Goal: Communication & Community: Answer question/provide support

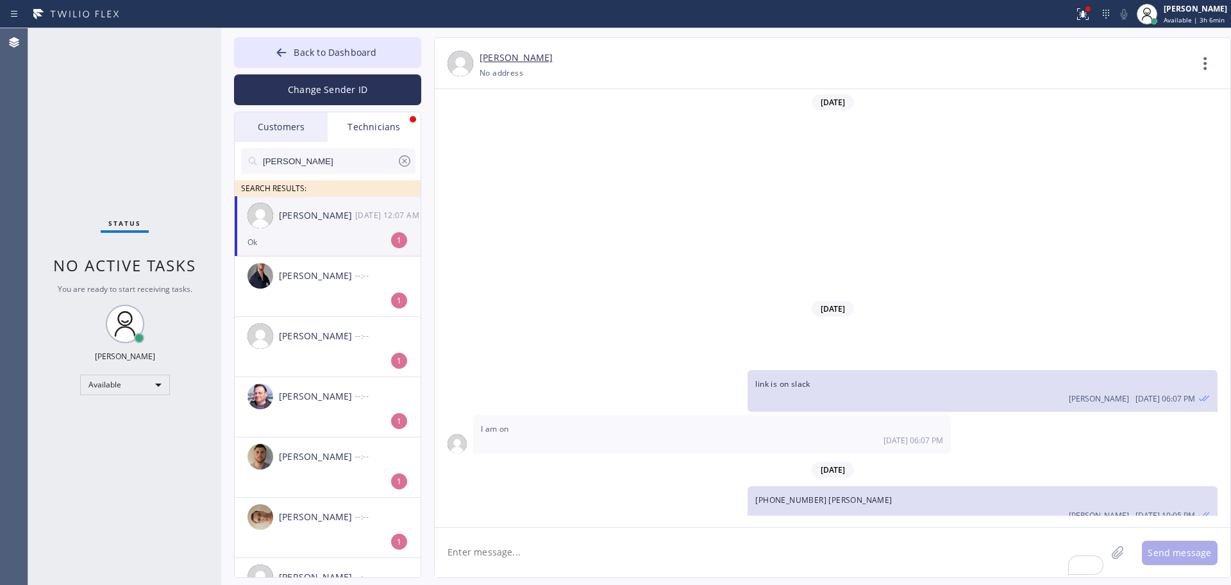
click at [273, 217] on div "[PERSON_NAME] [DATE] 12:07 AM" at bounding box center [328, 215] width 187 height 38
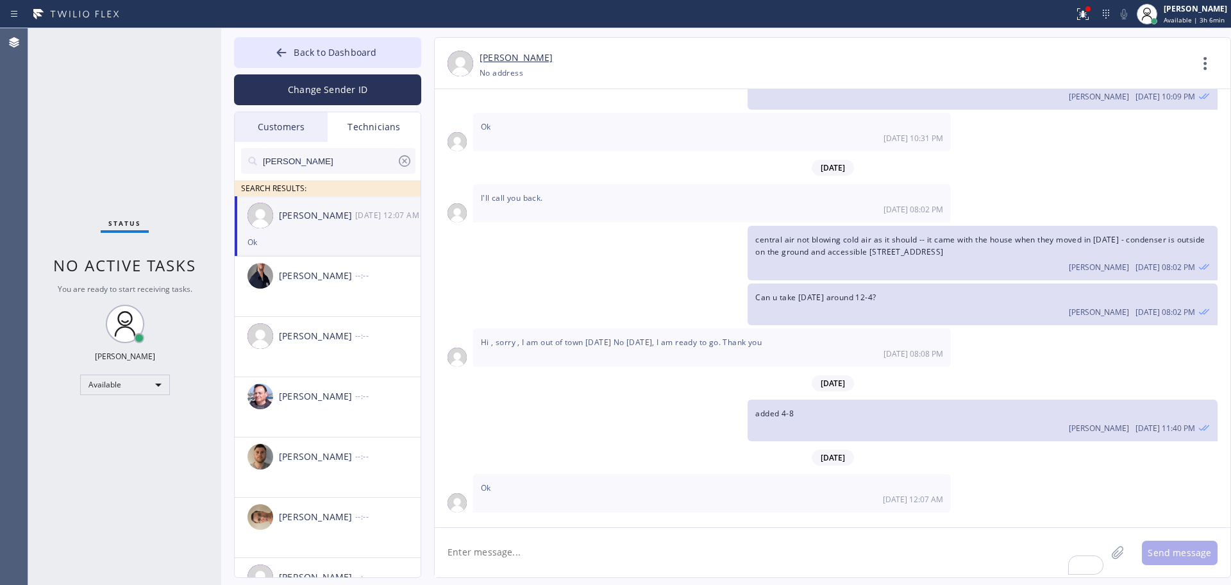
click at [397, 158] on icon at bounding box center [404, 160] width 15 height 15
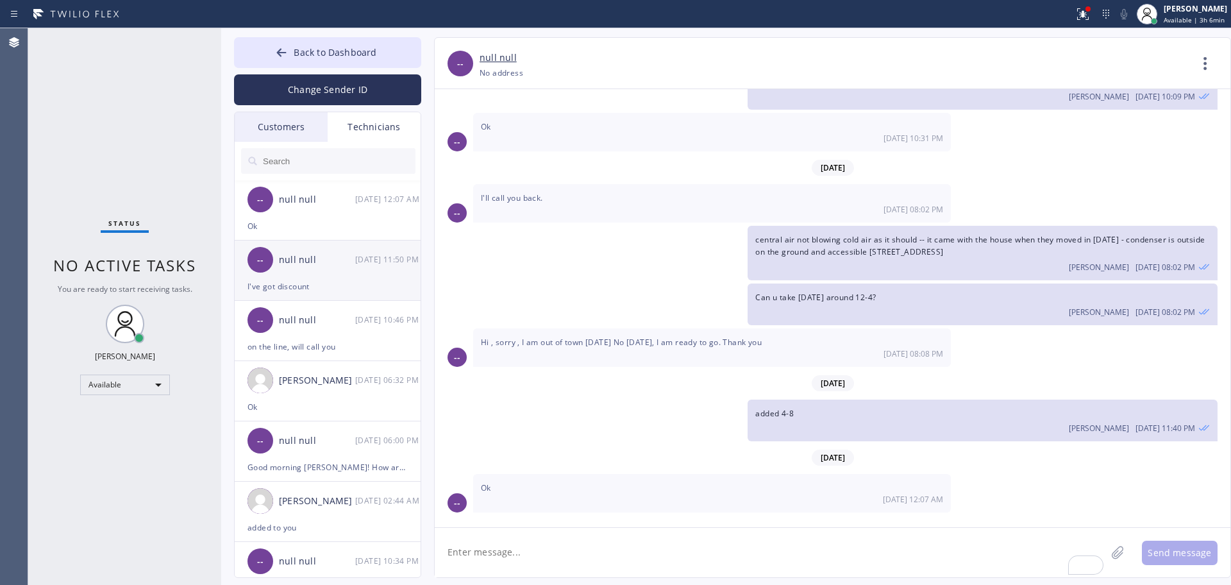
click at [280, 273] on div "-- null null [DATE] 11:50 PM" at bounding box center [328, 259] width 187 height 38
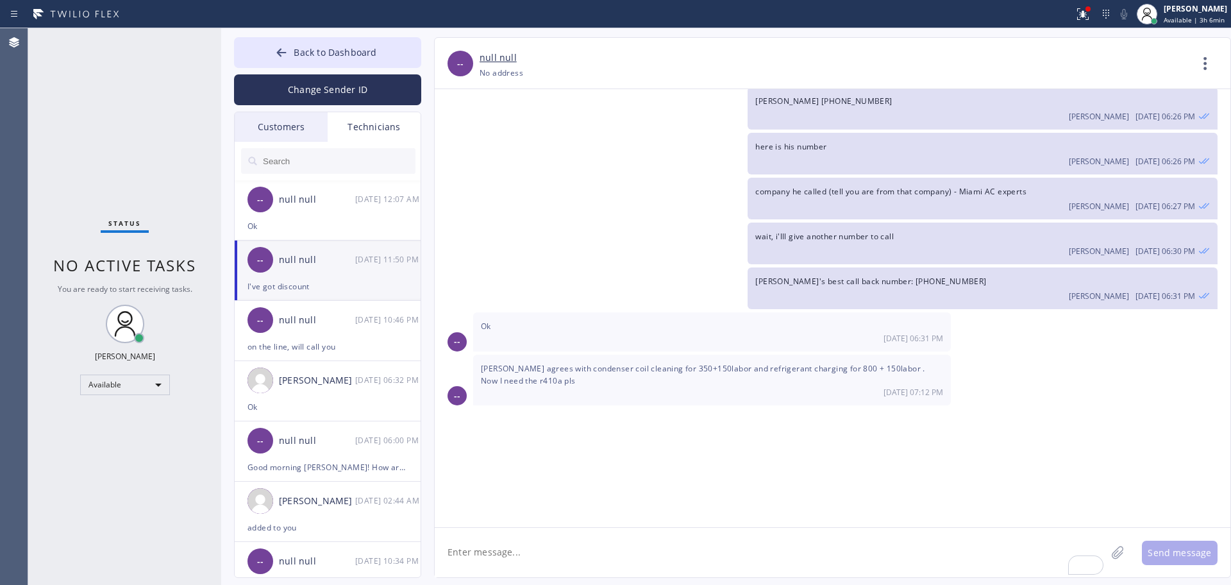
scroll to position [1573, 0]
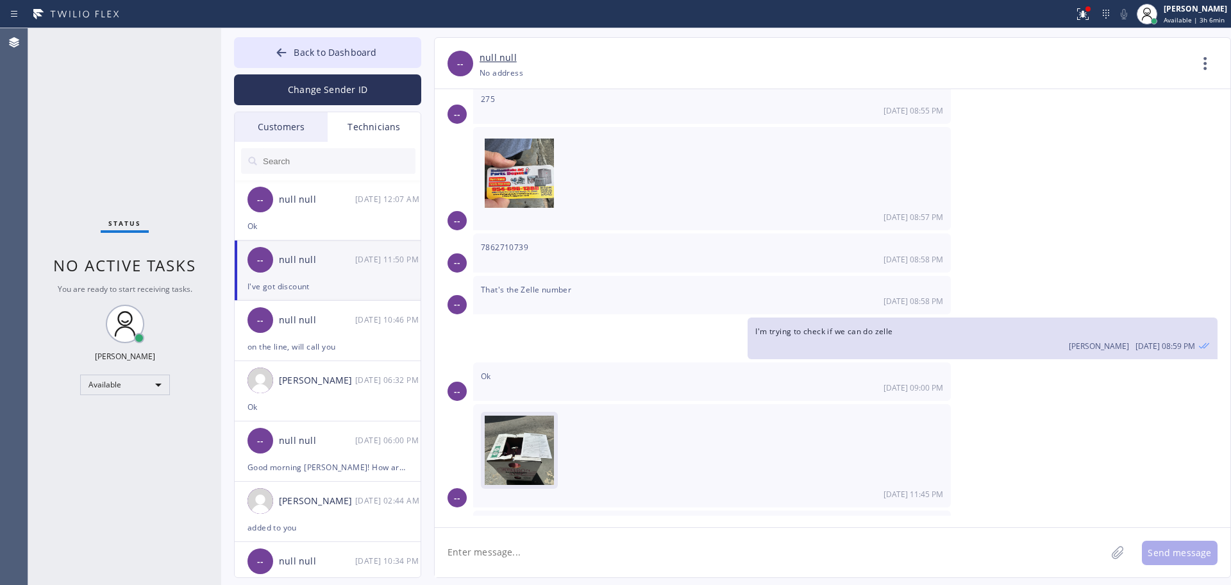
click at [527, 440] on img at bounding box center [519, 453] width 69 height 77
click at [307, 341] on div "on the line, will call you" at bounding box center [327, 346] width 160 height 15
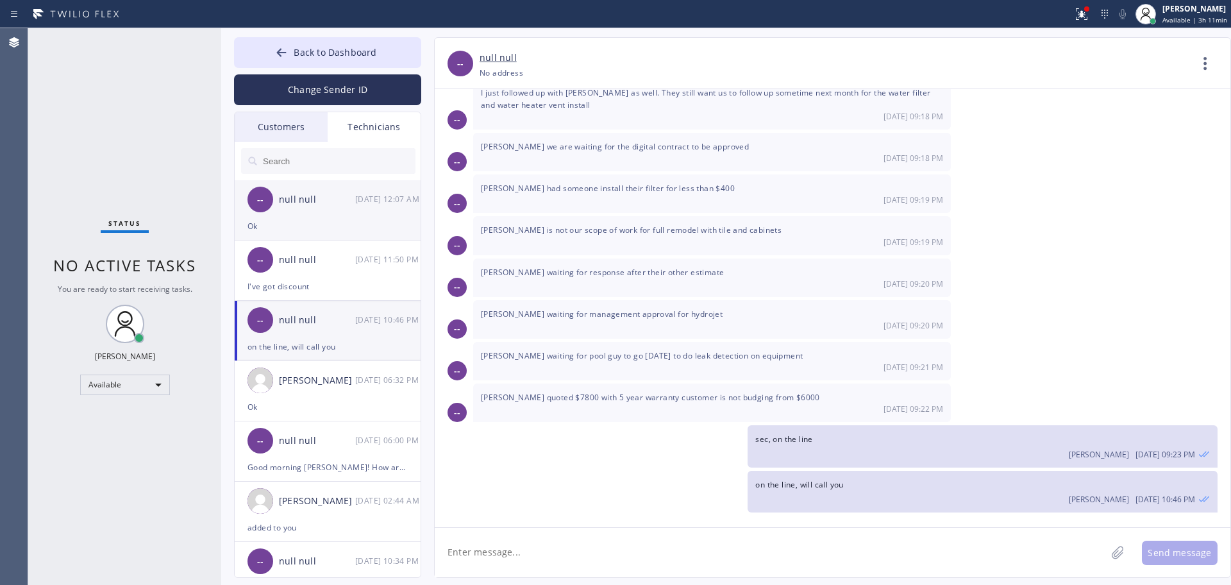
click at [306, 240] on li "-- null null 08/22 12:07 AM Ok" at bounding box center [328, 270] width 187 height 60
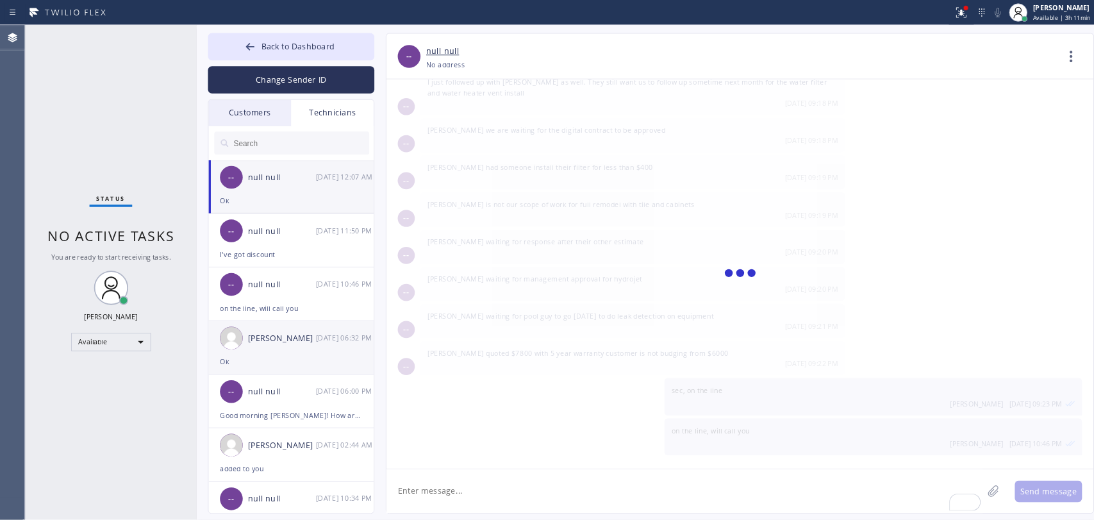
scroll to position [464, 0]
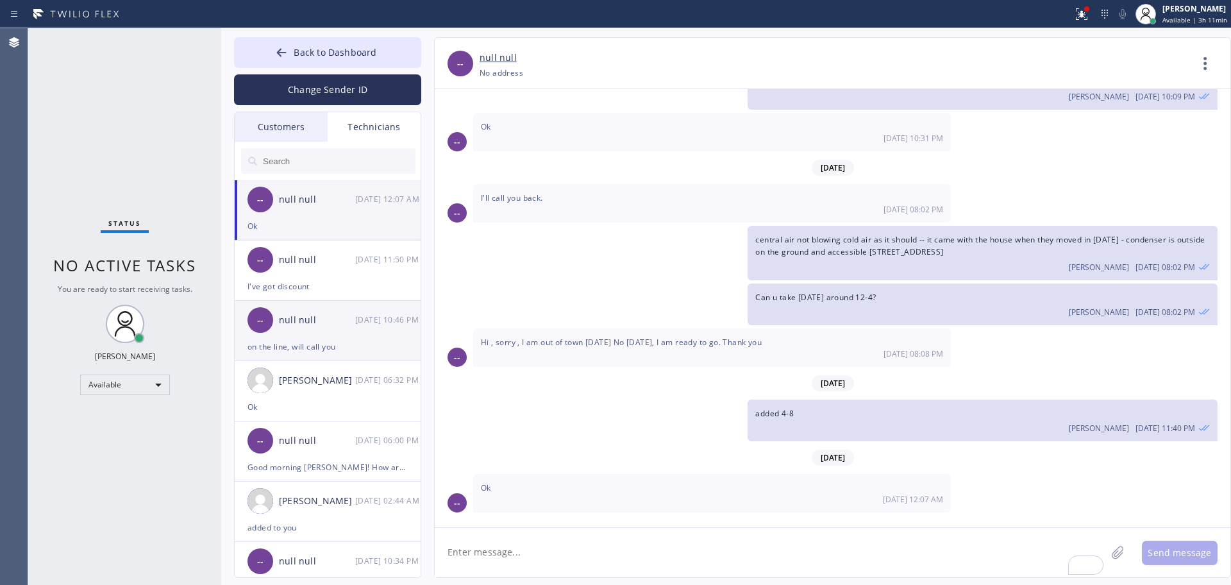
click at [307, 346] on div "on the line, will call you" at bounding box center [327, 346] width 160 height 15
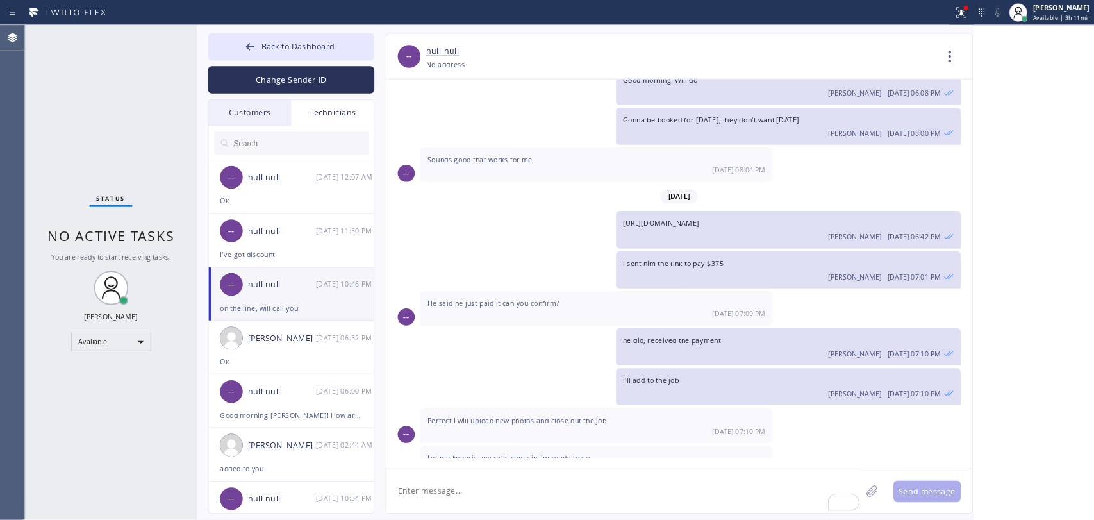
scroll to position [8617, 0]
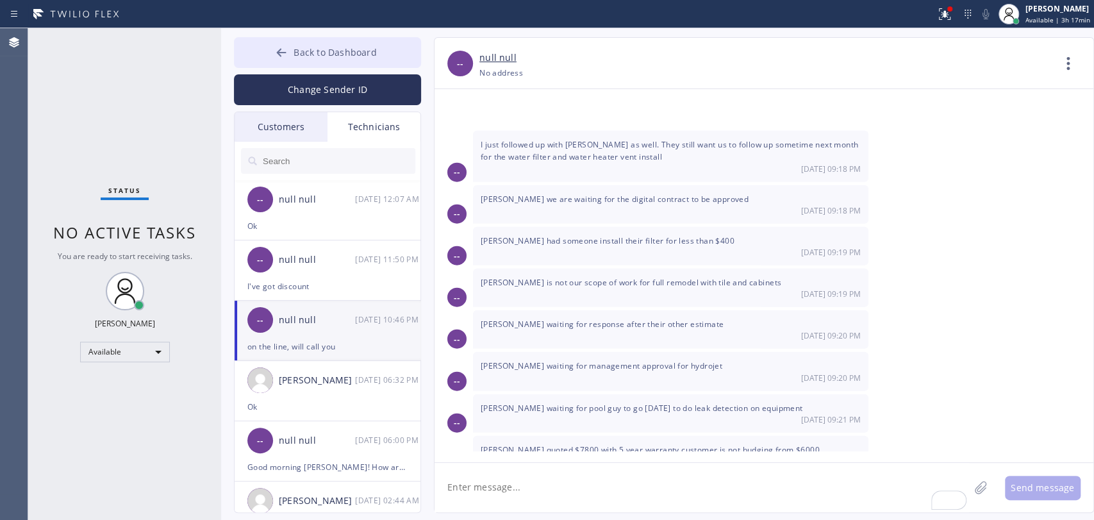
click at [376, 50] on button "Back to Dashboard" at bounding box center [327, 52] width 187 height 31
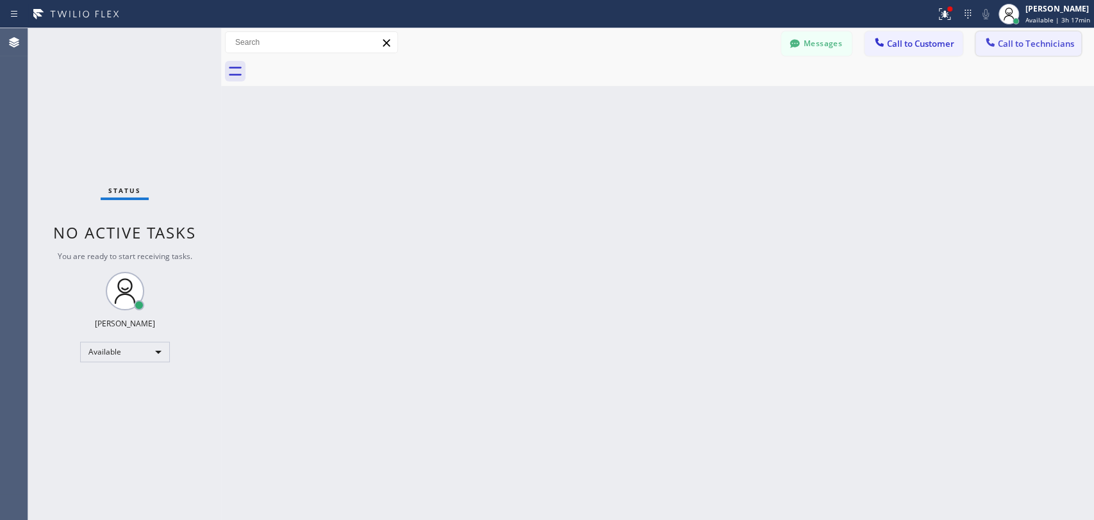
click at [985, 46] on icon at bounding box center [990, 42] width 13 height 13
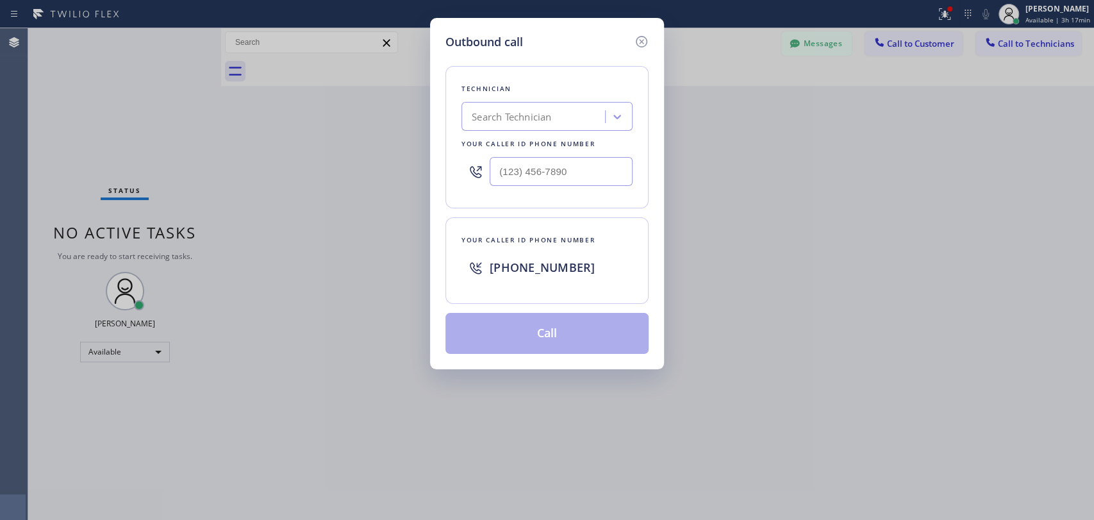
click at [575, 85] on div "Technician" at bounding box center [547, 88] width 171 height 13
click at [572, 110] on div "Search Technician" at bounding box center [535, 117] width 140 height 22
type input "[PERSON_NAME]"
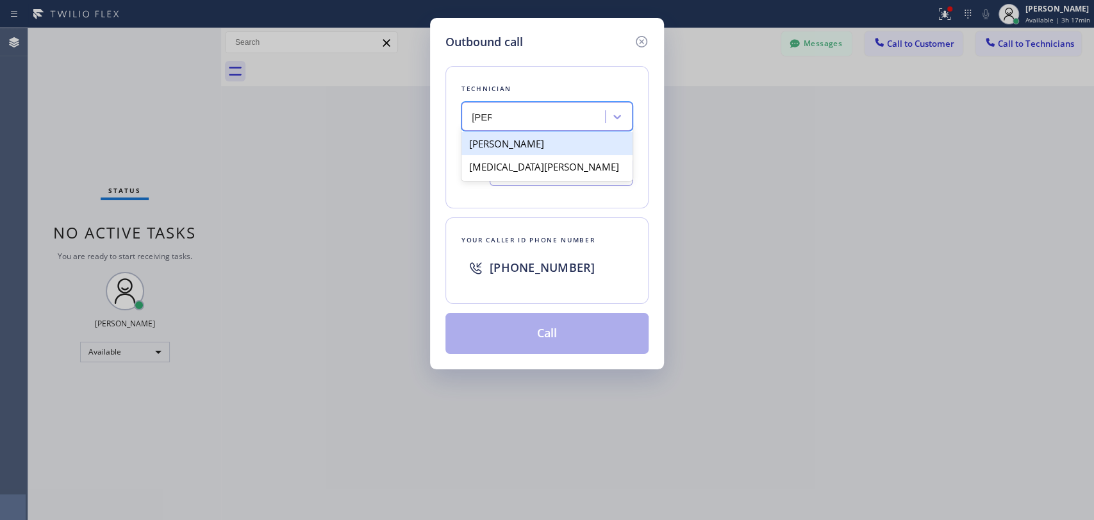
click at [519, 144] on div "[PERSON_NAME]" at bounding box center [547, 143] width 171 height 23
type input "[PHONE_NUMBER]"
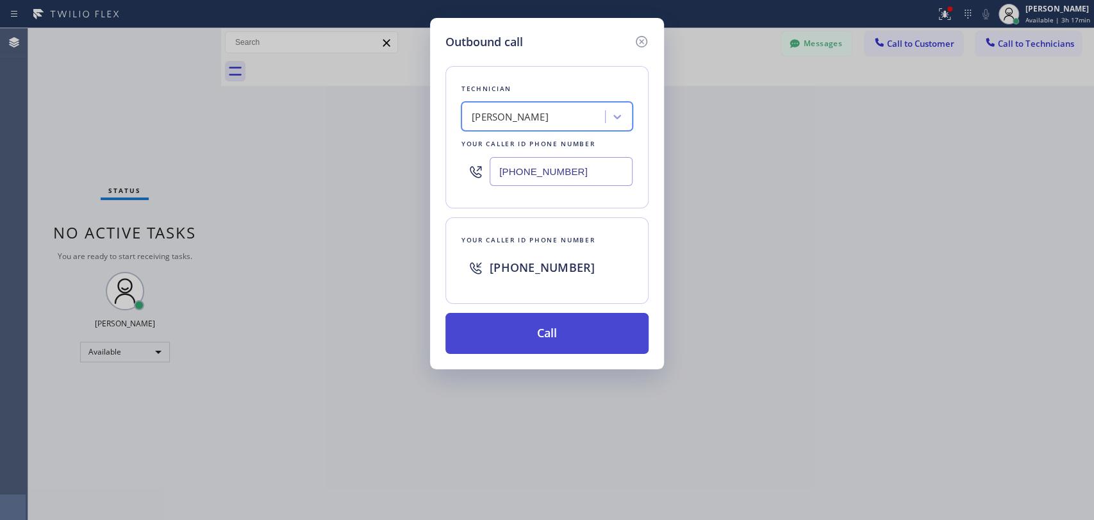
click at [517, 342] on button "Call" at bounding box center [547, 333] width 203 height 41
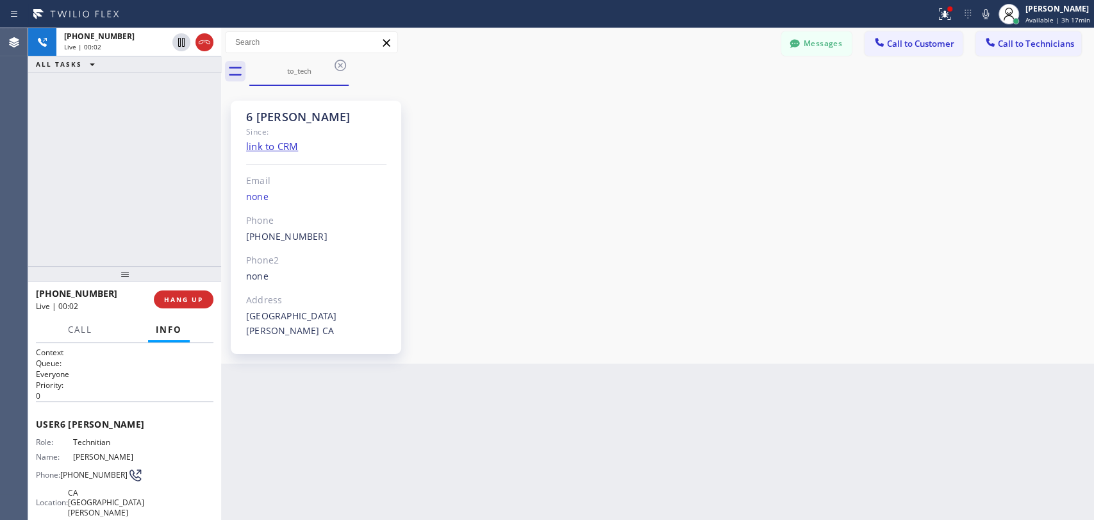
scroll to position [135074, 0]
click at [286, 119] on div "6 Nick" at bounding box center [316, 117] width 140 height 15
click at [270, 119] on div "6 Nick" at bounding box center [316, 117] width 140 height 15
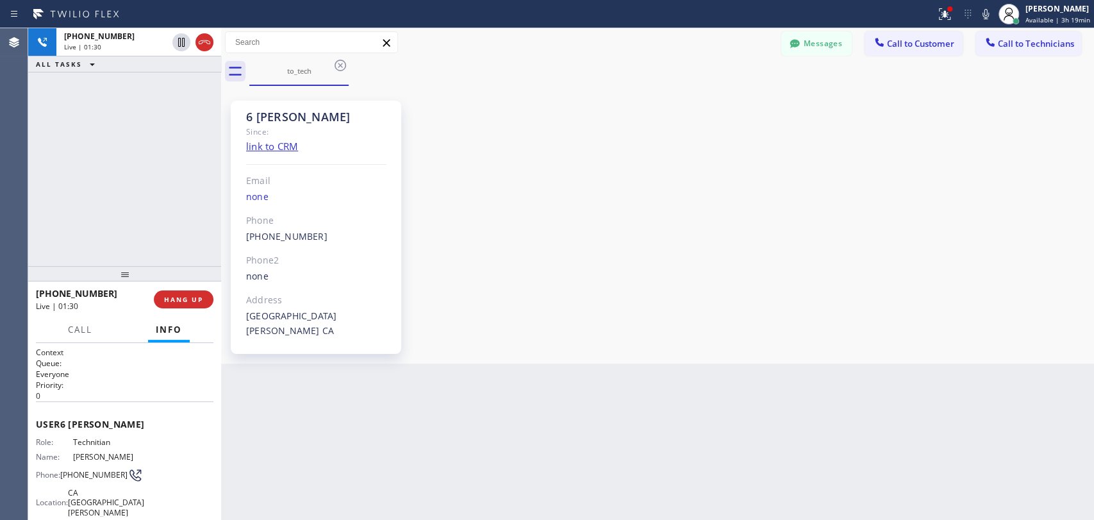
click at [256, 121] on div "6 Nick" at bounding box center [316, 117] width 140 height 15
click at [255, 121] on div "6 Nick" at bounding box center [316, 117] width 140 height 15
click at [249, 119] on div "6 Nick" at bounding box center [316, 117] width 140 height 15
drag, startPoint x: 249, startPoint y: 119, endPoint x: 324, endPoint y: 127, distance: 76.0
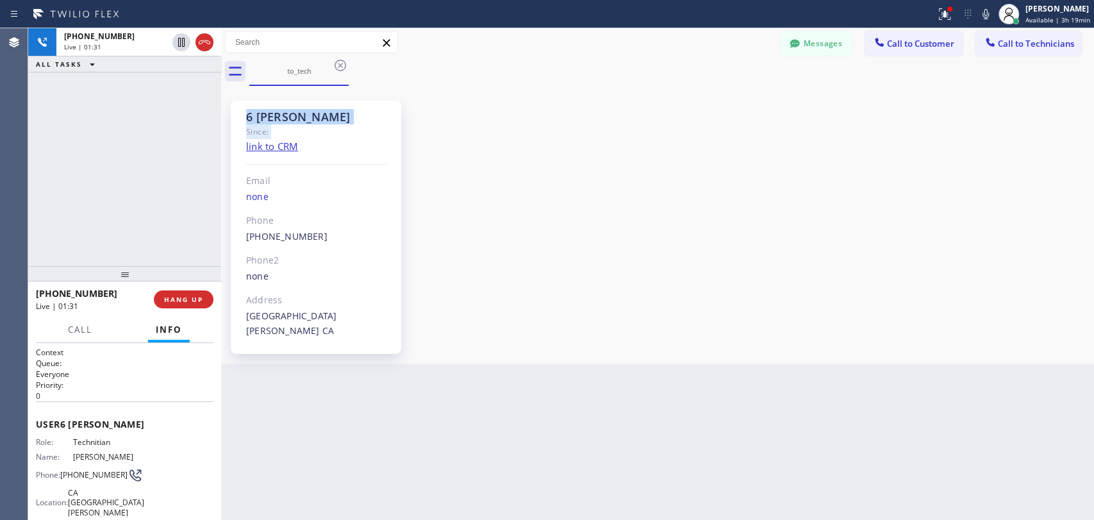
click at [324, 127] on div "6 Nick Since: link to CRM Email none Phone (347) 417-3881 Outbound call Technic…" at bounding box center [316, 227] width 171 height 253
click at [324, 127] on div "Since:" at bounding box center [316, 131] width 140 height 15
drag, startPoint x: 324, startPoint y: 127, endPoint x: 232, endPoint y: 115, distance: 93.0
click at [232, 115] on div "6 Nick Since: link to CRM Email none Phone (347) 417-3881 Outbound call Technic…" at bounding box center [316, 227] width 171 height 253
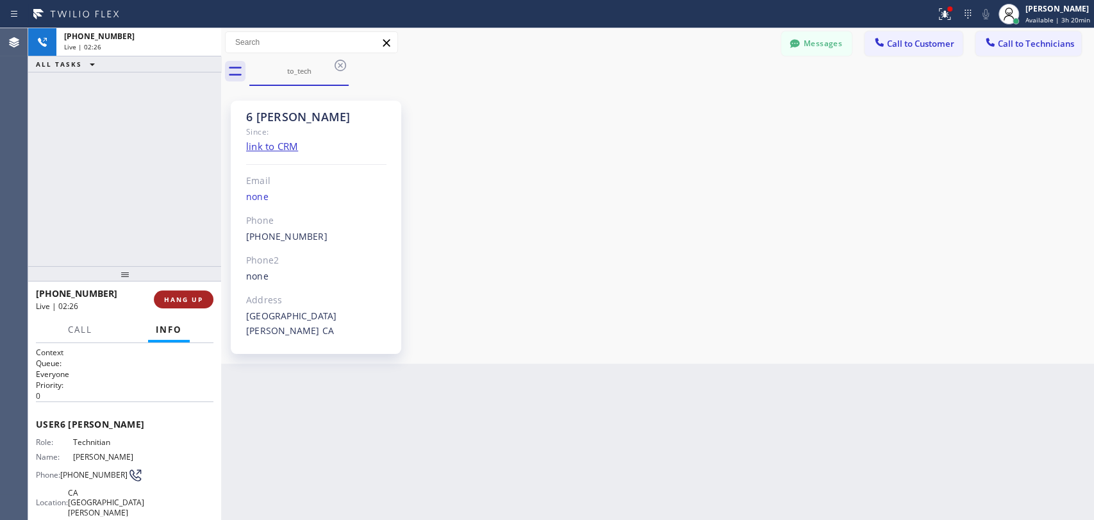
click at [205, 299] on button "HANG UP" at bounding box center [184, 299] width 60 height 18
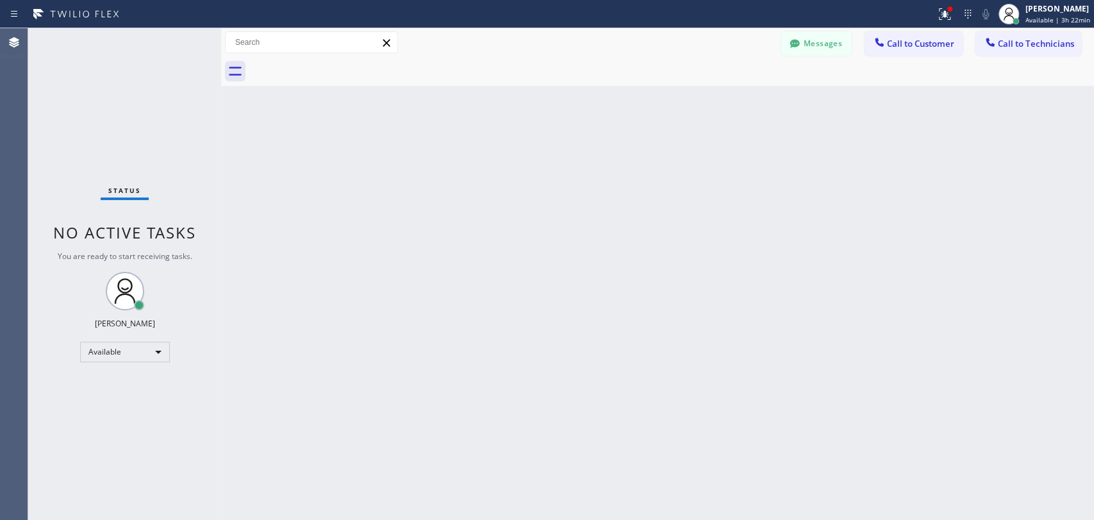
click at [1037, 51] on button "Call to Technicians" at bounding box center [1029, 43] width 106 height 24
click at [0, 0] on div "Search Technician" at bounding box center [0, 0] width 0 height 0
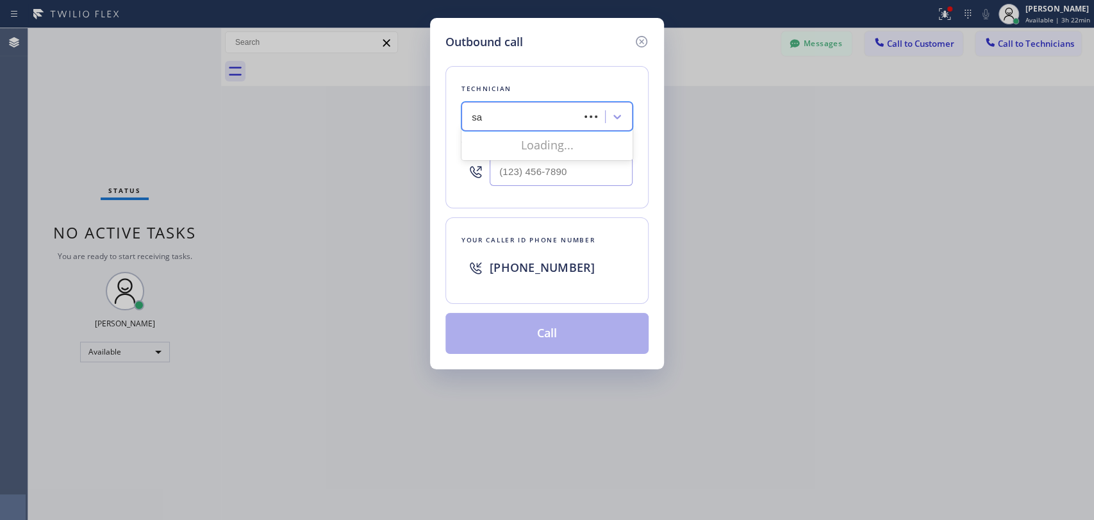
type input "sam"
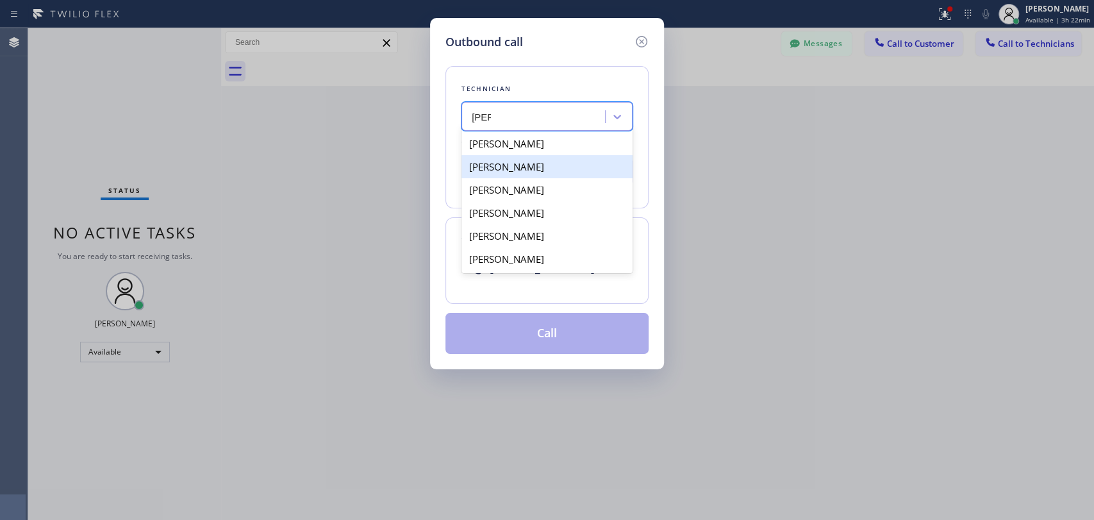
click at [519, 172] on div "[PERSON_NAME]" at bounding box center [547, 166] width 171 height 23
type input "[PHONE_NUMBER]"
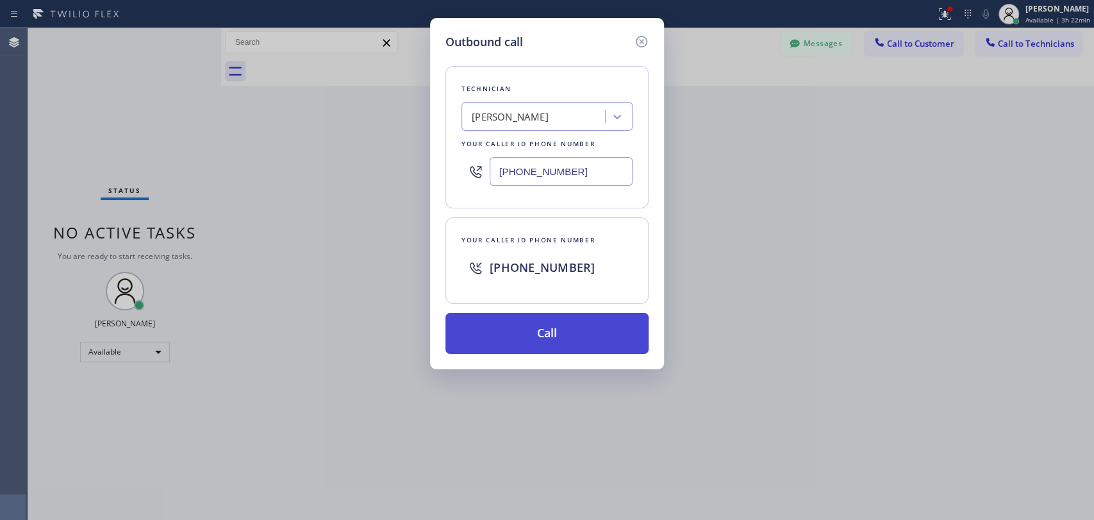
click at [506, 319] on button "Call" at bounding box center [547, 333] width 203 height 41
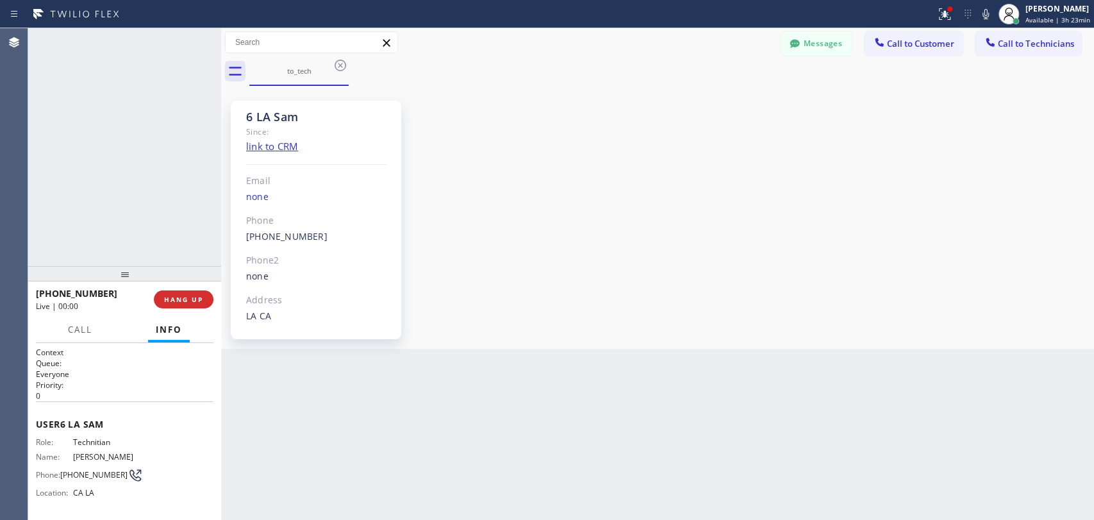
scroll to position [5805, 0]
click at [573, 432] on div "Back to Dashboard Change Sender ID Customers Technicians [PERSON_NAME][EMAIL_AD…" at bounding box center [657, 274] width 873 height 492
click at [190, 301] on span "HANG UP" at bounding box center [183, 299] width 39 height 9
click at [1000, 56] on div "Messages Call to Customer Call to Technicians Outbound call Location Oasis Plum…" at bounding box center [657, 57] width 873 height 58
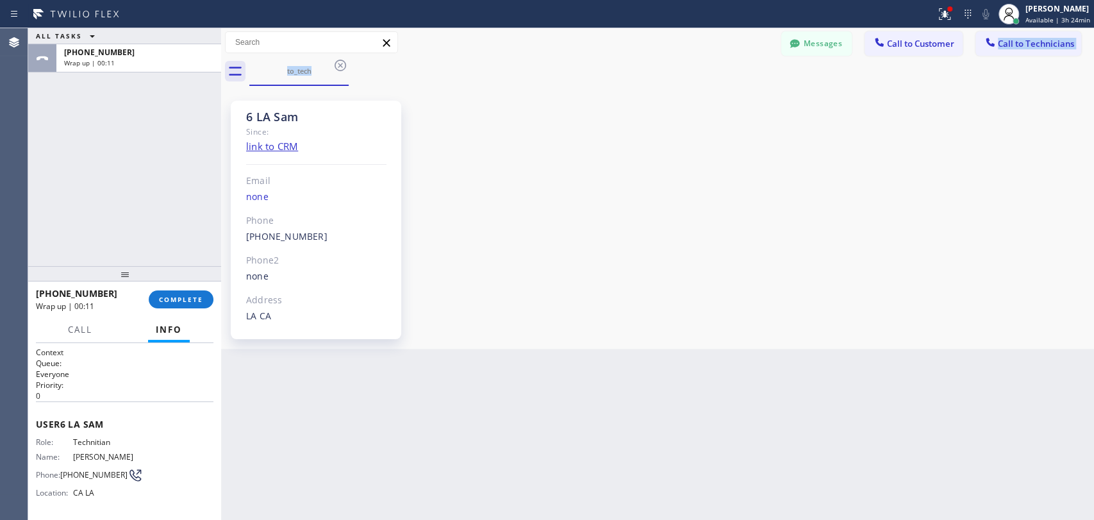
click at [989, 48] on icon at bounding box center [990, 42] width 13 height 13
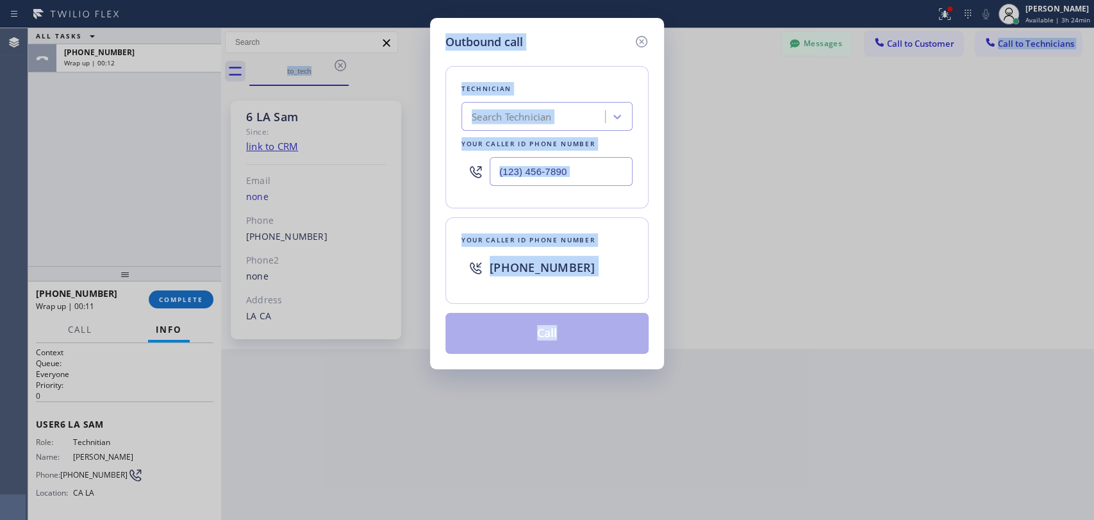
click at [573, 124] on div "Search Technician" at bounding box center [535, 117] width 140 height 22
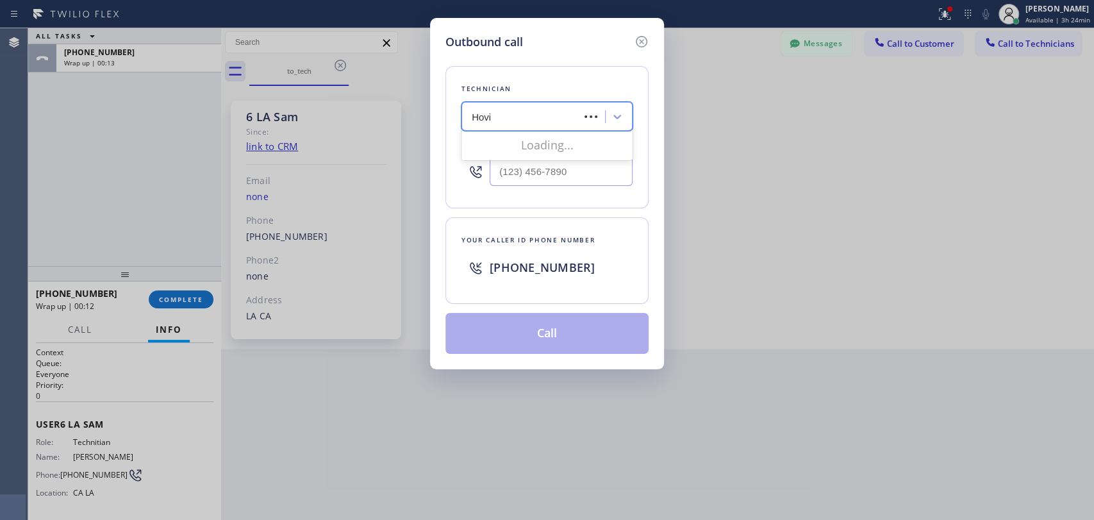
type input "Hovik"
click at [514, 147] on div "[PERSON_NAME]" at bounding box center [547, 143] width 171 height 23
type input "[PHONE_NUMBER]"
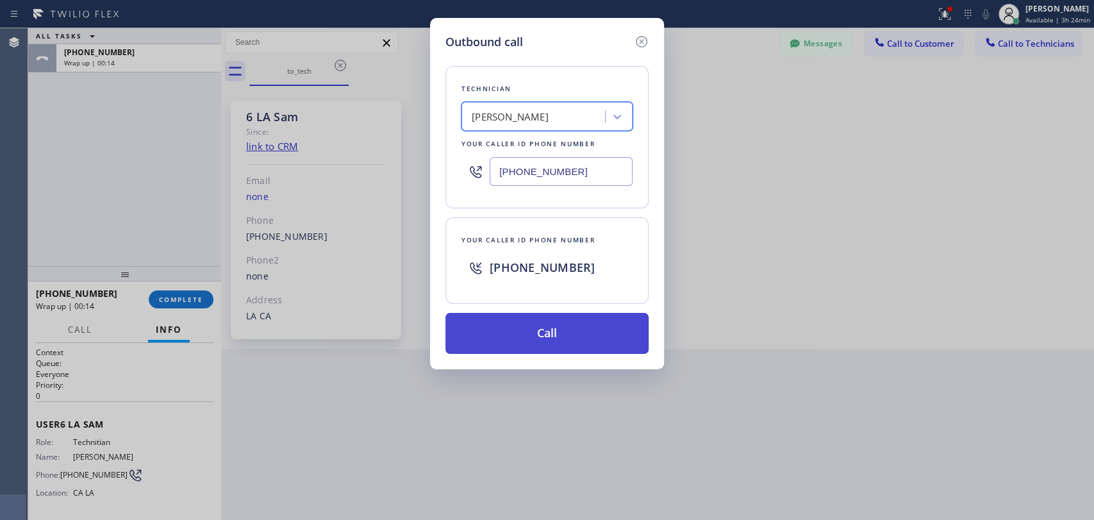
click at [506, 331] on button "Call" at bounding box center [547, 333] width 203 height 41
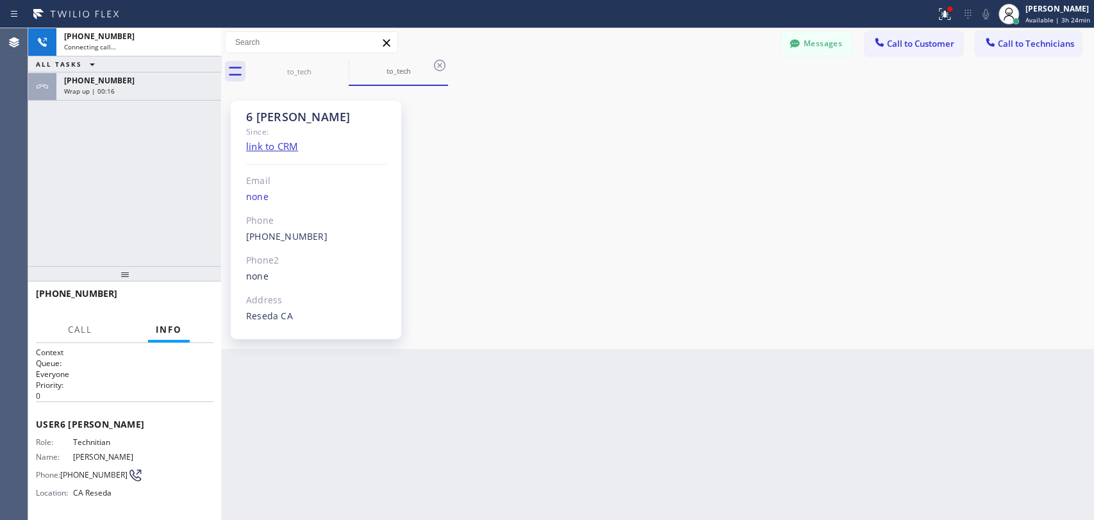
click at [56, 76] on div at bounding box center [42, 86] width 28 height 28
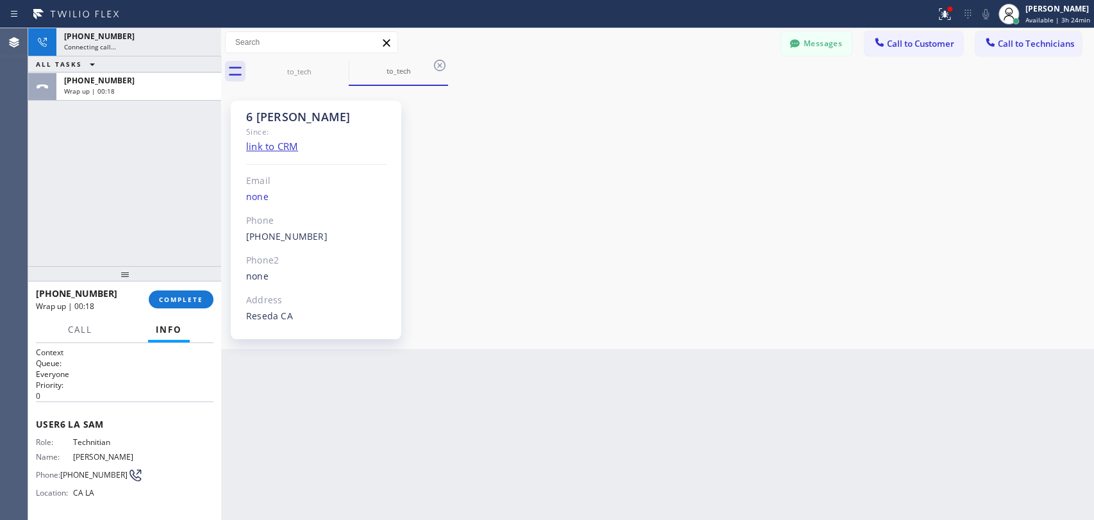
click at [174, 288] on div "+13103676750 Wrap up | 00:18 COMPLETE" at bounding box center [125, 299] width 178 height 33
click at [175, 294] on div "+13103676750 Wrap up | 00:18 COMPLETE" at bounding box center [125, 299] width 178 height 33
click at [176, 291] on button "COMPLETE" at bounding box center [181, 299] width 65 height 18
click at [152, 224] on div "+18189669606 Connecting call… ALL TASKS ALL TASKS ACTIVE TASKS TASKS IN WRAP UP…" at bounding box center [124, 147] width 193 height 238
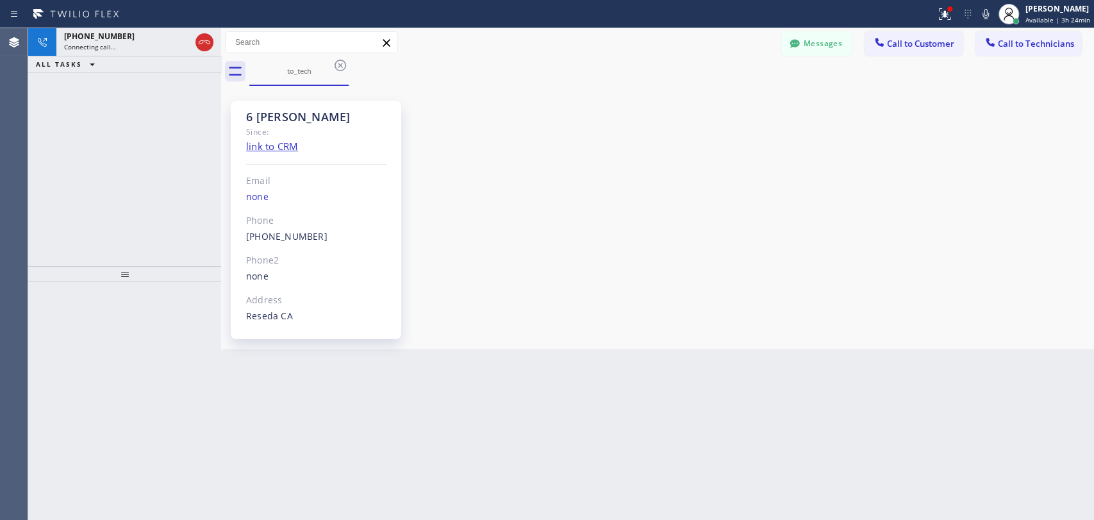
click at [1085, 252] on div "6 LA Hovik Since: link to CRM Email none Phone (818) 966-9606 Outbound call Tec…" at bounding box center [657, 217] width 867 height 256
click at [267, 110] on div "6 LA Hovik" at bounding box center [316, 117] width 140 height 15
click at [264, 115] on div "6 LA Hovik" at bounding box center [316, 117] width 140 height 15
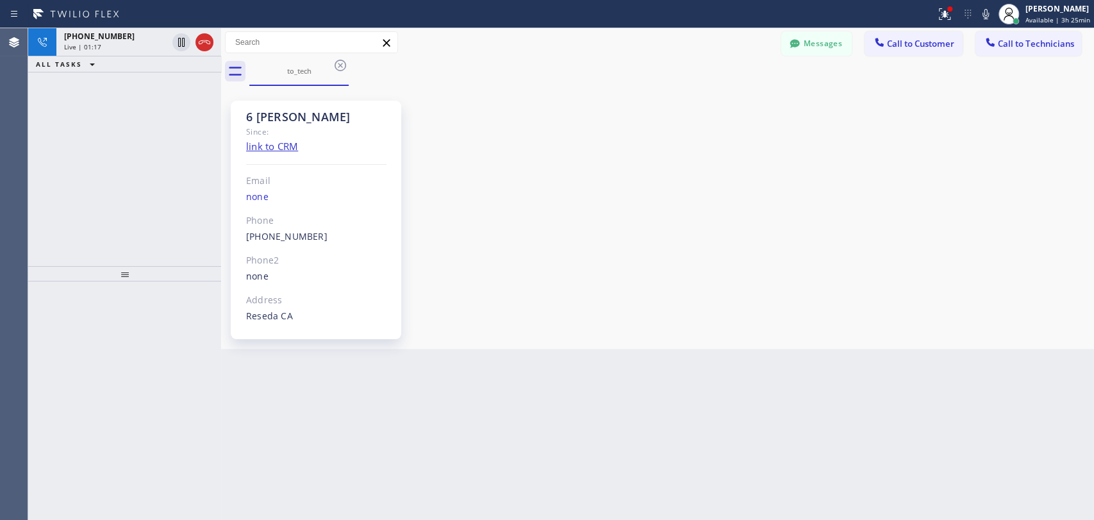
drag, startPoint x: 583, startPoint y: 470, endPoint x: 576, endPoint y: 464, distance: 9.1
click at [583, 470] on div "Back to Dashboard Change Sender ID Customers Technicians nilson.hoere@gmail.com…" at bounding box center [657, 274] width 873 height 492
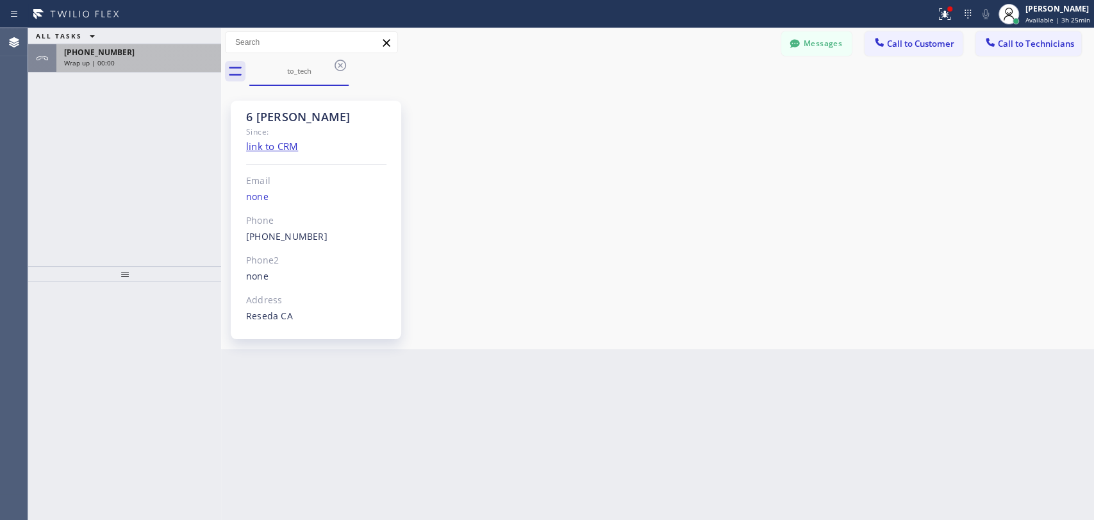
click at [120, 56] on div "+18189669606 Wrap up | 00:00" at bounding box center [136, 58] width 160 height 28
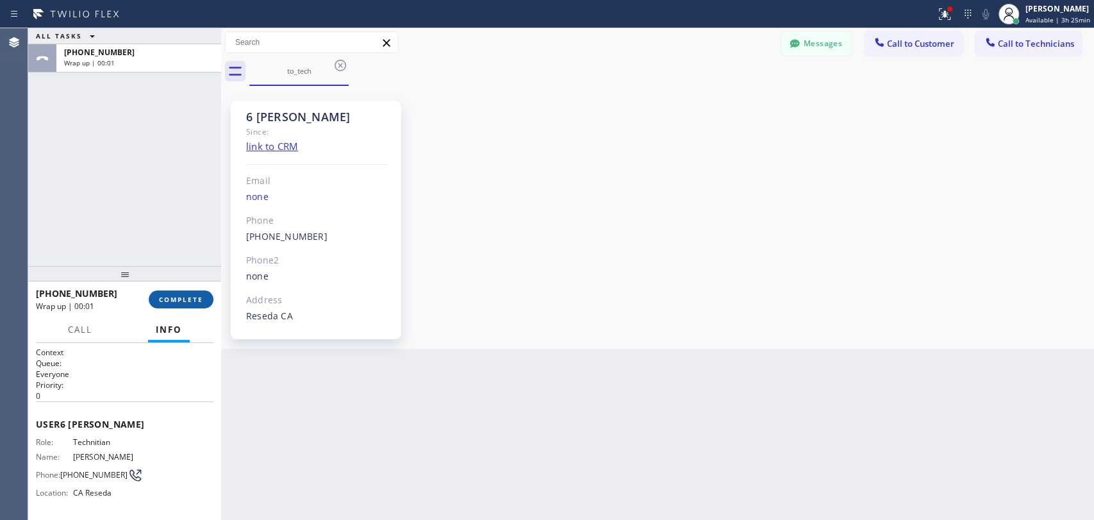
click at [168, 307] on button "COMPLETE" at bounding box center [181, 299] width 65 height 18
click at [103, 221] on div "ALL TASKS ALL TASKS ACTIVE TASKS TASKS IN WRAP UP +18189669606 Wrap up | 00:01" at bounding box center [124, 147] width 193 height 238
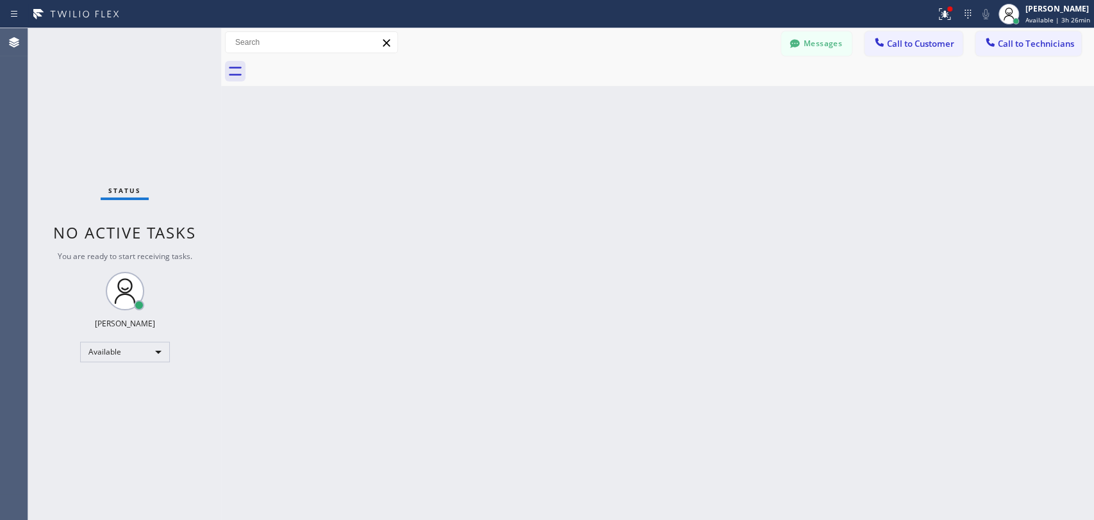
click at [1090, 288] on div "Back to Dashboard Change Sender ID Customers Technicians nilson.hoere@gmail.com…" at bounding box center [657, 274] width 873 height 492
click at [1055, 369] on div "Back to Dashboard Change Sender ID Customers Technicians nilson.hoere@gmail.com…" at bounding box center [657, 274] width 873 height 492
click at [156, 201] on div "Status No active tasks You are ready to start receiving tasks. [PERSON_NAME] Av…" at bounding box center [124, 274] width 193 height 492
click at [156, 219] on div "Status No active tasks You are ready to start receiving tasks. [PERSON_NAME] Av…" at bounding box center [124, 274] width 193 height 492
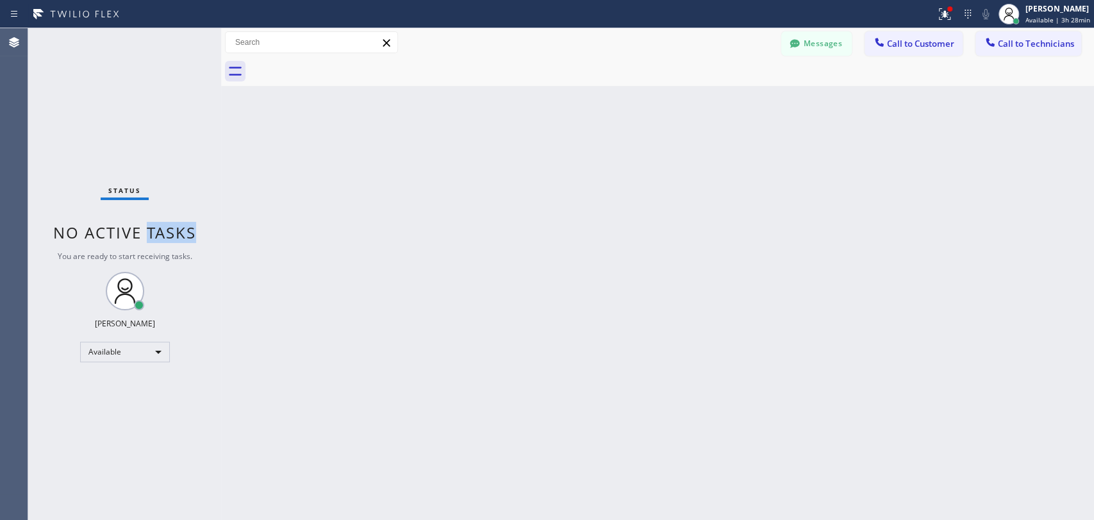
click at [155, 221] on div "Status No active tasks You are ready to start receiving tasks. [PERSON_NAME] Av…" at bounding box center [124, 274] width 193 height 492
click at [154, 222] on span "No active tasks" at bounding box center [124, 232] width 143 height 21
click at [144, 227] on span "No active tasks" at bounding box center [124, 232] width 143 height 21
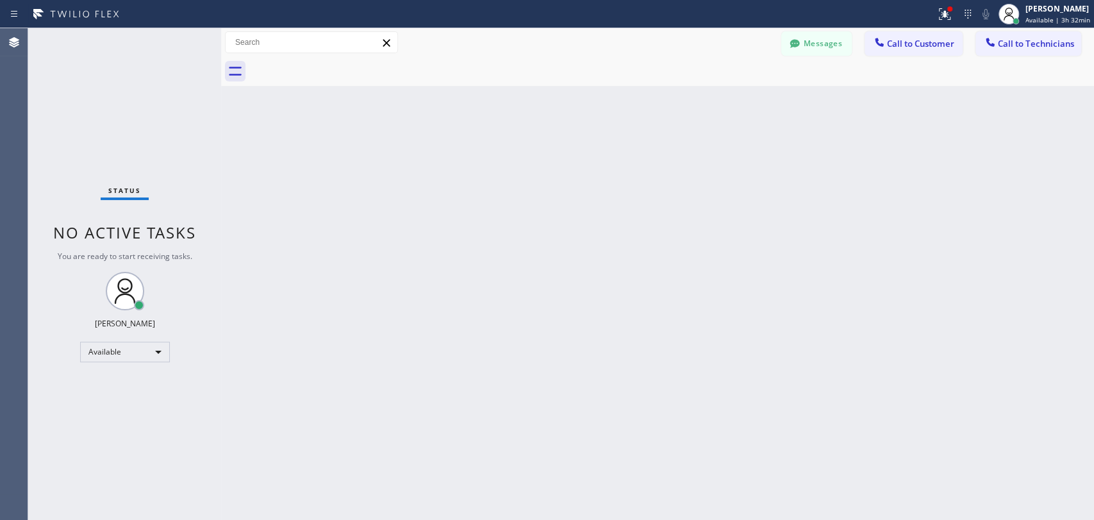
click at [233, 435] on div "Back to Dashboard Change Sender ID Customers Technicians nilson.hoere@gmail.com…" at bounding box center [657, 274] width 873 height 492
click at [552, 253] on div "Back to Dashboard Change Sender ID Customers Technicians nilson.hoere@gmail.com…" at bounding box center [657, 274] width 873 height 492
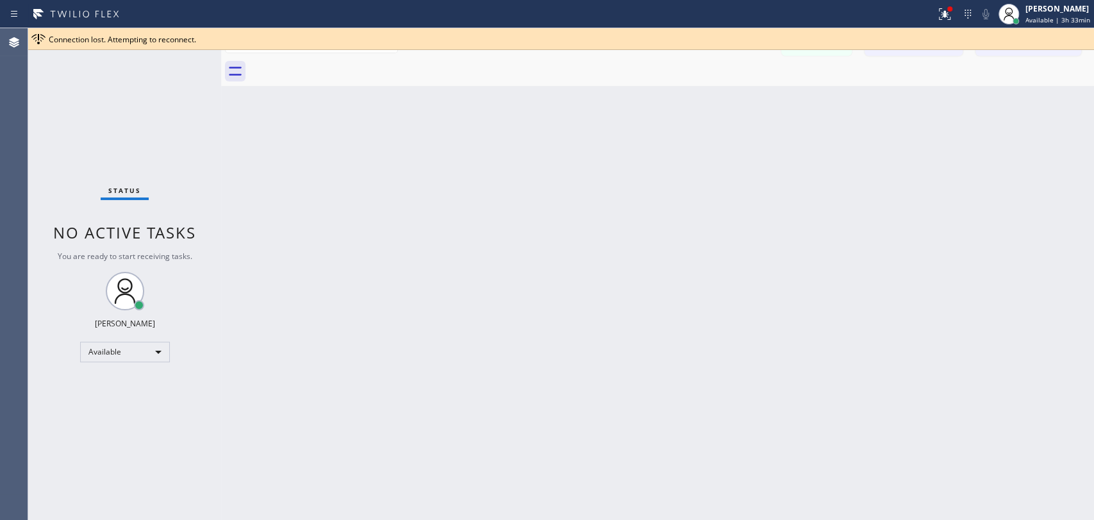
click at [380, 283] on div "Back to Dashboard Change Sender ID Customers Technicians nilson.hoere@gmail.com…" at bounding box center [657, 274] width 873 height 492
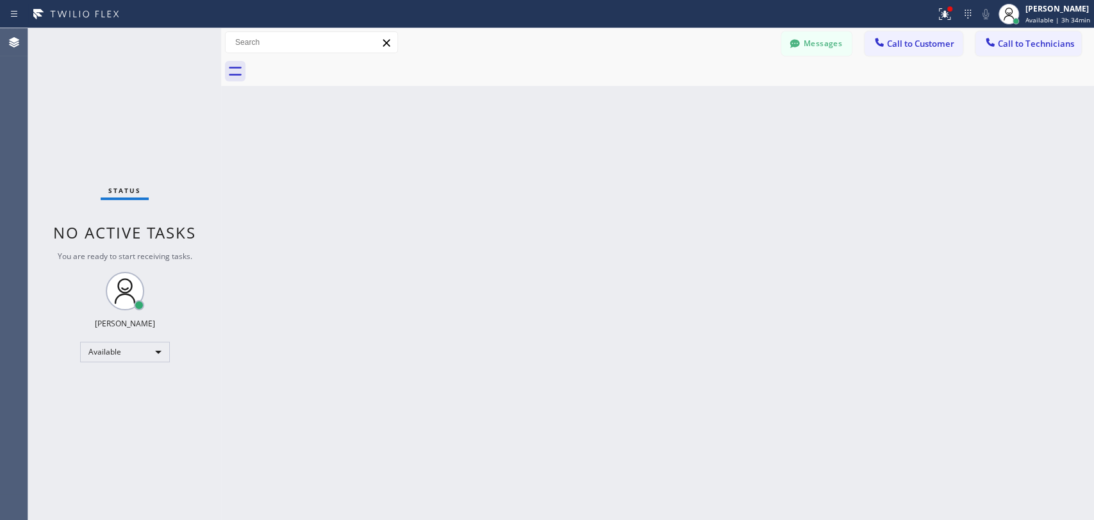
click at [258, 469] on div "Back to Dashboard Change Sender ID Customers Technicians nilson.hoere@gmail.com…" at bounding box center [657, 274] width 873 height 492
click at [624, 382] on div "Back to Dashboard Change Sender ID Customers Technicians nilson.hoere@gmail.com…" at bounding box center [657, 274] width 873 height 492
click at [588, 351] on div "Back to Dashboard Change Sender ID Customers Technicians nilson.hoere@gmail.com…" at bounding box center [657, 274] width 873 height 492
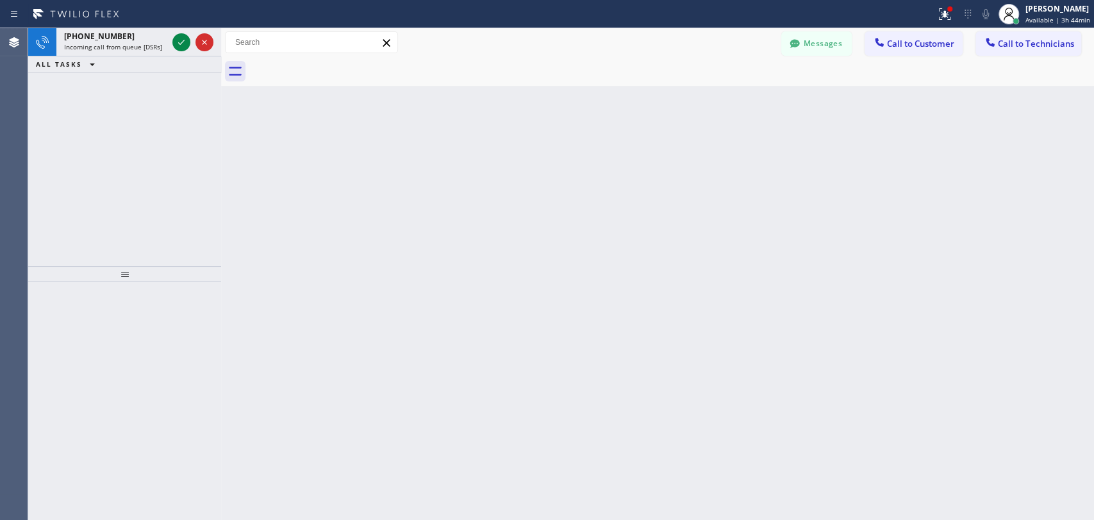
drag, startPoint x: 79, startPoint y: 53, endPoint x: 105, endPoint y: 96, distance: 50.6
click at [80, 51] on div "+18183090098 Incoming call from queue [DSRs]" at bounding box center [112, 42] width 113 height 28
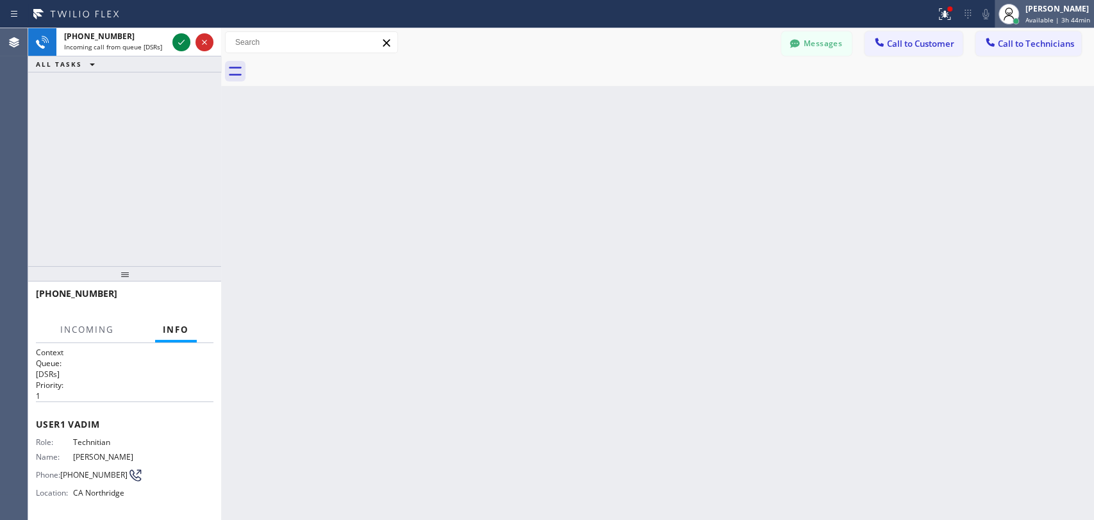
click at [1012, 7] on icon at bounding box center [1008, 13] width 15 height 15
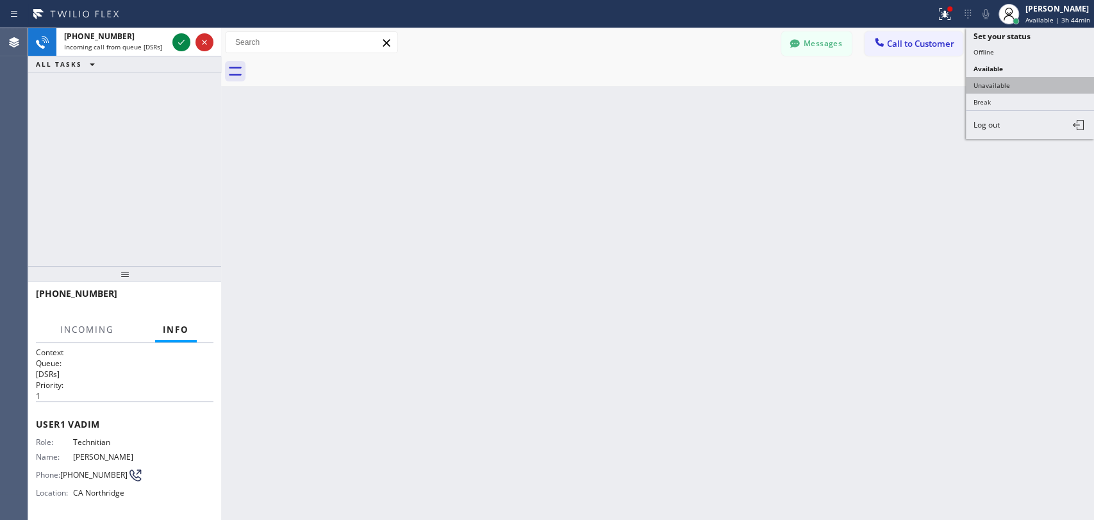
click at [990, 81] on button "Unavailable" at bounding box center [1030, 85] width 128 height 17
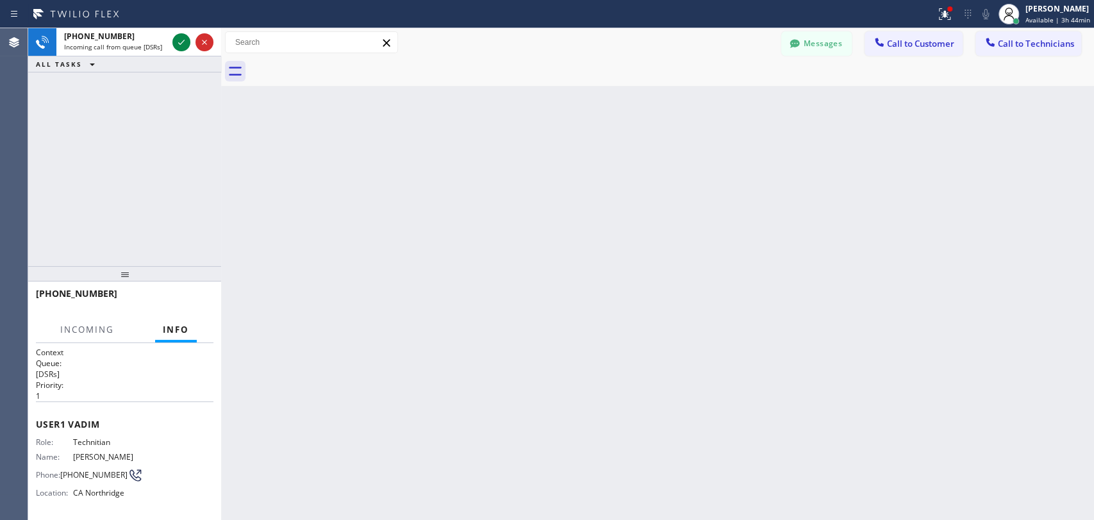
click at [826, 47] on button "Messages" at bounding box center [816, 43] width 71 height 24
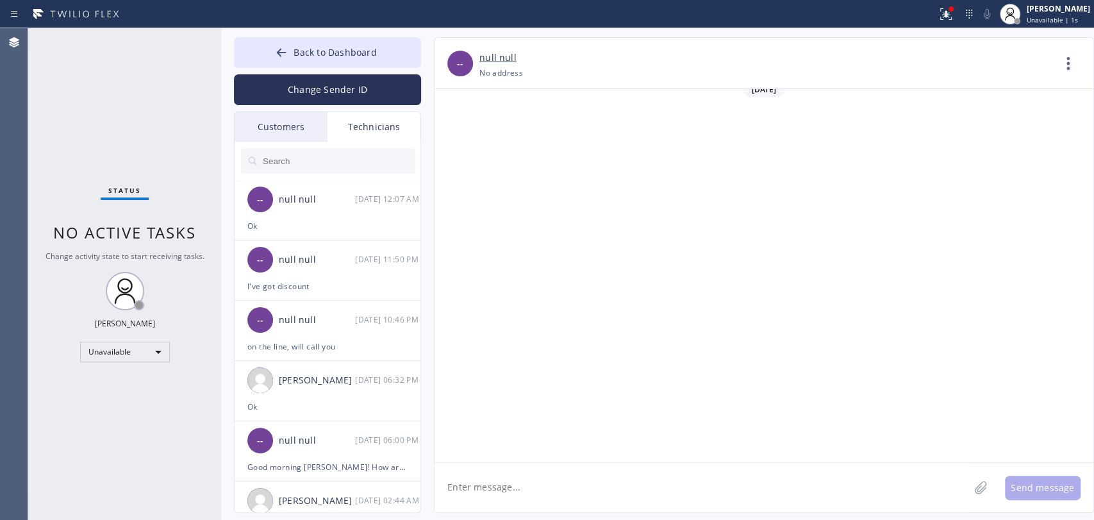
click at [340, 155] on input "text" at bounding box center [339, 161] width 154 height 26
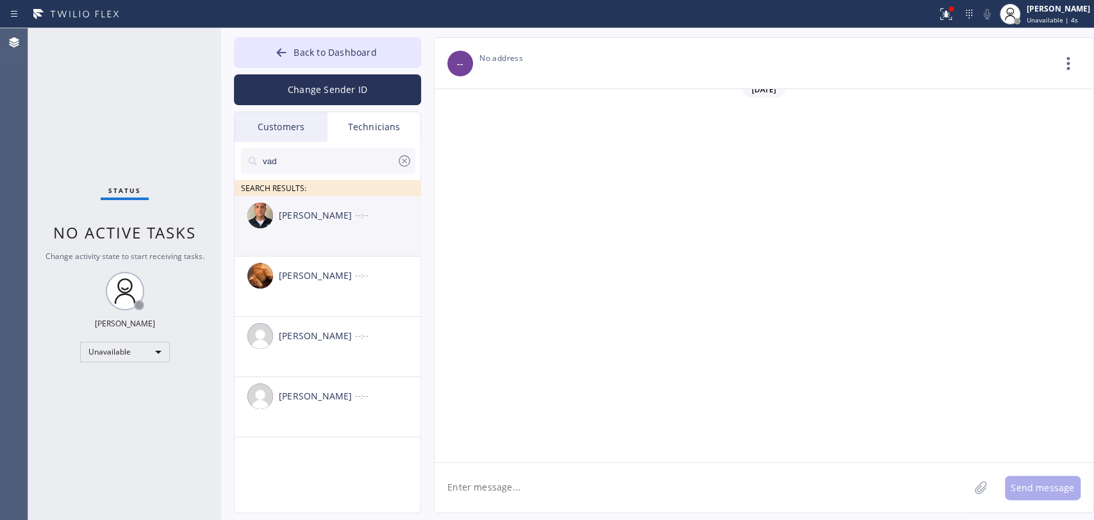
type input "vad"
click at [307, 224] on div "Vadim Kartunov --:--" at bounding box center [328, 215] width 187 height 38
click at [518, 479] on textarea "To enrich screen reader interactions, please activate Accessibility in Grammarl…" at bounding box center [702, 487] width 535 height 49
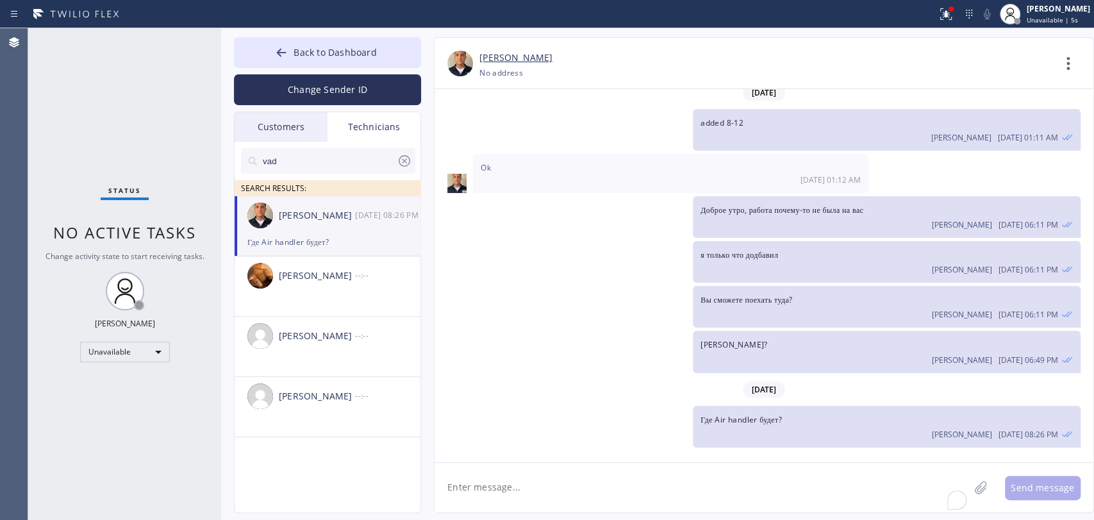
scroll to position [4536, 0]
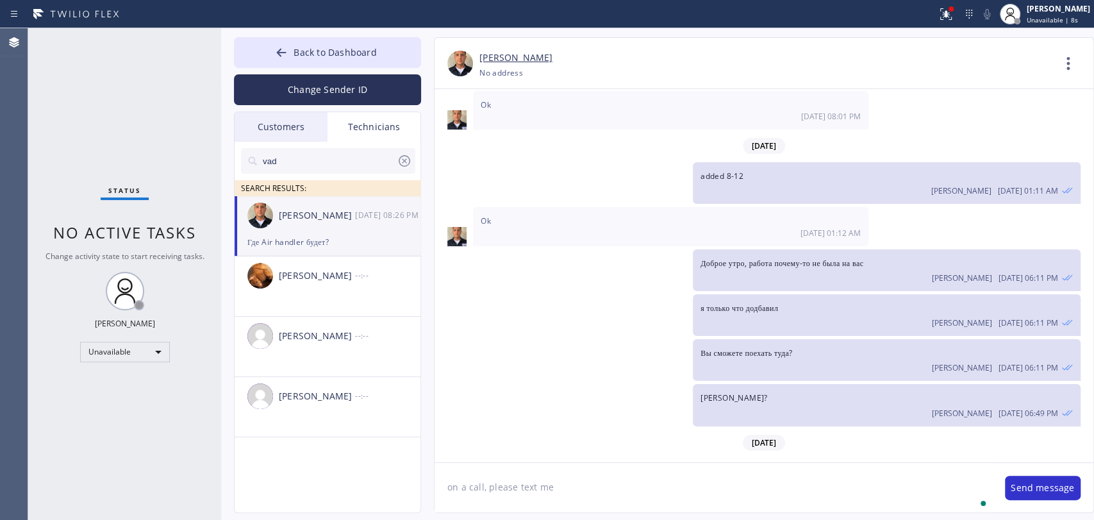
type textarea "on a call, please text me"
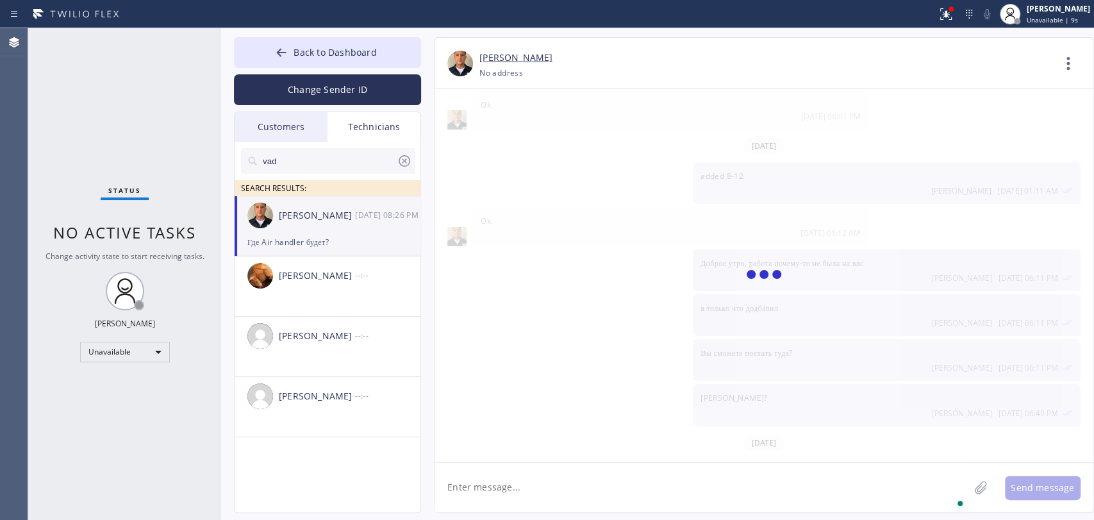
scroll to position [4610, 0]
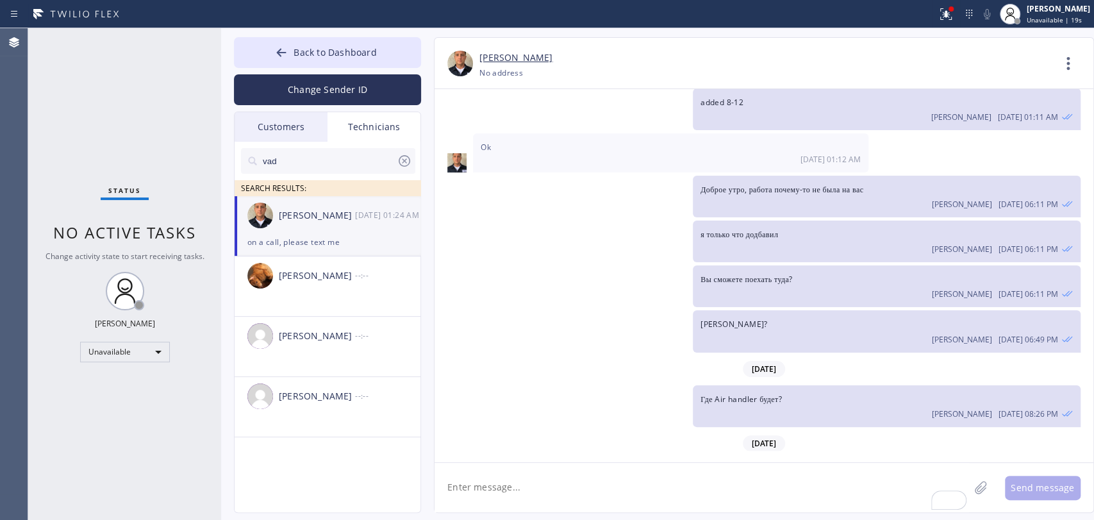
drag, startPoint x: 333, startPoint y: 500, endPoint x: 631, endPoint y: 473, distance: 299.3
click at [337, 501] on div "vad SEARCH RESULTS: Vadim Kartunov 08/22 01:24 AM on a call, please text me Bag…" at bounding box center [328, 342] width 187 height 400
click at [355, 40] on button "Back to Dashboard" at bounding box center [327, 52] width 187 height 31
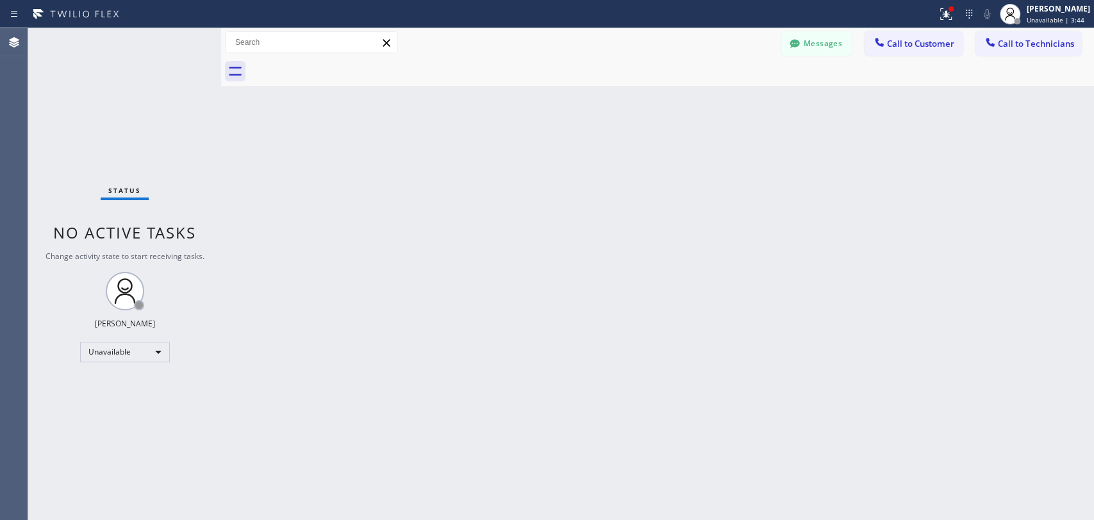
click at [301, 474] on div "Back to Dashboard Change Sender ID Customers Technicians [PERSON_NAME][EMAIL_AD…" at bounding box center [657, 274] width 873 height 492
click at [807, 54] on button "Messages" at bounding box center [816, 43] width 71 height 24
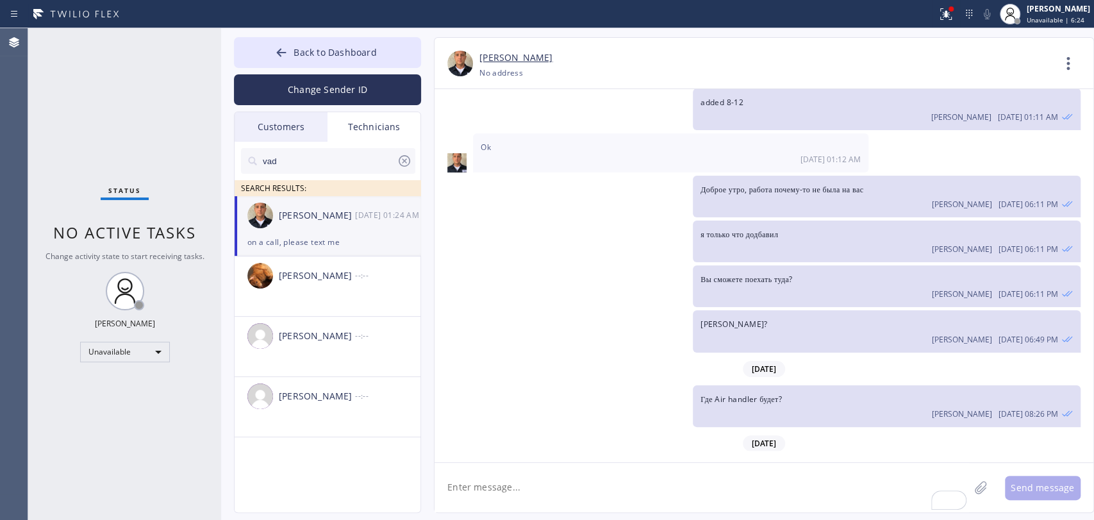
click at [272, 213] on div "Vadim Kartunov 08/22 01:24 AM" at bounding box center [328, 215] width 187 height 38
click at [482, 506] on textarea "To enrich screen reader interactions, please activate Accessibility in Grammarl…" at bounding box center [702, 487] width 535 height 49
click at [482, 505] on textarea "To enrich screen reader interactions, please activate Accessibility in Grammarl…" at bounding box center [702, 487] width 535 height 49
type textarea "Vadim?"
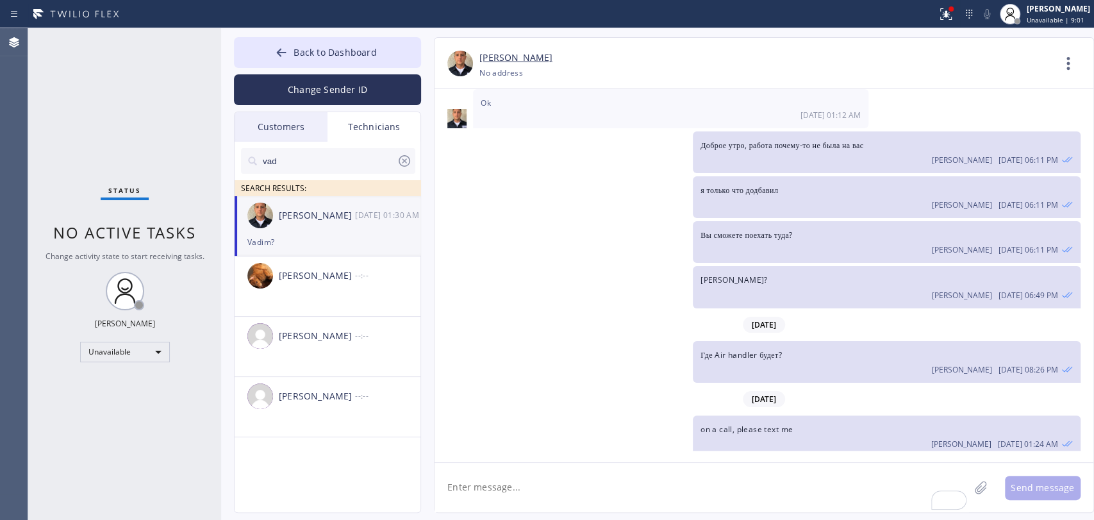
click at [163, 476] on div "Status No active tasks Change activity state to start receiving tasks. Oleksiy …" at bounding box center [124, 274] width 193 height 492
click at [96, 350] on div "Unavailable" at bounding box center [125, 352] width 90 height 21
click at [103, 381] on li "Available" at bounding box center [124, 384] width 87 height 15
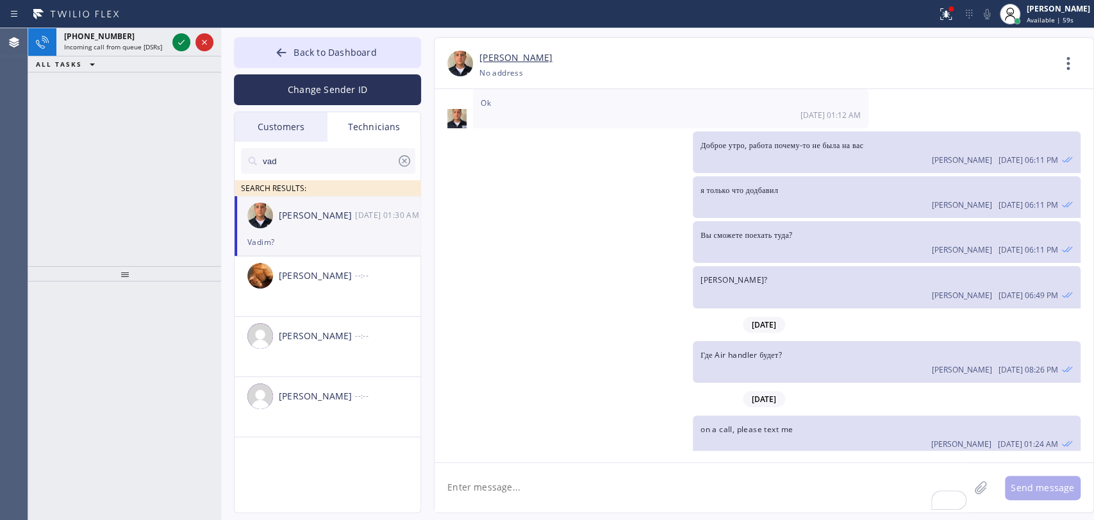
click at [344, 473] on div "vad SEARCH RESULTS: Vadim Kartunov 08/22 01:30 AM Vadim? Bagrat Zavadye --:-- V…" at bounding box center [328, 342] width 187 height 400
click at [130, 49] on span "Incoming call from queue [DSRs]" at bounding box center [113, 46] width 98 height 9
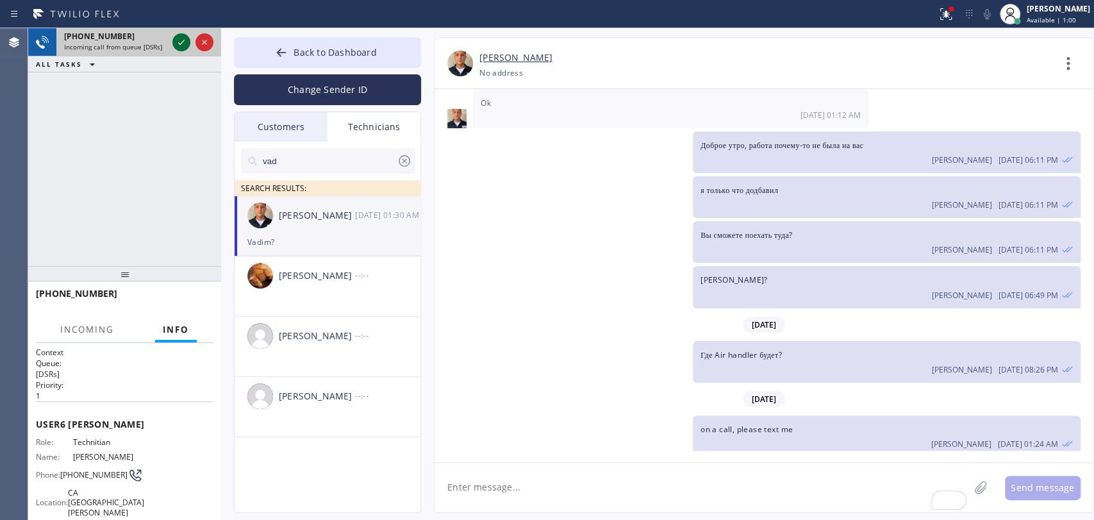
click at [179, 39] on icon at bounding box center [181, 42] width 15 height 15
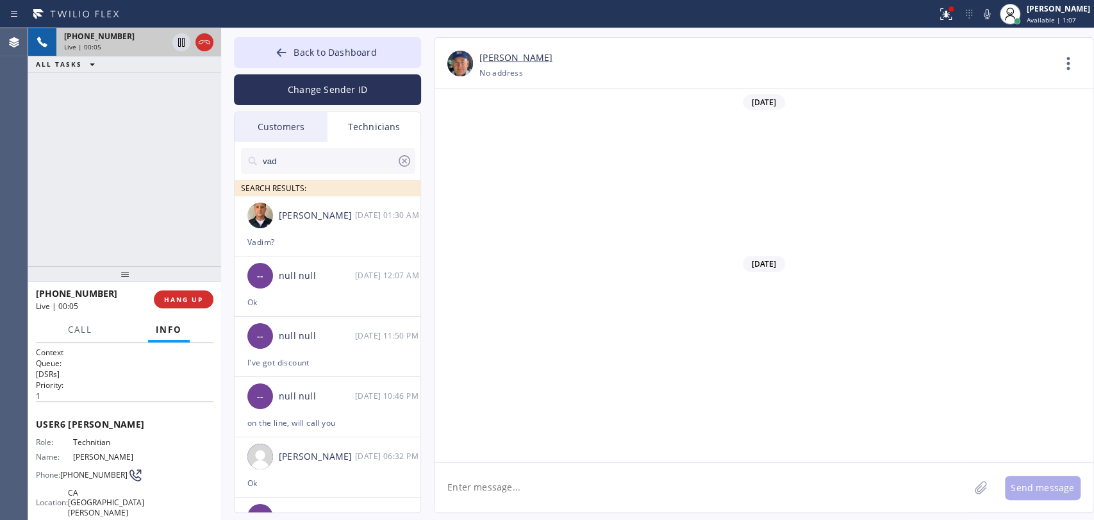
scroll to position [135074, 0]
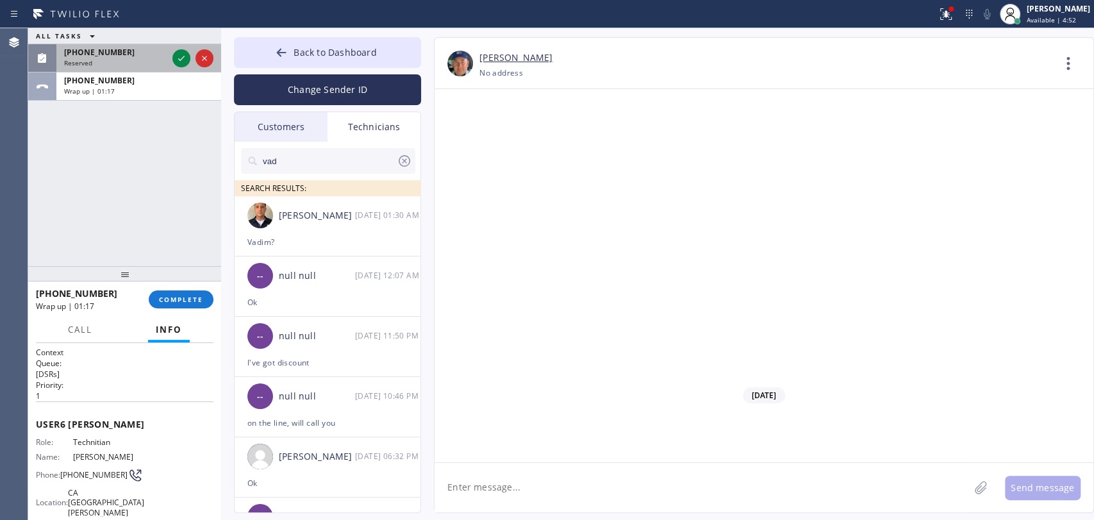
click at [119, 72] on div "(323) 579-9547 Reserved" at bounding box center [112, 58] width 113 height 28
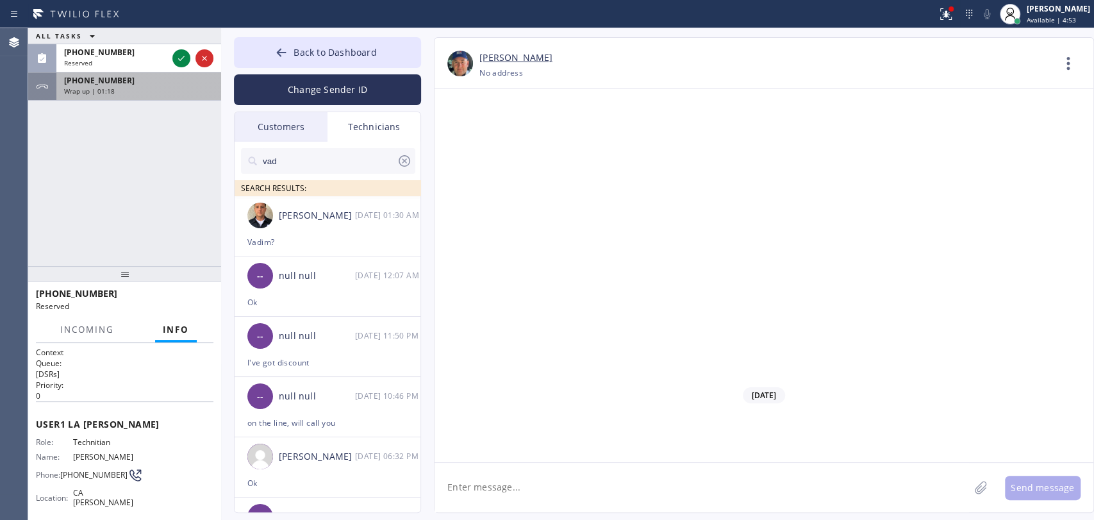
click at [117, 87] on div "Wrap up | 01:18" at bounding box center [138, 91] width 149 height 9
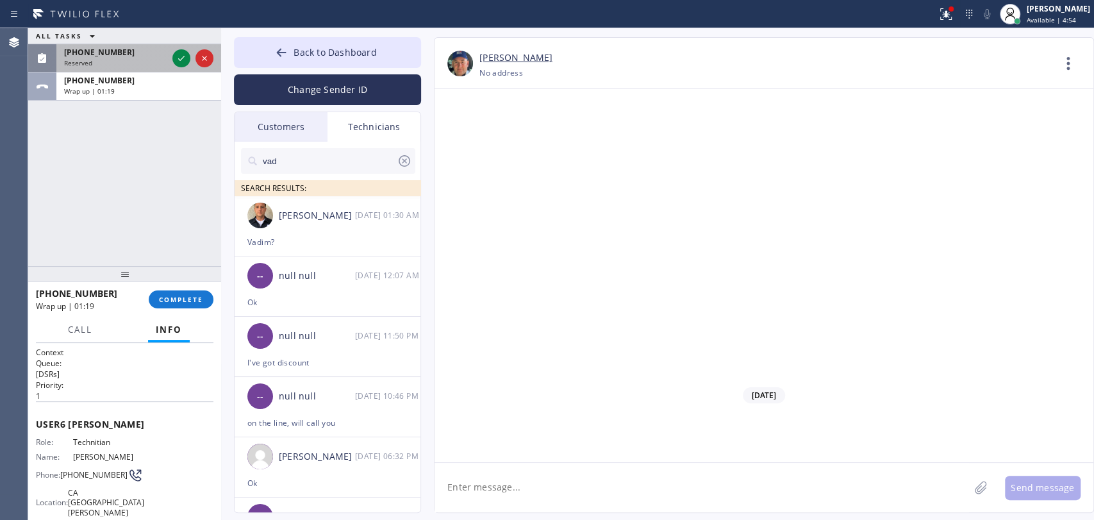
click at [107, 58] on span "(323) 579-9547" at bounding box center [99, 52] width 71 height 11
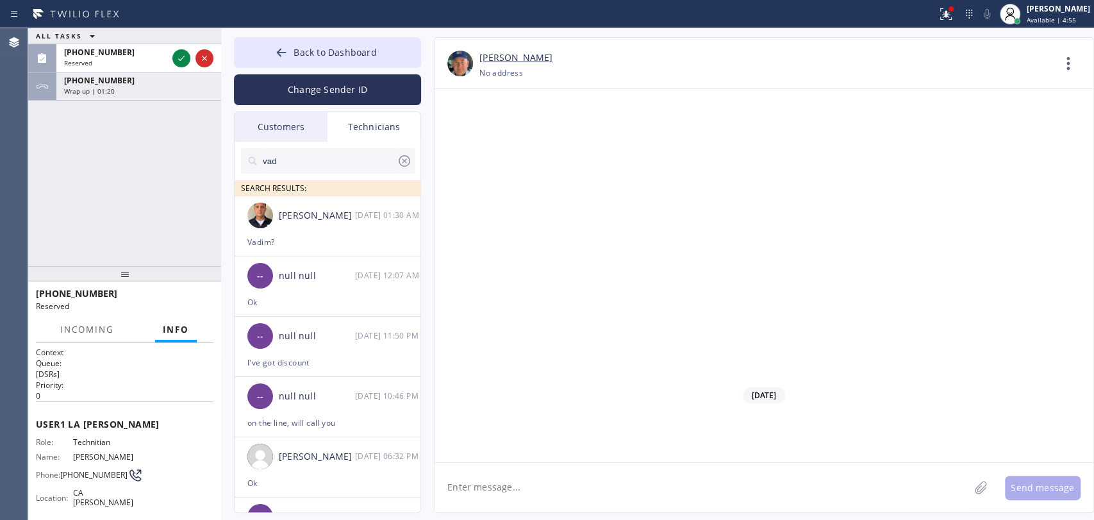
click at [114, 44] on div "ALL TASKS ALL TASKS ACTIVE TASKS TASKS IN WRAP UP" at bounding box center [124, 36] width 193 height 16
click at [114, 67] on div "Reserved" at bounding box center [115, 62] width 103 height 9
click at [115, 67] on div "Reserved" at bounding box center [115, 62] width 103 height 9
click at [113, 44] on div "ALL TASKS ALL TASKS ACTIVE TASKS TASKS IN WRAP UP" at bounding box center [124, 36] width 193 height 16
click at [101, 72] on div "(323) 579-9547 Reserved" at bounding box center [112, 58] width 113 height 28
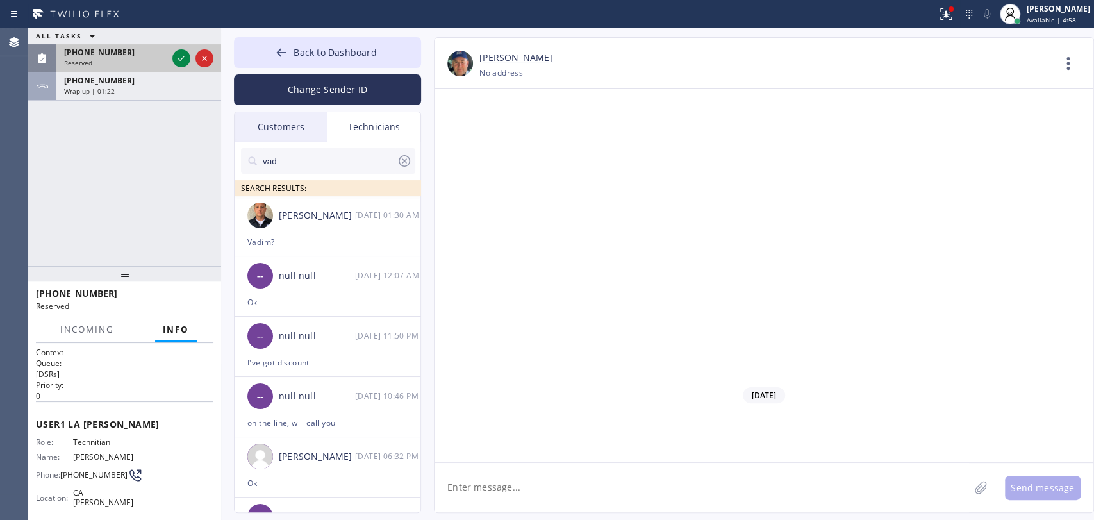
click at [99, 67] on div "Reserved" at bounding box center [115, 62] width 103 height 9
click at [147, 266] on div at bounding box center [124, 273] width 193 height 15
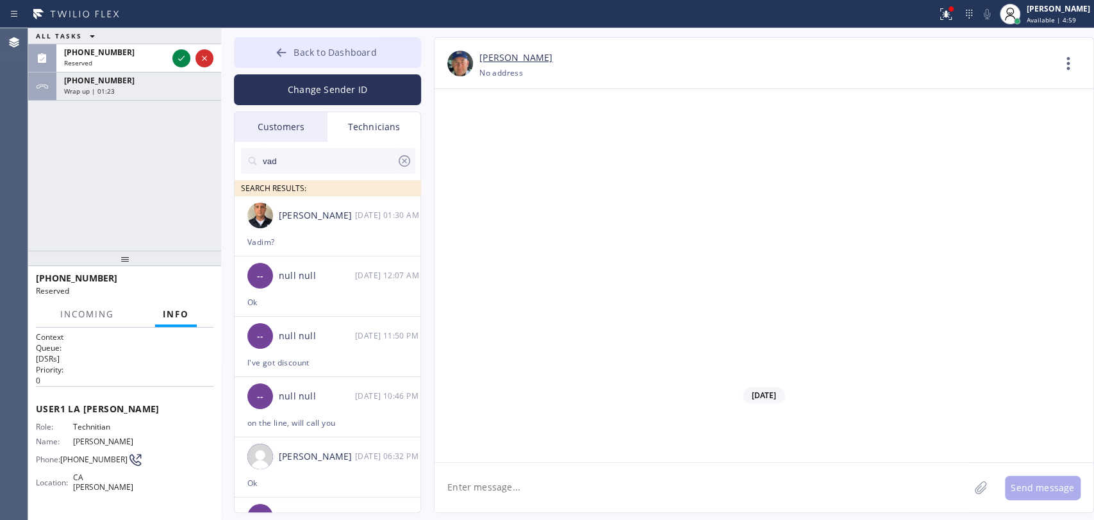
click at [318, 65] on button "Back to Dashboard" at bounding box center [327, 52] width 187 height 31
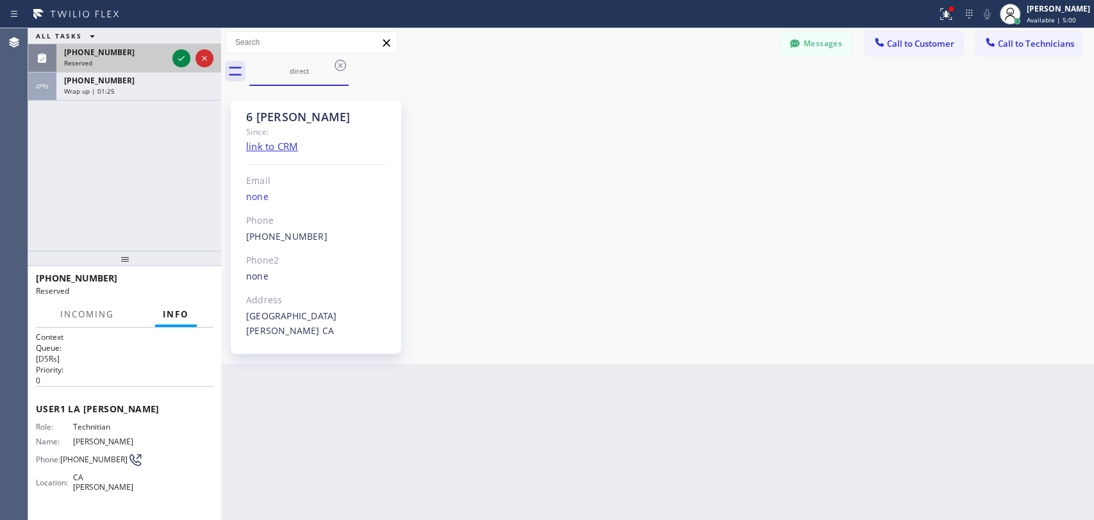
click at [85, 67] on span "Reserved" at bounding box center [78, 62] width 28 height 9
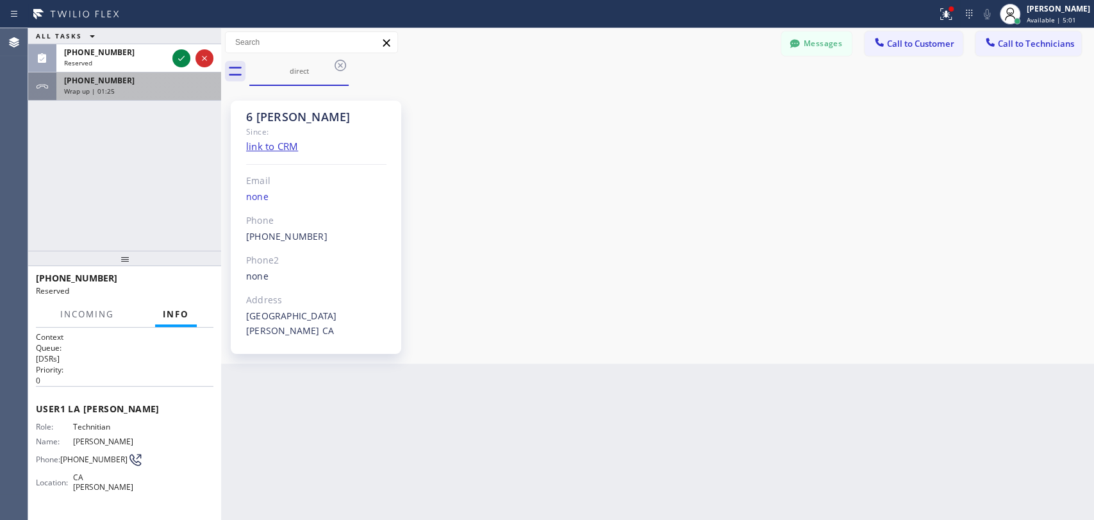
click at [174, 72] on div "+13474173881 Wrap up | 01:25" at bounding box center [136, 86] width 160 height 28
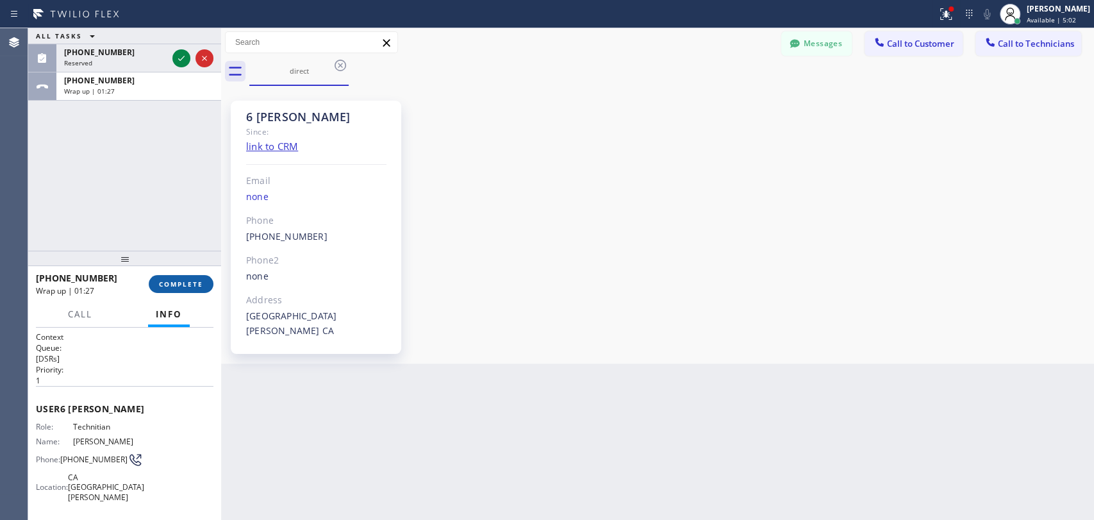
click at [188, 281] on span "COMPLETE" at bounding box center [181, 284] width 44 height 9
click at [159, 140] on div "ALL TASKS ALL TASKS ACTIVE TASKS TASKS IN WRAP UP (323) 579-9547 Reserved +1347…" at bounding box center [124, 139] width 193 height 222
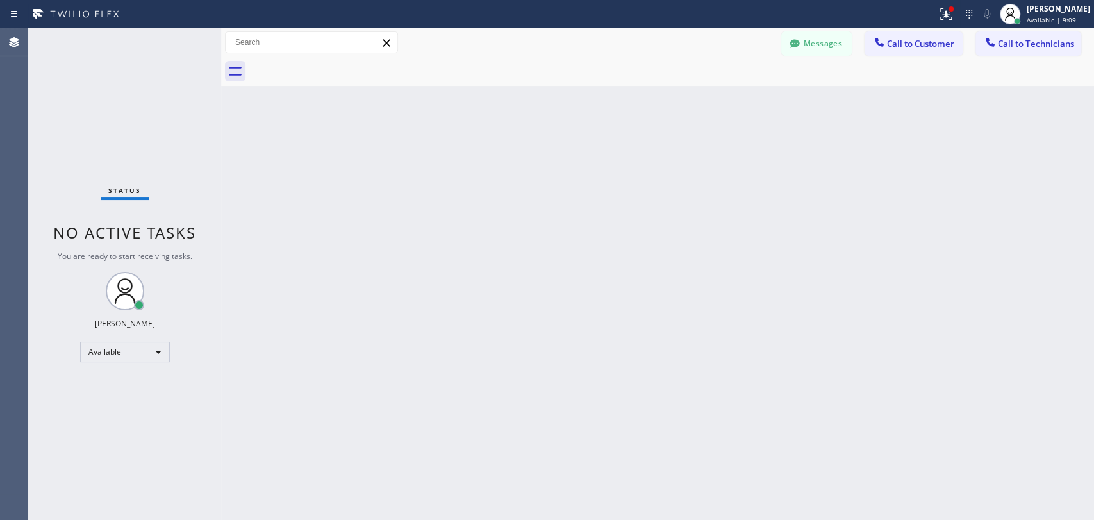
click at [844, 43] on button "Messages" at bounding box center [816, 43] width 71 height 24
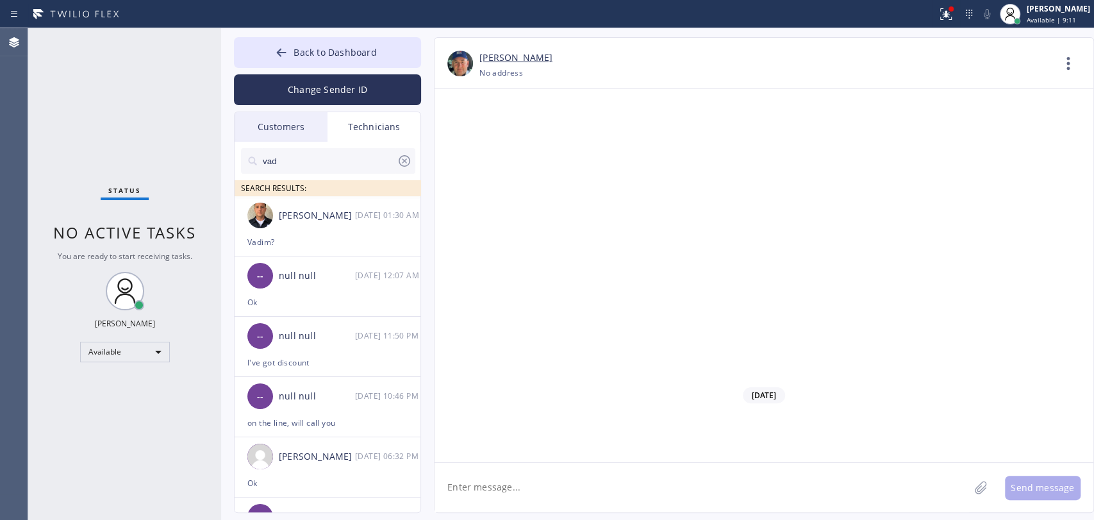
click at [347, 160] on input "vad" at bounding box center [329, 161] width 135 height 26
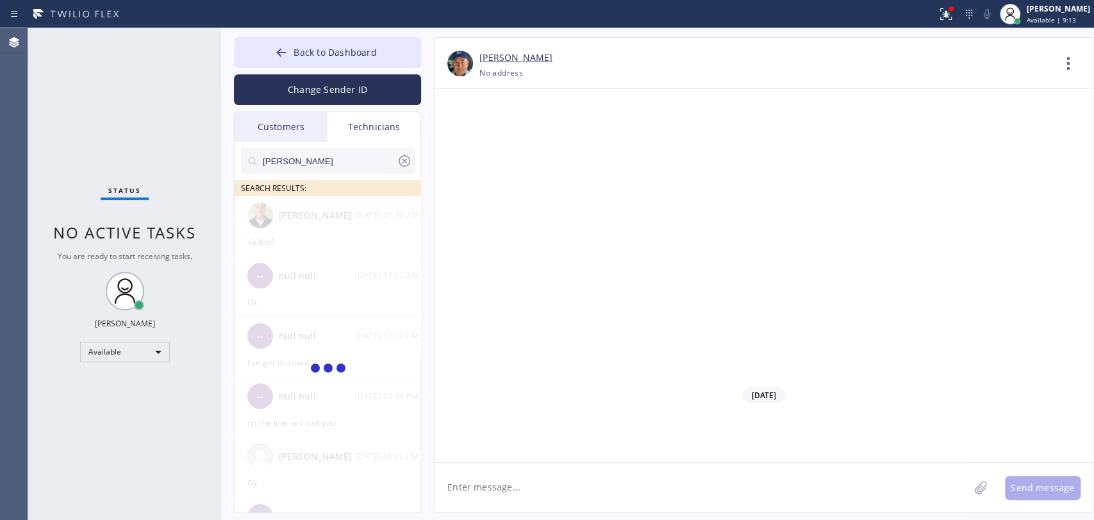
type input "[PERSON_NAME]"
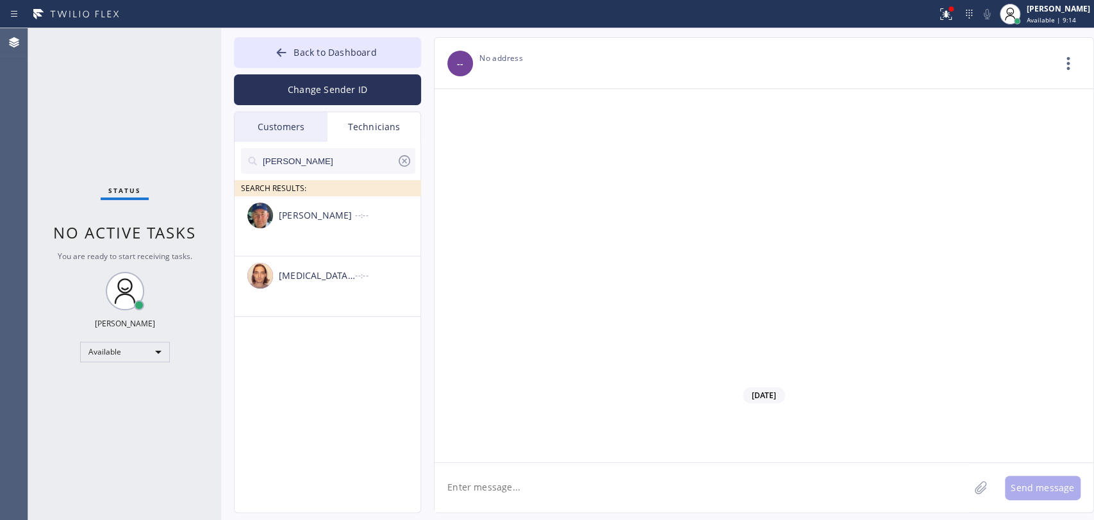
click at [302, 256] on li "Nikolai Suvorov --:--" at bounding box center [328, 286] width 187 height 60
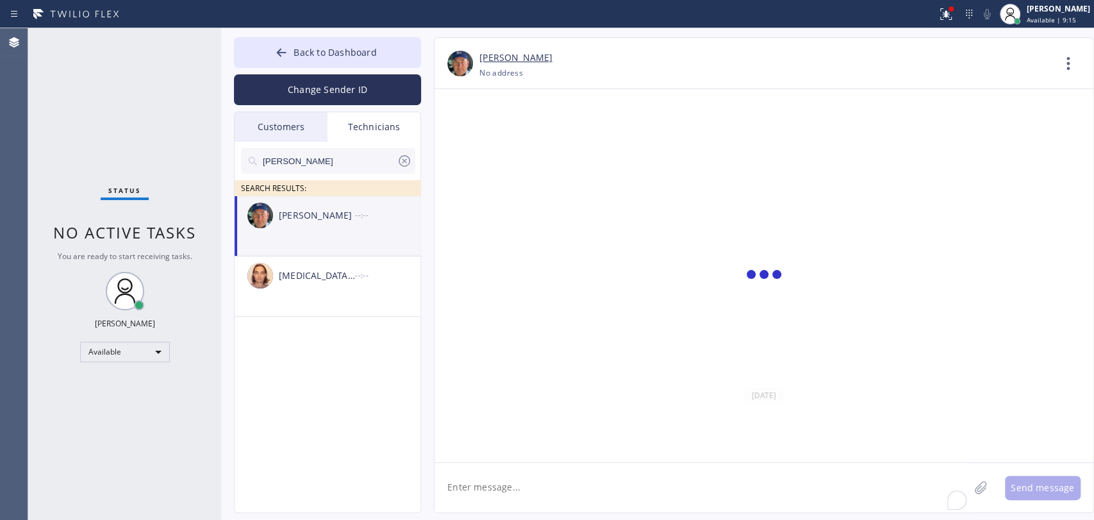
click at [538, 494] on textarea "To enrich screen reader interactions, please activate Accessibility in Grammarl…" at bounding box center [702, 487] width 535 height 49
type textarea "just sent to her"
click at [278, 44] on button "Back to Dashboard" at bounding box center [327, 52] width 187 height 31
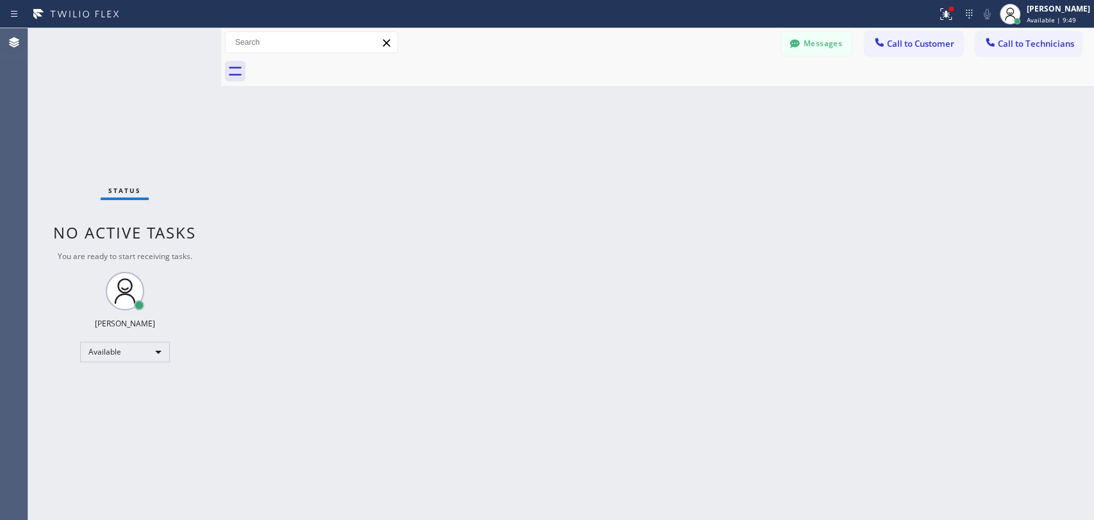
click at [1005, 50] on button "Call to Technicians" at bounding box center [1029, 43] width 106 height 24
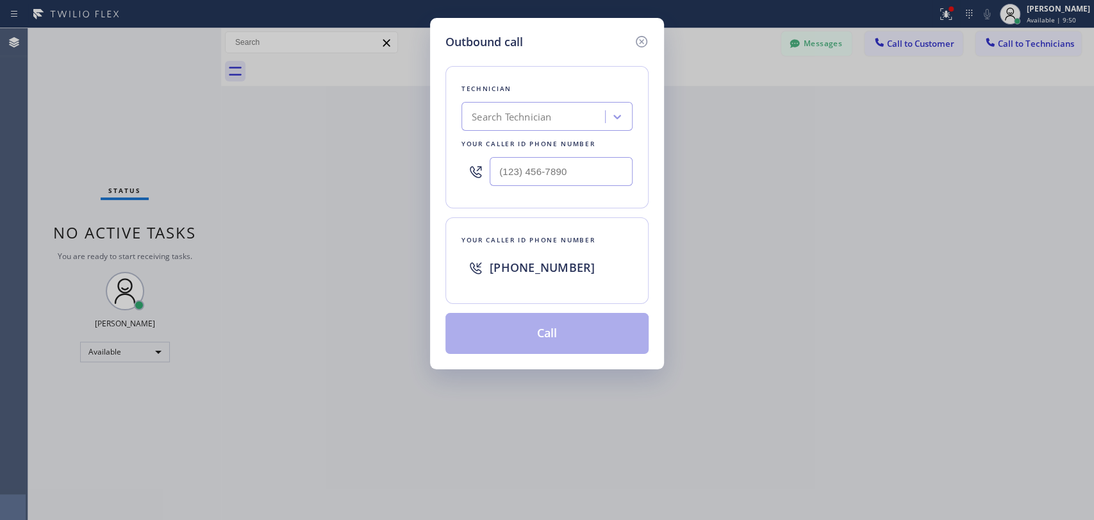
click at [556, 114] on div "Search Technician" at bounding box center [535, 117] width 140 height 22
click at [518, 112] on div "Search Technician" at bounding box center [511, 117] width 79 height 15
type input "serg"
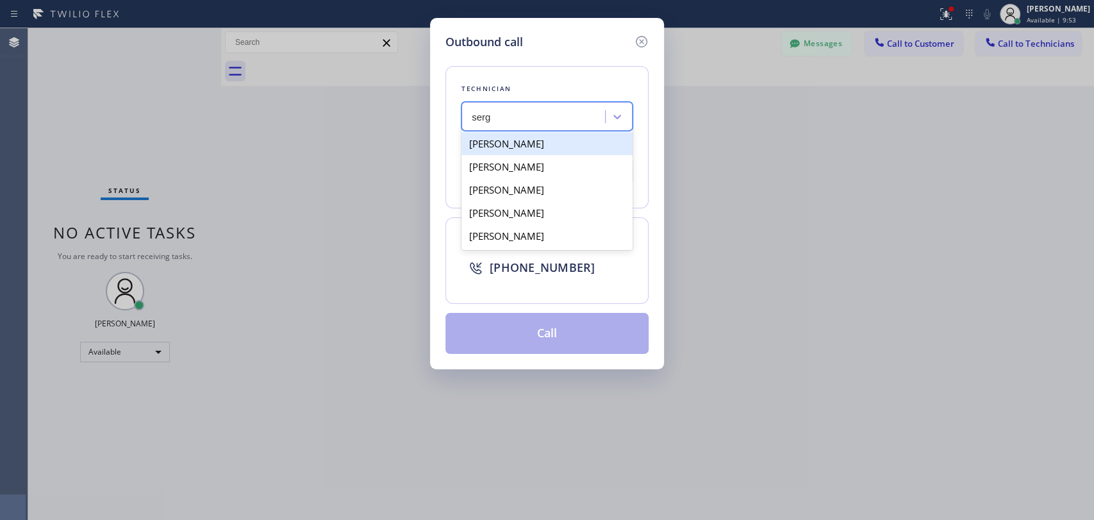
click at [510, 138] on div "[PERSON_NAME]" at bounding box center [547, 143] width 171 height 23
type input "(323) 304-1325"
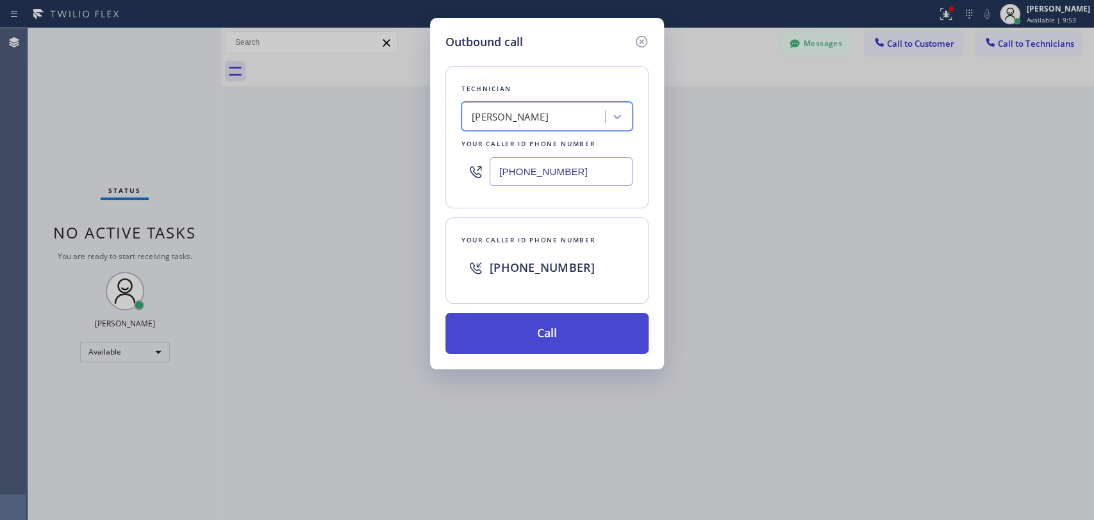
click at [497, 322] on button "Call" at bounding box center [547, 333] width 203 height 41
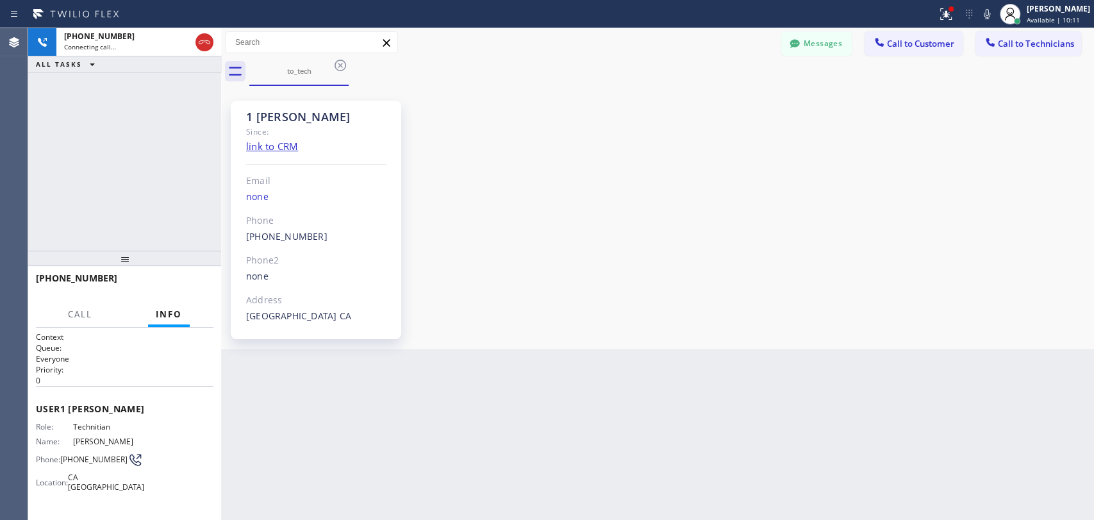
drag, startPoint x: 1057, startPoint y: 292, endPoint x: 143, endPoint y: 0, distance: 959.0
click at [1057, 292] on div "1 Sergey Since: link to CRM Email none Phone (323) 304-1325 Outbound call Techn…" at bounding box center [657, 217] width 867 height 256
click at [194, 285] on span "HANG UP" at bounding box center [183, 284] width 39 height 9
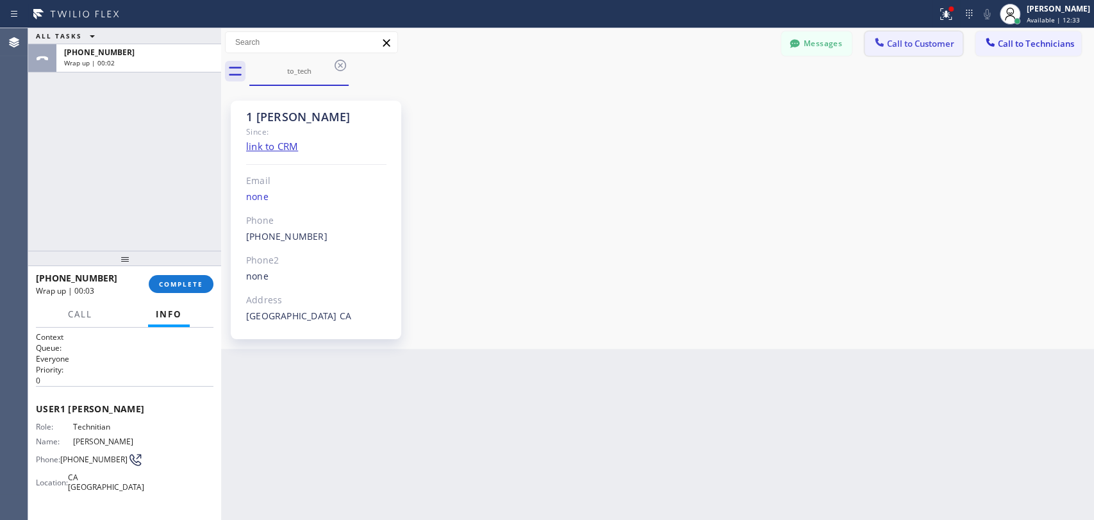
click at [920, 42] on span "Call to Customer" at bounding box center [920, 44] width 67 height 12
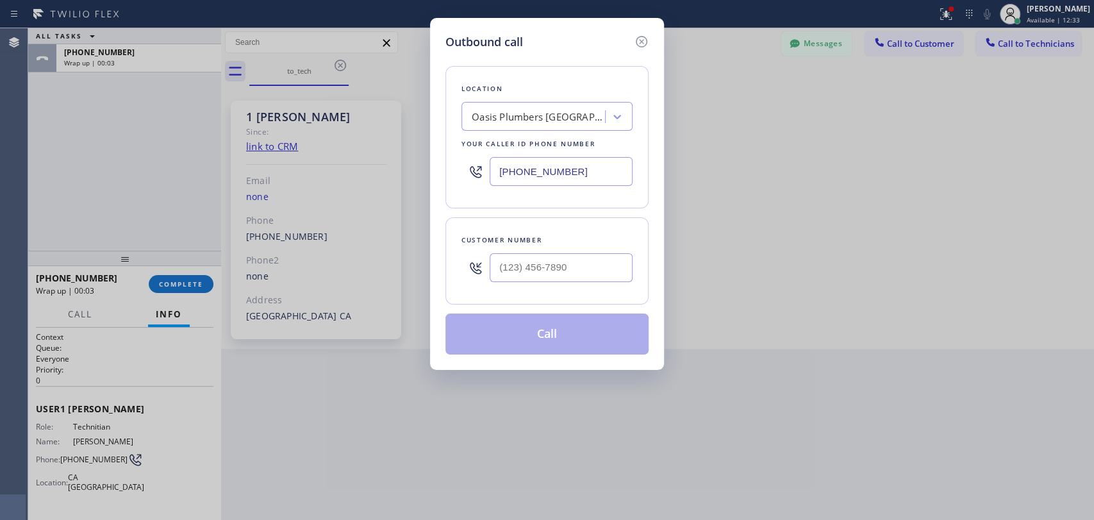
click at [538, 98] on div "Location Oasis Plumbers Mission Viejo Your caller id phone number (949) 635-7337" at bounding box center [547, 137] width 203 height 142
click at [533, 108] on div "Oasis Plumbers [GEOGRAPHIC_DATA]" at bounding box center [535, 117] width 140 height 22
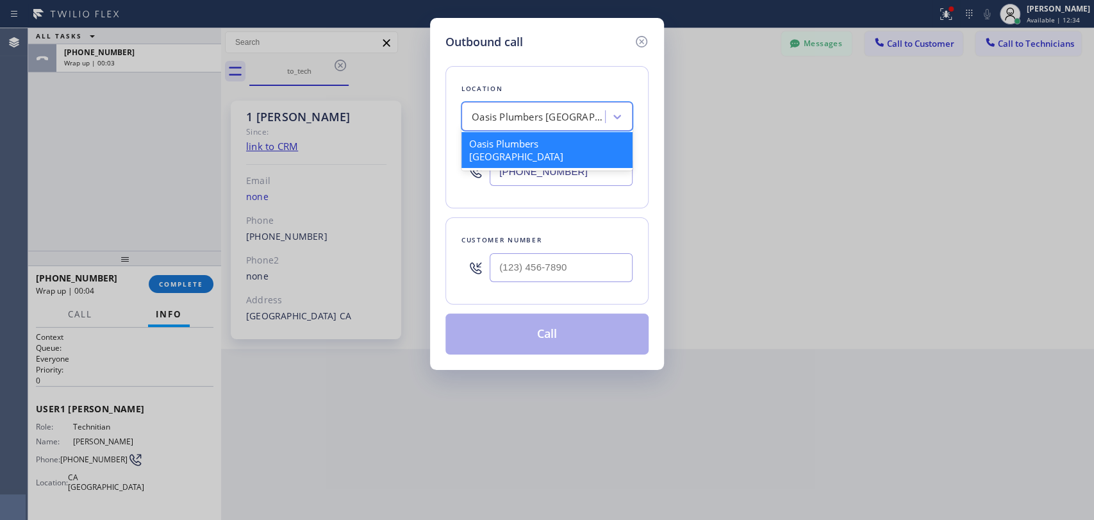
paste input "HVAC Alliance Expert"
type input "HVAC Alliance Expert"
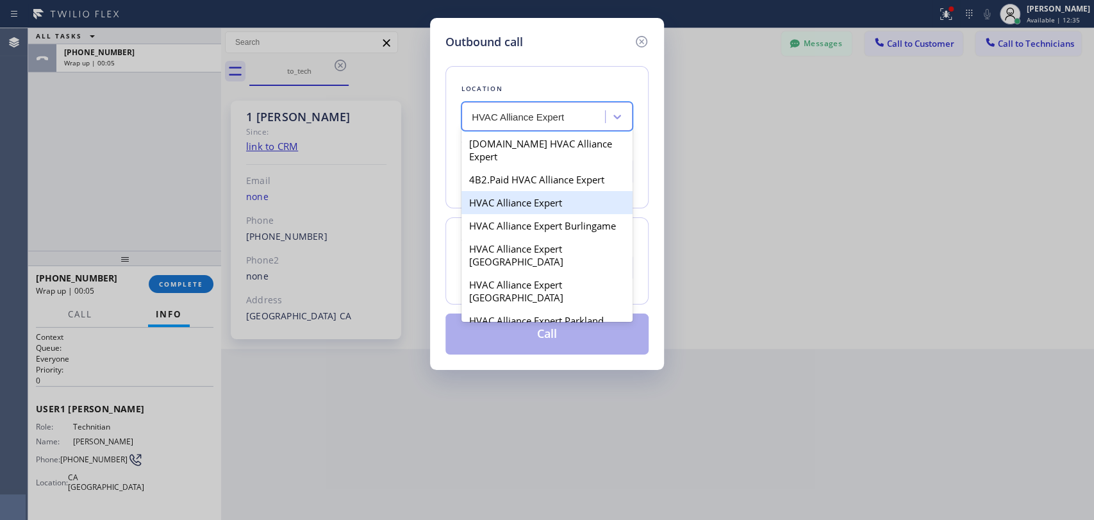
click at [520, 191] on div "HVAC Alliance Expert" at bounding box center [547, 202] width 171 height 23
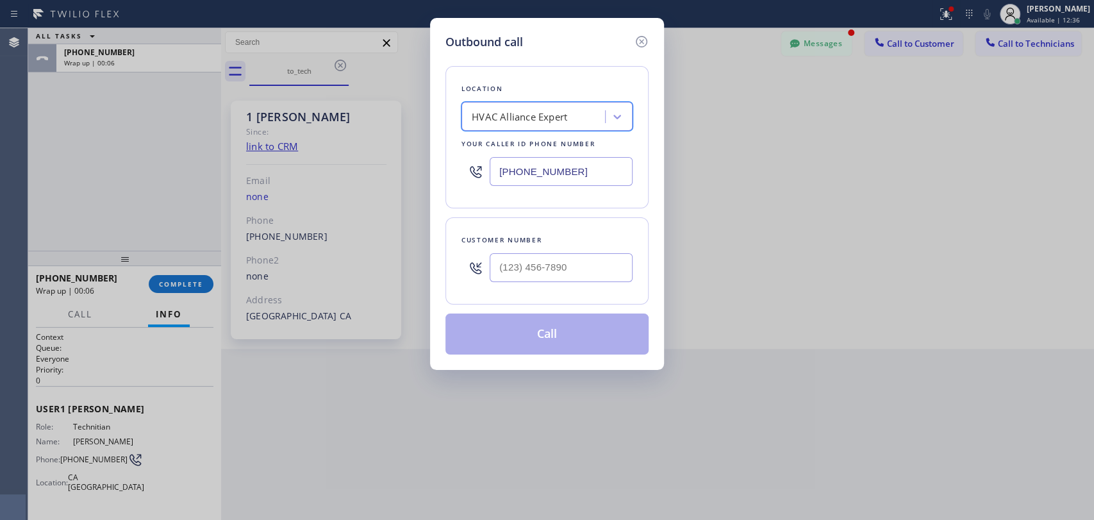
drag, startPoint x: 503, startPoint y: 96, endPoint x: 508, endPoint y: 103, distance: 9.2
click at [503, 96] on div "Location option HVAC Alliance Expert, selected. 100 results available. Select i…" at bounding box center [547, 137] width 203 height 142
drag, startPoint x: 509, startPoint y: 107, endPoint x: 515, endPoint y: 126, distance: 19.7
click at [509, 108] on div "HVAC Alliance Expert" at bounding box center [535, 117] width 140 height 22
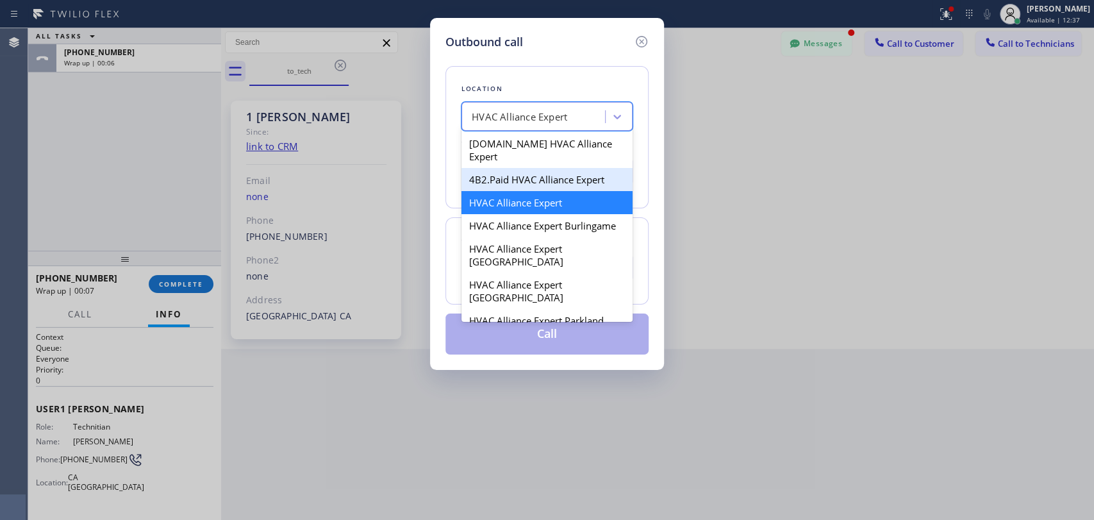
click at [526, 170] on div "4B2.Paid HVAC Alliance Expert" at bounding box center [547, 179] width 171 height 23
type input "[PHONE_NUMBER]"
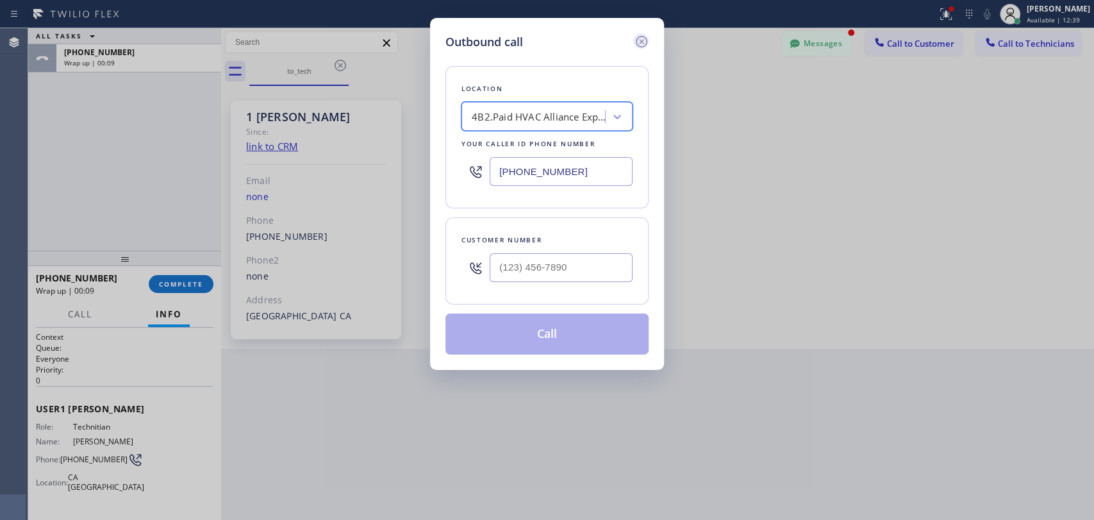
click at [642, 45] on icon at bounding box center [641, 41] width 15 height 15
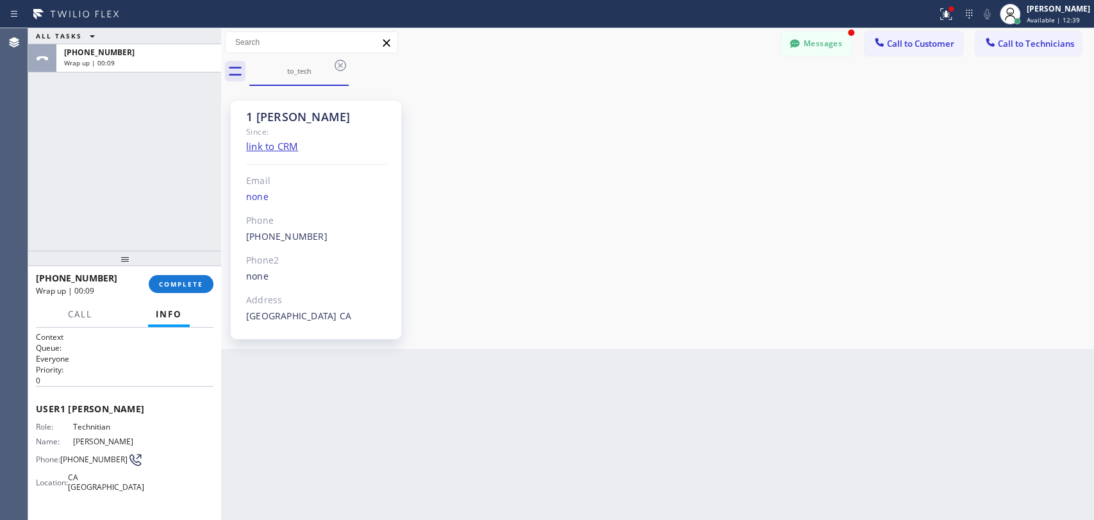
click at [849, 52] on button "Messages" at bounding box center [816, 43] width 71 height 24
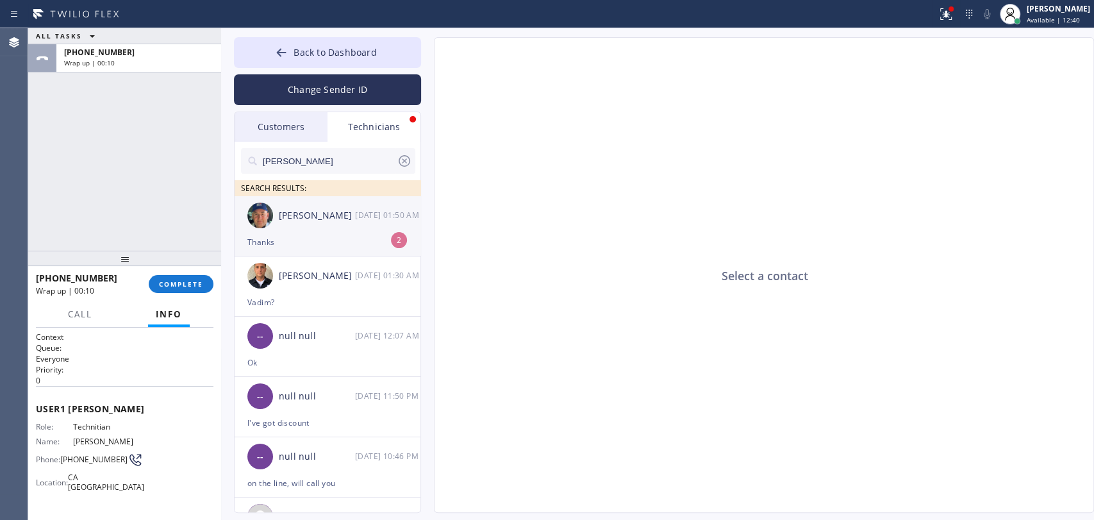
click at [294, 235] on div "Thanks" at bounding box center [327, 242] width 160 height 15
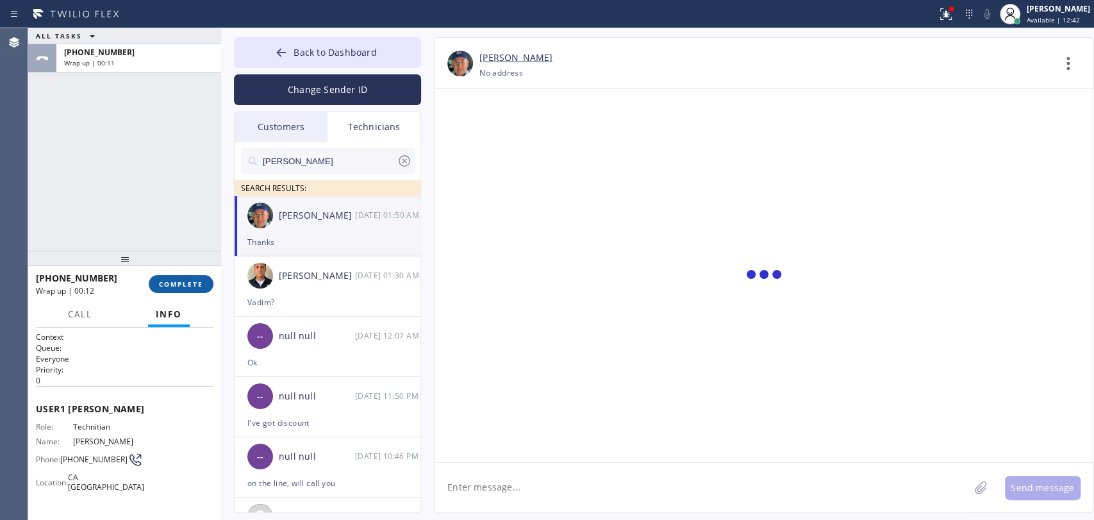
click at [162, 290] on button "COMPLETE" at bounding box center [181, 284] width 65 height 18
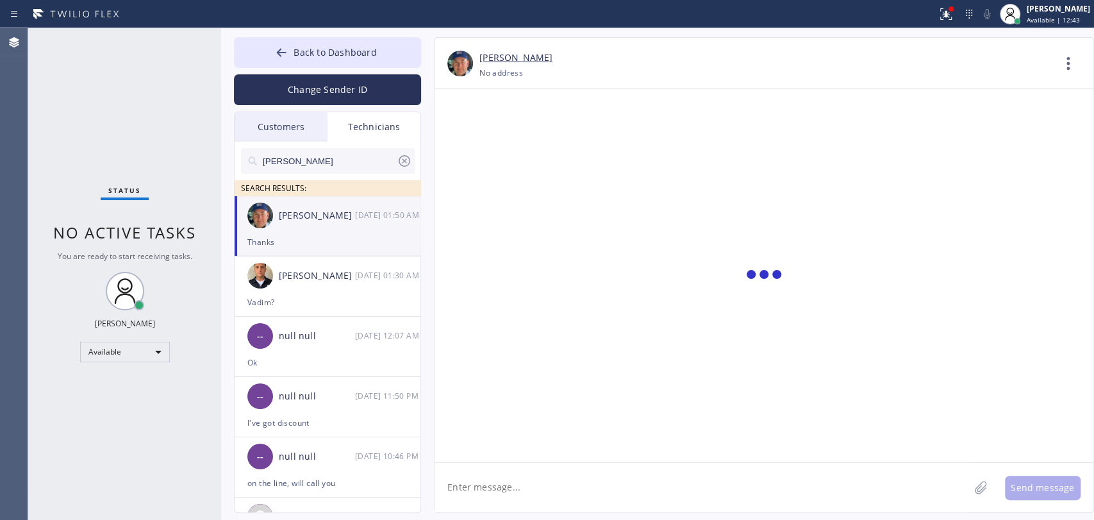
click at [147, 160] on div "Status No active tasks You are ready to start receiving tasks. [PERSON_NAME] Av…" at bounding box center [124, 274] width 193 height 492
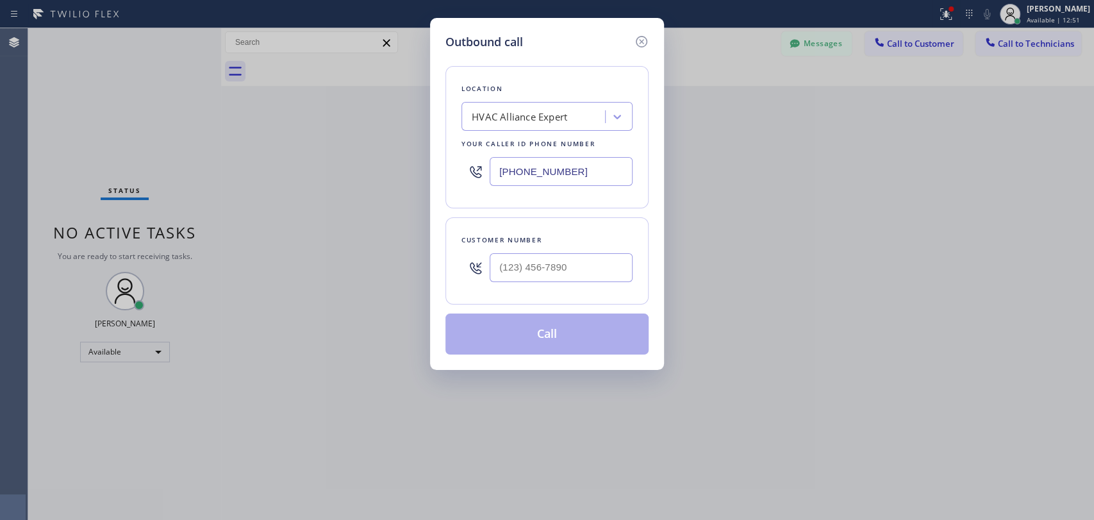
click at [528, 263] on input "text" at bounding box center [561, 267] width 143 height 29
paste input "646) 574-4367"
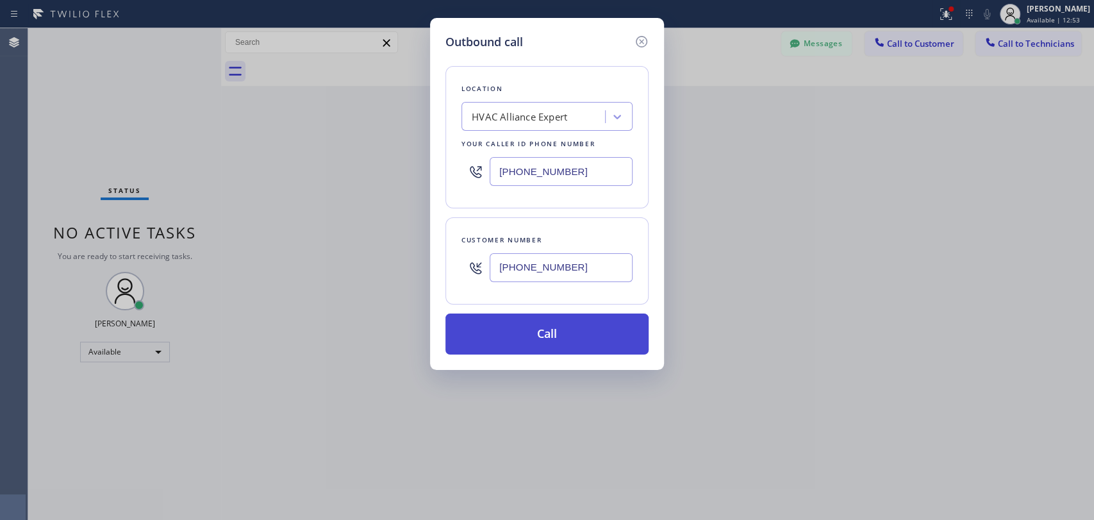
type input "[PHONE_NUMBER]"
click at [530, 332] on button "Call" at bounding box center [547, 333] width 203 height 41
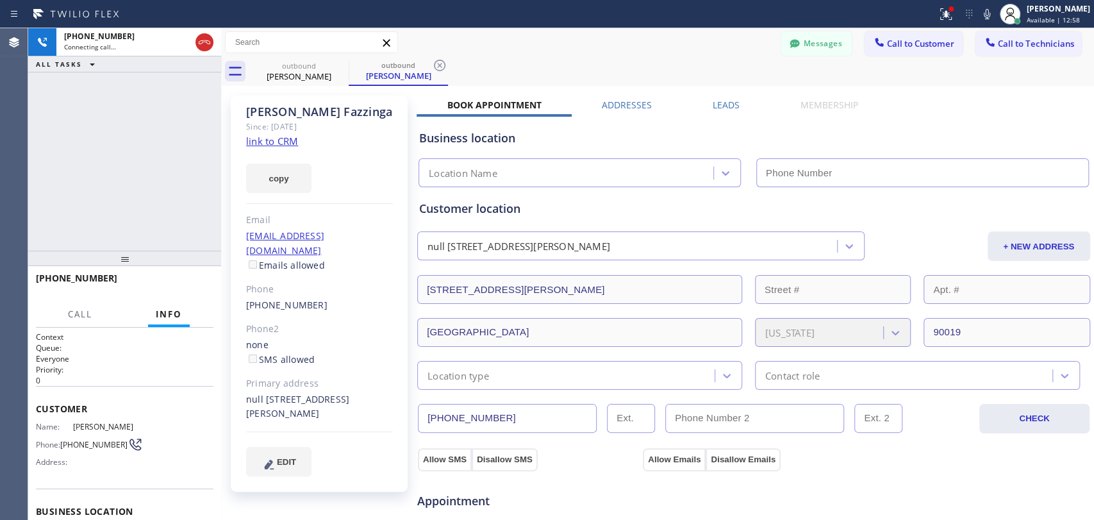
type input "[PHONE_NUMBER]"
drag, startPoint x: 313, startPoint y: 116, endPoint x: 251, endPoint y: 117, distance: 61.6
click at [251, 117] on div "[PERSON_NAME]" at bounding box center [319, 111] width 147 height 15
click at [268, 116] on div "[PERSON_NAME]" at bounding box center [319, 111] width 147 height 15
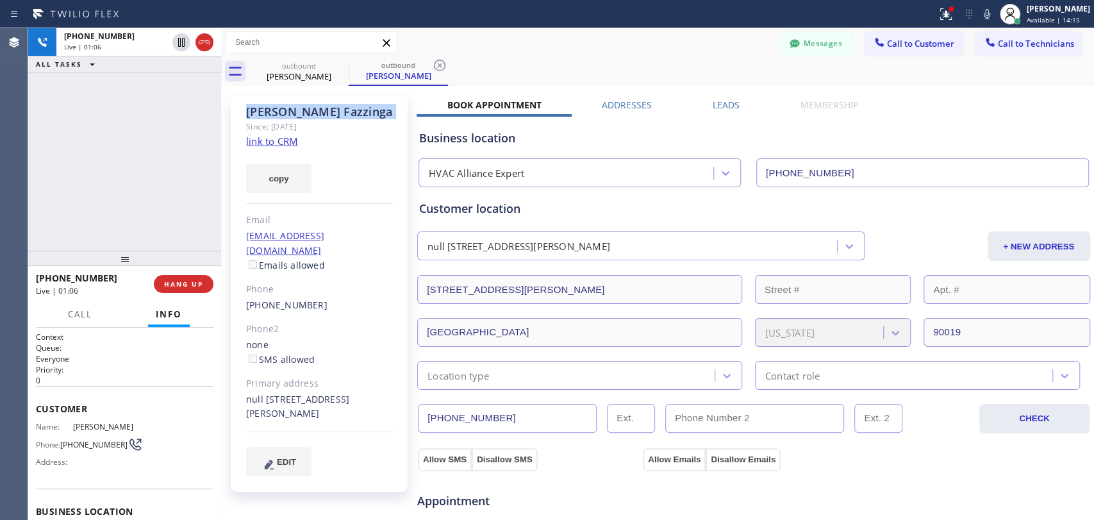
click at [268, 116] on div "[PERSON_NAME]" at bounding box center [319, 111] width 147 height 15
click at [260, 110] on div "[PERSON_NAME]" at bounding box center [319, 111] width 147 height 15
drag, startPoint x: 260, startPoint y: 110, endPoint x: 304, endPoint y: 110, distance: 43.6
click at [304, 110] on div "[PERSON_NAME]" at bounding box center [319, 111] width 147 height 15
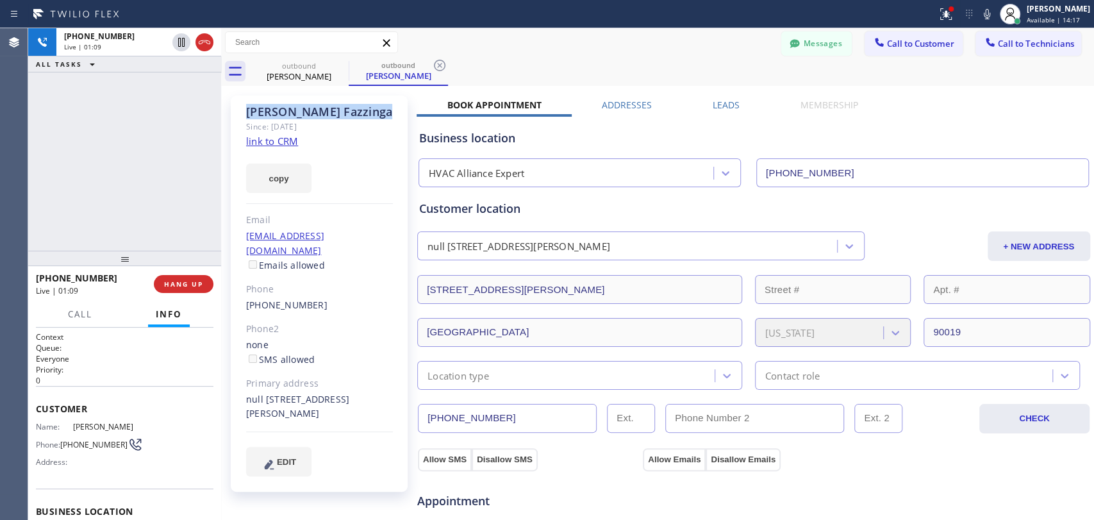
drag, startPoint x: 344, startPoint y: 109, endPoint x: 231, endPoint y: 109, distance: 112.2
click at [231, 109] on div "[PERSON_NAME] Since: [DATE] link to CRM copy Email [EMAIL_ADDRESS][DOMAIN_NAME]…" at bounding box center [319, 294] width 177 height 396
click at [271, 124] on div "Since: [DATE]" at bounding box center [319, 126] width 147 height 15
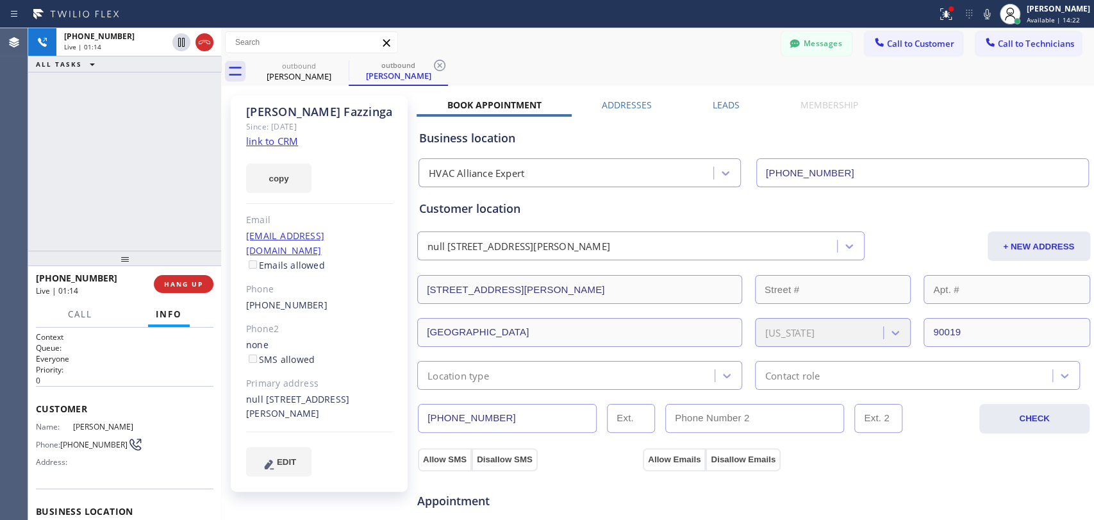
click at [272, 119] on div "[PERSON_NAME]" at bounding box center [319, 111] width 147 height 15
click at [183, 280] on span "HANG UP" at bounding box center [183, 284] width 39 height 9
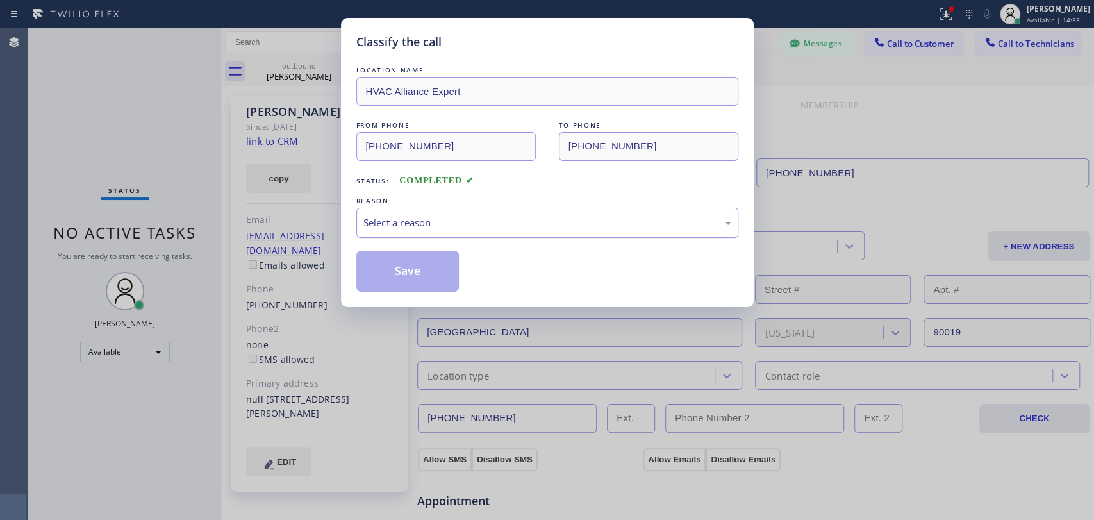
click at [467, 222] on div "Select a reason" at bounding box center [548, 222] width 368 height 15
click at [421, 267] on button "Save" at bounding box center [407, 271] width 103 height 41
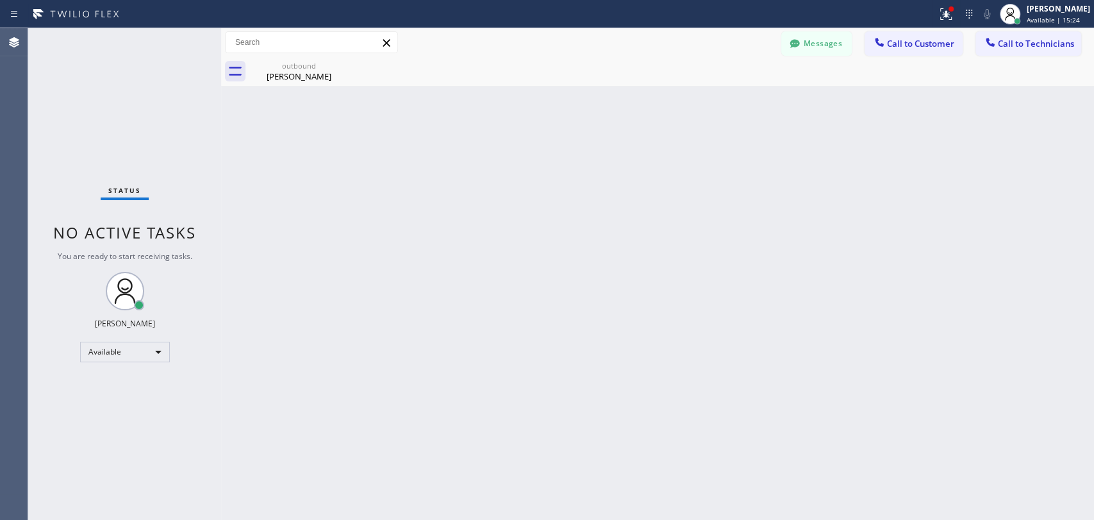
click at [231, 474] on div "Back to Dashboard Change Sender ID Customers Technicians [PERSON_NAME][EMAIL_AD…" at bounding box center [657, 274] width 873 height 492
click at [793, 40] on icon at bounding box center [795, 43] width 10 height 8
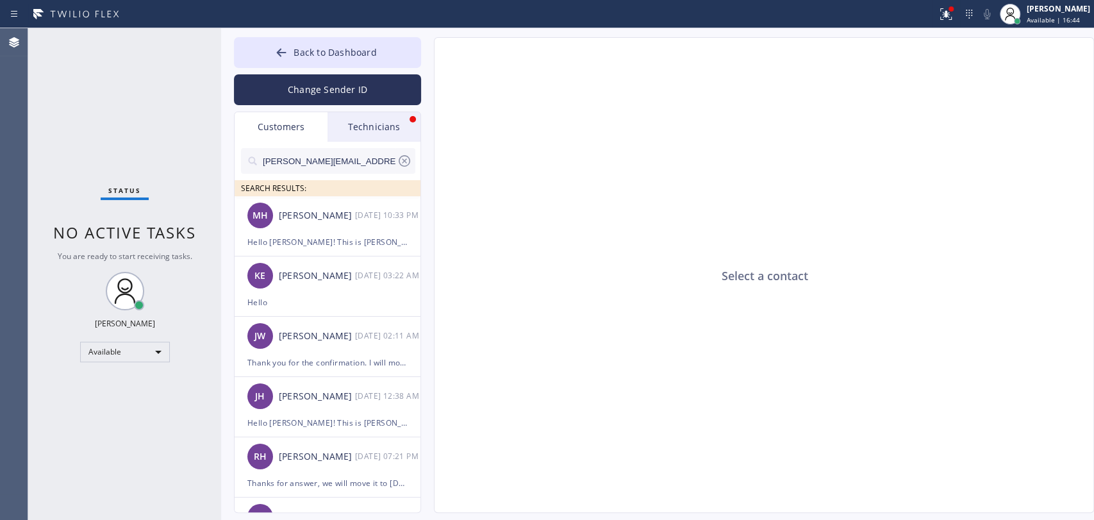
click at [375, 145] on div "[PERSON_NAME][EMAIL_ADDRESS][DOMAIN_NAME] SEARCH RESULTS:" at bounding box center [328, 169] width 187 height 54
click at [376, 138] on div "Technicians" at bounding box center [374, 126] width 93 height 29
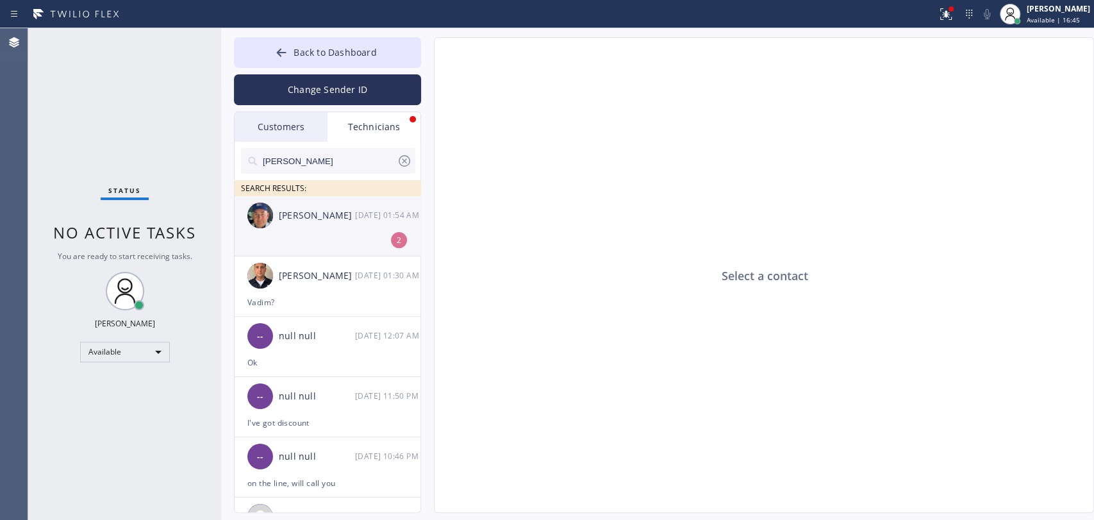
click at [323, 233] on div "[PERSON_NAME] [DATE] 01:54 AM" at bounding box center [328, 215] width 187 height 38
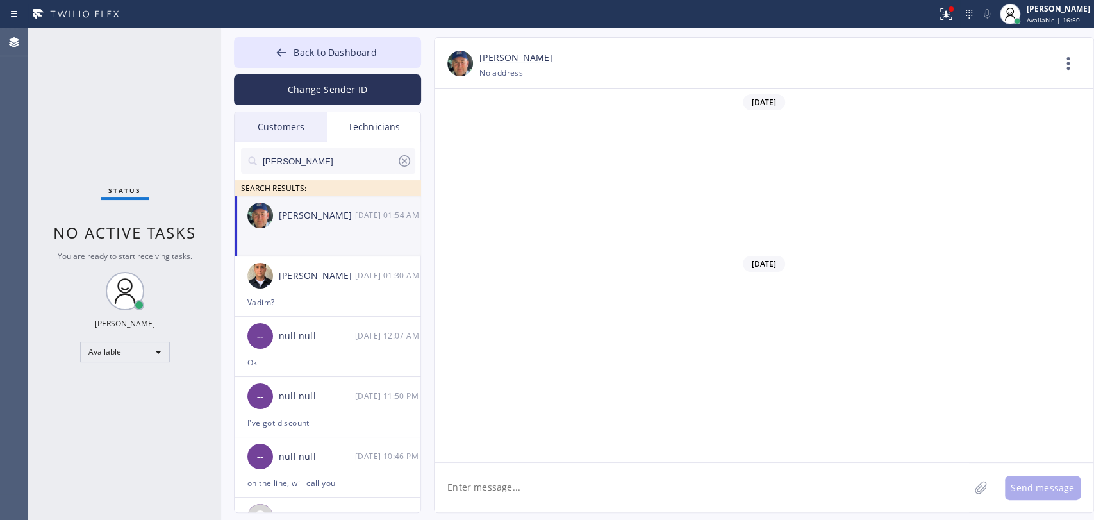
scroll to position [135544, 0]
click at [1055, 73] on icon at bounding box center [1068, 63] width 31 height 31
click at [930, 128] on li "Call to Technician" at bounding box center [991, 131] width 186 height 33
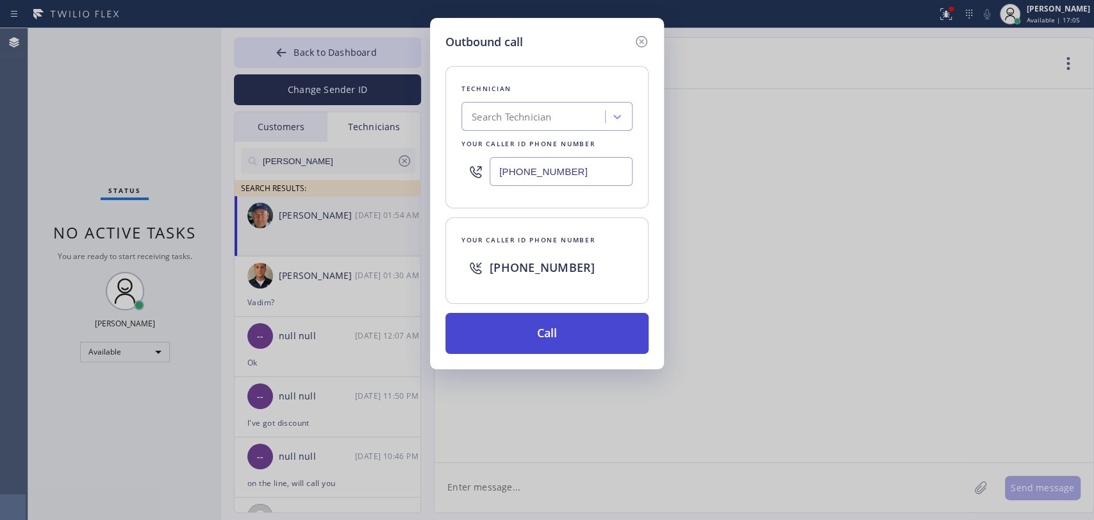
click at [510, 340] on button "Call" at bounding box center [547, 333] width 203 height 41
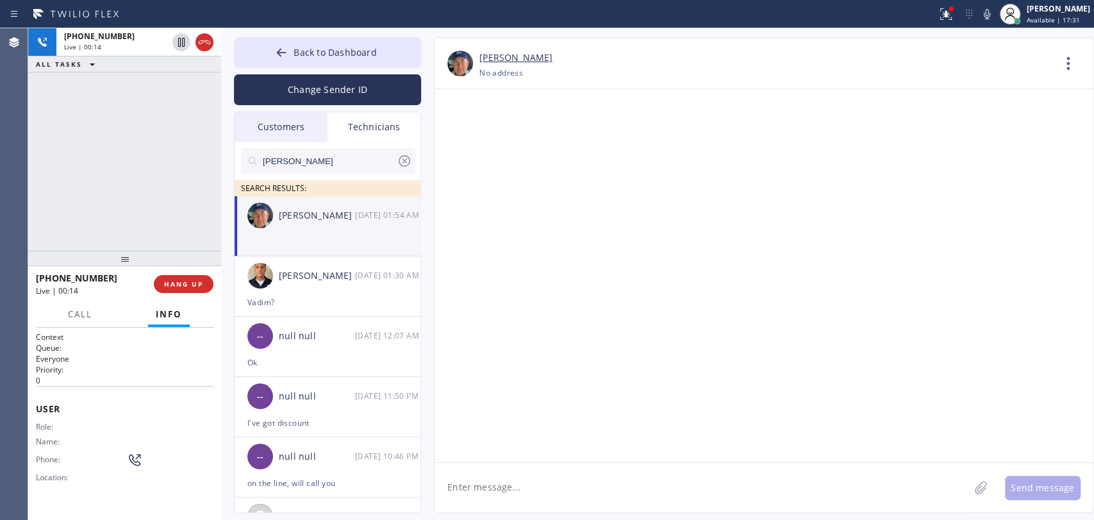
drag, startPoint x: 487, startPoint y: 147, endPoint x: 665, endPoint y: 166, distance: 179.3
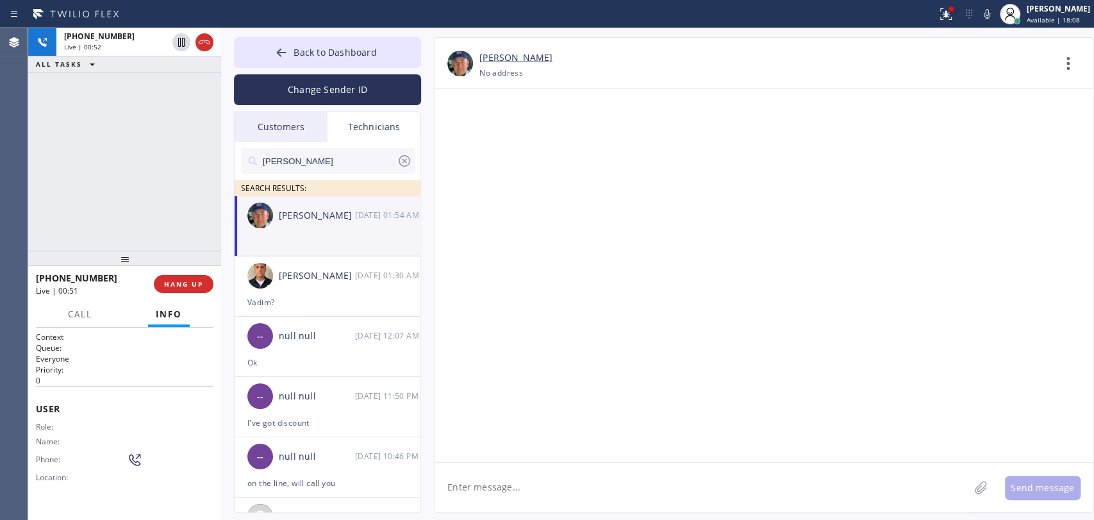
drag, startPoint x: 667, startPoint y: 166, endPoint x: 578, endPoint y: 160, distance: 89.3
click at [121, 266] on div at bounding box center [124, 258] width 193 height 15
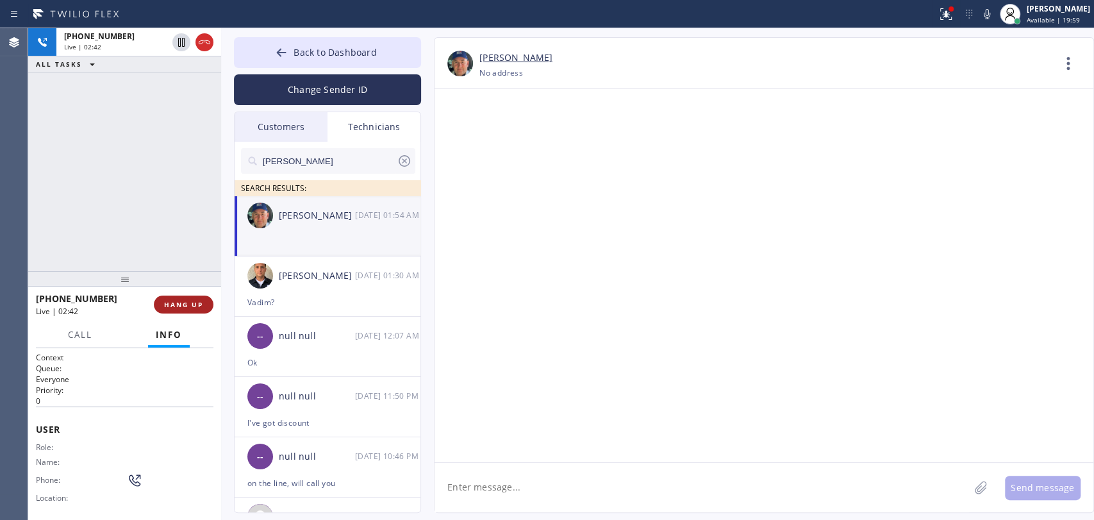
click at [172, 299] on button "HANG UP" at bounding box center [184, 305] width 60 height 18
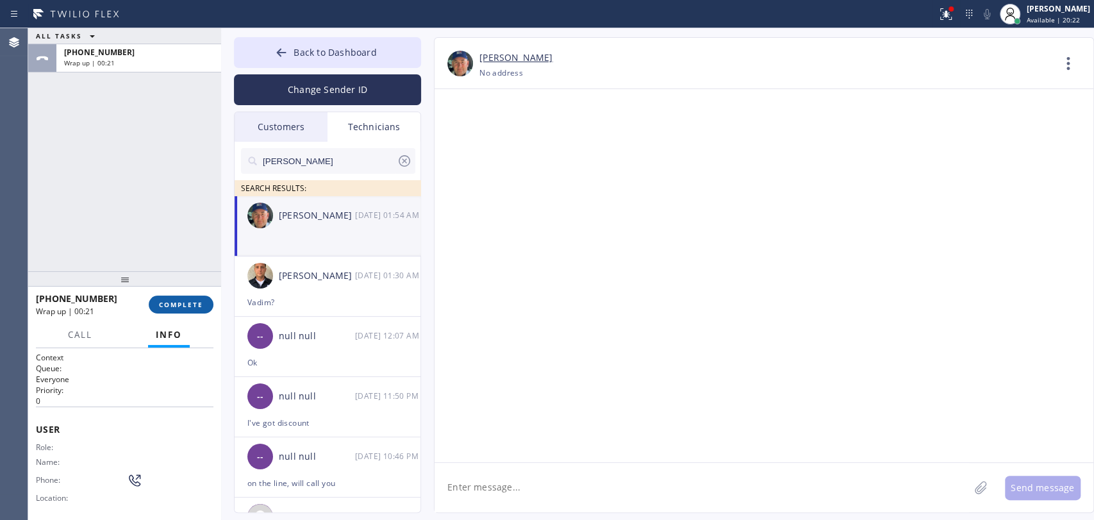
click at [173, 306] on span "COMPLETE" at bounding box center [181, 304] width 44 height 9
click at [158, 217] on div "ALL TASKS ALL TASKS ACTIVE TASKS TASKS IN WRAP UP [PHONE_NUMBER] Wrap up | 00:22" at bounding box center [124, 149] width 193 height 243
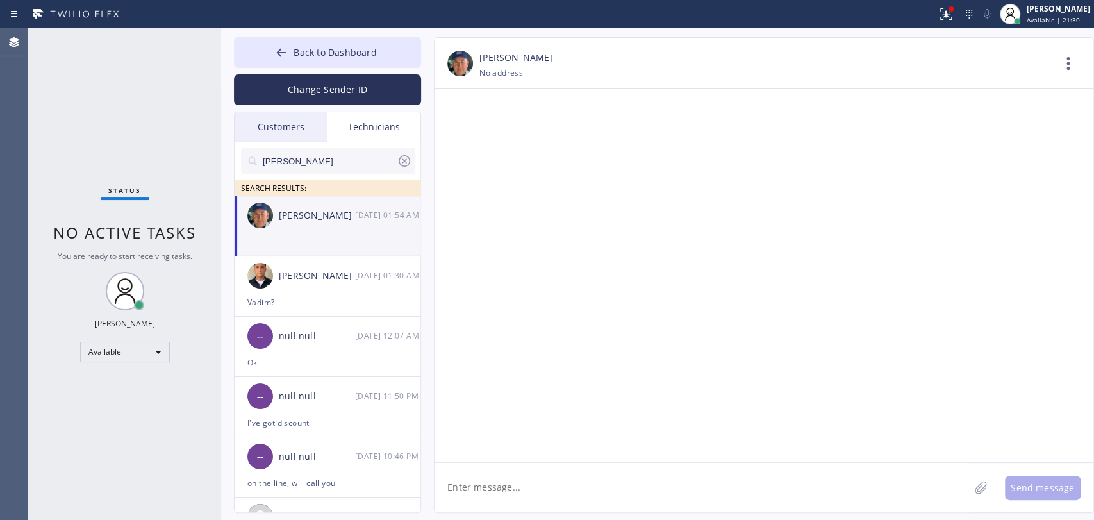
click at [115, 496] on div "Status No active tasks You are ready to start receiving tasks. [PERSON_NAME] Av…" at bounding box center [124, 274] width 193 height 492
click at [414, 46] on button "Back to Dashboard" at bounding box center [327, 52] width 187 height 31
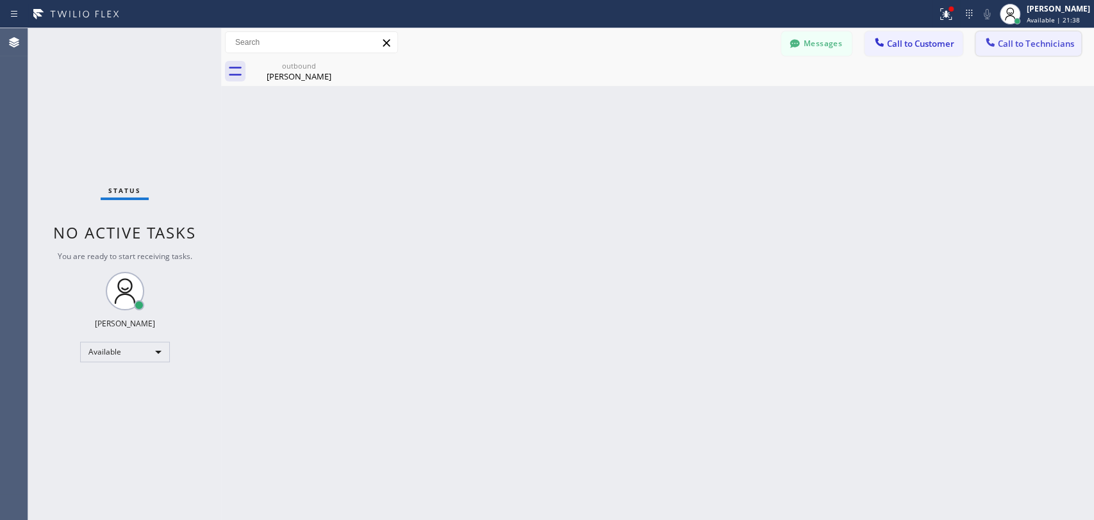
drag, startPoint x: 994, startPoint y: 42, endPoint x: 560, endPoint y: 103, distance: 438.9
click at [995, 42] on icon at bounding box center [990, 42] width 13 height 13
click at [0, 0] on div "Technician" at bounding box center [0, 0] width 0 height 0
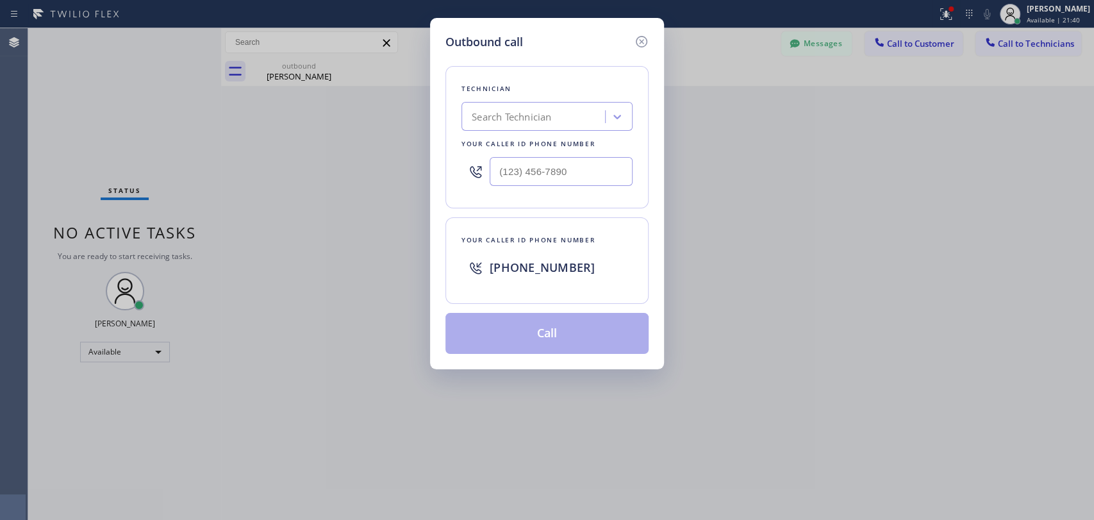
click at [542, 114] on div "Search Technician" at bounding box center [511, 117] width 79 height 15
type input "мфв"
click at [524, 119] on div "мфв мфв" at bounding box center [522, 117] width 114 height 22
type input "vad"
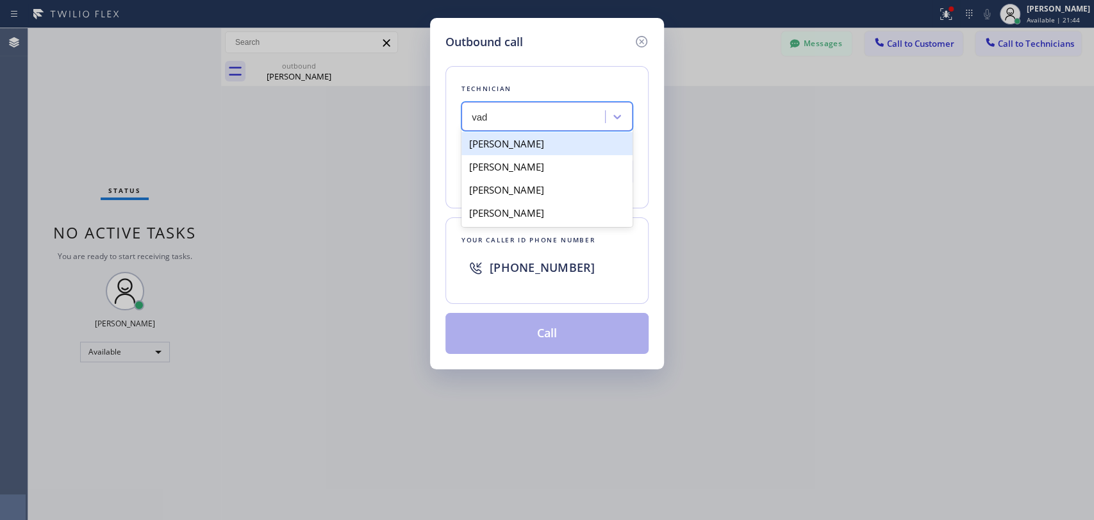
click at [495, 144] on div "[PERSON_NAME]" at bounding box center [547, 143] width 171 height 23
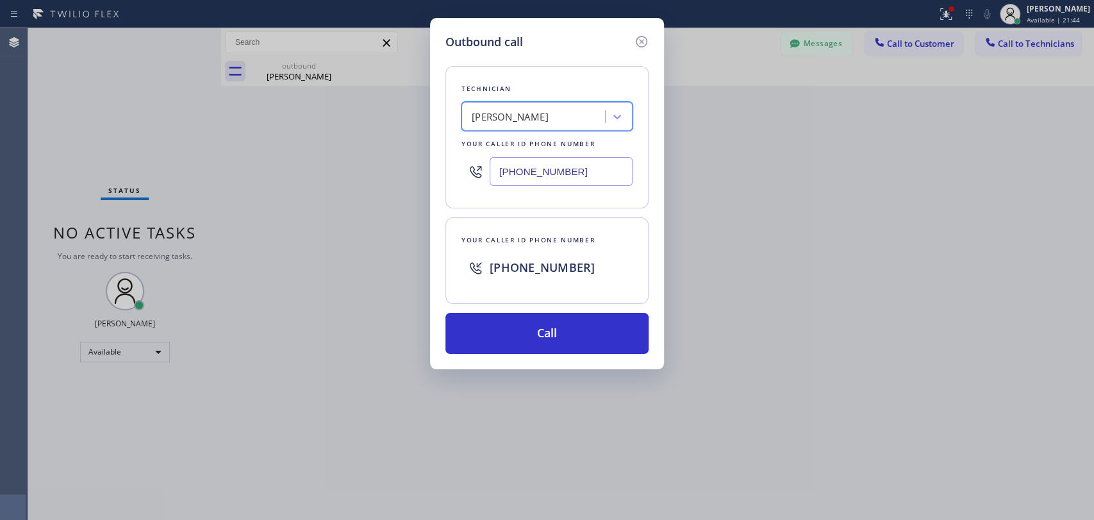
type input "[PHONE_NUMBER]"
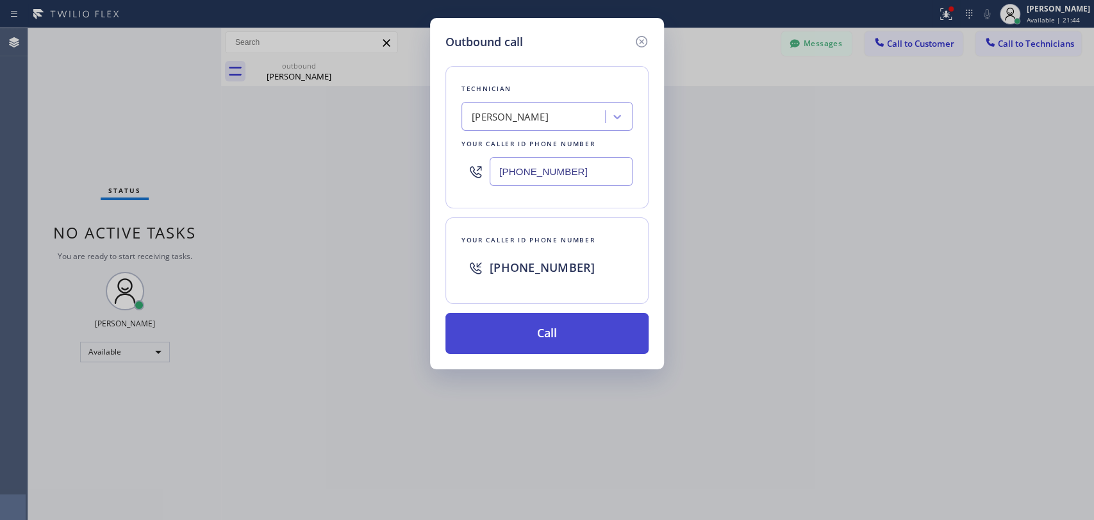
click at [501, 324] on button "Call" at bounding box center [547, 333] width 203 height 41
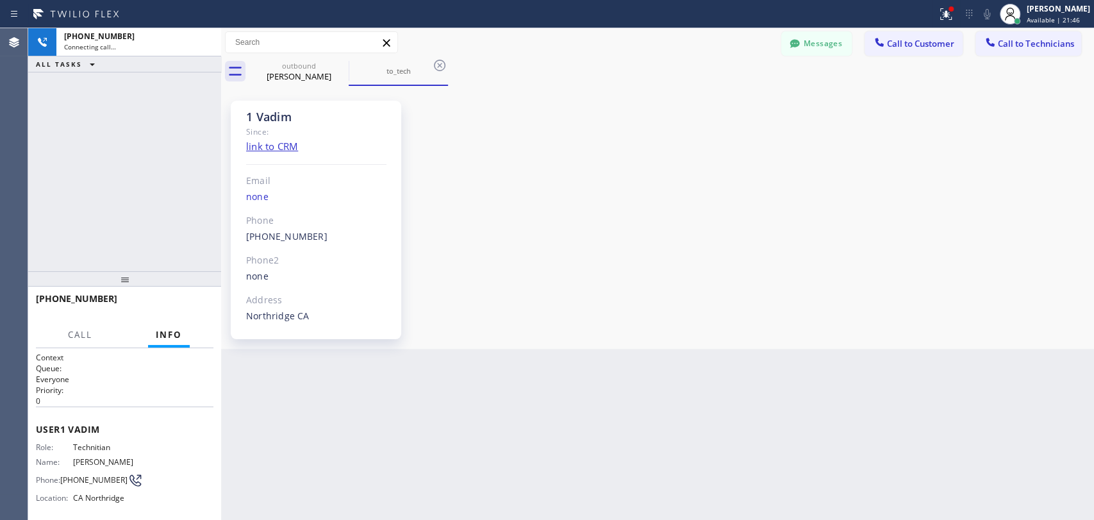
scroll to position [4654, 0]
click at [263, 115] on div "1 Vadim" at bounding box center [316, 117] width 140 height 15
click at [257, 115] on div "1 Vadim" at bounding box center [316, 117] width 140 height 15
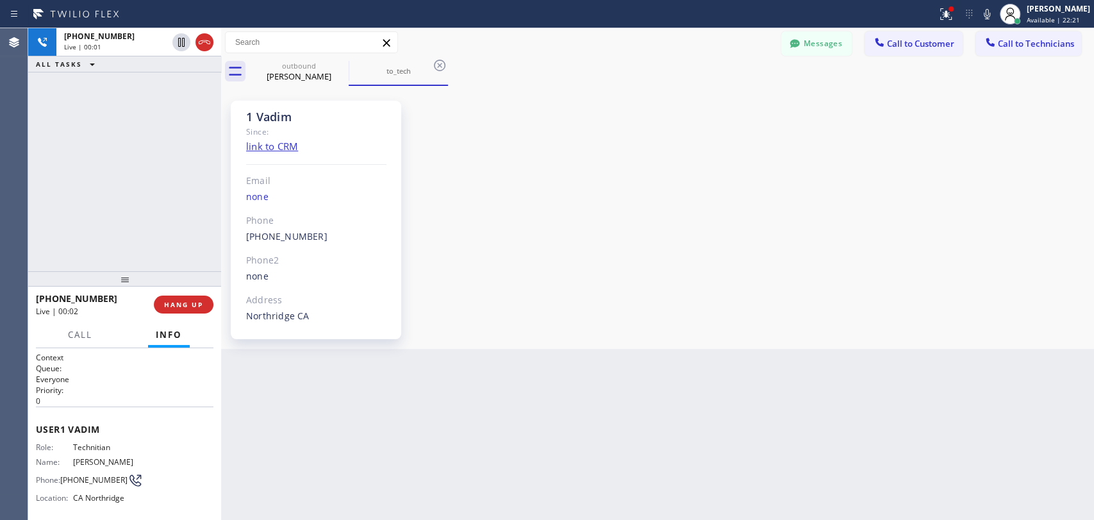
click at [164, 304] on span "HANG UP" at bounding box center [183, 304] width 39 height 9
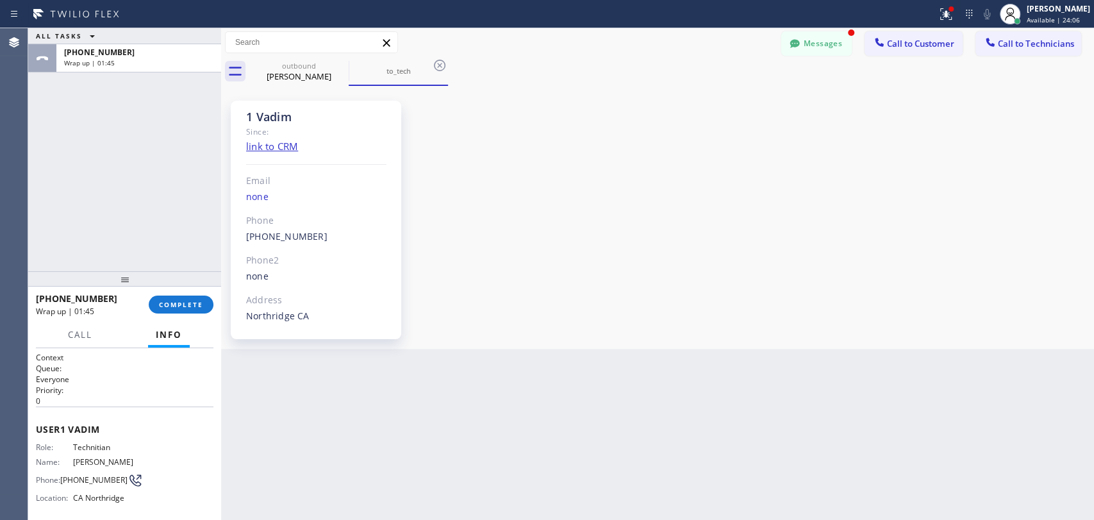
click at [795, 37] on icon at bounding box center [795, 43] width 13 height 13
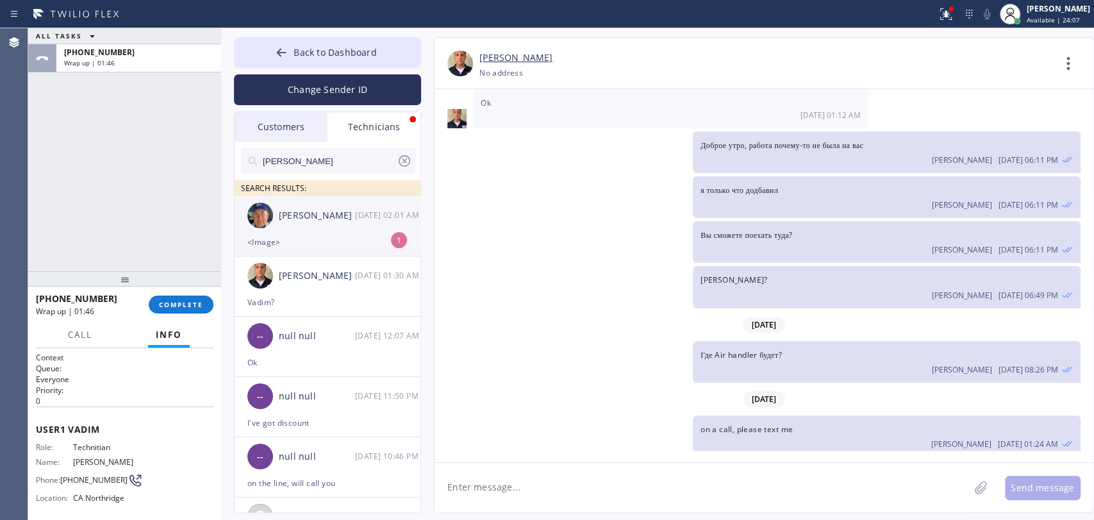
click at [335, 217] on div "[PERSON_NAME]" at bounding box center [317, 215] width 76 height 15
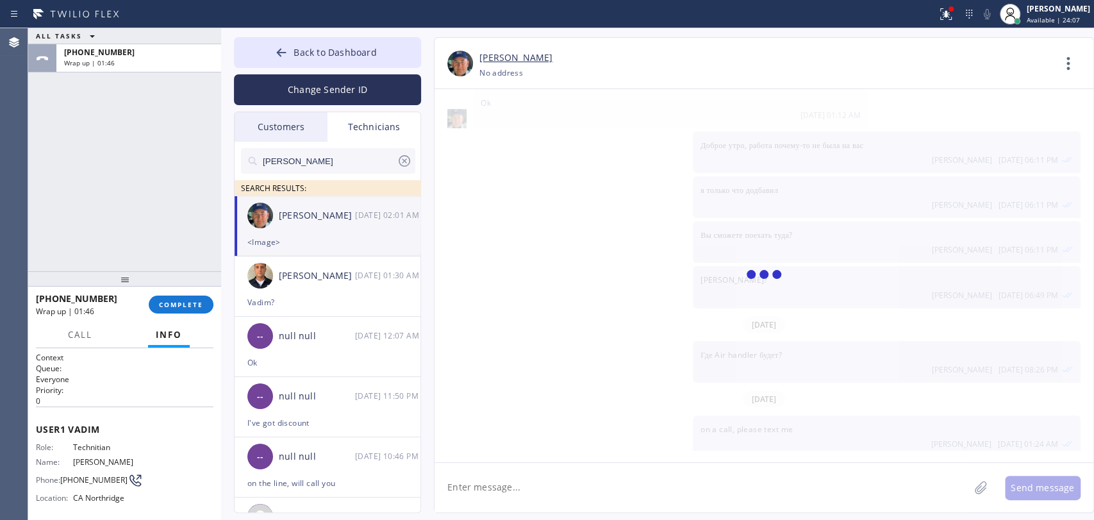
click at [522, 480] on textarea at bounding box center [702, 487] width 535 height 49
paste textarea "Just a reminder about the meeting we have [DATE], please joing, it's mandatory:…"
type textarea "Just a reminder about the meeting we have [DATE], please joing, it's mandatory:…"
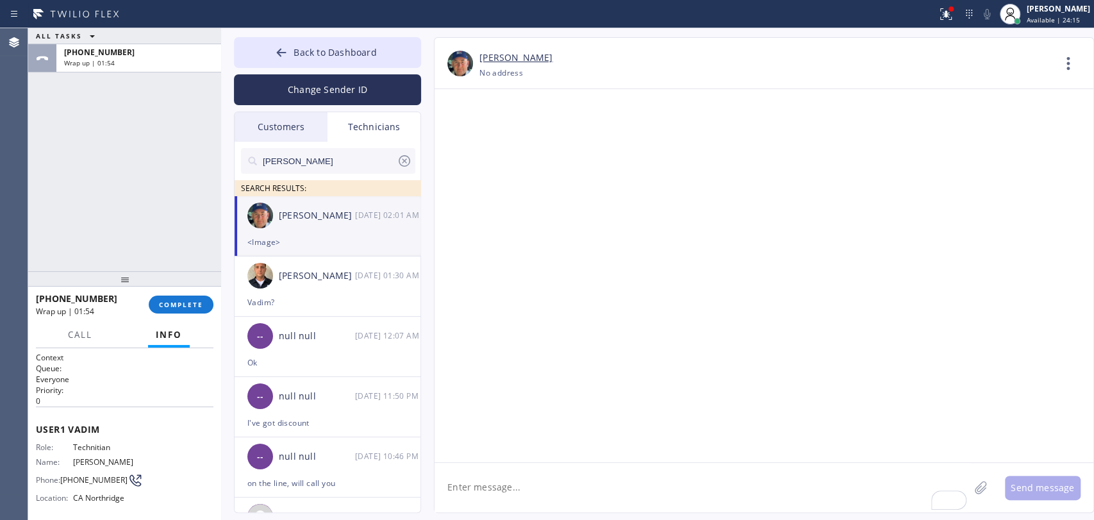
scroll to position [135691, 0]
click at [279, 156] on input "[PERSON_NAME]" at bounding box center [329, 161] width 135 height 26
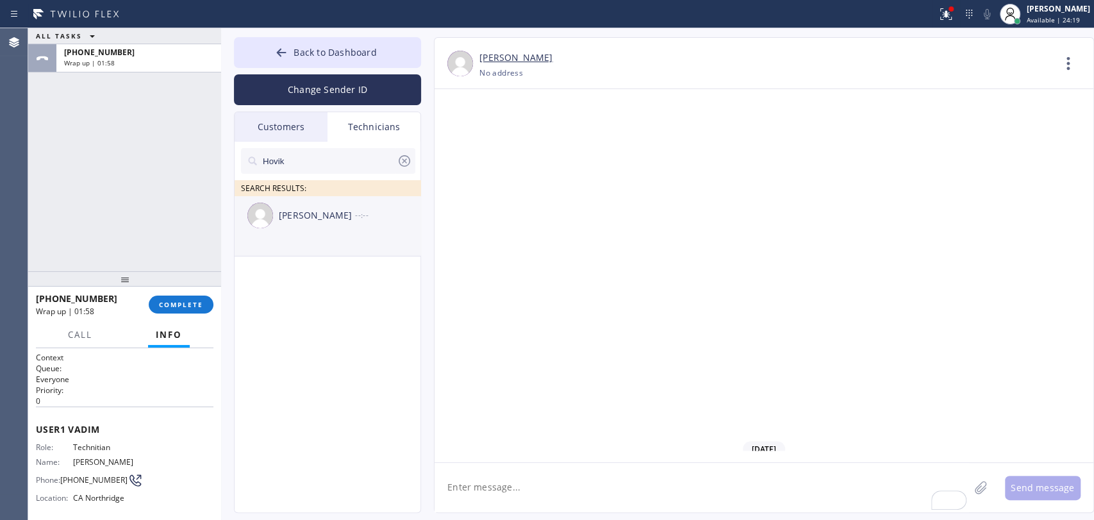
type input "Hovik"
click at [287, 242] on li "[PERSON_NAME] --:--" at bounding box center [328, 226] width 187 height 60
click at [521, 502] on textarea "To enrich screen reader interactions, please activate Accessibility in Grammarl…" at bounding box center [702, 487] width 535 height 49
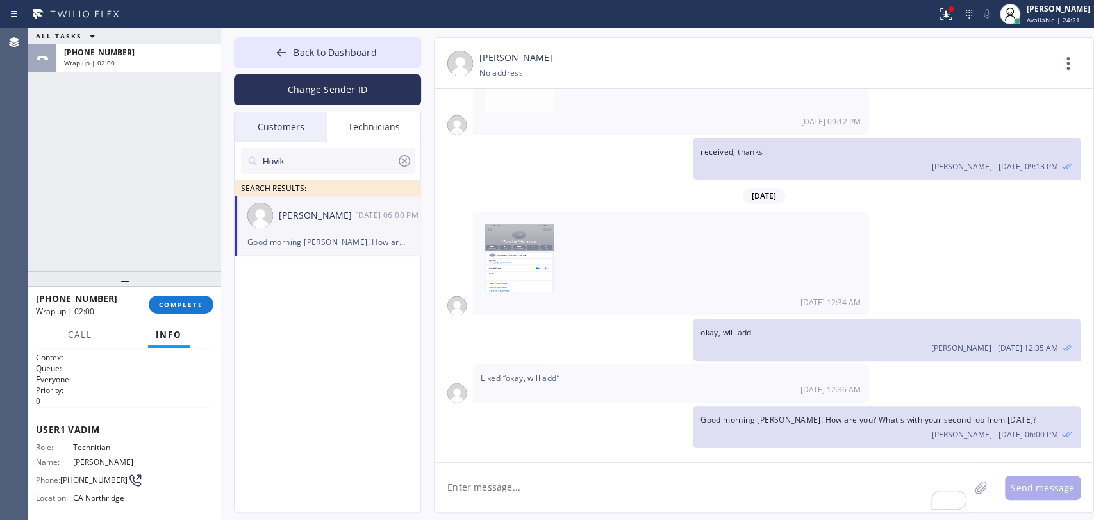
scroll to position [102391, 0]
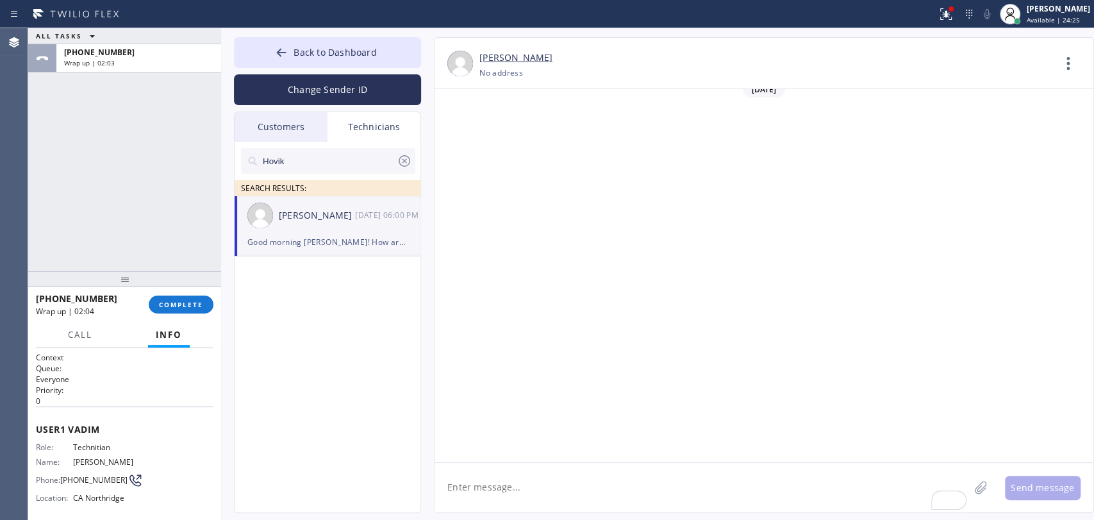
paste textarea "Just a reminder about the meeting we have [DATE], please joing, it's mandatory:…"
type textarea "Just a reminder about the meeting we have [DATE], please joing, it's mandatory:…"
click at [405, 155] on icon at bounding box center [405, 161] width 12 height 12
click at [325, 162] on input "text" at bounding box center [329, 161] width 135 height 26
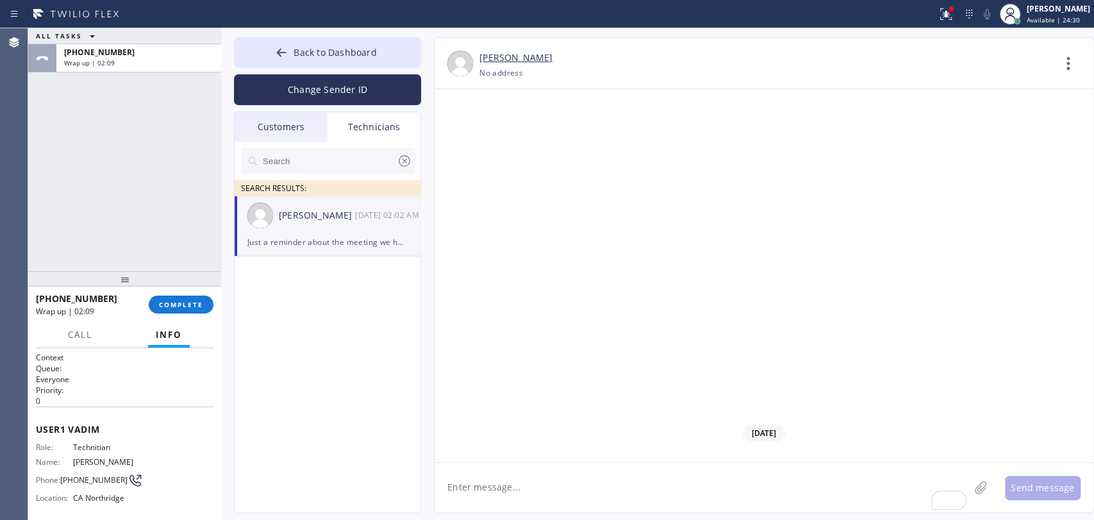
click at [325, 162] on input "text" at bounding box center [329, 161] width 135 height 26
click at [325, 162] on input "text" at bounding box center [339, 161] width 154 height 26
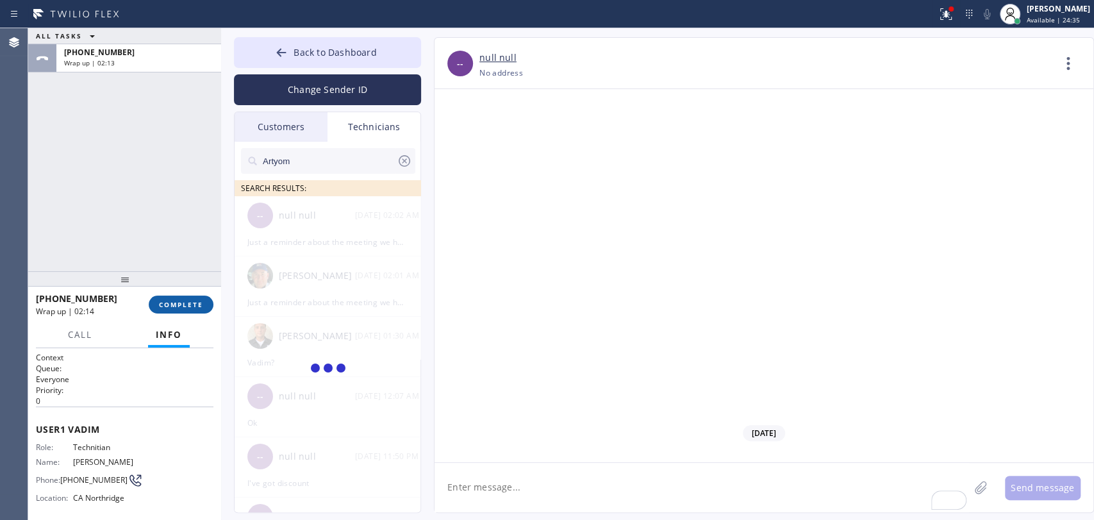
type input "Artyom"
click at [196, 310] on button "COMPLETE" at bounding box center [181, 305] width 65 height 18
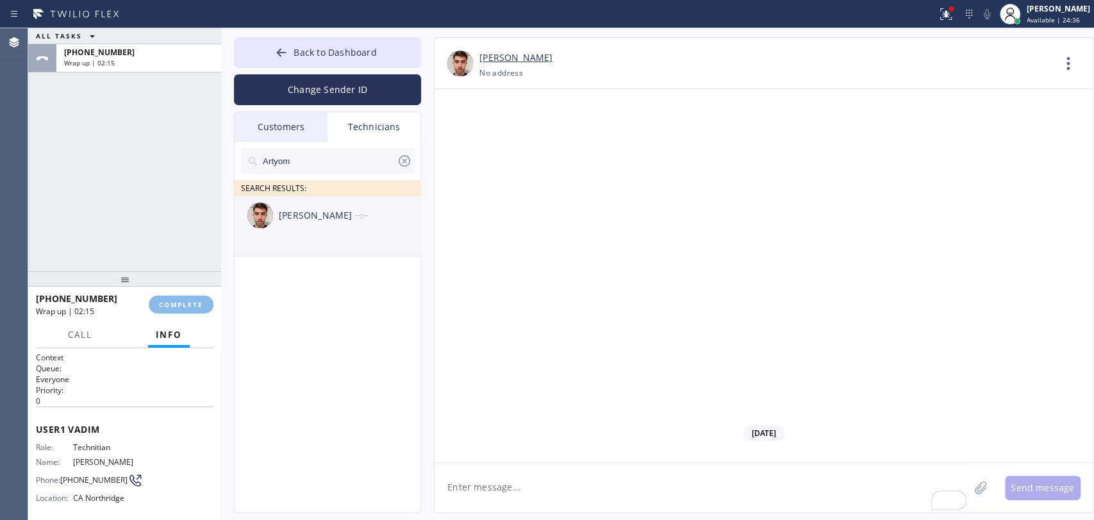
click at [293, 229] on div "[PERSON_NAME] --:--" at bounding box center [328, 215] width 187 height 38
click at [471, 474] on textarea "To enrich screen reader interactions, please activate Accessibility in Grammarl…" at bounding box center [702, 487] width 535 height 49
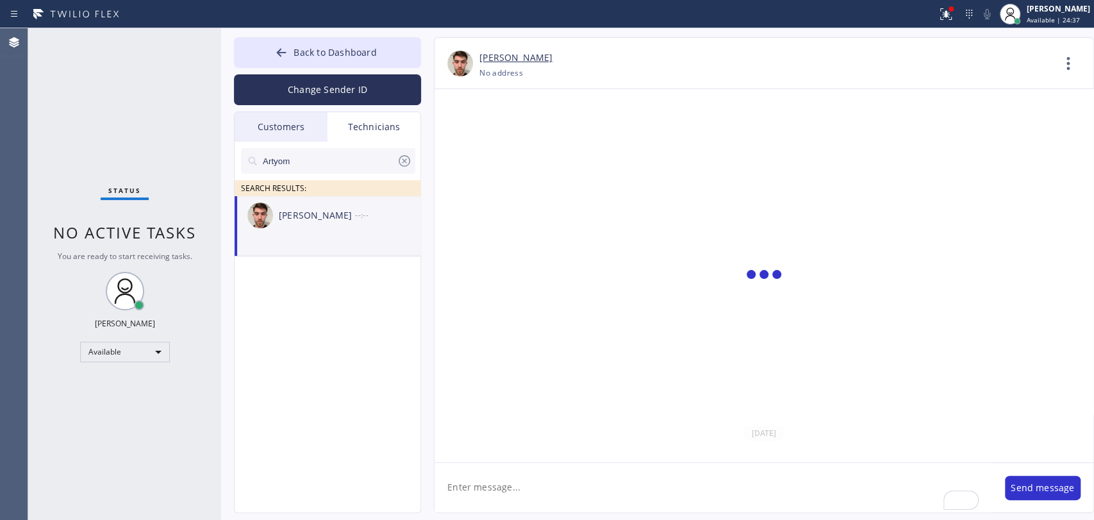
type textarea "Just a reminder about the meeting we have [DATE], please joing, it's mandatory:…"
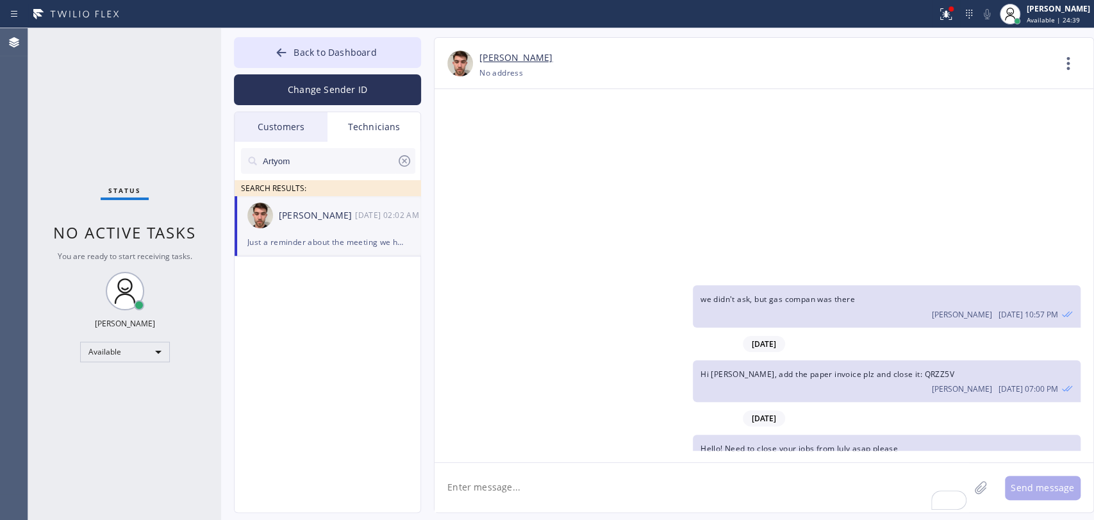
scroll to position [41169, 0]
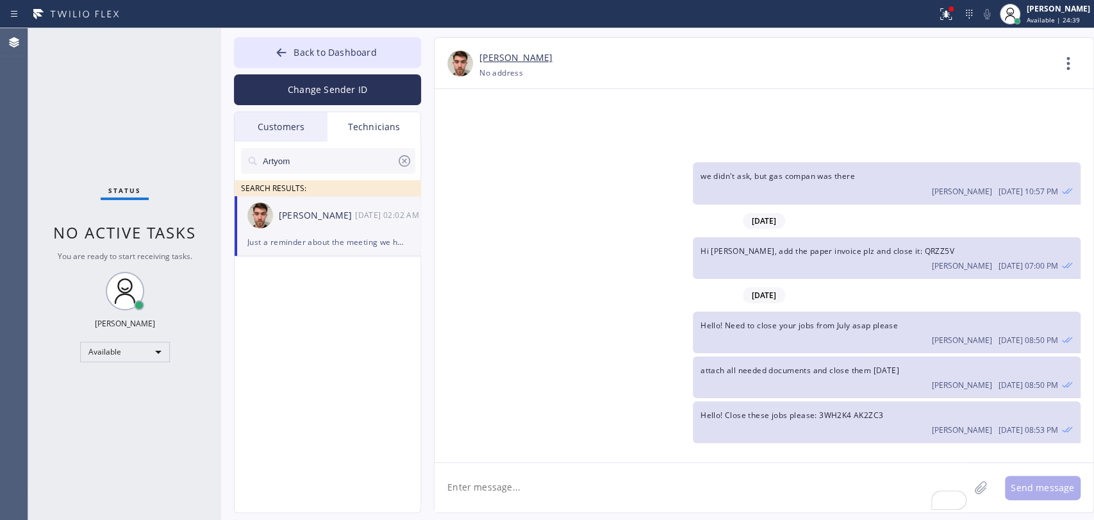
click at [367, 153] on input "Artyom" at bounding box center [329, 161] width 135 height 26
type input "vache"
click at [299, 238] on li "[PERSON_NAME] --:--" at bounding box center [328, 226] width 187 height 60
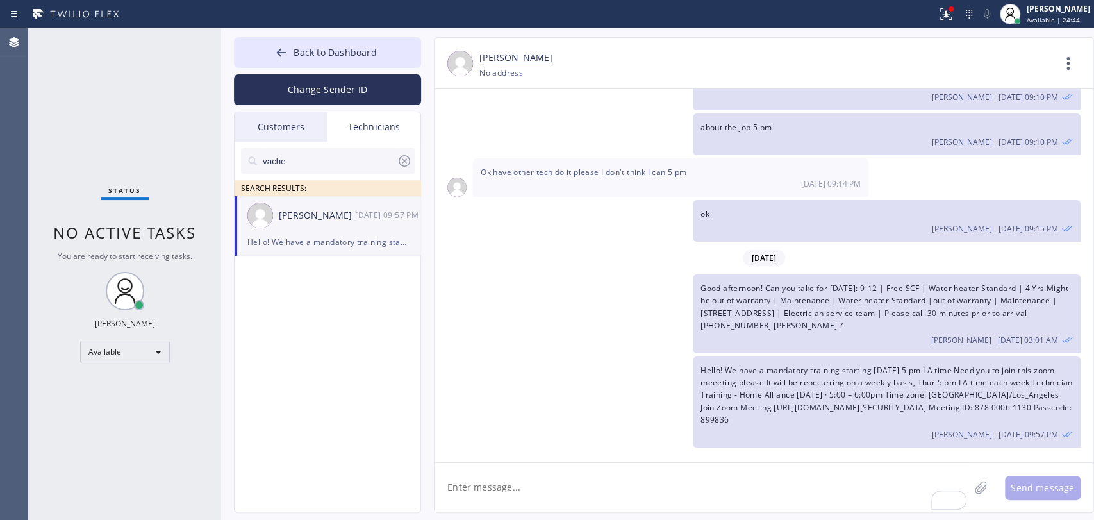
scroll to position [27481, 0]
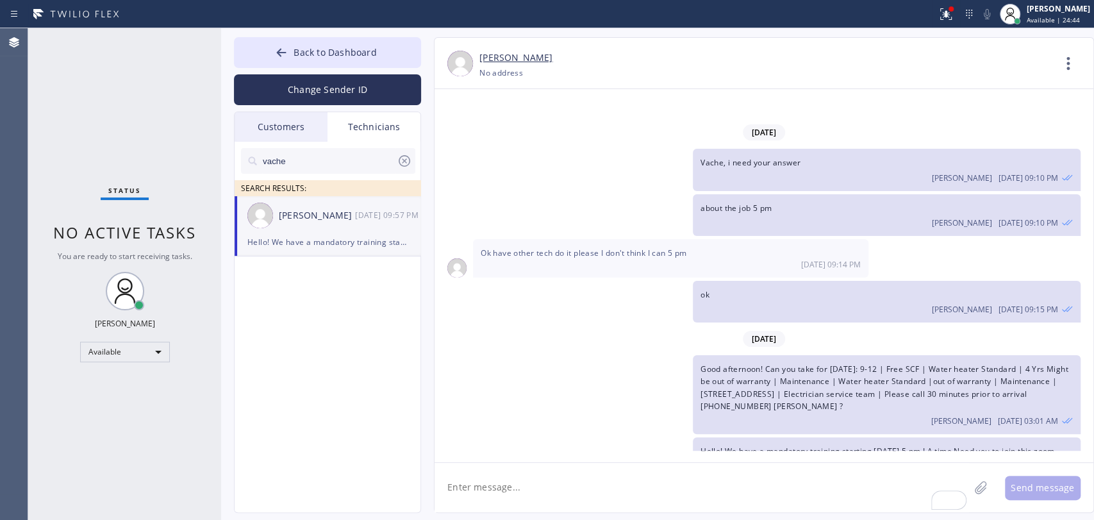
click at [474, 483] on textarea "To enrich screen reader interactions, please activate Accessibility in Grammarl…" at bounding box center [702, 487] width 535 height 49
paste textarea "Just a reminder about the meeting we have [DATE], please joing, it's mandatory:…"
type textarea "Just a reminder about the meeting we have [DATE], please joing, it's mandatory:…"
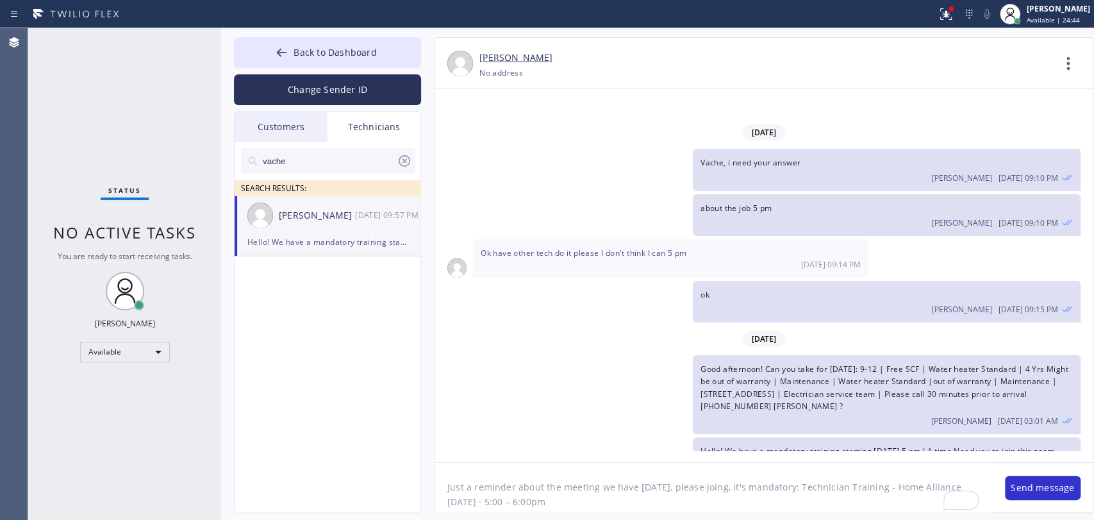
scroll to position [0, 0]
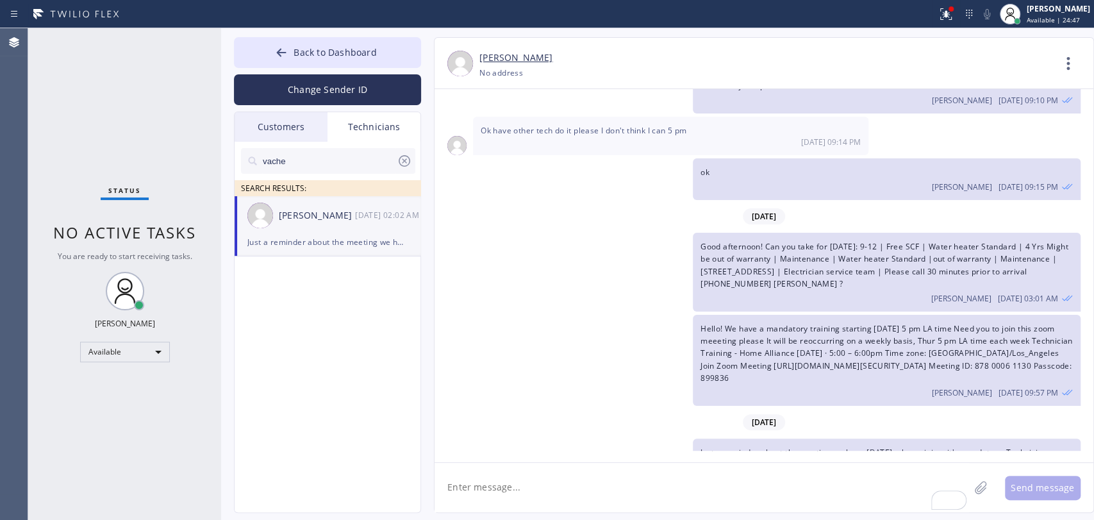
click at [298, 161] on input "vache" at bounding box center [329, 161] width 135 height 26
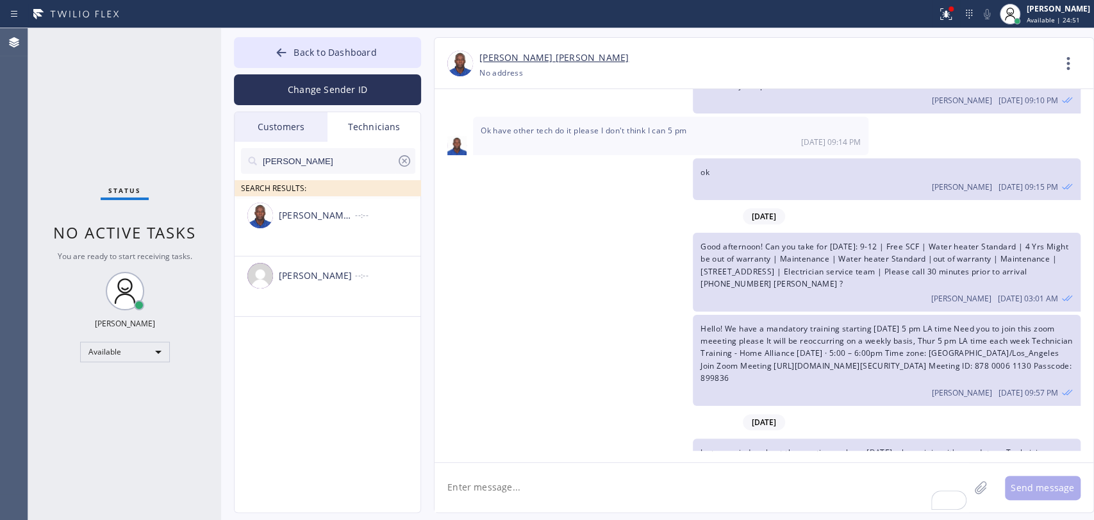
type input "[PERSON_NAME]"
click at [290, 224] on div "[PERSON_NAME] [PERSON_NAME] --:--" at bounding box center [328, 215] width 187 height 38
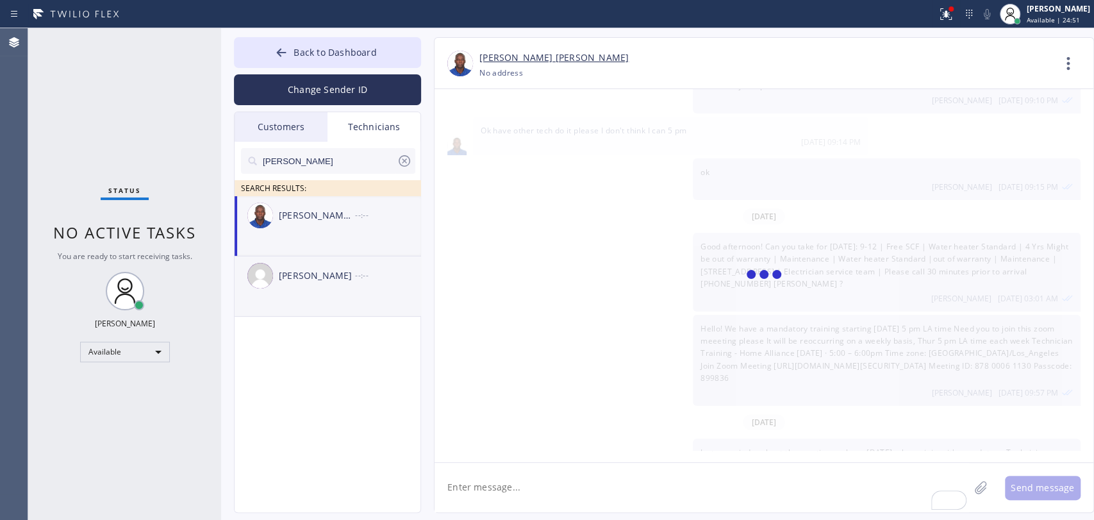
click at [297, 286] on div "[PERSON_NAME] --:--" at bounding box center [328, 275] width 187 height 38
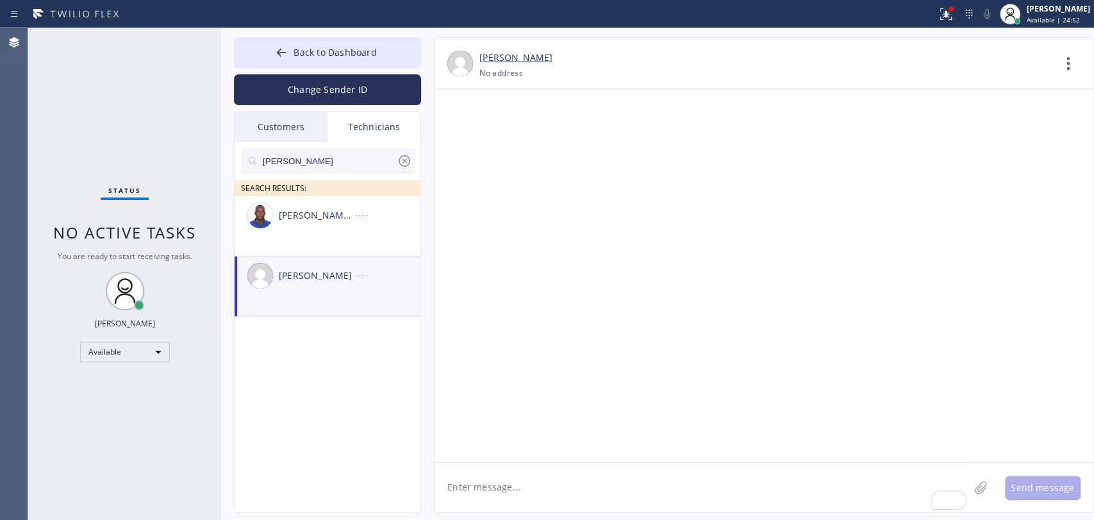
click at [482, 480] on textarea "To enrich screen reader interactions, please activate Accessibility in Grammarl…" at bounding box center [702, 487] width 535 height 49
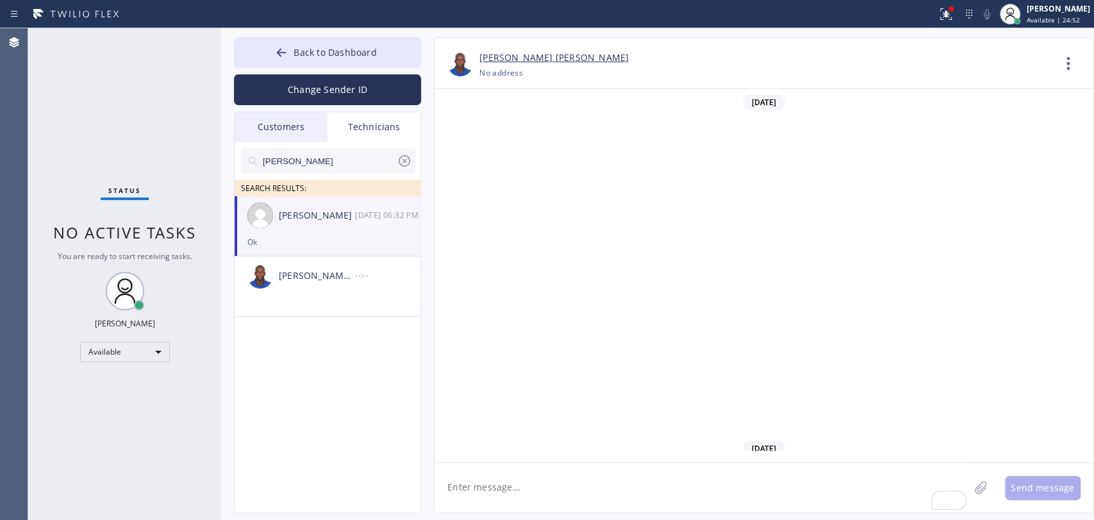
paste textarea "Just a reminder about the meeting we have [DATE], please joing, it's mandatory:…"
type textarea "Just a reminder about the meeting we have [DATE], please joing, it's mandatory:…"
click at [292, 162] on input "[PERSON_NAME]" at bounding box center [329, 161] width 135 height 26
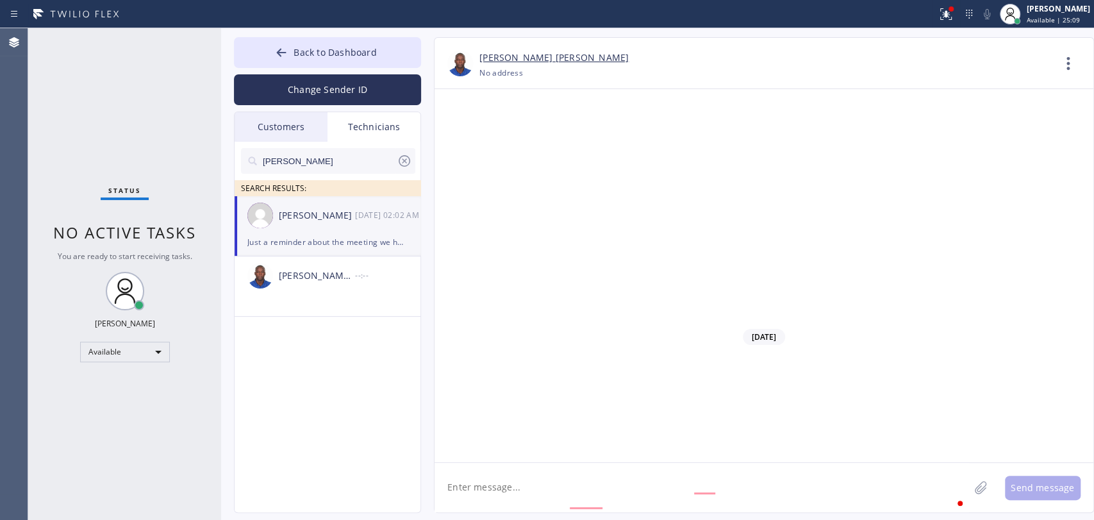
click at [345, 226] on div "[PERSON_NAME] [DATE] 02:02 AM" at bounding box center [328, 215] width 187 height 38
click at [338, 155] on input "[PERSON_NAME]" at bounding box center [329, 161] width 135 height 26
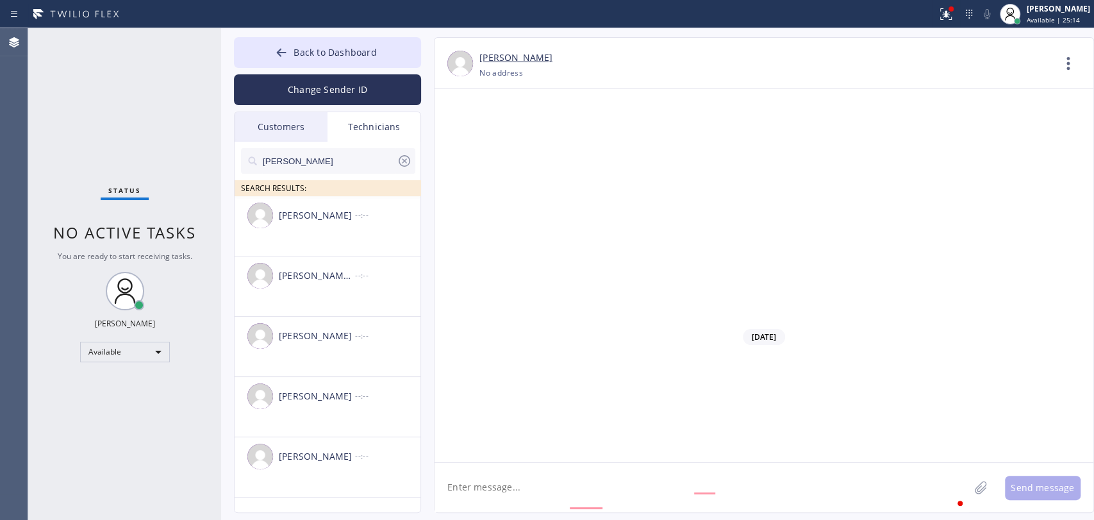
type input "[PERSON_NAME]"
click at [322, 231] on div "[PERSON_NAME] --:--" at bounding box center [328, 215] width 187 height 38
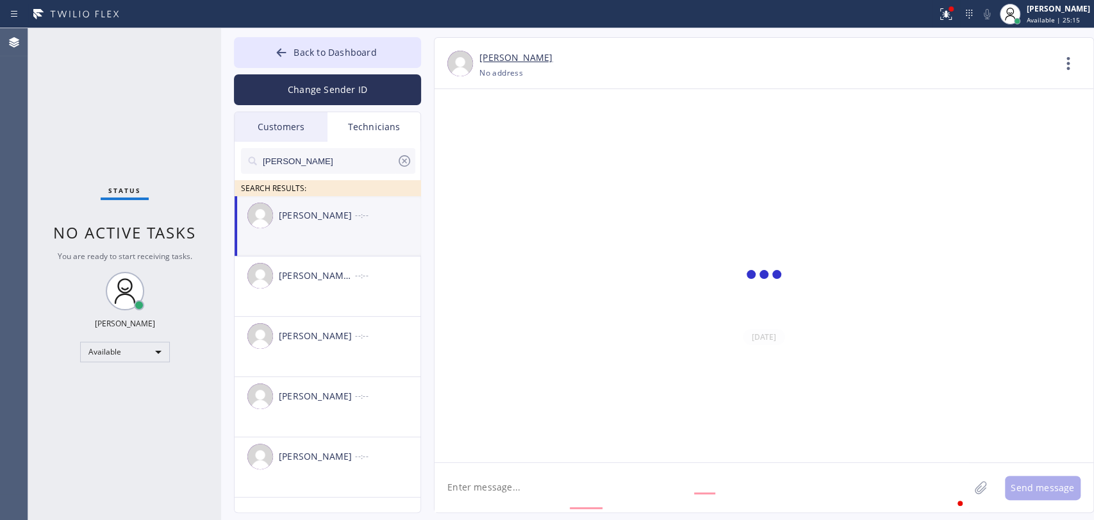
click at [506, 487] on textarea "To enrich screen reader interactions, please activate Accessibility in Grammarl…" at bounding box center [702, 487] width 535 height 49
paste textarea "Just a reminder about the meeting we have [DATE], please joing, it's mandatory:…"
type textarea "Just a reminder about the meeting we have [DATE], please joing, it's mandatory:…"
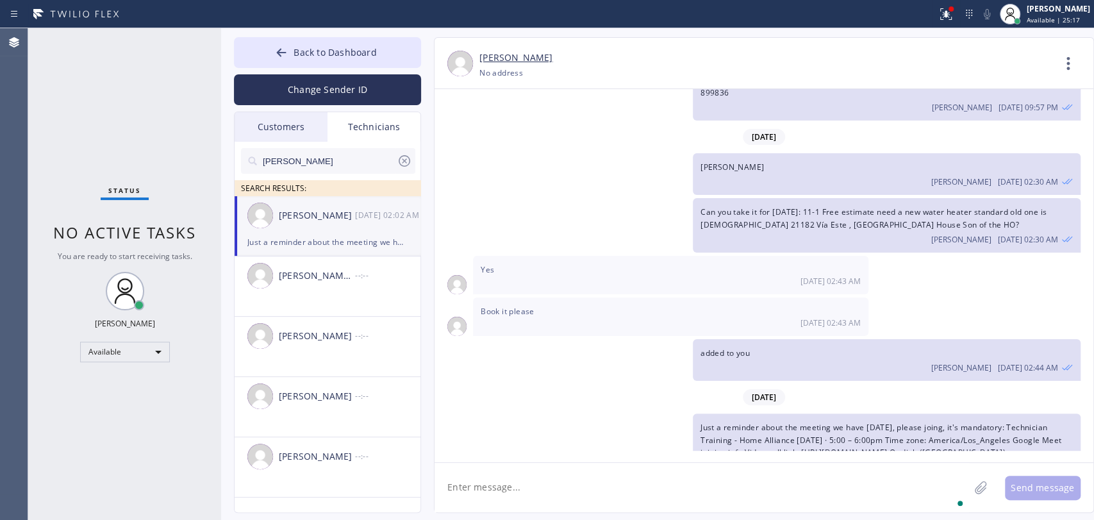
click at [290, 167] on input "[PERSON_NAME]" at bounding box center [329, 161] width 135 height 26
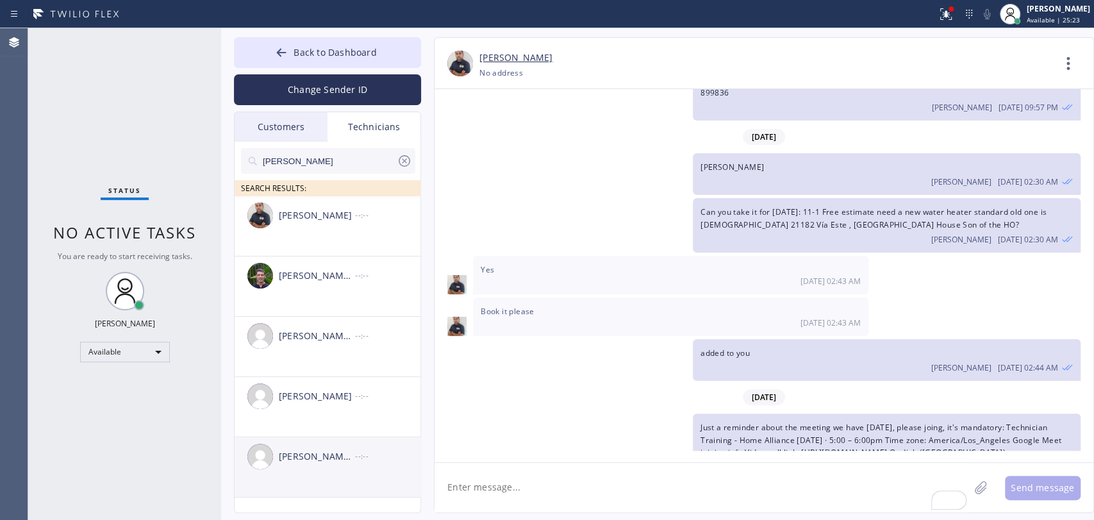
type input "[PERSON_NAME]"
click at [323, 479] on li "[PERSON_NAME] [PERSON_NAME] --:--" at bounding box center [328, 467] width 187 height 60
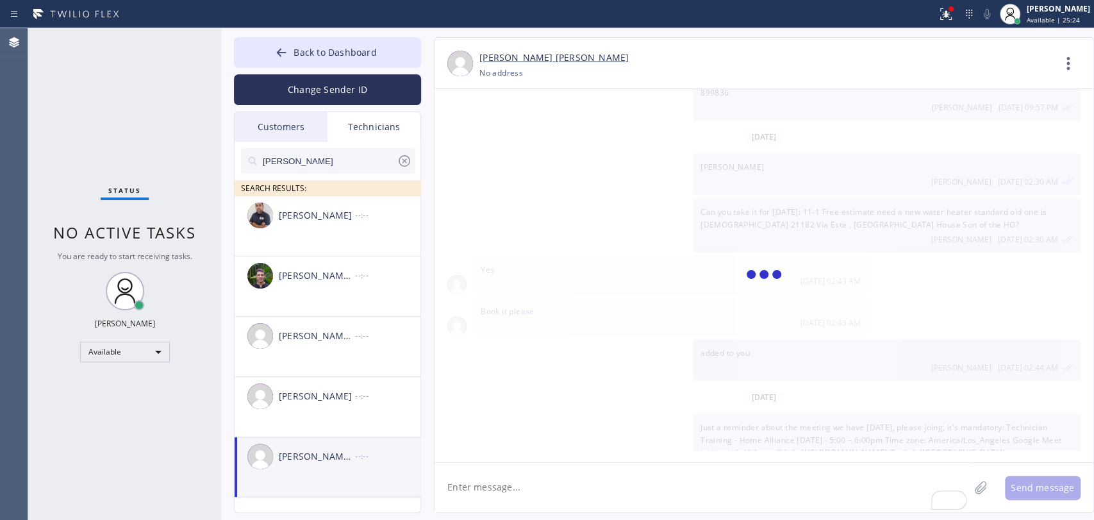
click at [497, 496] on textarea "To enrich screen reader interactions, please activate Accessibility in Grammarl…" at bounding box center [702, 487] width 535 height 49
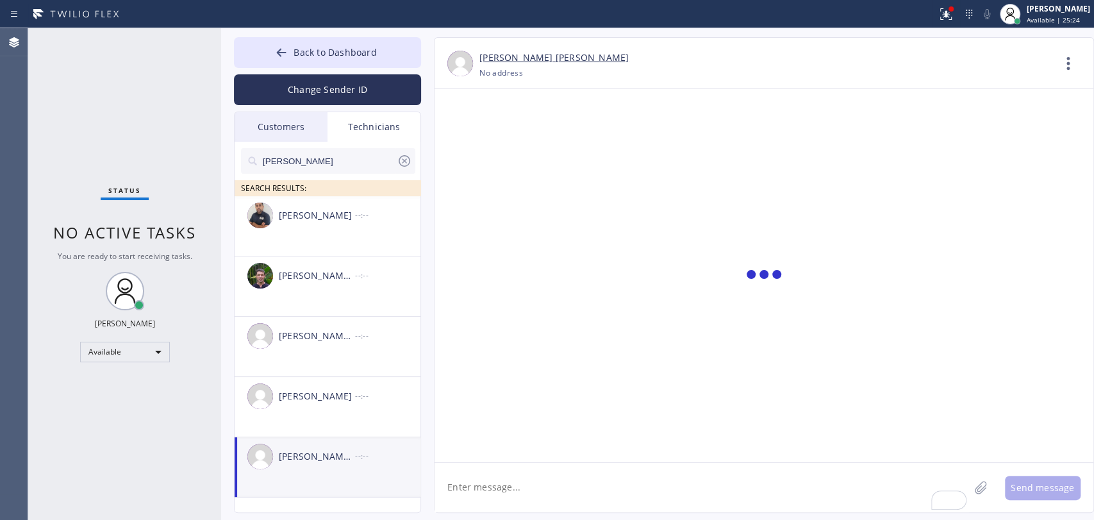
paste textarea "Just a reminder about the meeting we have [DATE], please joing, it's mandatory:…"
type textarea "Just a reminder about the meeting we have [DATE], please joing, it's mandatory:…"
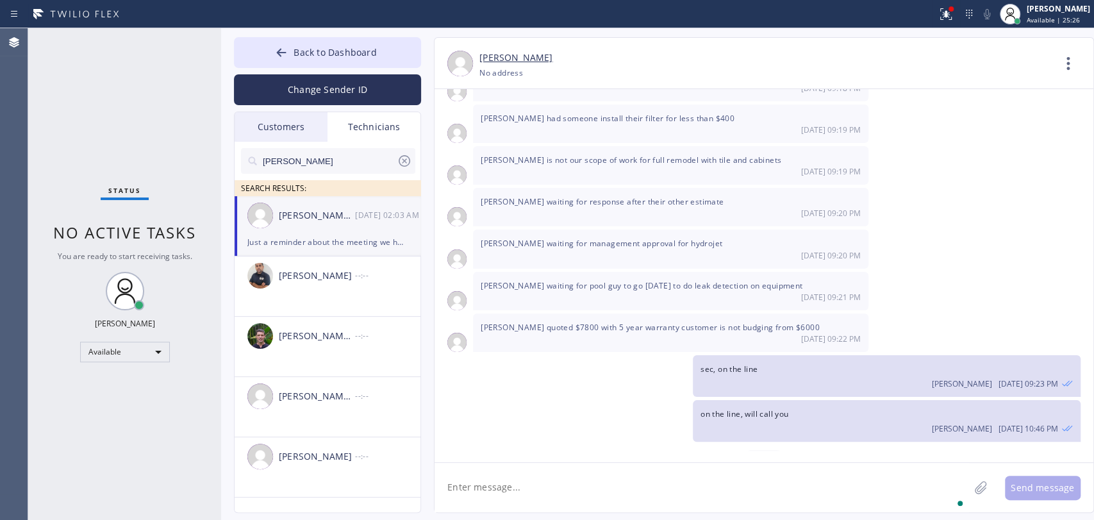
click at [310, 152] on input "[PERSON_NAME]" at bounding box center [329, 161] width 135 height 26
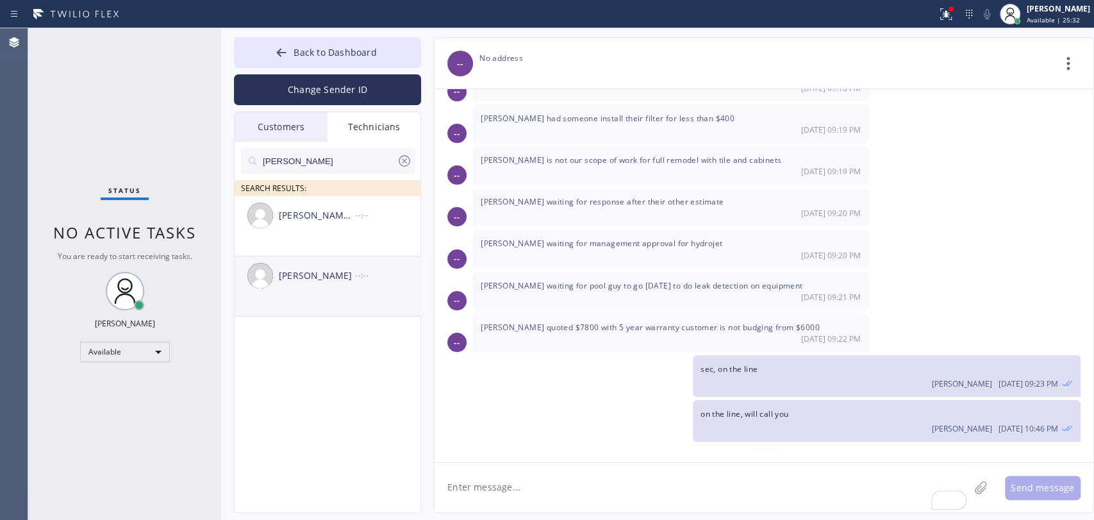
type input "[PERSON_NAME]"
click at [292, 280] on div "[PERSON_NAME]" at bounding box center [317, 276] width 76 height 15
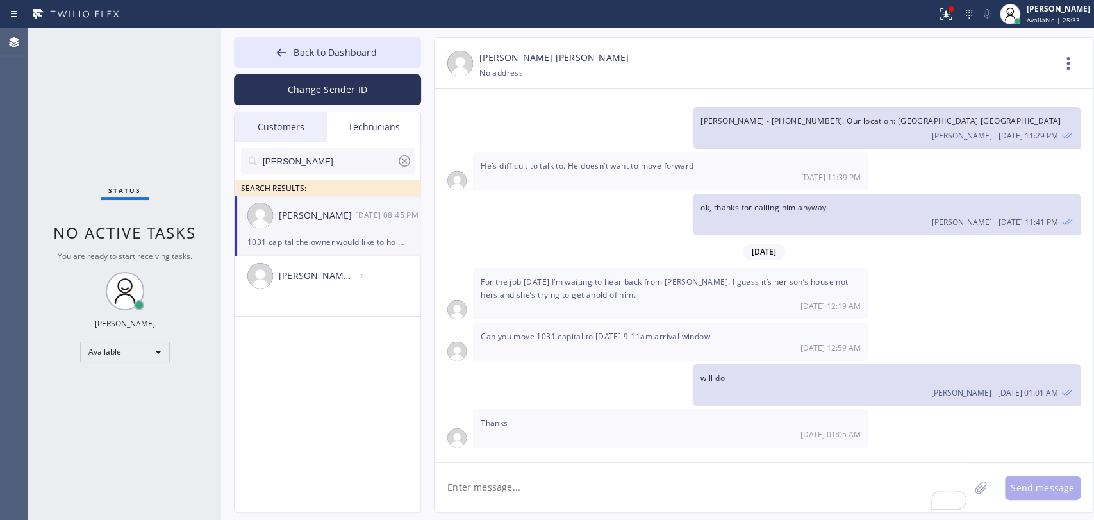
click at [540, 476] on textarea "To enrich screen reader interactions, please activate Accessibility in Grammarl…" at bounding box center [702, 487] width 535 height 49
click at [306, 237] on div "1031 capital the owner would like to hold off on a minor repair [DATE] and have…" at bounding box center [327, 242] width 160 height 15
drag, startPoint x: 518, startPoint y: 462, endPoint x: 518, endPoint y: 476, distance: 13.5
click at [518, 463] on textarea "To enrich screen reader interactions, please activate Accessibility in Grammarl…" at bounding box center [702, 487] width 535 height 49
click at [517, 483] on textarea "To enrich screen reader interactions, please activate Accessibility in Grammarl…" at bounding box center [702, 487] width 535 height 49
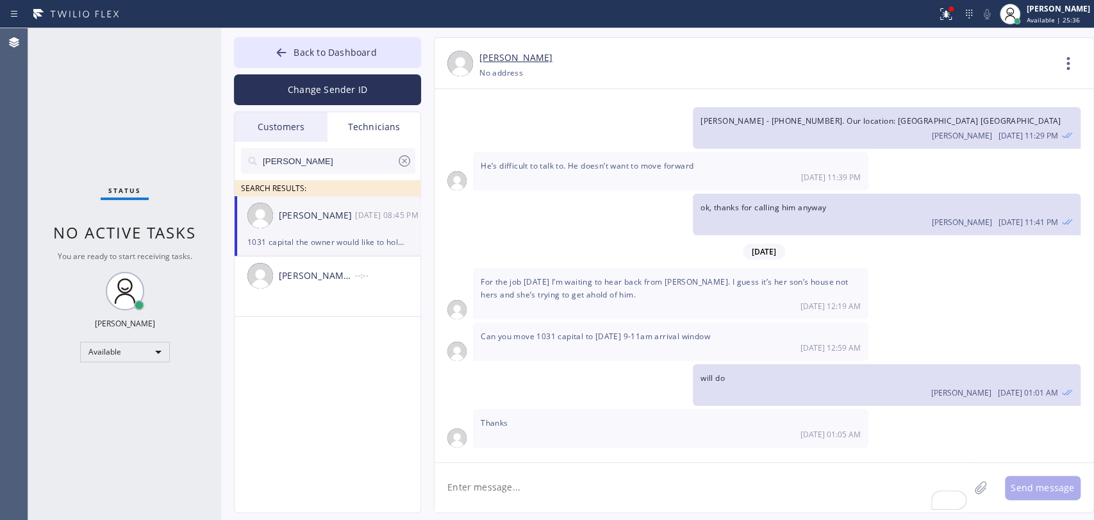
paste textarea "Just a reminder about the meeting we have [DATE], please joing, it's mandatory:…"
type textarea "Just a reminder about the meeting we have [DATE], please joing, it's mandatory:…"
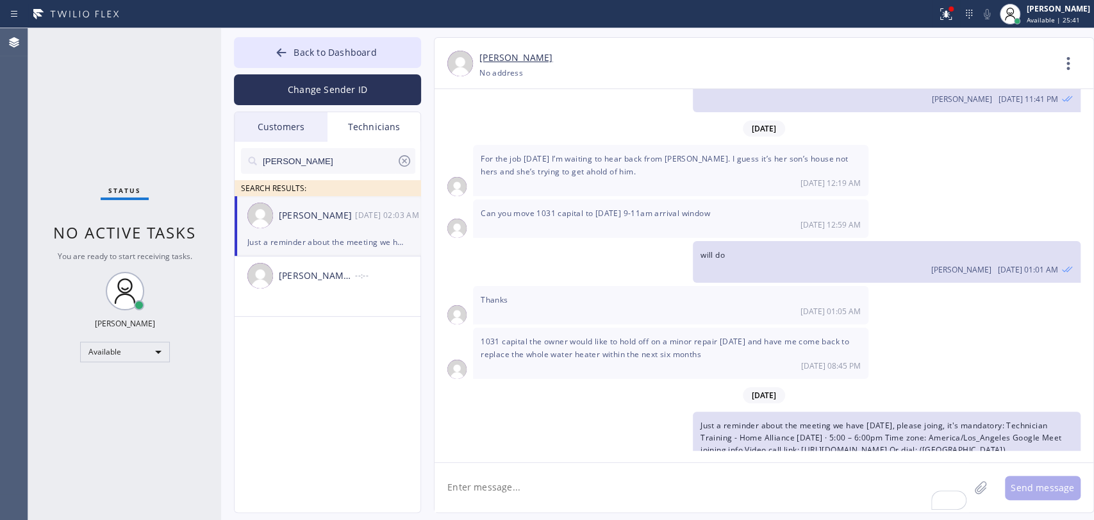
click at [648, 336] on span "1031 capital the owner would like to hold off on a minor repair [DATE] and have…" at bounding box center [665, 347] width 369 height 23
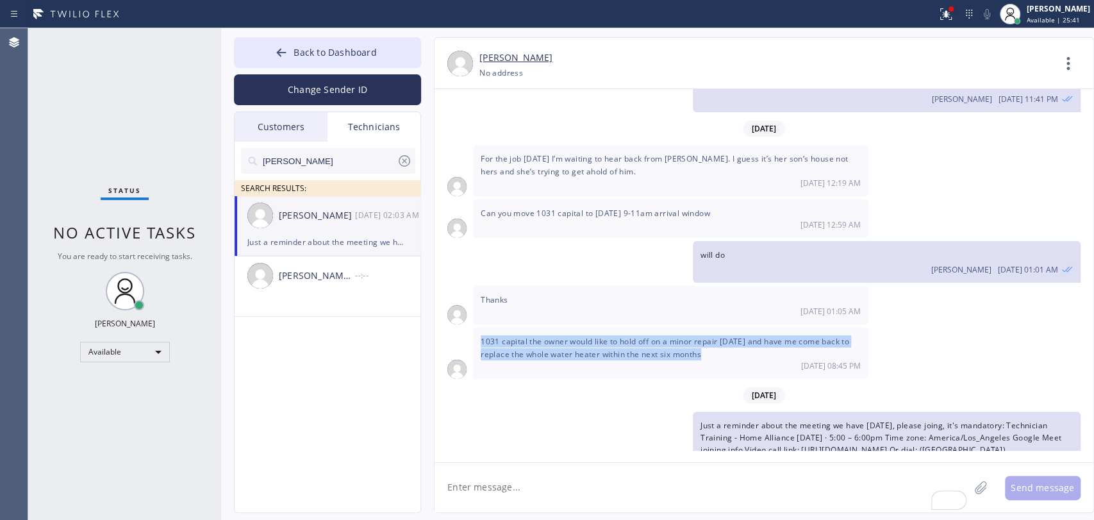
click at [648, 336] on span "1031 capital the owner would like to hold off on a minor repair [DATE] and have…" at bounding box center [665, 347] width 369 height 23
click at [639, 336] on span "1031 capital the owner would like to hold off on a minor repair [DATE] and have…" at bounding box center [665, 347] width 369 height 23
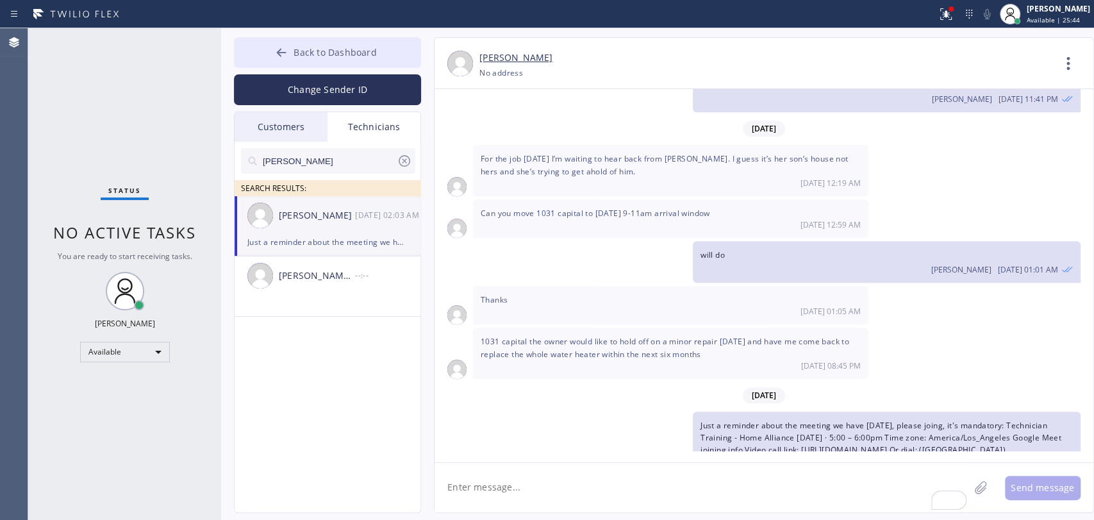
click at [294, 49] on span "Back to Dashboard" at bounding box center [335, 52] width 83 height 12
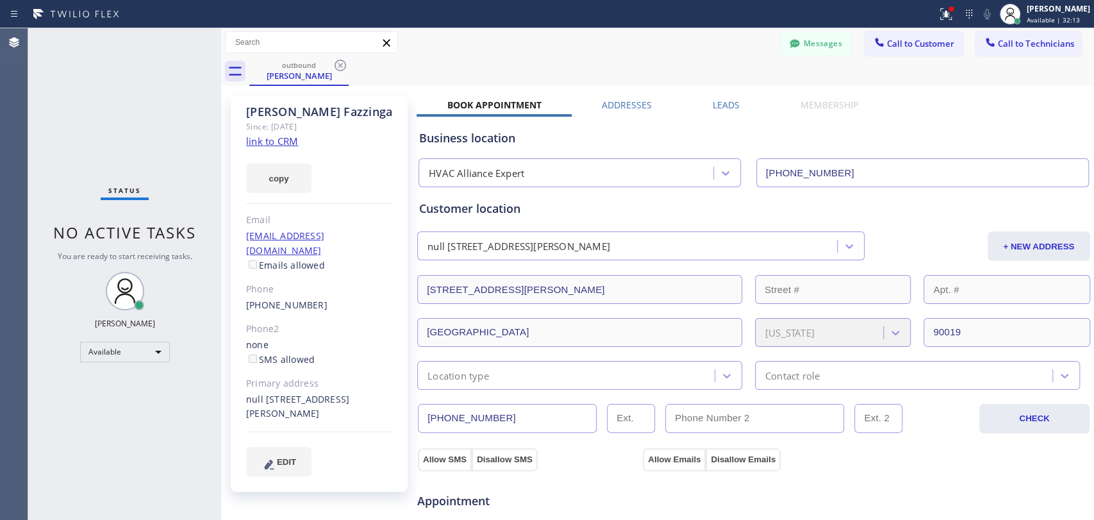
drag, startPoint x: 798, startPoint y: 49, endPoint x: 454, endPoint y: 126, distance: 352.1
click at [798, 49] on button "Messages" at bounding box center [816, 43] width 71 height 24
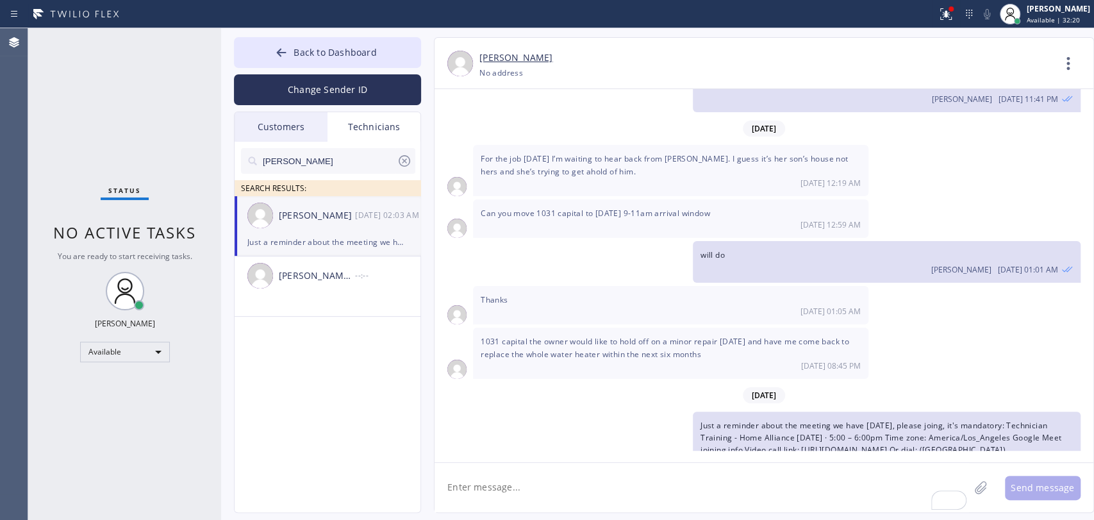
click at [325, 171] on input "[PERSON_NAME]" at bounding box center [329, 161] width 135 height 26
click at [323, 168] on input "[PERSON_NAME]" at bounding box center [329, 161] width 135 height 26
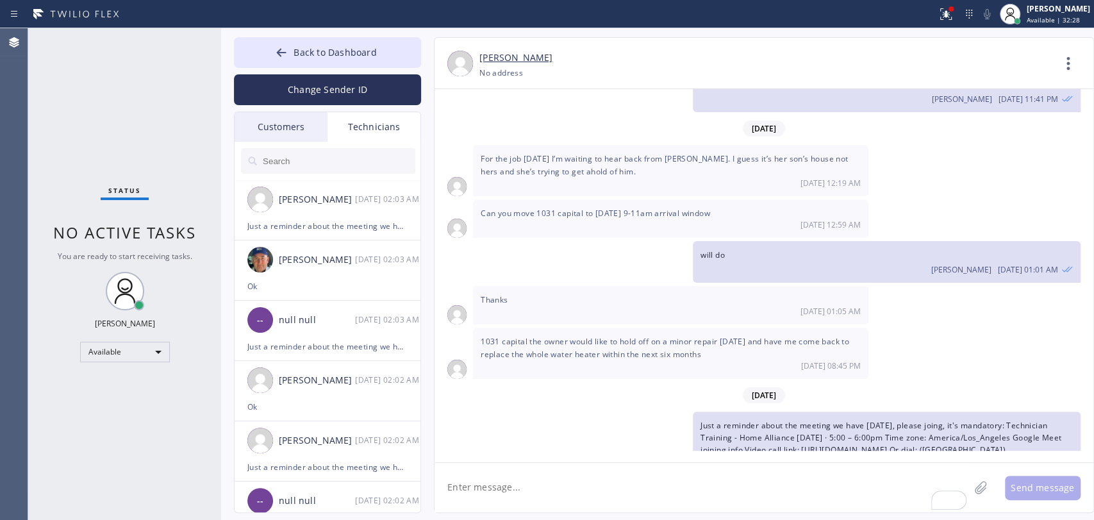
click at [322, 168] on input "text" at bounding box center [339, 161] width 154 height 26
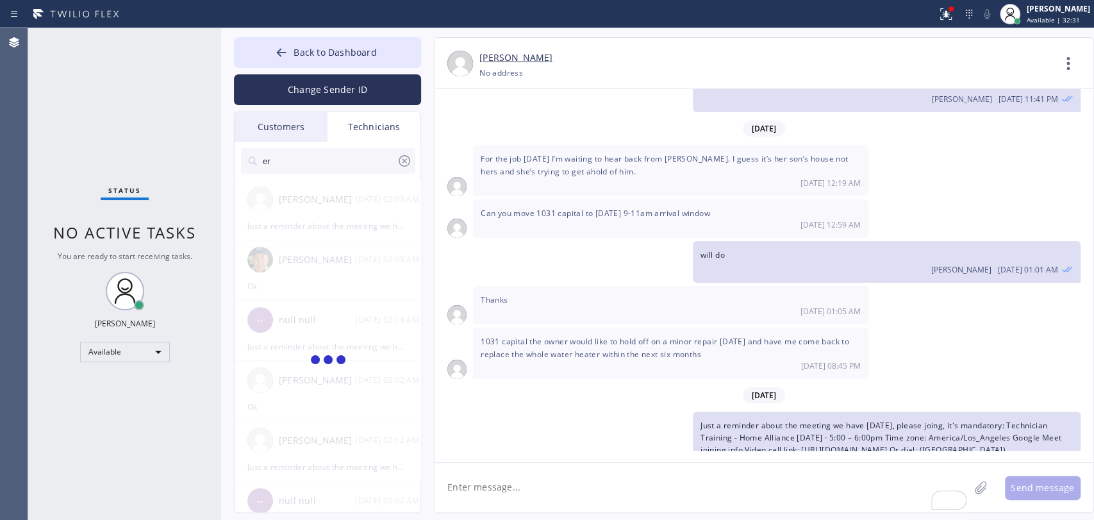
type input "e"
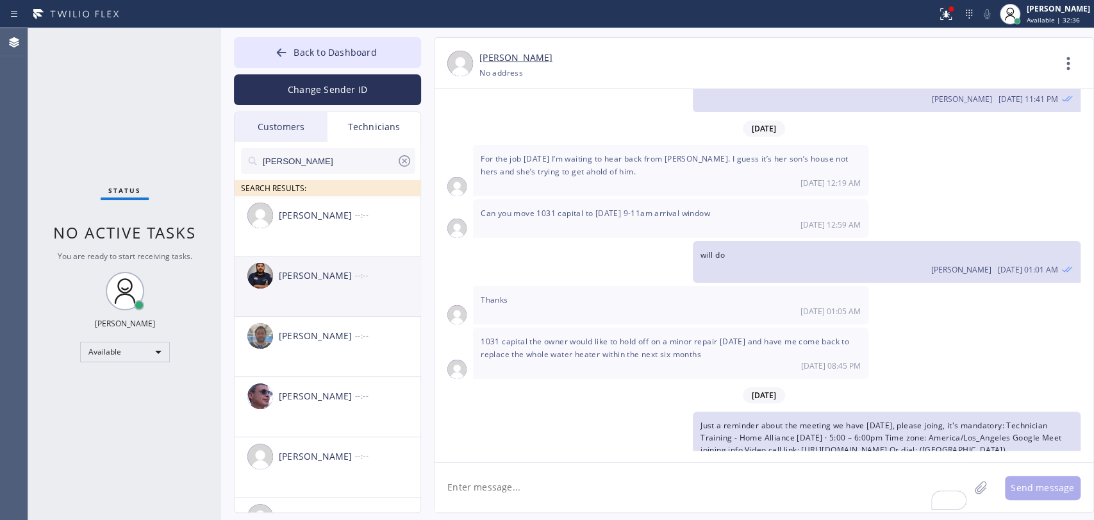
type input "[PERSON_NAME]"
click at [312, 286] on div "[PERSON_NAME] --:--" at bounding box center [328, 275] width 187 height 38
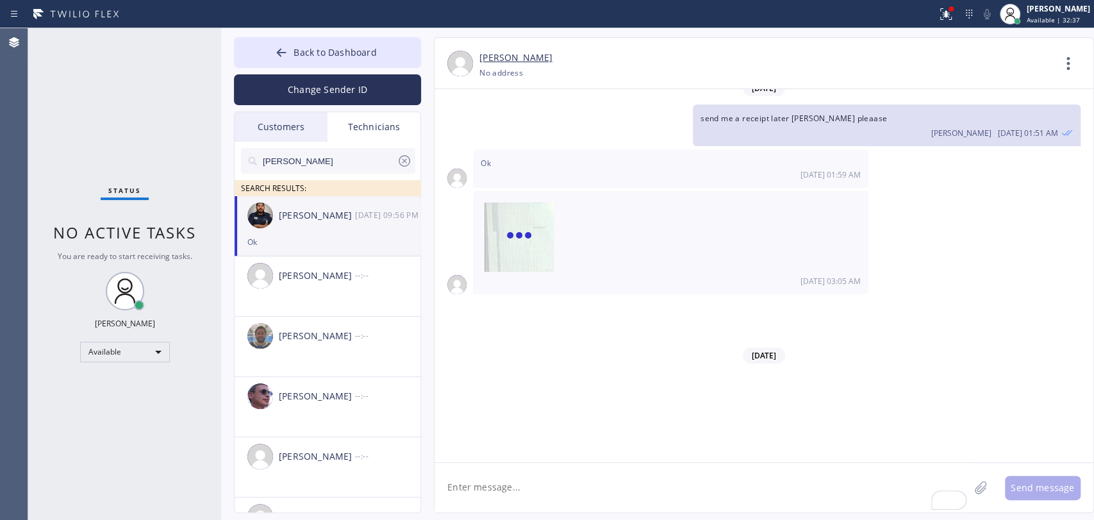
scroll to position [5805, 0]
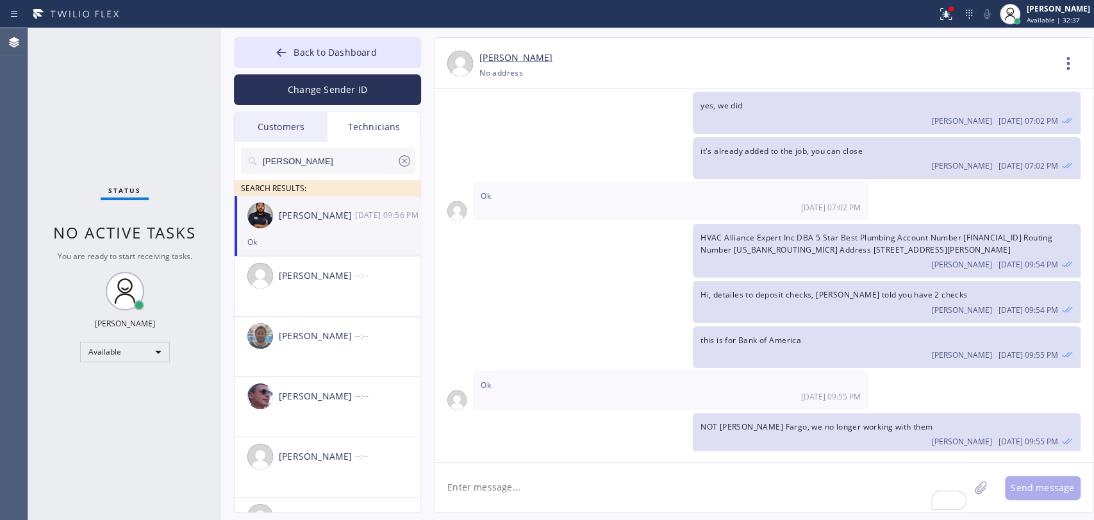
click at [527, 497] on textarea "To enrich screen reader interactions, please activate Accessibility in Grammarl…" at bounding box center [702, 487] width 535 height 49
paste textarea "[PHONE_NUMBER]"
drag, startPoint x: 525, startPoint y: 494, endPoint x: 424, endPoint y: 483, distance: 101.9
click at [424, 483] on div "[PERSON_NAME] [PHONE_NUMBER] Choose phone number No address Contact Full Inform…" at bounding box center [751, 275] width 660 height 476
click at [554, 499] on textarea "[PHONE_NUMBER]" at bounding box center [714, 487] width 558 height 49
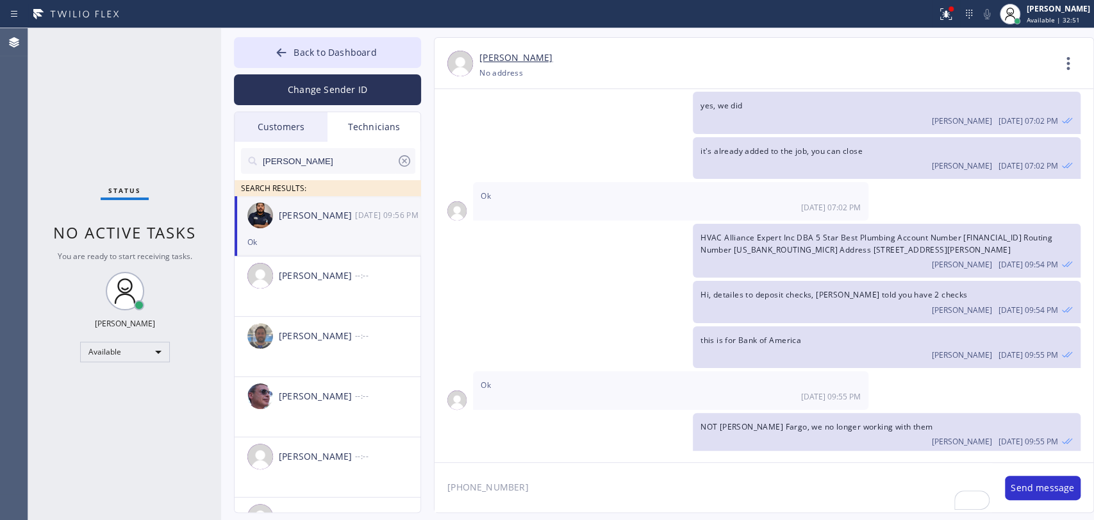
click at [554, 499] on textarea "[PHONE_NUMBER]" at bounding box center [714, 487] width 558 height 49
paste textarea "ust a reminder about the meeting we have [DATE], please joing, it's mandatory: …"
click at [445, 499] on textarea "ust a reminder about the meeting we have [DATE], please joing, it's mandatory: …" at bounding box center [714, 487] width 558 height 49
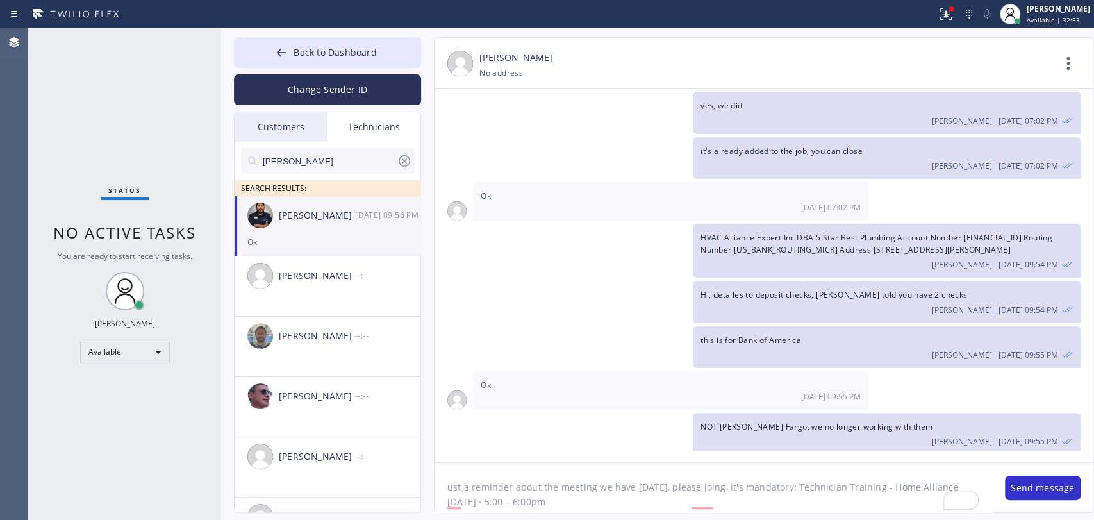
type textarea "Just a reminder about the meeting we have [DATE], please joing, it's mandatory:…"
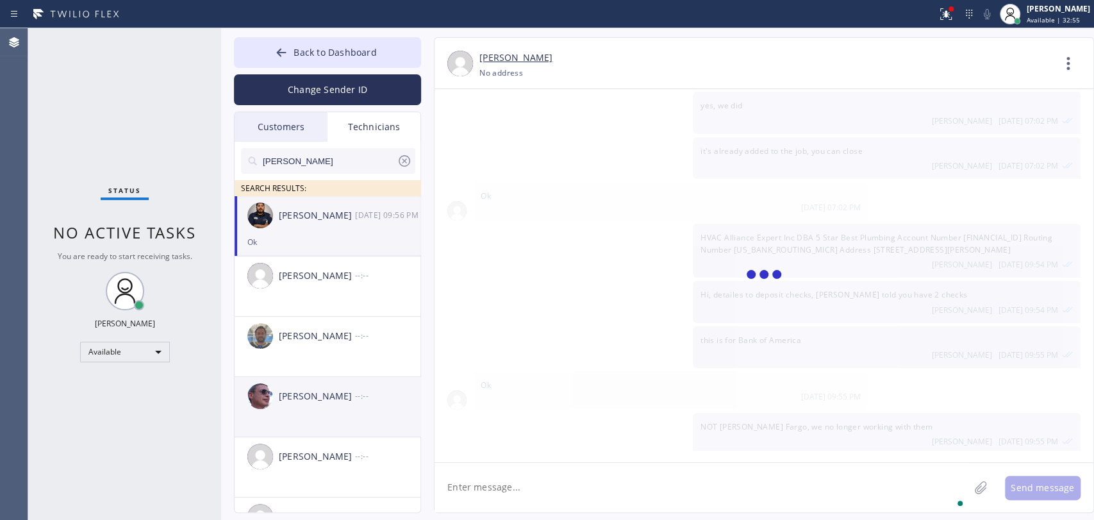
scroll to position [5928, 0]
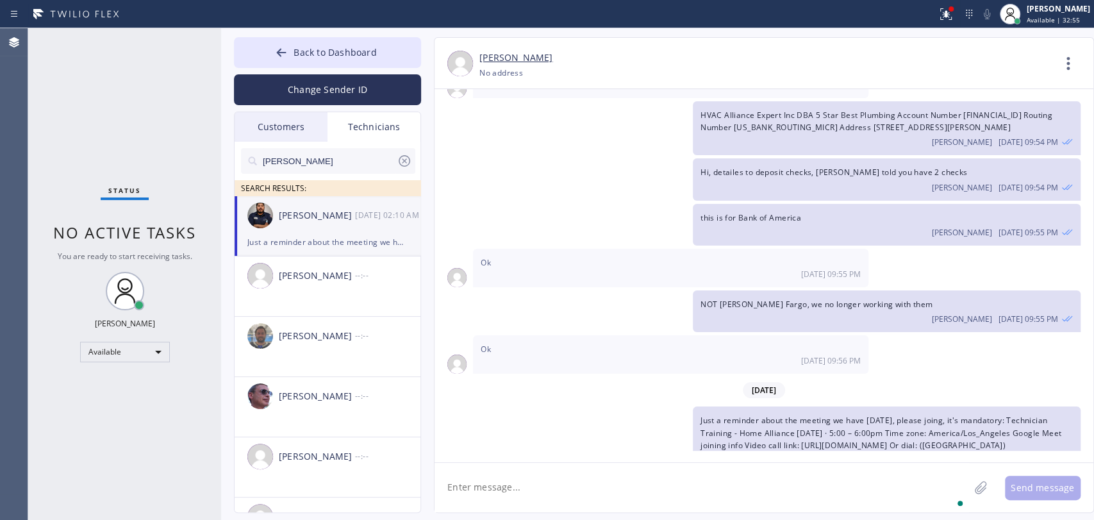
click at [293, 224] on div "[PERSON_NAME] [DATE] 02:10 AM" at bounding box center [328, 215] width 187 height 38
click at [324, 153] on input "[PERSON_NAME]" at bounding box center [329, 161] width 135 height 26
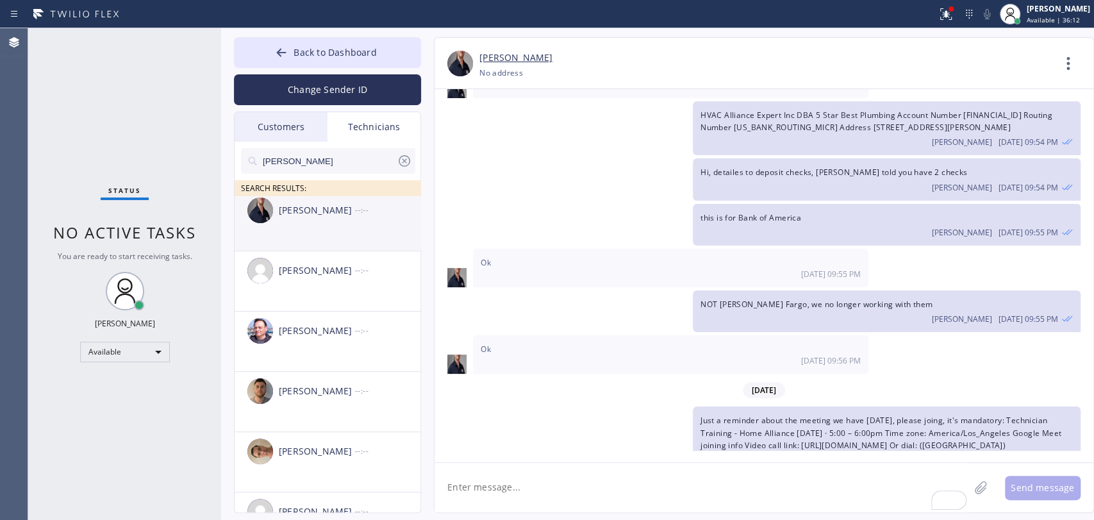
scroll to position [0, 0]
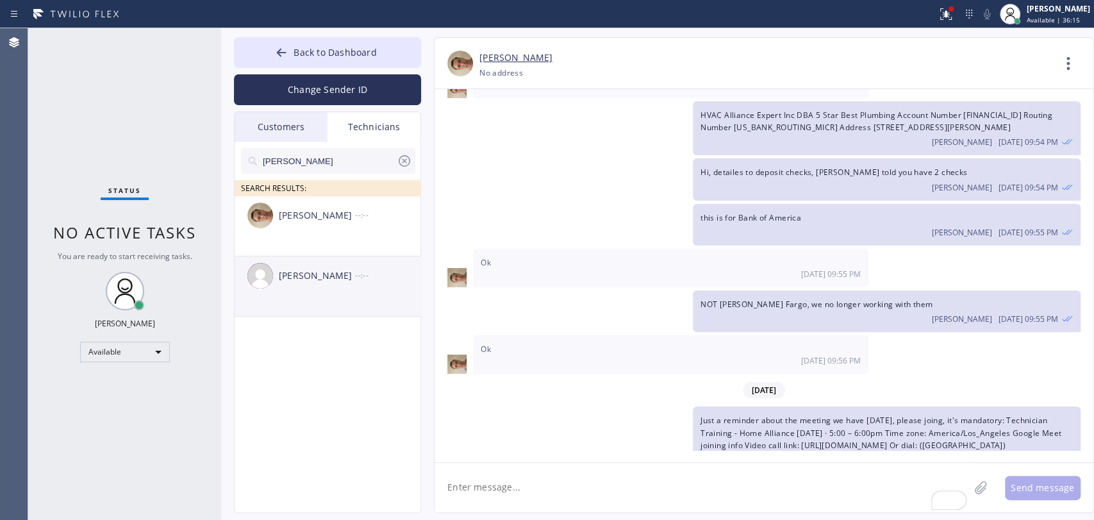
type input "[PERSON_NAME]"
click at [313, 278] on div "[PERSON_NAME]" at bounding box center [317, 276] width 76 height 15
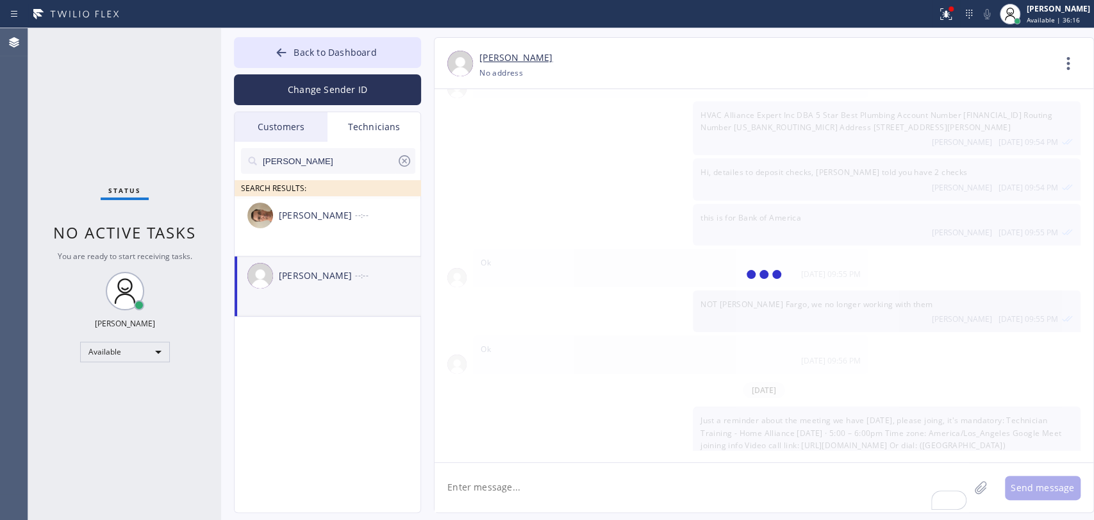
scroll to position [543, 0]
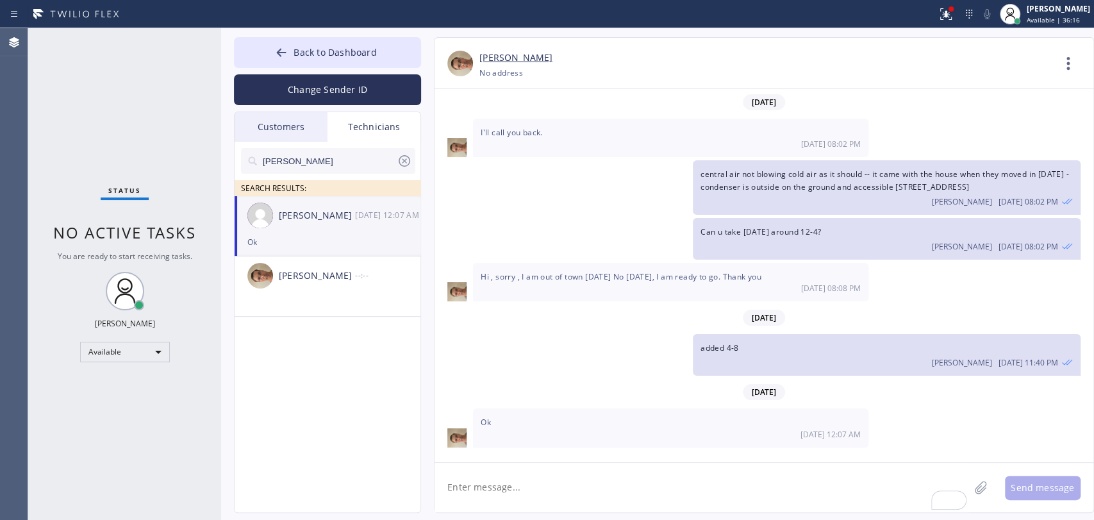
click at [486, 501] on textarea "To enrich screen reader interactions, please activate Accessibility in Grammarl…" at bounding box center [702, 487] width 535 height 49
type textarea "4-8 отменилась"
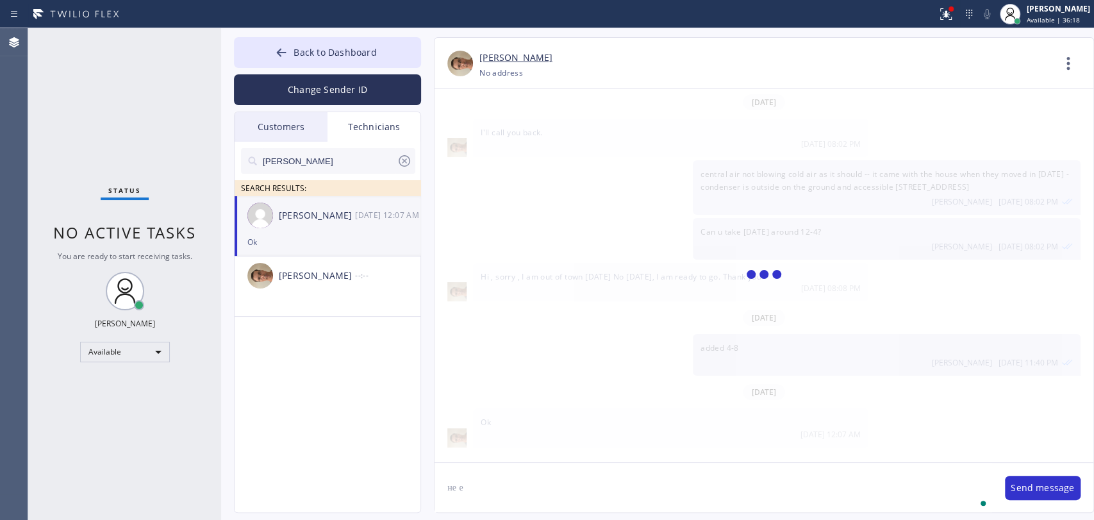
scroll to position [587, 0]
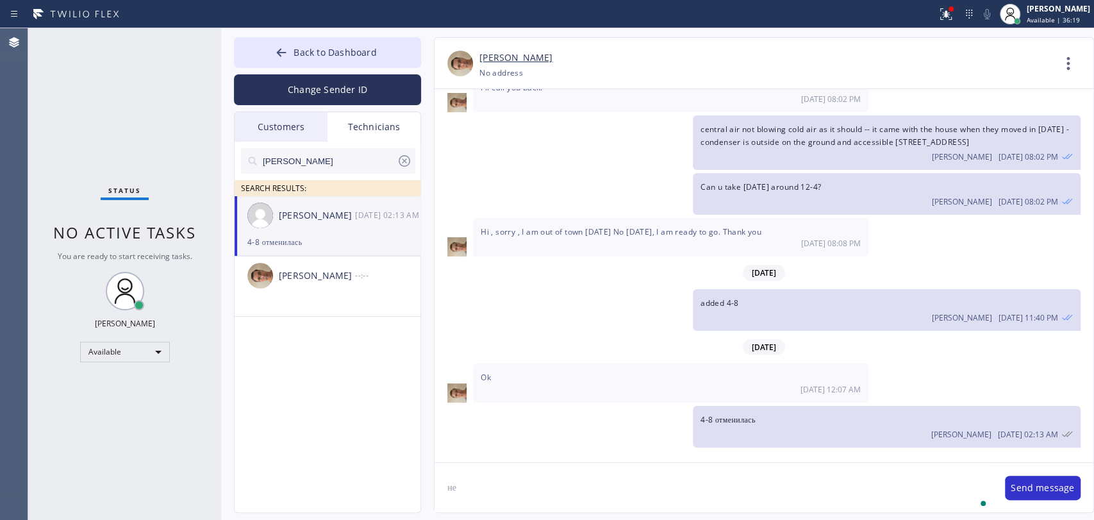
type textarea "н"
click at [488, 499] on textarea "я убрал ее," at bounding box center [714, 487] width 558 height 49
click at [509, 490] on textarea "я убрал ее," at bounding box center [714, 487] width 558 height 49
type textarea "я убрал ее"
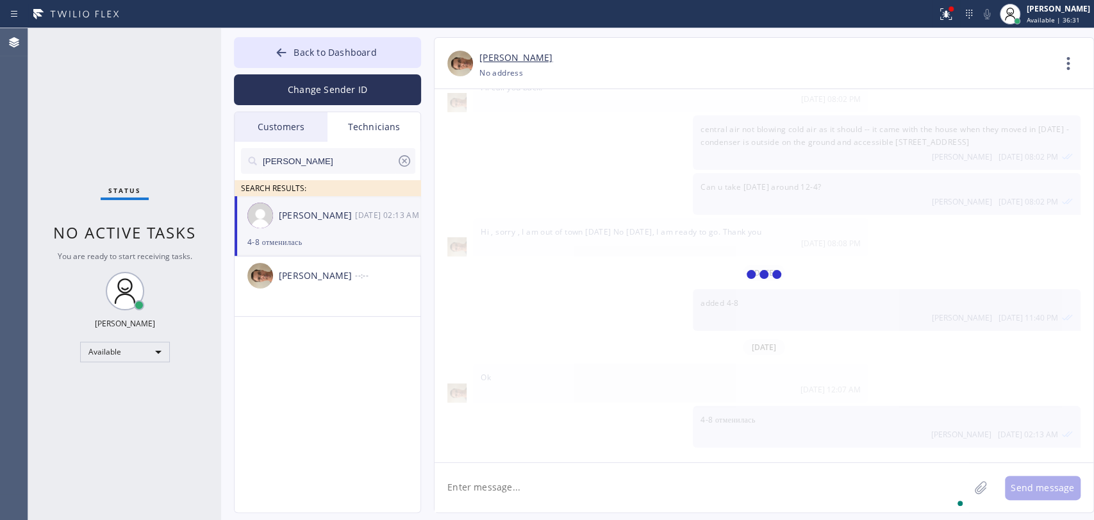
scroll to position [631, 0]
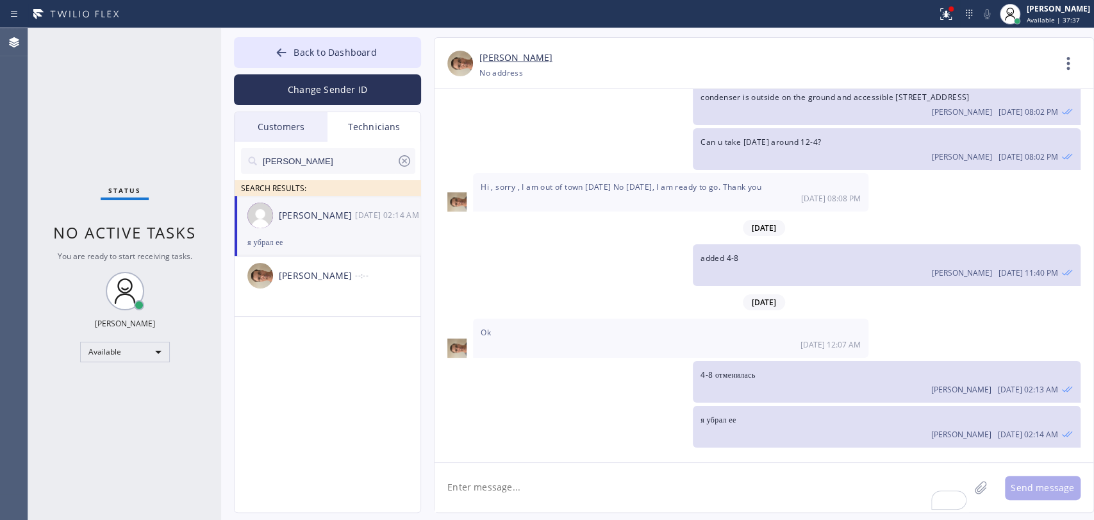
click at [266, 205] on img at bounding box center [260, 216] width 26 height 26
click at [503, 486] on textarea "To enrich screen reader interactions, please activate Accessibility in Grammarl…" at bounding box center [702, 487] width 535 height 49
type textarea "Z"
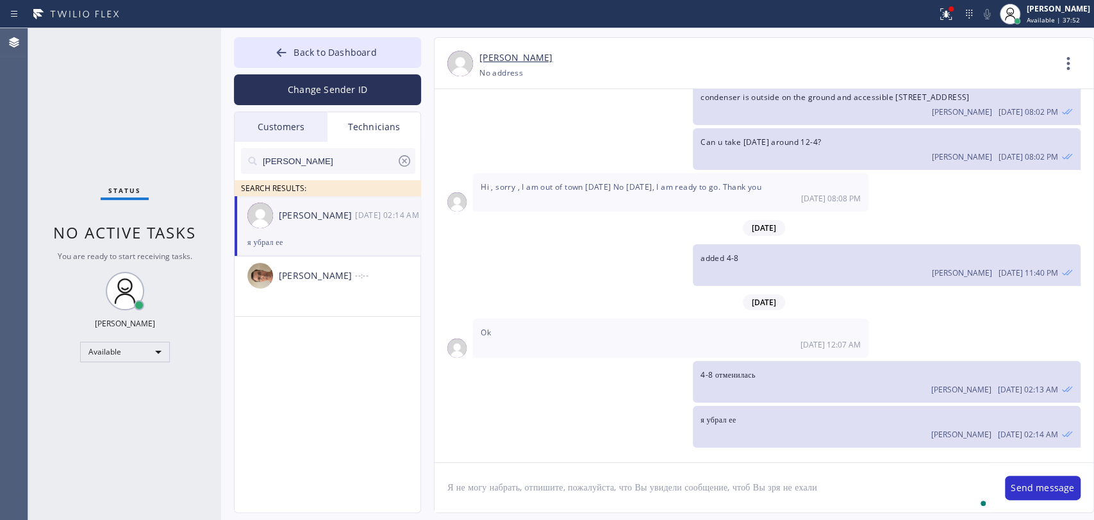
type textarea "Я не могу набрать, отпишите, пожалуйста, что Вы увидели сообщение, чтоб Вы зря …"
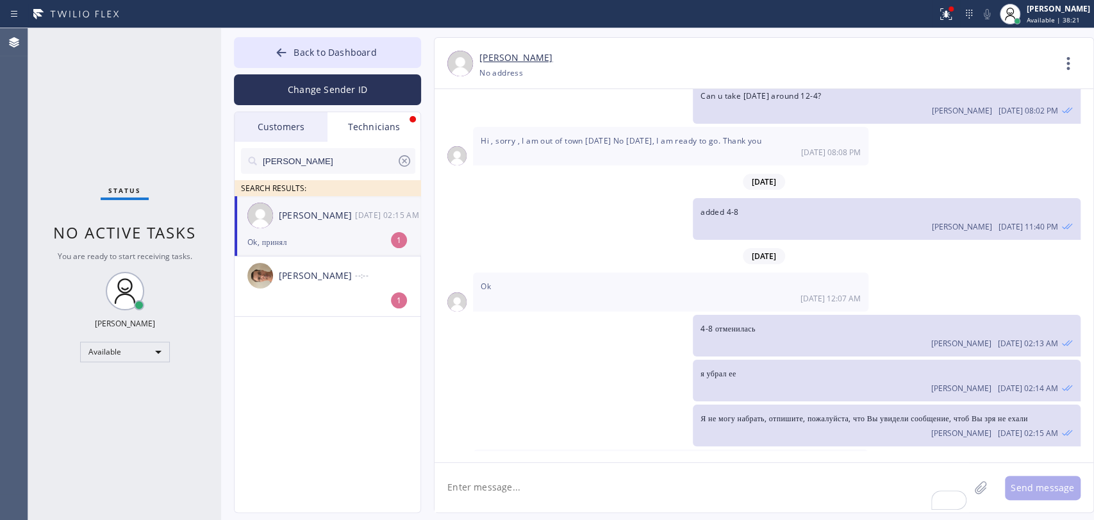
scroll to position [718, 0]
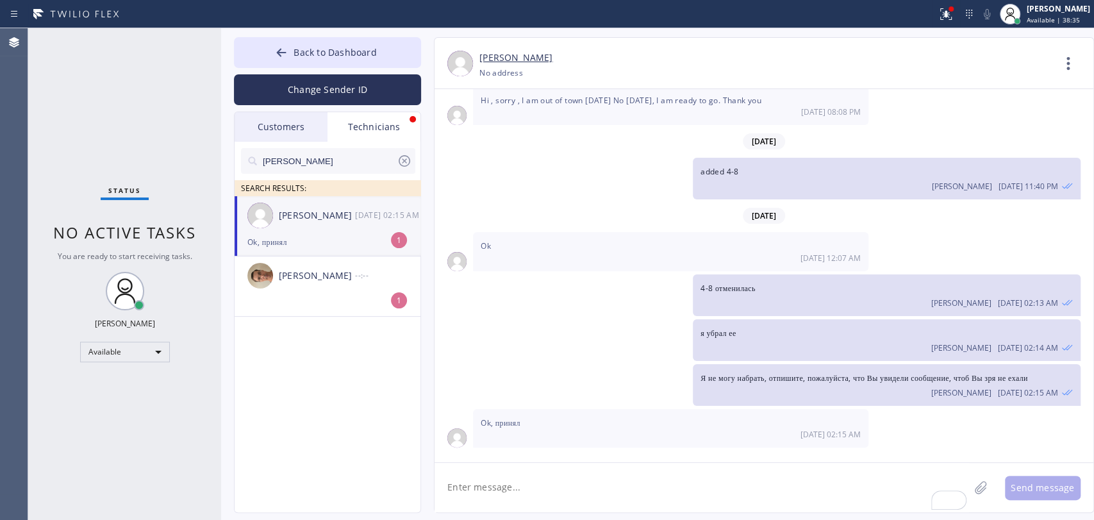
click at [796, 367] on div "Я не могу набрать, отпишите, пожалуйста, что Вы увидели сообщение, чтоб Вы зря …" at bounding box center [887, 385] width 388 height 42
click at [805, 374] on span "Я не могу набрать, отпишите, пожалуйста, что Вы увидели сообщение, чтоб Вы зря …" at bounding box center [865, 377] width 328 height 11
drag, startPoint x: 805, startPoint y: 374, endPoint x: 877, endPoint y: 377, distance: 72.5
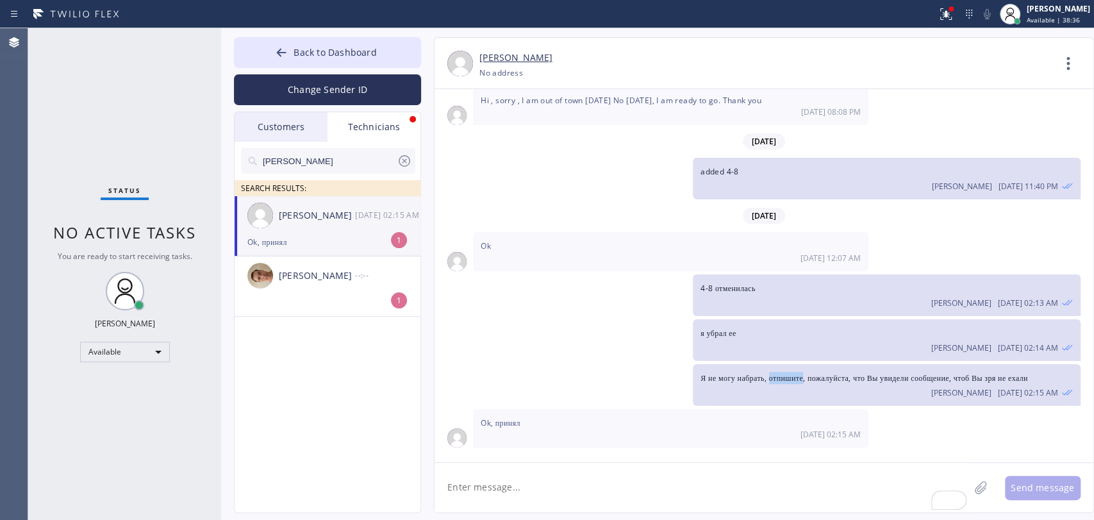
click at [805, 374] on span "Я не могу набрать, отпишите, пожалуйста, что Вы увидели сообщение, чтоб Вы зря …" at bounding box center [865, 377] width 328 height 11
click at [911, 380] on span "Я не могу набрать, отпишите, пожалуйста, что Вы увидели сообщение, чтоб Вы зря …" at bounding box center [865, 377] width 328 height 11
click at [910, 380] on span "Я не могу набрать, отпишите, пожалуйста, что Вы увидели сообщение, чтоб Вы зря …" at bounding box center [865, 377] width 328 height 11
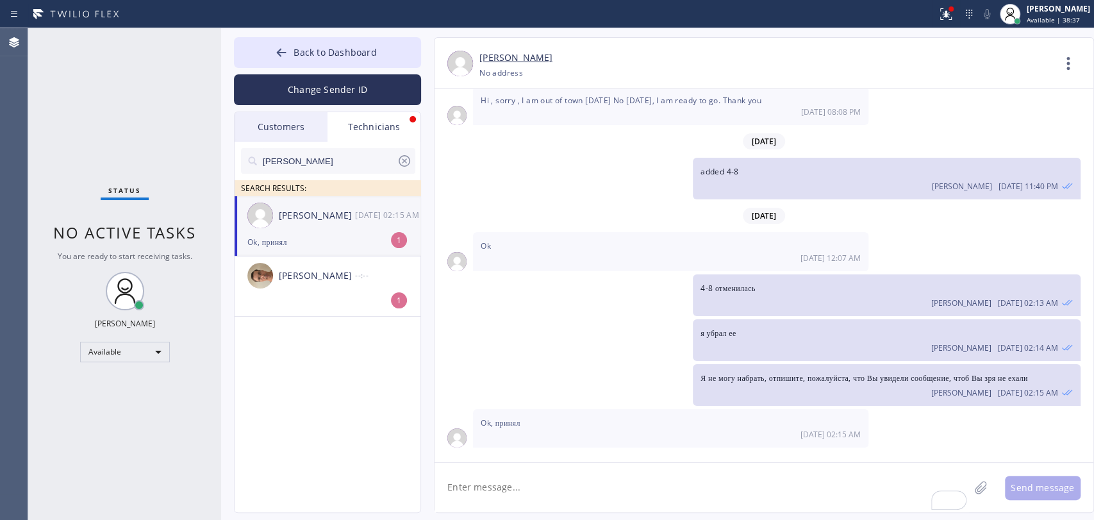
click at [322, 230] on div "[PERSON_NAME] [DATE] 02:15 AM" at bounding box center [328, 215] width 187 height 38
drag, startPoint x: 524, startPoint y: 488, endPoint x: 283, endPoint y: 402, distance: 255.9
click at [523, 488] on textarea "To enrich screen reader interactions, please activate Accessibility in Grammarl…" at bounding box center [702, 487] width 535 height 49
click at [424, 43] on div "[PERSON_NAME] [PHONE_NUMBER] Choose phone number No address Contact Full Inform…" at bounding box center [751, 275] width 660 height 476
click at [399, 47] on button "Back to Dashboard" at bounding box center [327, 52] width 187 height 31
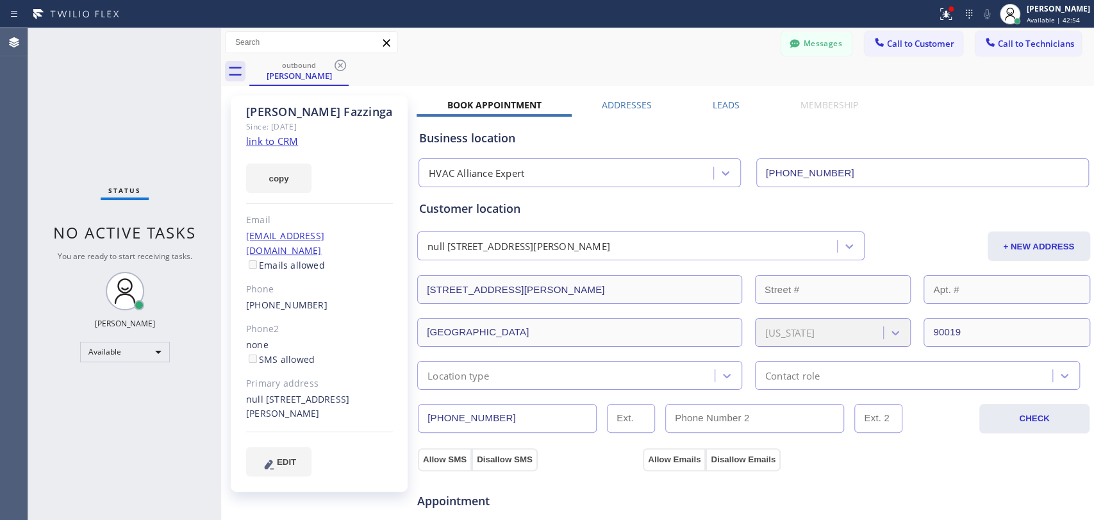
click at [1012, 53] on button "Call to Technicians" at bounding box center [1029, 43] width 106 height 24
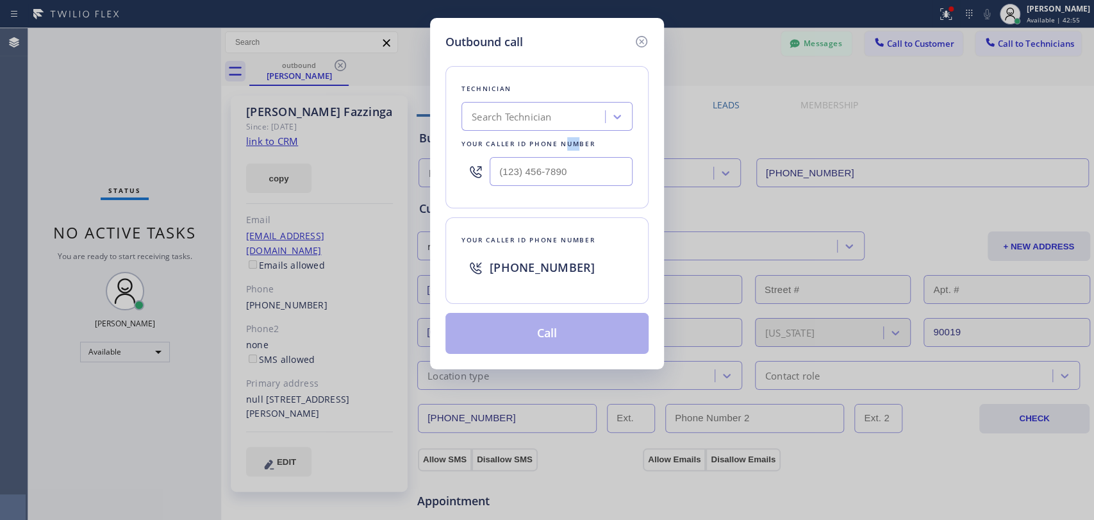
drag, startPoint x: 573, startPoint y: 144, endPoint x: 560, endPoint y: 141, distance: 13.1
click at [565, 144] on div "Your caller id phone number" at bounding box center [547, 143] width 171 height 13
drag, startPoint x: 558, startPoint y: 140, endPoint x: 552, endPoint y: 131, distance: 10.1
click at [552, 131] on div "Technician Search Technician Your caller id phone number" at bounding box center [547, 137] width 203 height 142
click at [550, 131] on div "Technician Search Technician Your caller id phone number" at bounding box center [547, 137] width 203 height 142
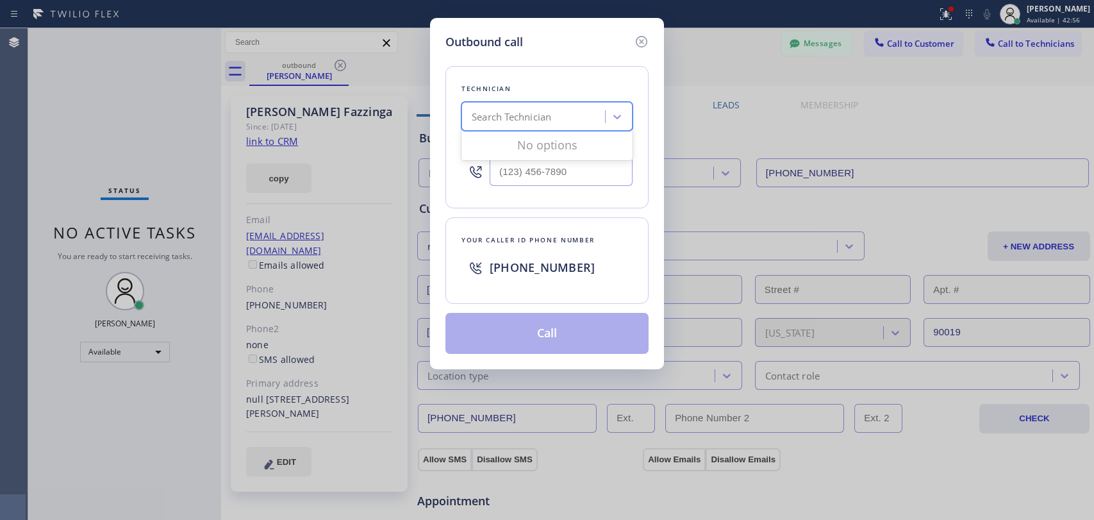
click at [544, 123] on div "Search Technician" at bounding box center [511, 117] width 79 height 15
type input "[PERSON_NAME]"
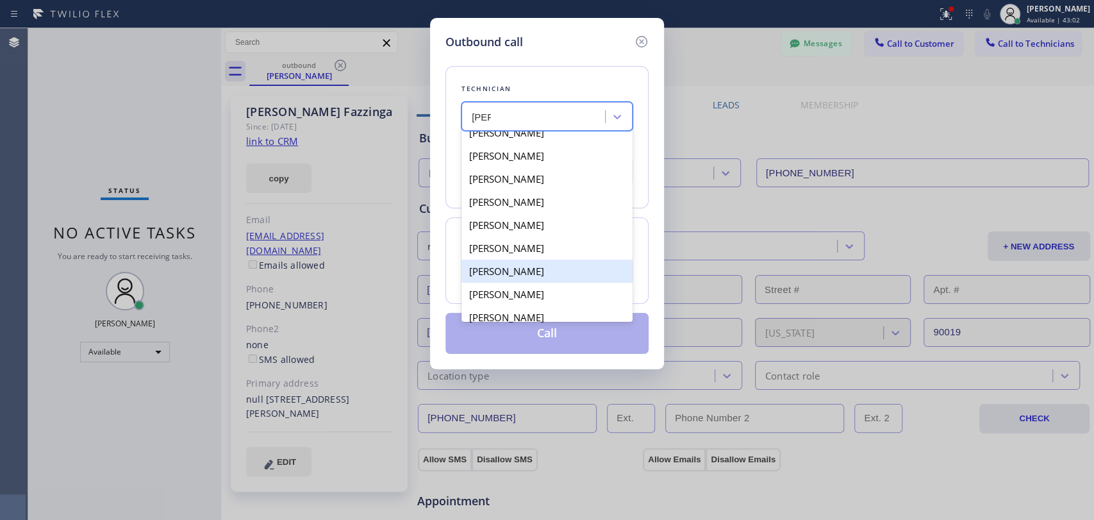
scroll to position [22, 0]
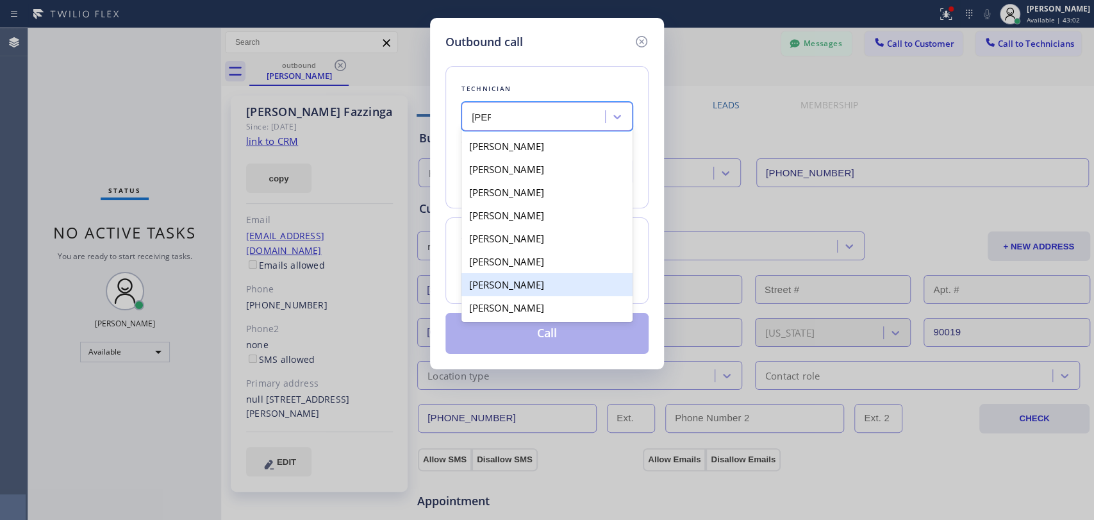
click at [547, 279] on div "[PERSON_NAME]" at bounding box center [547, 284] width 171 height 23
type input "[PHONE_NUMBER]"
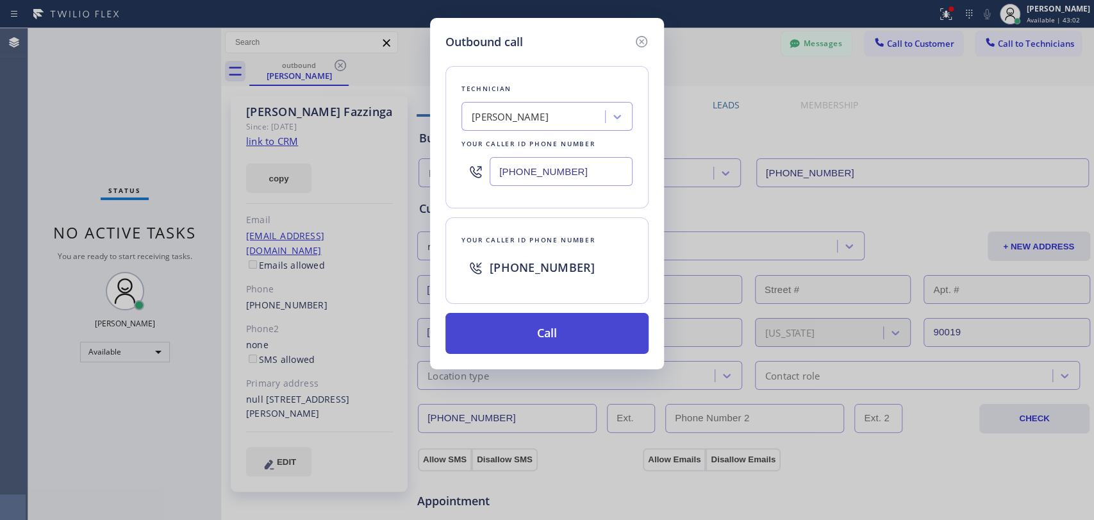
click at [524, 334] on button "Call" at bounding box center [547, 333] width 203 height 41
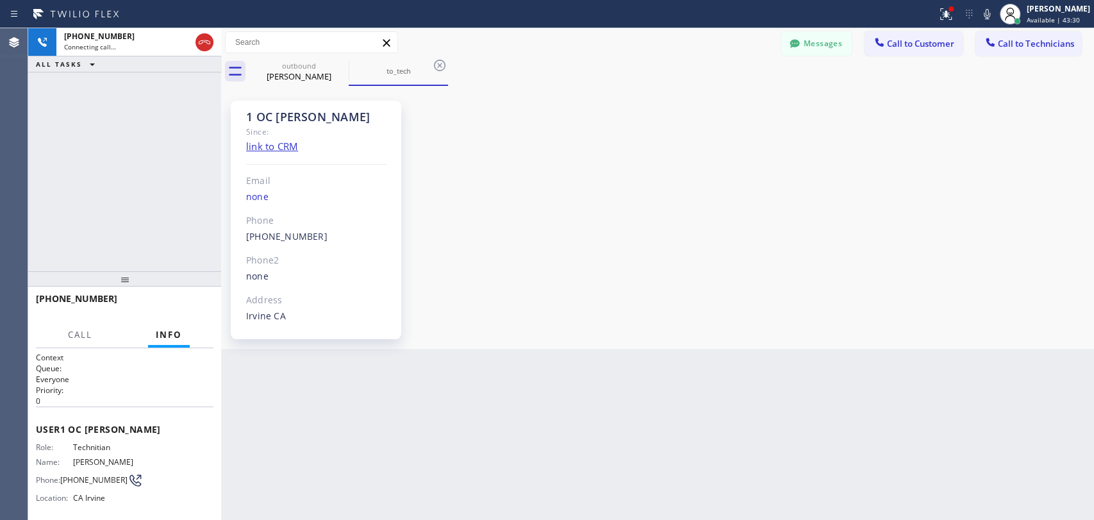
click at [251, 138] on div "1 OC Alex Since: link to CRM Email none Phone (858) 401-9159 Outbound call Tech…" at bounding box center [316, 220] width 171 height 238
click at [256, 124] on div "Since:" at bounding box center [316, 131] width 140 height 15
click at [257, 122] on div "1 OC Alex" at bounding box center [316, 117] width 140 height 15
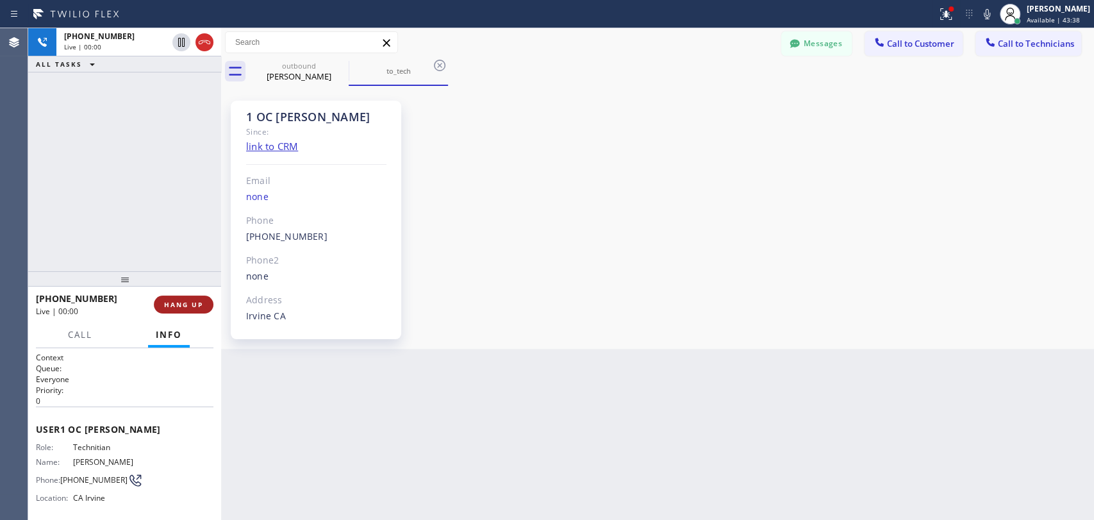
click at [180, 296] on button "HANG UP" at bounding box center [184, 305] width 60 height 18
click at [819, 49] on button "Messages" at bounding box center [816, 43] width 71 height 24
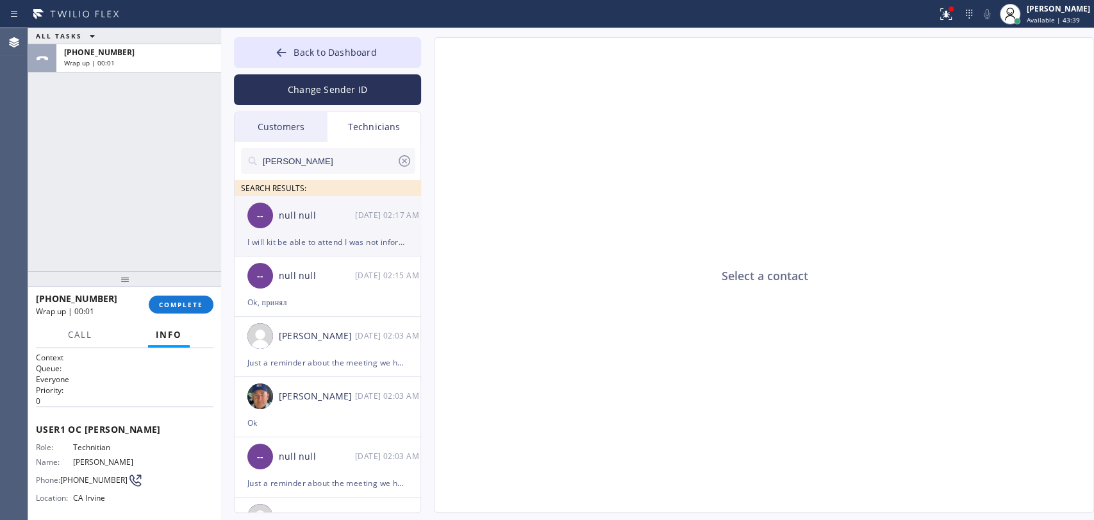
click at [277, 228] on div "-- null null 08/22 02:17 AM" at bounding box center [328, 215] width 187 height 38
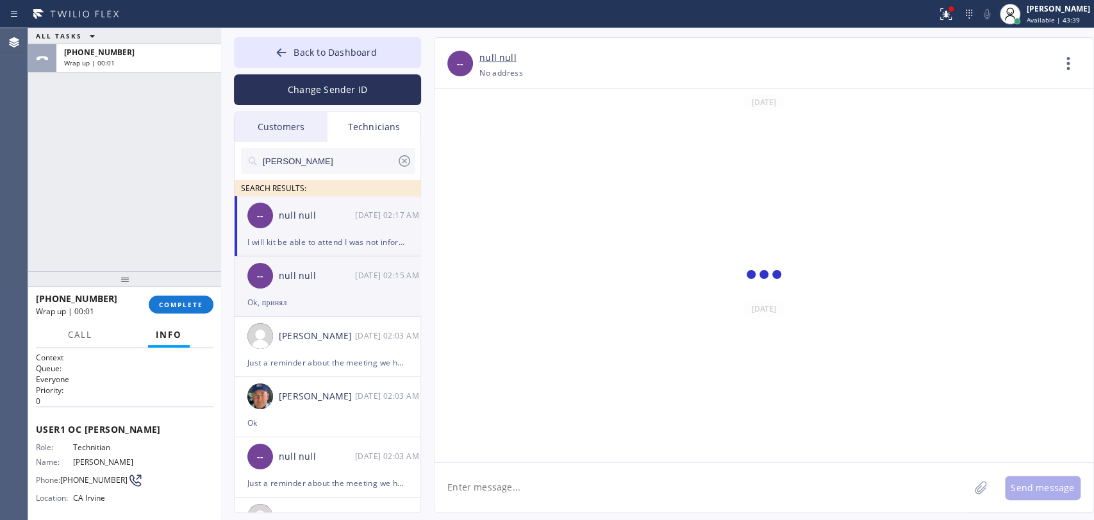
scroll to position [5981, 0]
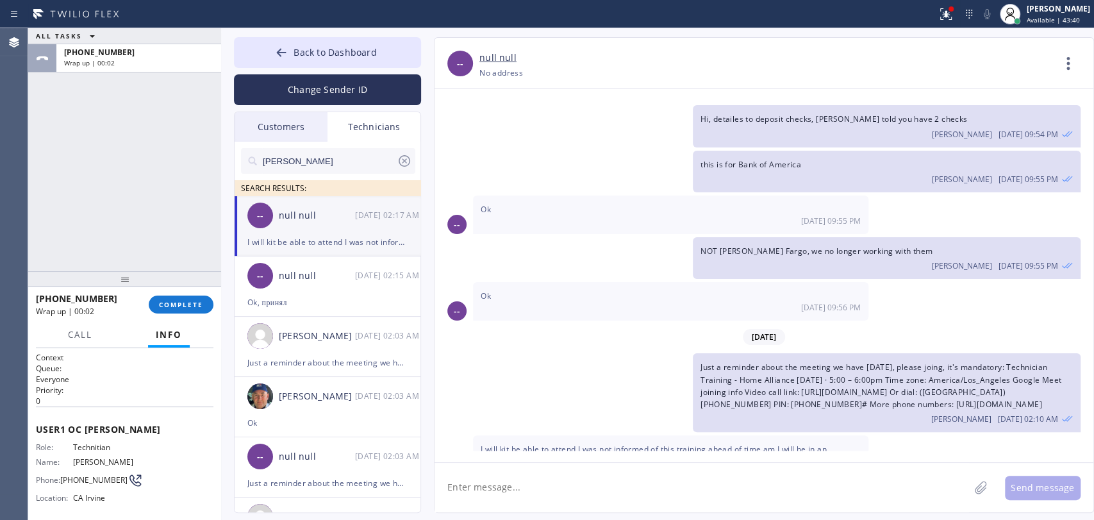
click at [578, 444] on span "I will kit be able to attend I was not informed of this training ahead of time …" at bounding box center [654, 455] width 346 height 23
click at [568, 444] on span "I will kit be able to attend I was not informed of this training ahead of time …" at bounding box center [654, 455] width 346 height 23
drag, startPoint x: 608, startPoint y: 416, endPoint x: 652, endPoint y: 416, distance: 44.2
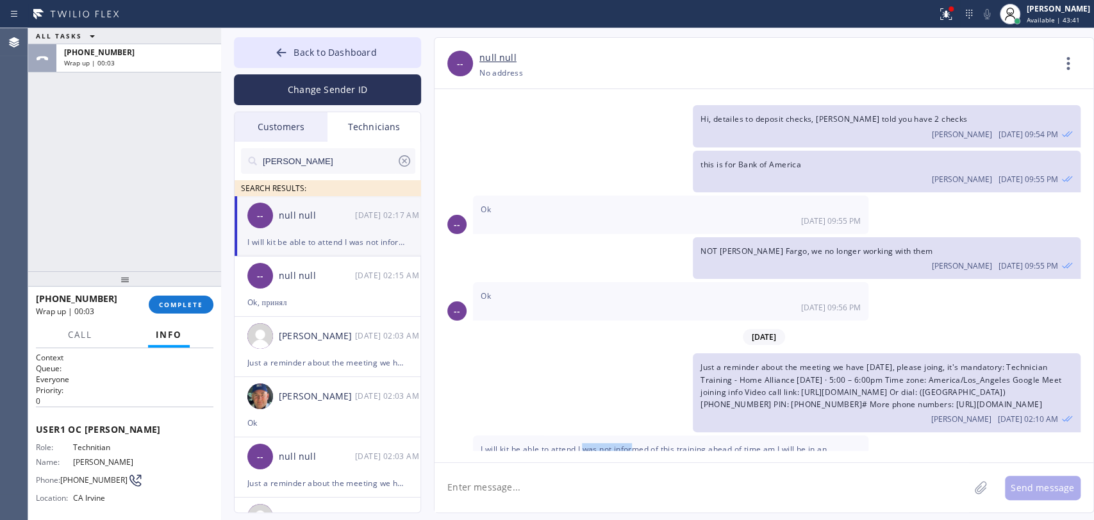
click at [648, 435] on div "I will kit be able to attend I was not informed of this training ahead of time …" at bounding box center [671, 460] width 396 height 51
click at [653, 435] on div "I will kit be able to attend I was not informed of this training ahead of time …" at bounding box center [671, 460] width 396 height 51
click at [655, 444] on span "I will kit be able to attend I was not informed of this training ahead of time …" at bounding box center [654, 455] width 346 height 23
click at [691, 444] on span "I will kit be able to attend I was not informed of this training ahead of time …" at bounding box center [654, 455] width 346 height 23
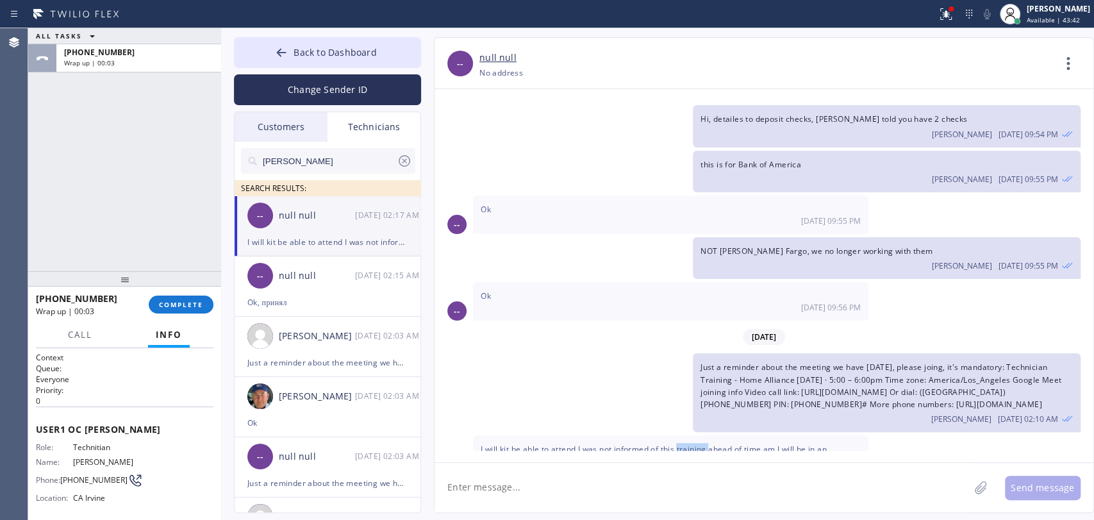
click at [691, 444] on span "I will kit be able to attend I was not informed of this training ahead of time …" at bounding box center [654, 455] width 346 height 23
click at [688, 444] on span "I will kit be able to attend I was not informed of this training ahead of time …" at bounding box center [654, 455] width 346 height 23
click at [597, 435] on div "I will kit be able to attend I was not informed of this training ahead of time …" at bounding box center [671, 460] width 396 height 51
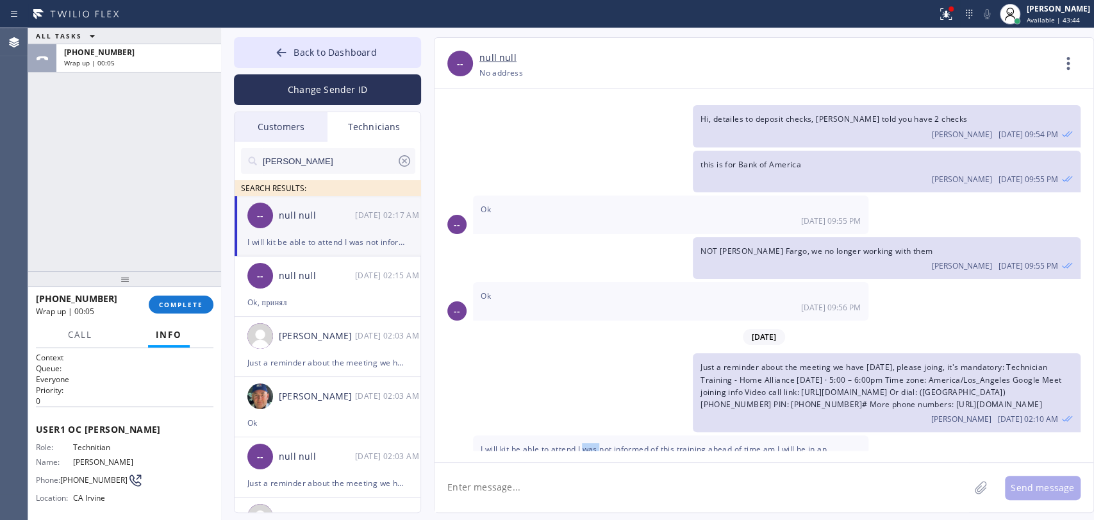
click at [597, 435] on div "I will kit be able to attend I was not informed of this training ahead of time …" at bounding box center [671, 460] width 396 height 51
click at [582, 444] on span "I will kit be able to attend I was not informed of this training ahead of time …" at bounding box center [654, 455] width 346 height 23
click at [577, 444] on span "I will kit be able to attend I was not informed of this training ahead of time …" at bounding box center [654, 455] width 346 height 23
click at [172, 296] on button "COMPLETE" at bounding box center [181, 305] width 65 height 18
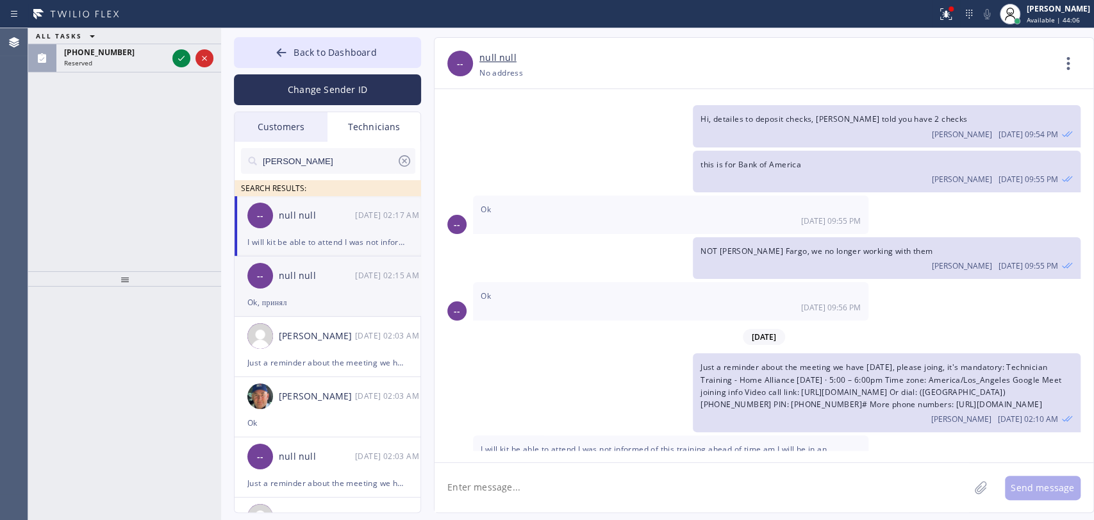
click at [295, 287] on div "-- null null 08/22 02:15 AM" at bounding box center [328, 275] width 187 height 38
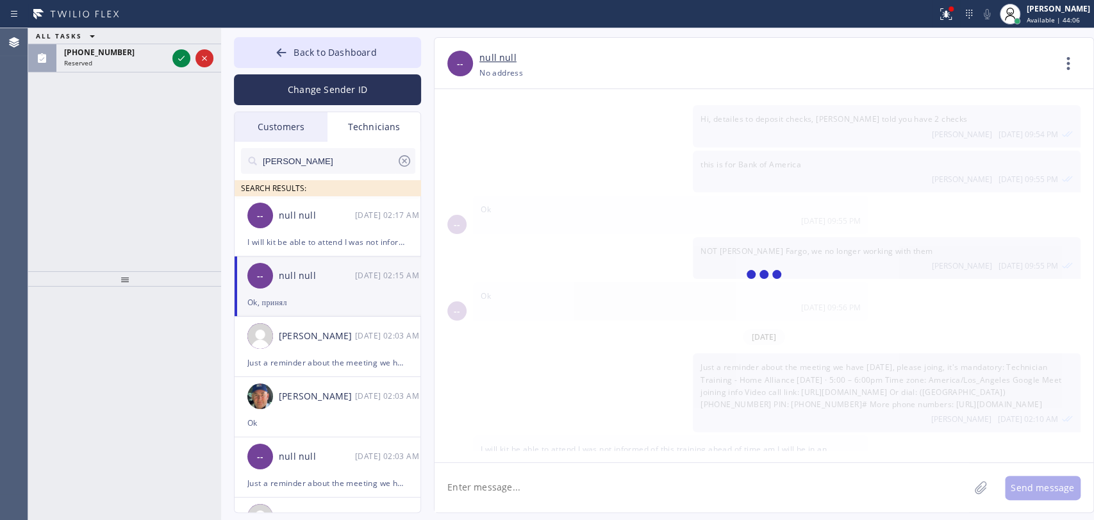
scroll to position [718, 0]
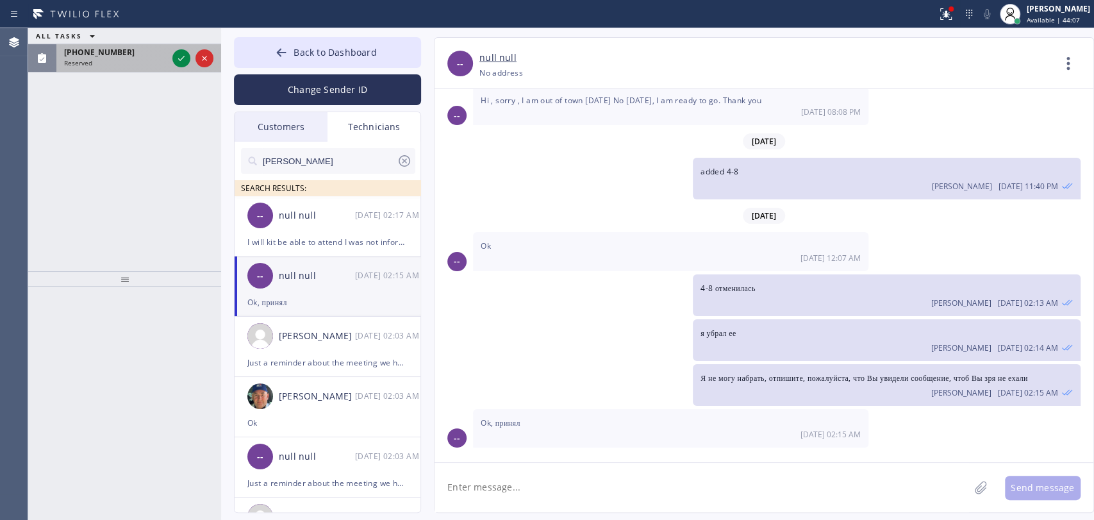
click at [97, 47] on span "[PHONE_NUMBER]" at bounding box center [99, 52] width 71 height 11
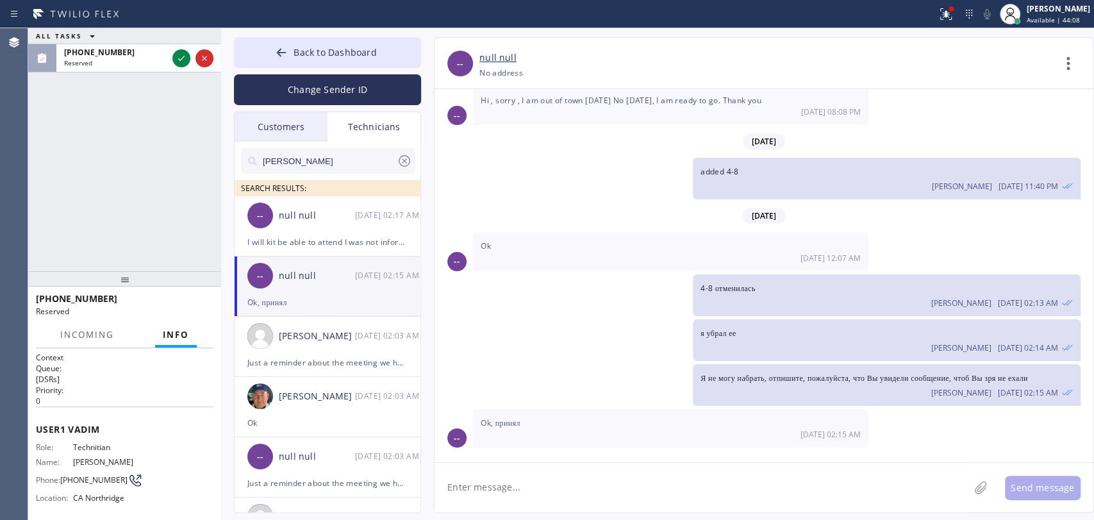
click at [478, 489] on textarea at bounding box center [702, 487] width 535 height 49
paste textarea "10-2 | $69 | central ac not turning on | condenser at the sideyard | furnace at…"
type textarea "10-2 | $69 | central ac not turning on | condenser at the sideyard | furnace at…"
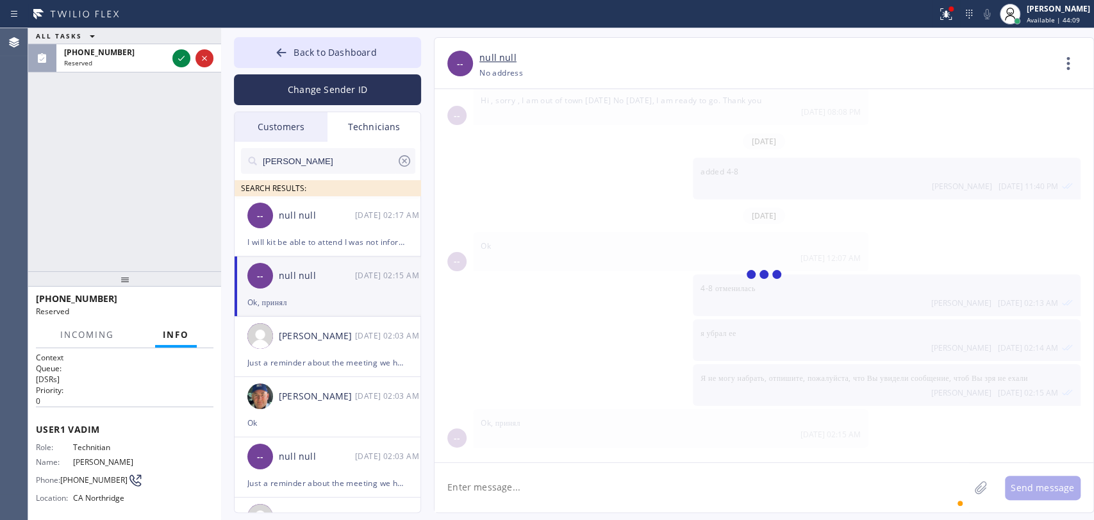
scroll to position [799, 0]
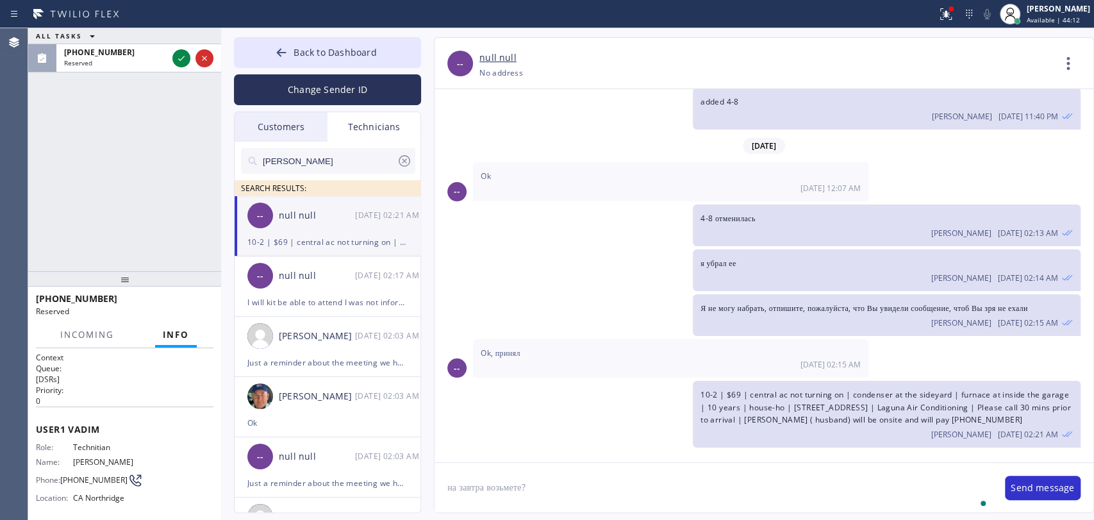
type textarea "на завтра возьмете?"
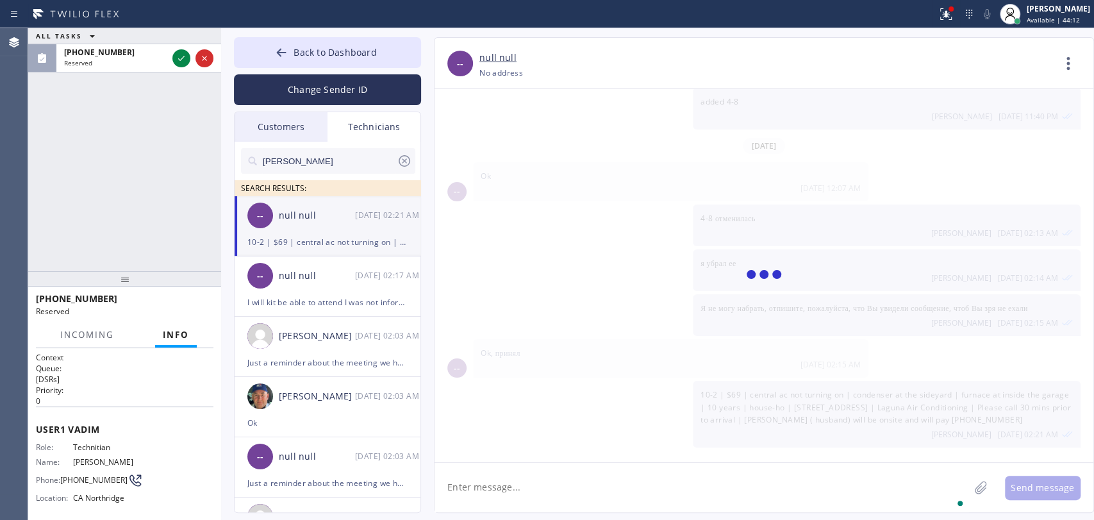
scroll to position [844, 0]
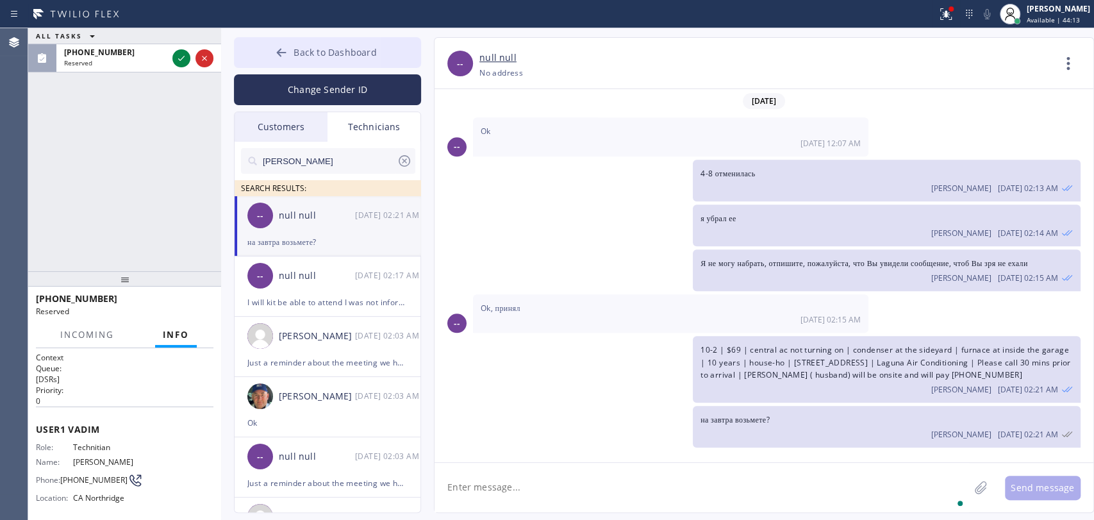
click at [315, 53] on span "Back to Dashboard" at bounding box center [335, 52] width 83 height 12
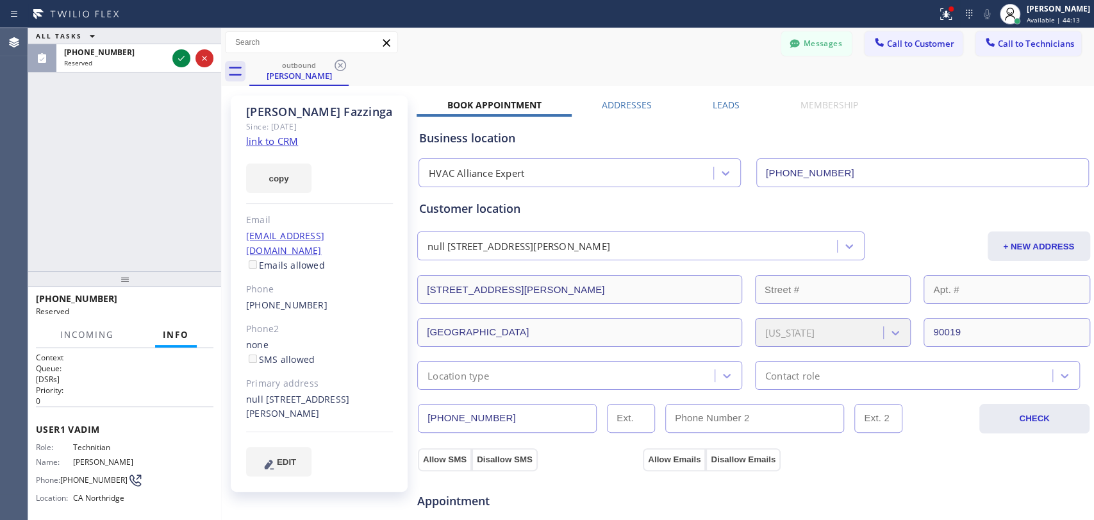
drag, startPoint x: 1034, startPoint y: 46, endPoint x: 795, endPoint y: 89, distance: 243.1
click at [1033, 46] on span "Call to Technicians" at bounding box center [1036, 44] width 76 height 12
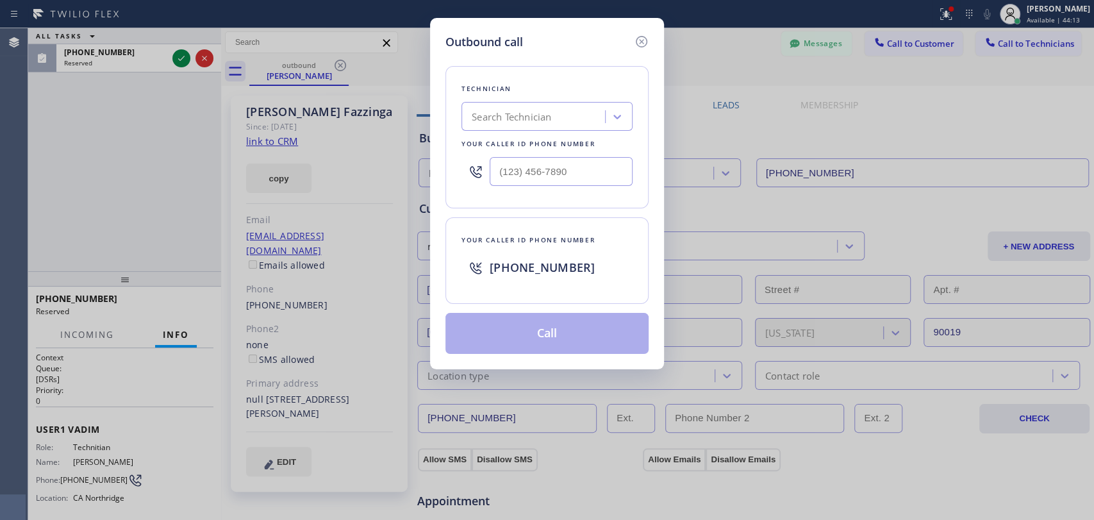
click at [577, 134] on div "Technician Search Technician Your caller id phone number" at bounding box center [547, 137] width 203 height 142
click at [570, 116] on div "Search Technician" at bounding box center [535, 117] width 140 height 22
type input "vad"
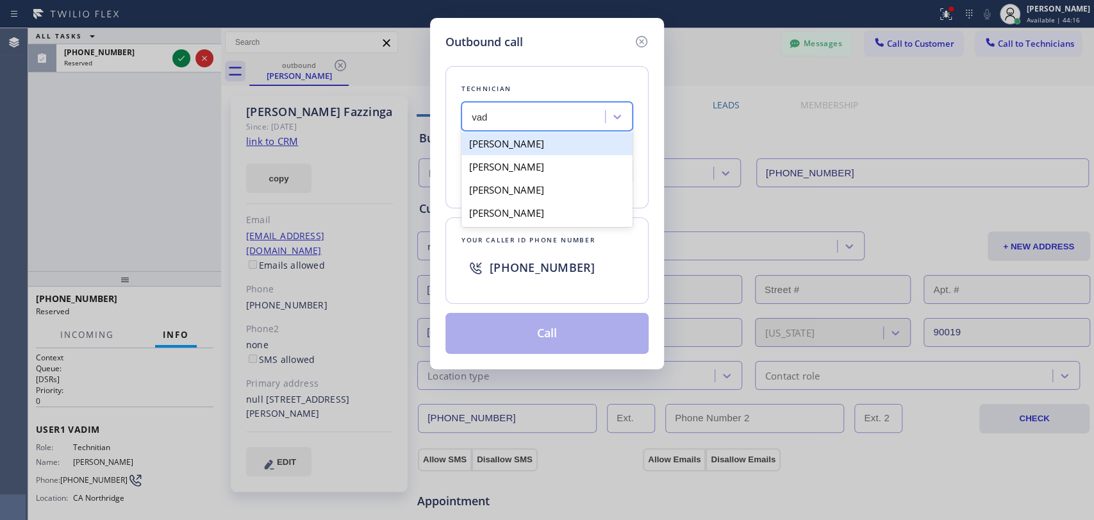
click at [541, 147] on div "[PERSON_NAME]" at bounding box center [547, 143] width 171 height 23
type input "[PHONE_NUMBER]"
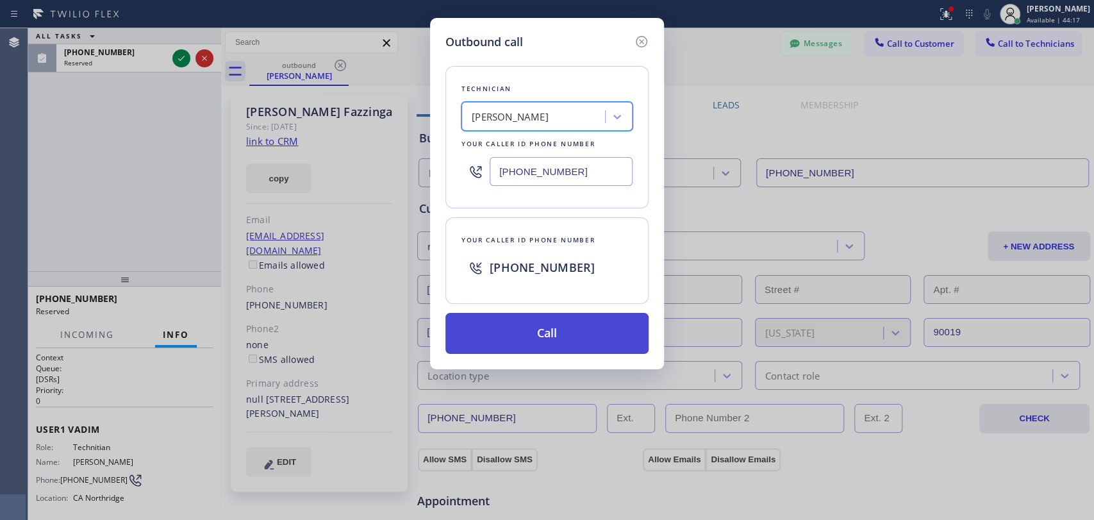
click at [542, 324] on button "Call" at bounding box center [547, 333] width 203 height 41
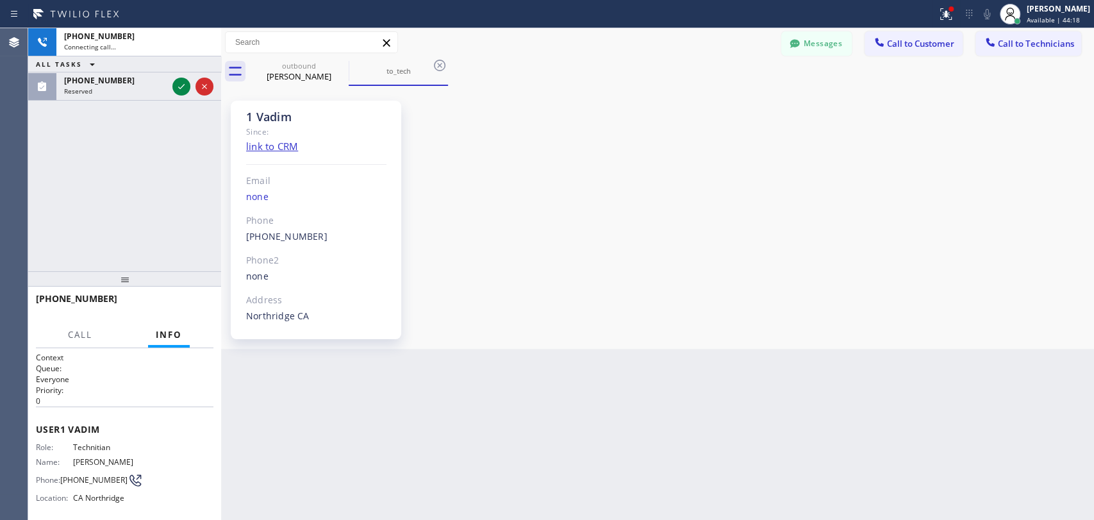
scroll to position [4654, 0]
drag, startPoint x: 108, startPoint y: 93, endPoint x: 147, endPoint y: 344, distance: 254.3
click at [108, 93] on div "Reserved" at bounding box center [115, 91] width 103 height 9
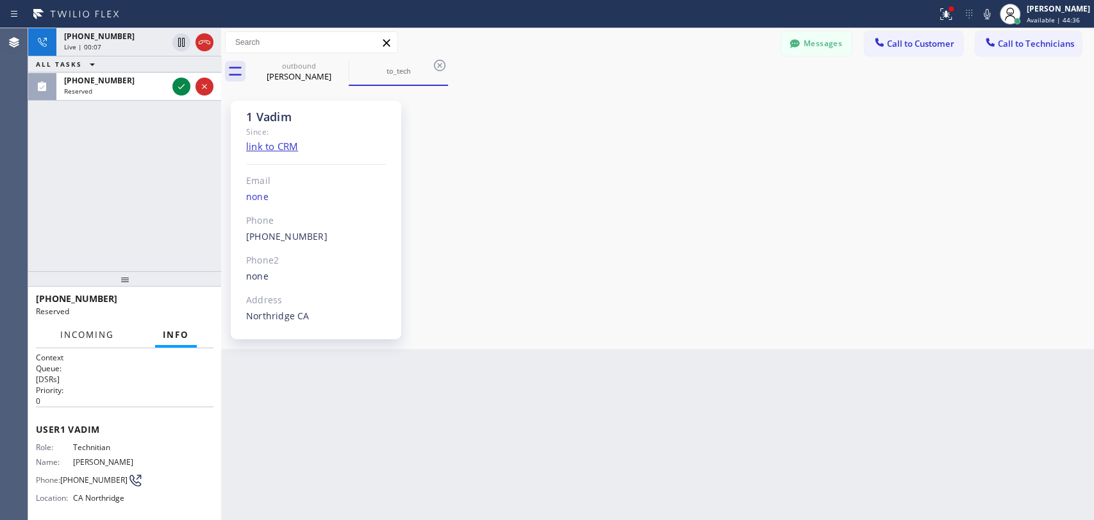
drag, startPoint x: 129, startPoint y: 280, endPoint x: 112, endPoint y: 349, distance: 71.8
click at [122, 287] on div at bounding box center [124, 278] width 193 height 15
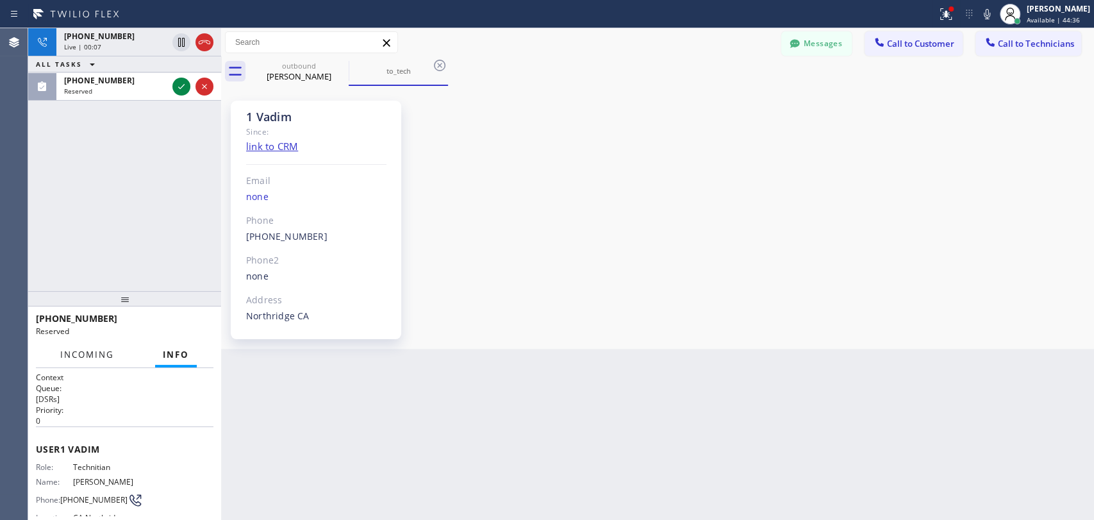
click at [112, 349] on span "Incoming" at bounding box center [87, 355] width 54 height 12
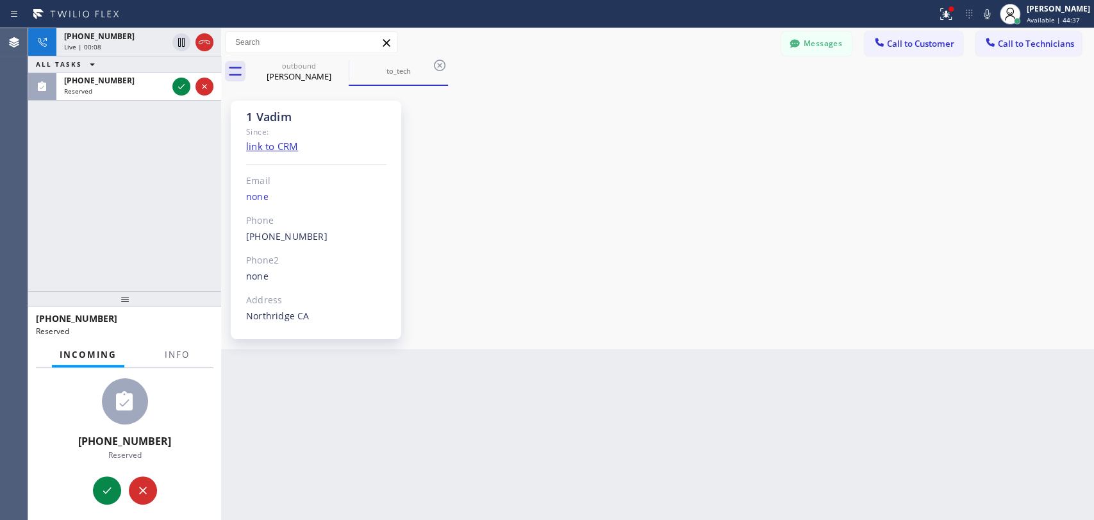
click at [823, 57] on div "outbound Jason Fazzinga to_tech" at bounding box center [671, 71] width 845 height 29
click at [819, 47] on button "Messages" at bounding box center [816, 43] width 71 height 24
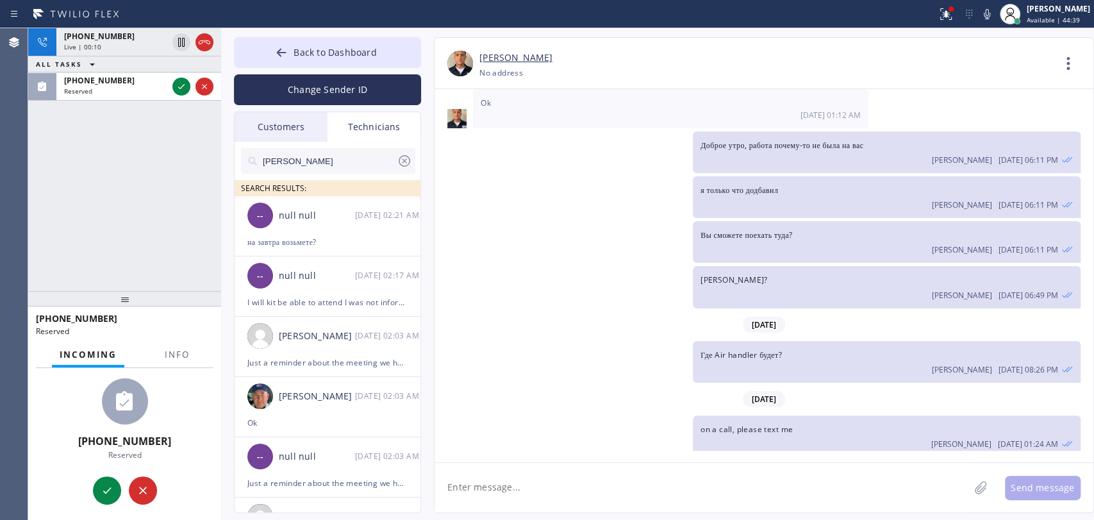
click at [414, 165] on div "[PERSON_NAME]" at bounding box center [328, 161] width 174 height 26
click at [405, 162] on icon at bounding box center [405, 161] width 12 height 12
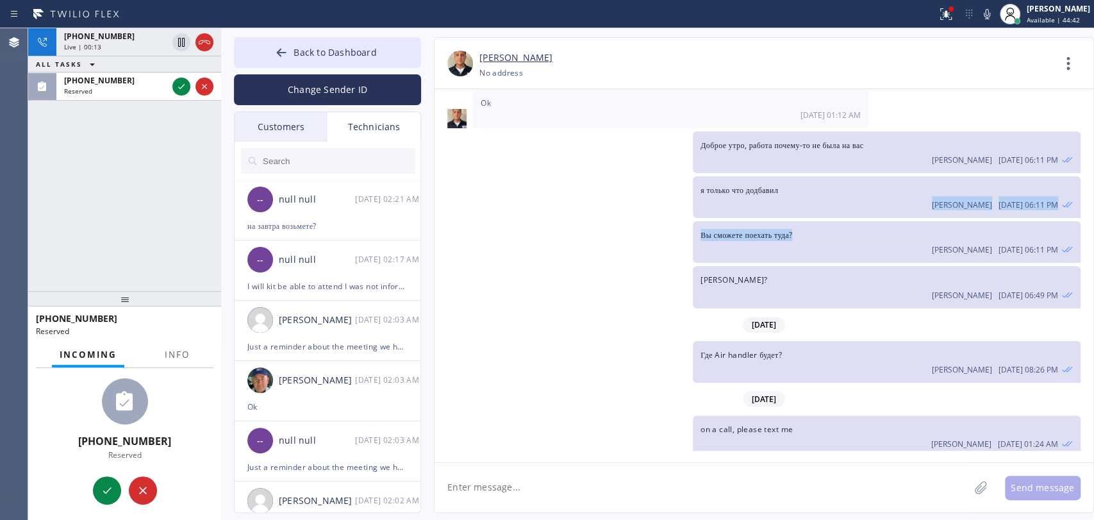
drag, startPoint x: 774, startPoint y: 147, endPoint x: 748, endPoint y: 190, distance: 50.2
click at [748, 190] on div "07/01/2024 Sec, i'll call back Oleksiy Dmitriev 07/01 11:54 PM 08/03/2024 Can I…" at bounding box center [764, 270] width 659 height 362
click at [774, 230] on span "Вы сможете поехать туда?" at bounding box center [747, 235] width 92 height 11
click at [306, 54] on span "Back to Dashboard" at bounding box center [335, 52] width 83 height 12
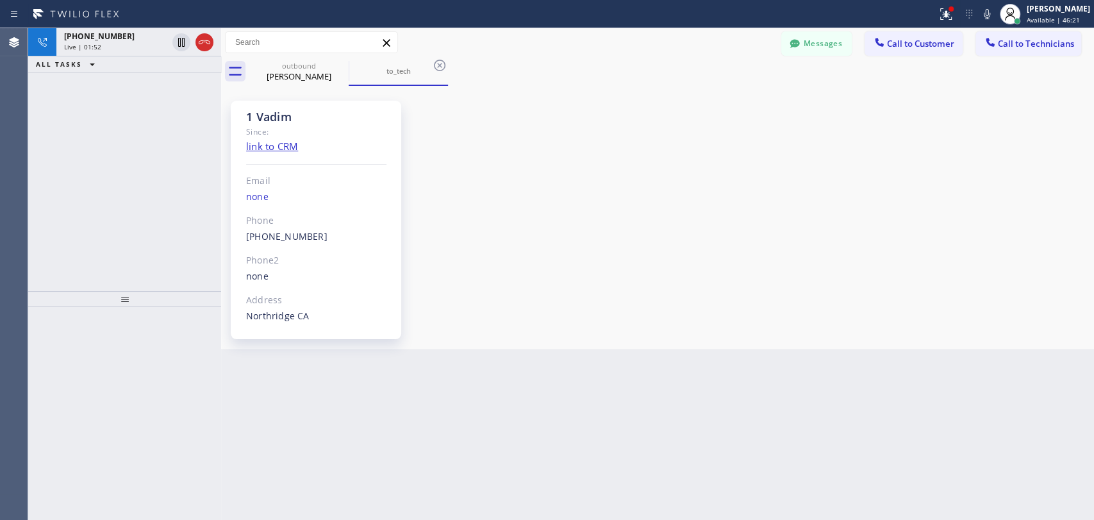
click at [810, 46] on button "Messages" at bounding box center [816, 43] width 71 height 24
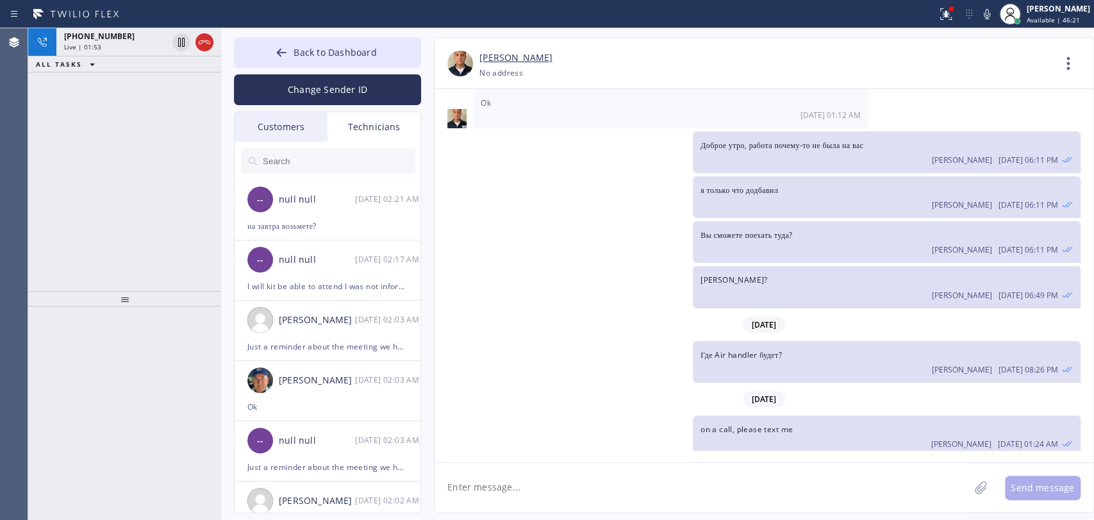
click at [360, 158] on input "text" at bounding box center [339, 161] width 154 height 26
click at [708, 361] on div "Oleksiy Dmitriev 08/15 08:26 PM" at bounding box center [887, 368] width 372 height 14
drag, startPoint x: 708, startPoint y: 308, endPoint x: 707, endPoint y: 301, distance: 7.1
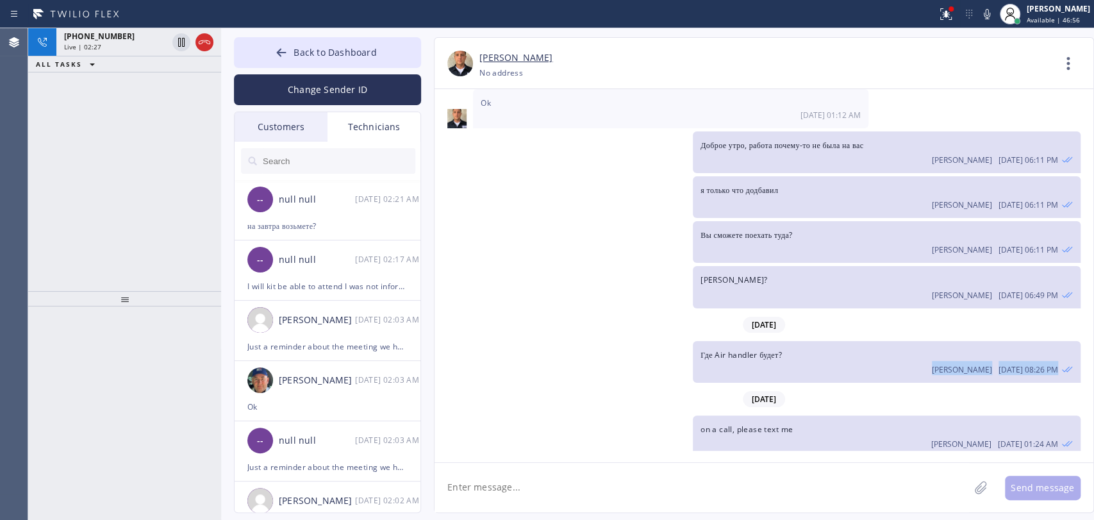
click at [708, 361] on div "Oleksiy Dmitriev 08/15 08:26 PM" at bounding box center [887, 368] width 372 height 14
click at [707, 349] on span "Где Air handler будет?" at bounding box center [741, 354] width 81 height 11
click at [705, 349] on span "Где Air handler будет?" at bounding box center [741, 354] width 81 height 11
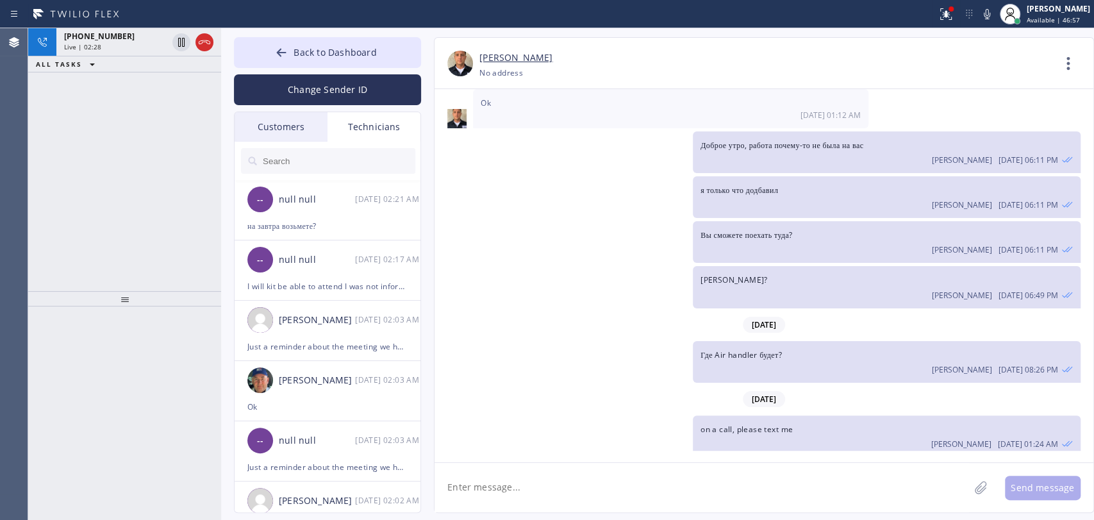
click at [723, 241] on div "Oleksiy Dmitriev 08/12 06:11 PM" at bounding box center [887, 248] width 372 height 14
click at [718, 241] on div "Oleksiy Dmitriev 08/12 06:11 PM" at bounding box center [887, 248] width 372 height 14
click at [200, 44] on icon at bounding box center [205, 42] width 12 height 4
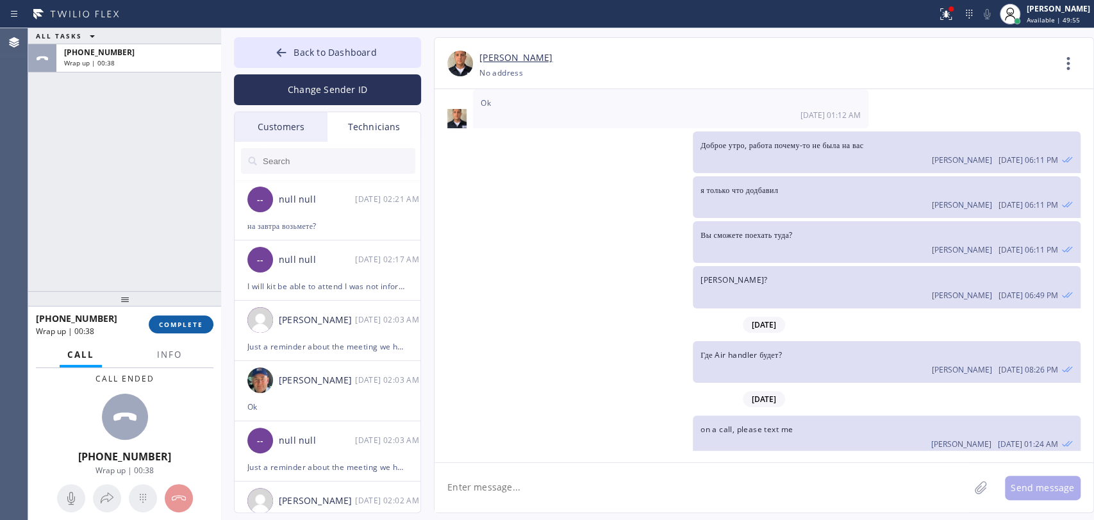
click at [194, 330] on button "COMPLETE" at bounding box center [181, 324] width 65 height 18
click at [274, 51] on button "Back to Dashboard" at bounding box center [327, 52] width 187 height 31
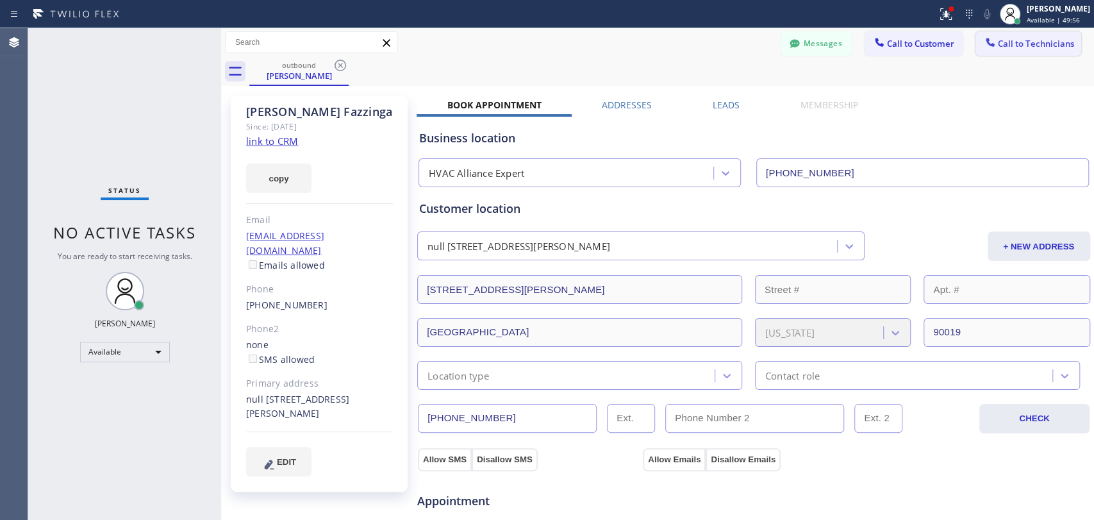
click at [1055, 42] on span "Call to Technicians" at bounding box center [1036, 44] width 76 height 12
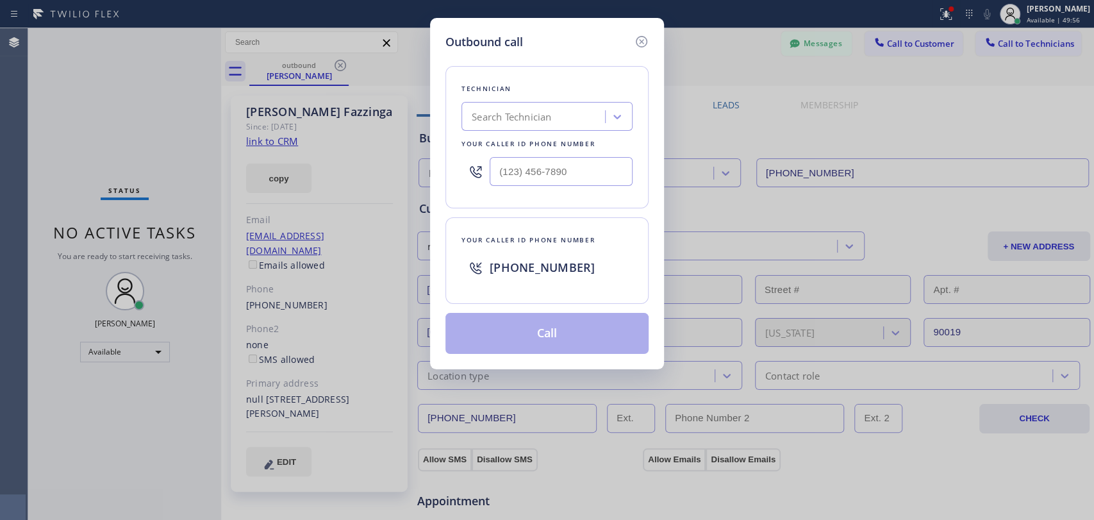
click at [514, 106] on div "Search Technician" at bounding box center [535, 117] width 140 height 22
type input "vad"
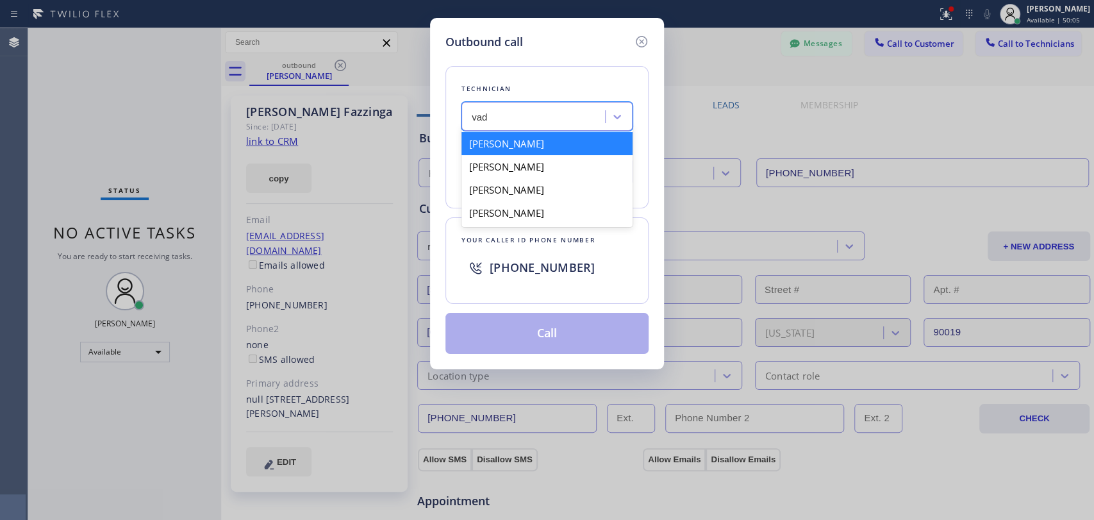
click at [496, 136] on div "[PERSON_NAME]" at bounding box center [547, 143] width 171 height 23
type input "[PHONE_NUMBER]"
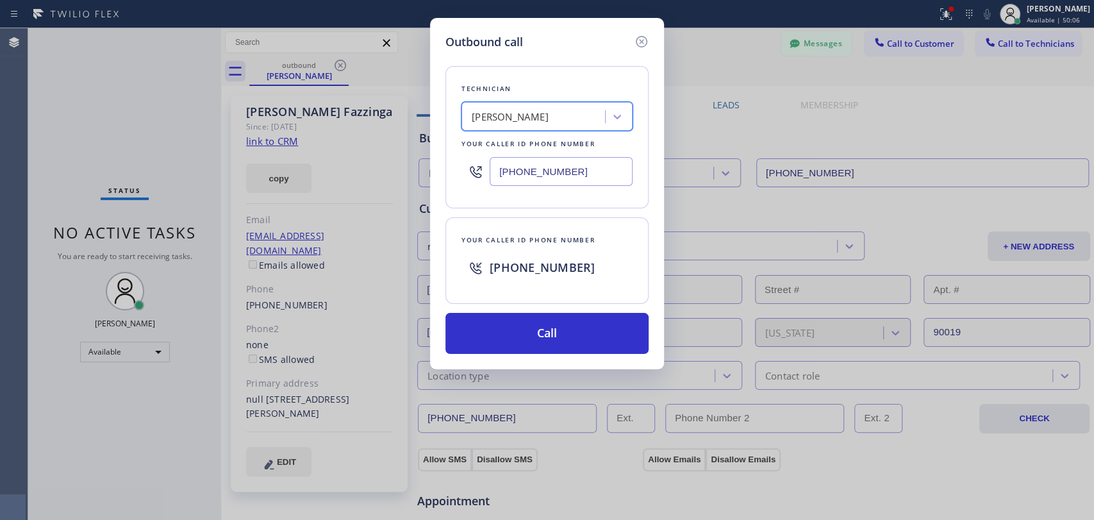
click at [531, 82] on div "Technician" at bounding box center [547, 88] width 171 height 13
click at [524, 115] on div "[PERSON_NAME]" at bounding box center [510, 117] width 77 height 15
type input "[PERSON_NAME]"
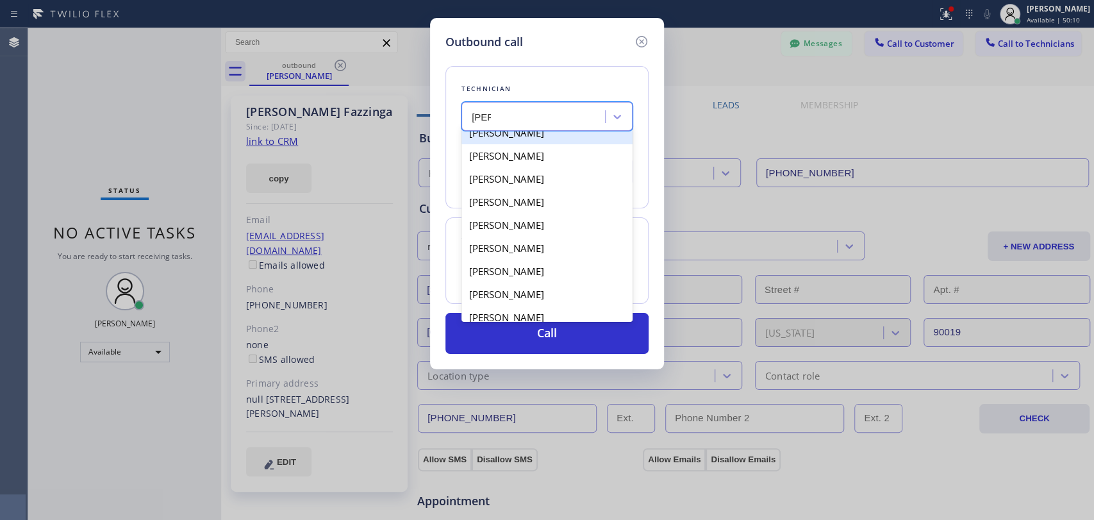
scroll to position [22, 0]
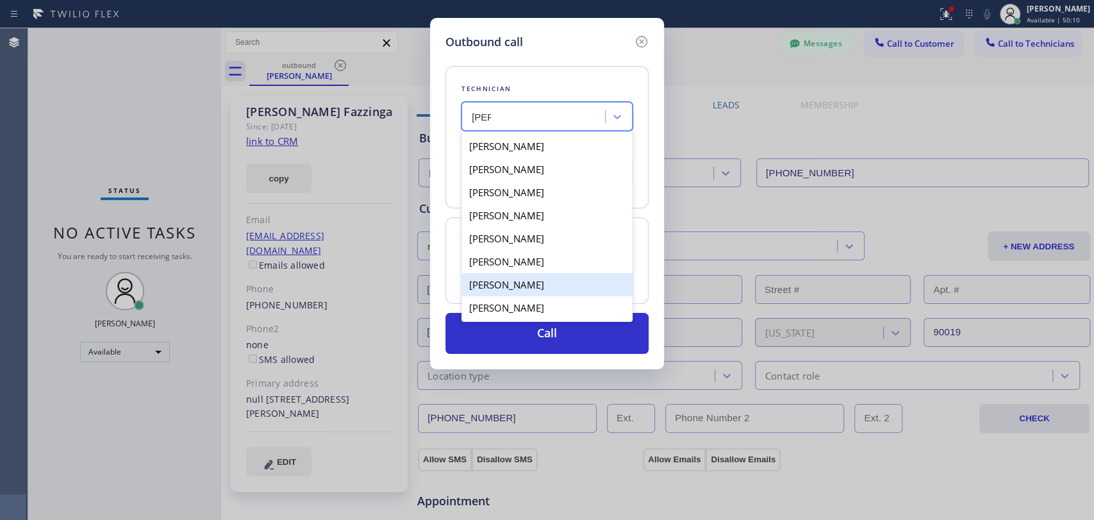
click at [514, 275] on div "[PERSON_NAME]" at bounding box center [547, 284] width 171 height 23
type input "[PHONE_NUMBER]"
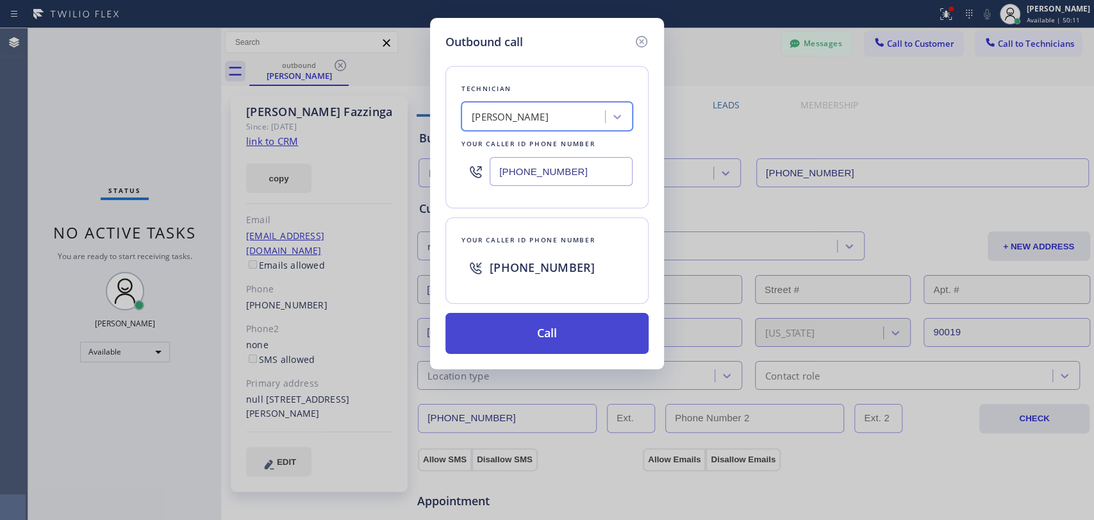
click at [507, 323] on button "Call" at bounding box center [547, 333] width 203 height 41
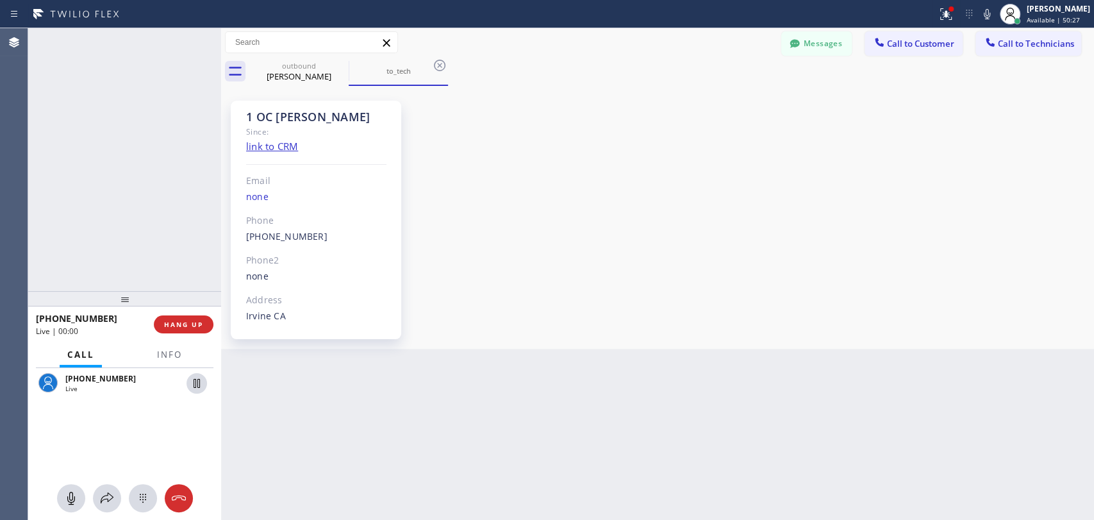
scroll to position [844, 0]
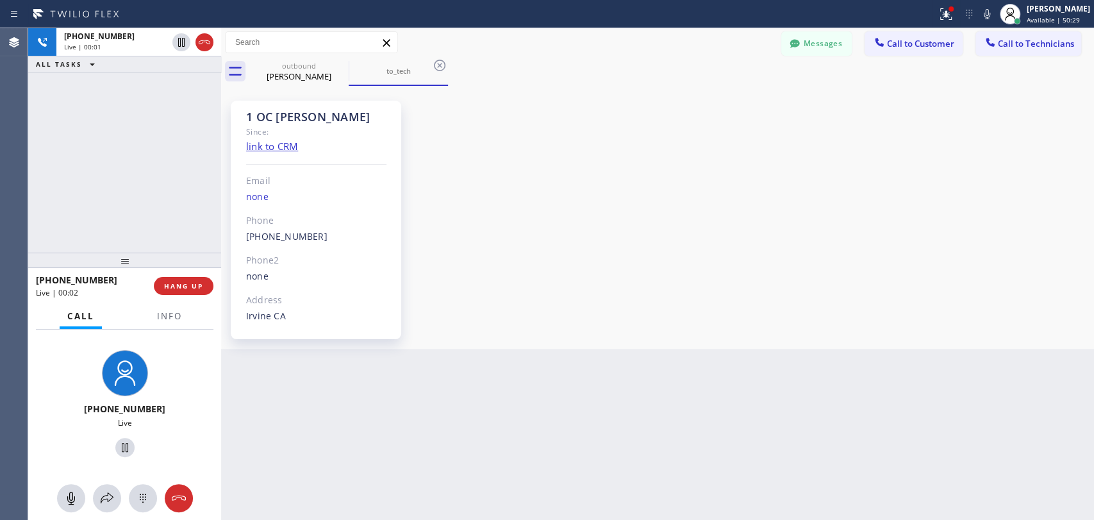
drag, startPoint x: 133, startPoint y: 294, endPoint x: 139, endPoint y: 256, distance: 38.9
click at [139, 256] on div at bounding box center [124, 260] width 193 height 15
click at [187, 280] on button "HANG UP" at bounding box center [184, 286] width 60 height 18
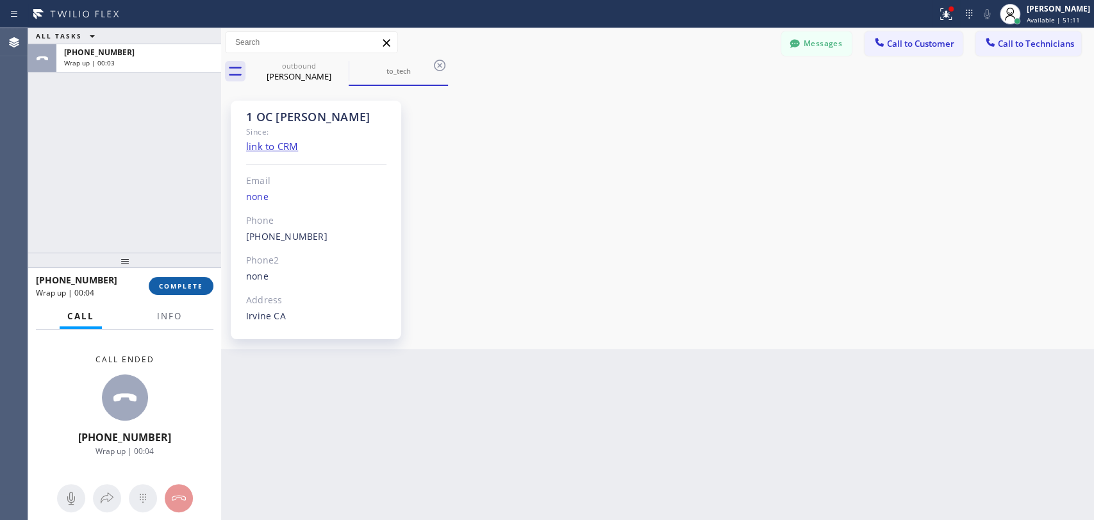
click at [181, 283] on span "COMPLETE" at bounding box center [181, 285] width 44 height 9
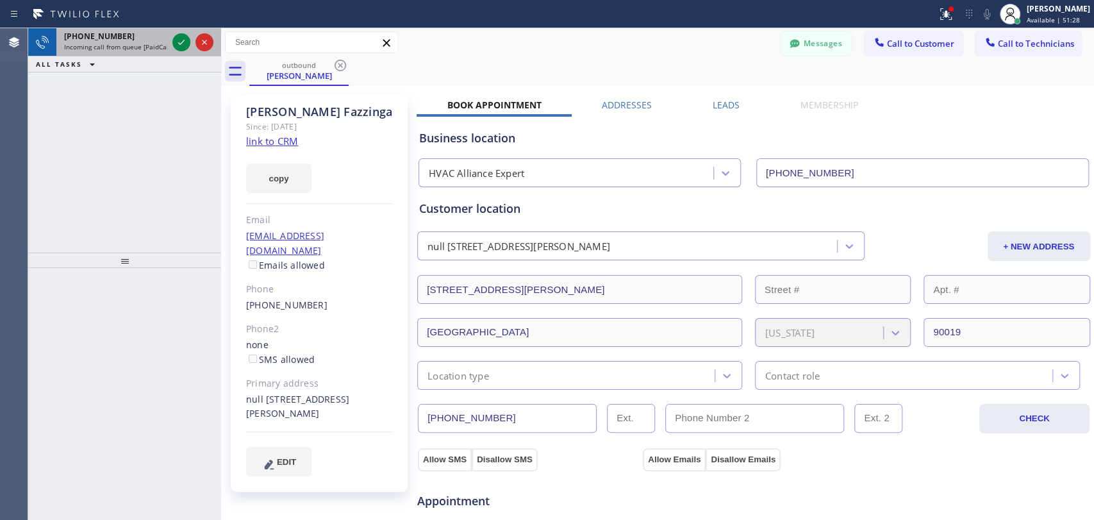
click at [104, 33] on span "+15613608584" at bounding box center [99, 36] width 71 height 11
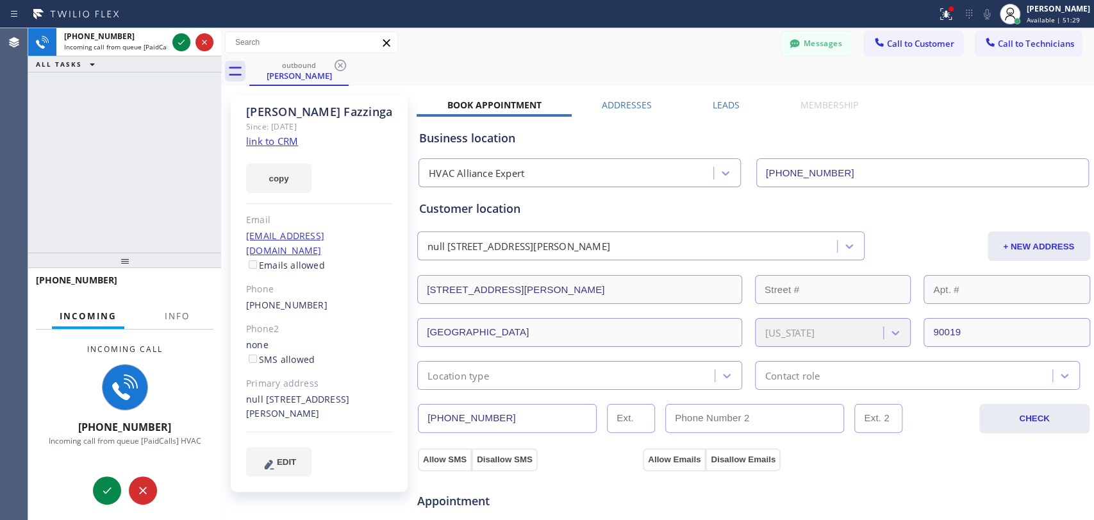
click at [153, 312] on div "Incoming Info" at bounding box center [125, 317] width 178 height 26
click at [165, 315] on span "Info" at bounding box center [177, 316] width 25 height 12
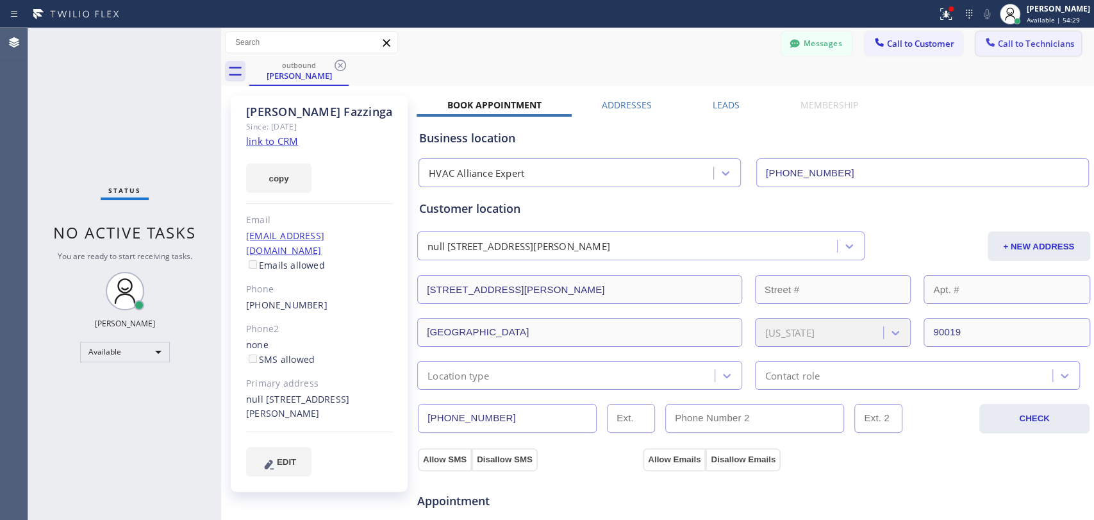
click at [1057, 44] on span "Call to Technicians" at bounding box center [1036, 44] width 76 height 12
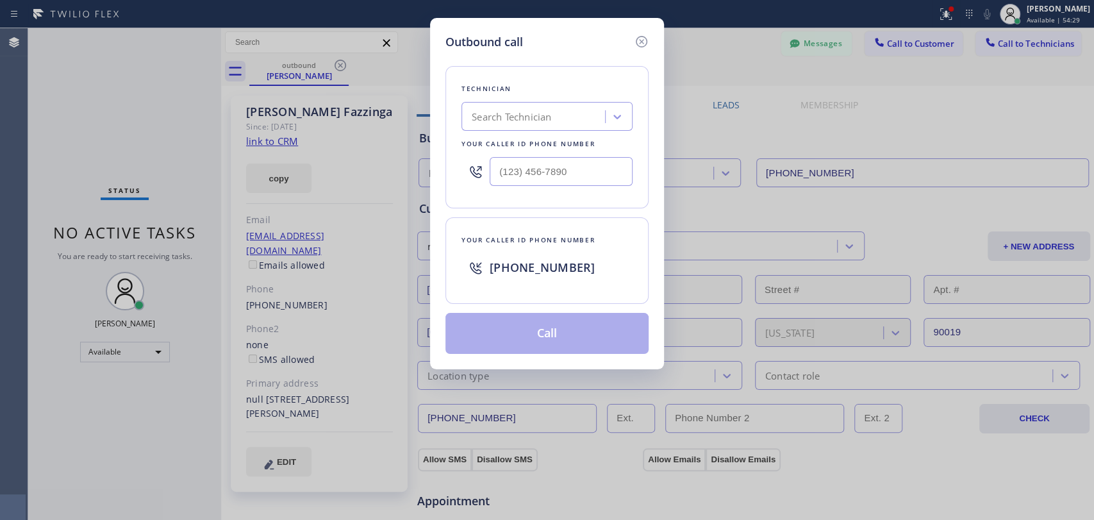
click at [574, 123] on div "Search Technician" at bounding box center [535, 117] width 140 height 22
type input "vache"
click at [526, 142] on div "[PERSON_NAME]" at bounding box center [547, 143] width 171 height 23
type input "[PHONE_NUMBER]"
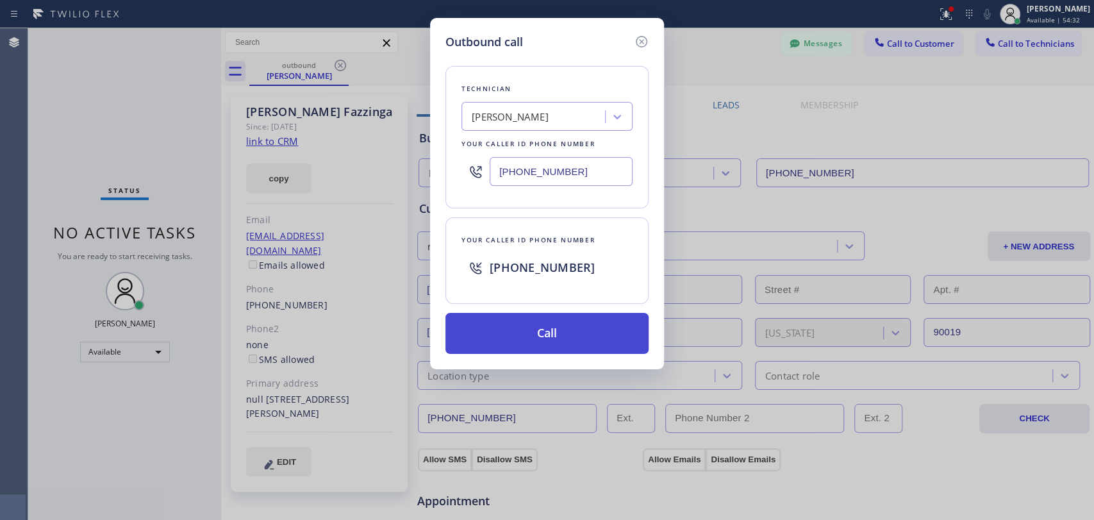
click at [503, 331] on button "Call" at bounding box center [547, 333] width 203 height 41
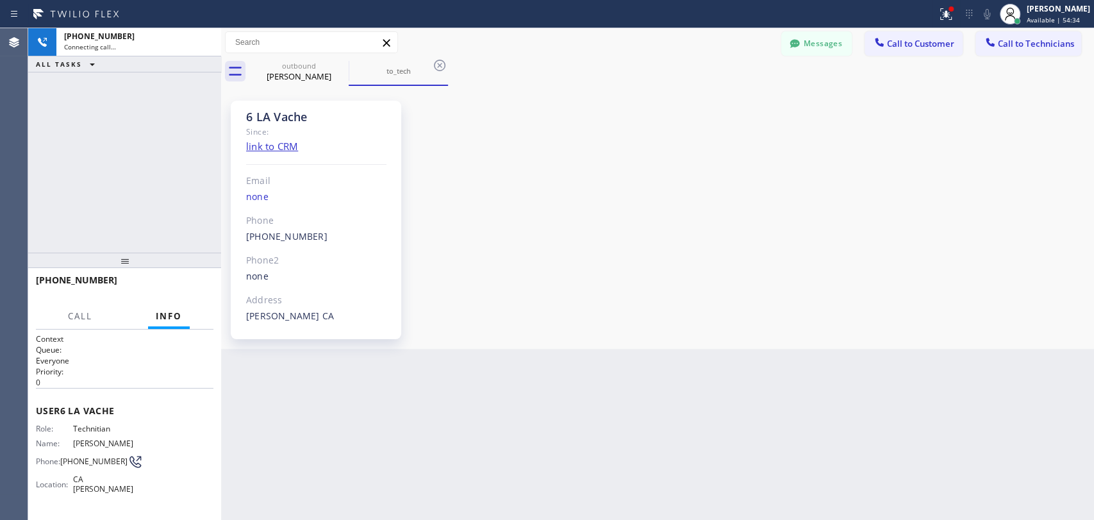
scroll to position [27603, 0]
drag, startPoint x: 92, startPoint y: 262, endPoint x: 96, endPoint y: 247, distance: 15.2
click at [96, 252] on div at bounding box center [124, 259] width 193 height 15
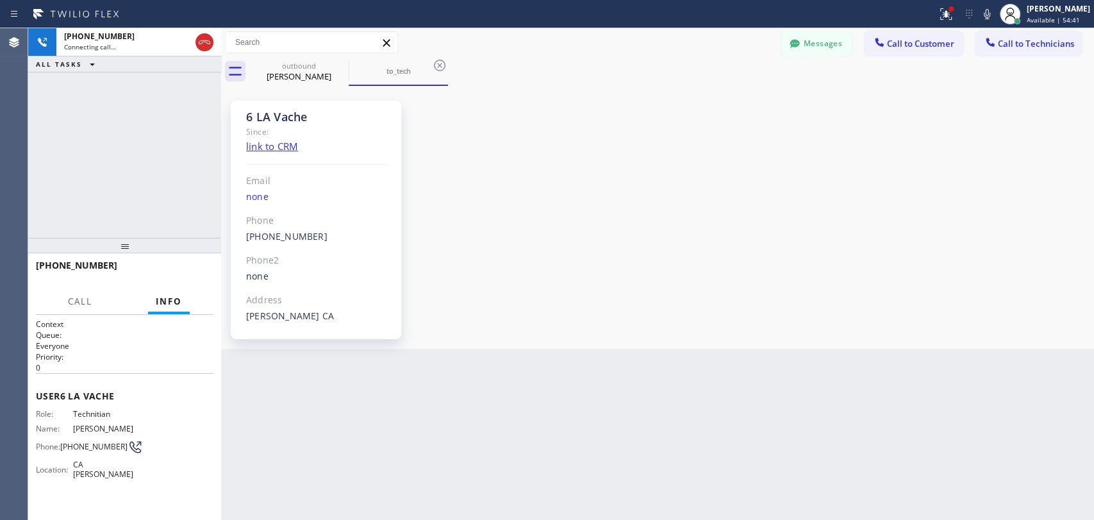
click at [96, 247] on div at bounding box center [124, 245] width 193 height 15
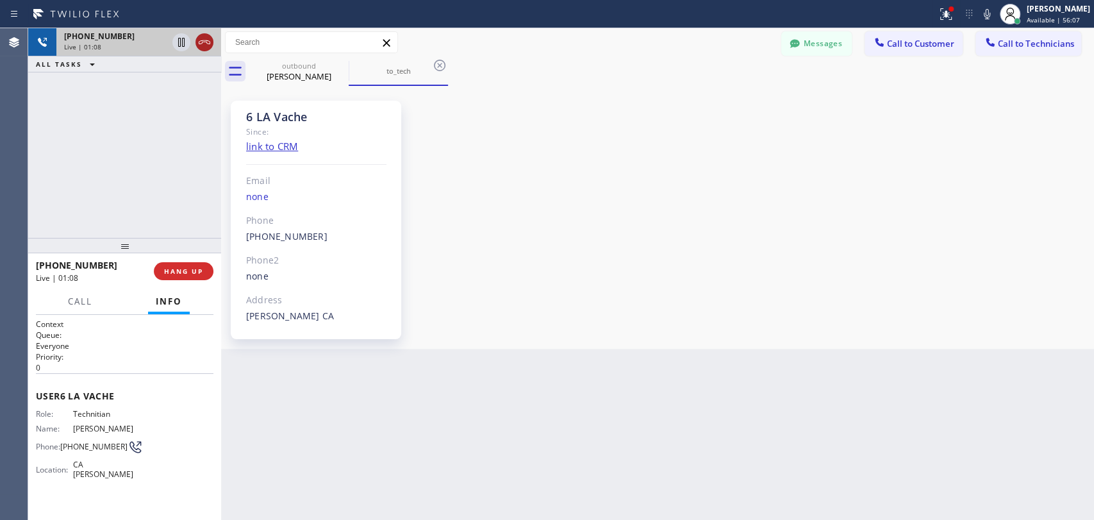
click at [205, 45] on icon at bounding box center [204, 42] width 15 height 15
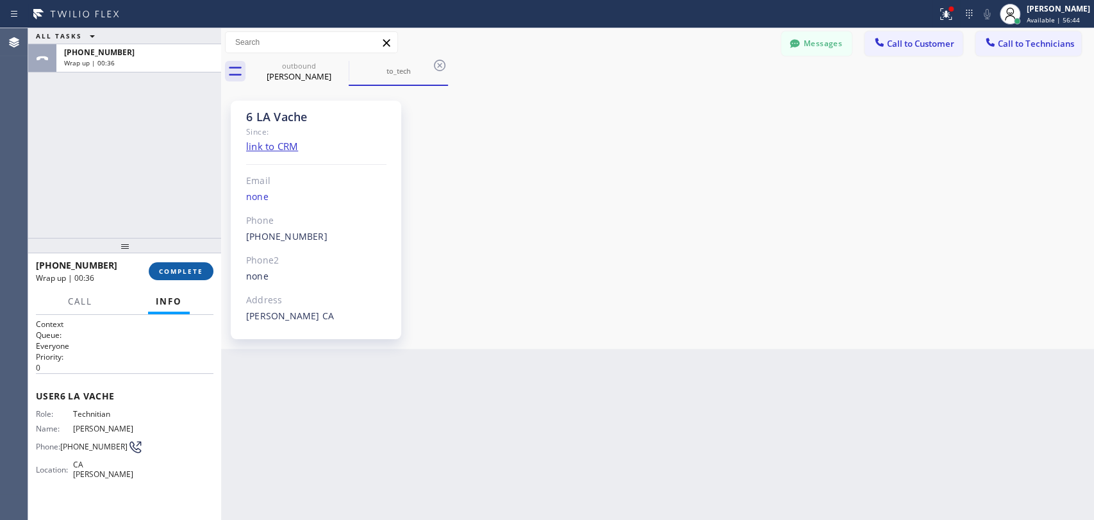
drag, startPoint x: 172, startPoint y: 280, endPoint x: 198, endPoint y: 263, distance: 30.6
click at [198, 263] on button "COMPLETE" at bounding box center [181, 271] width 65 height 18
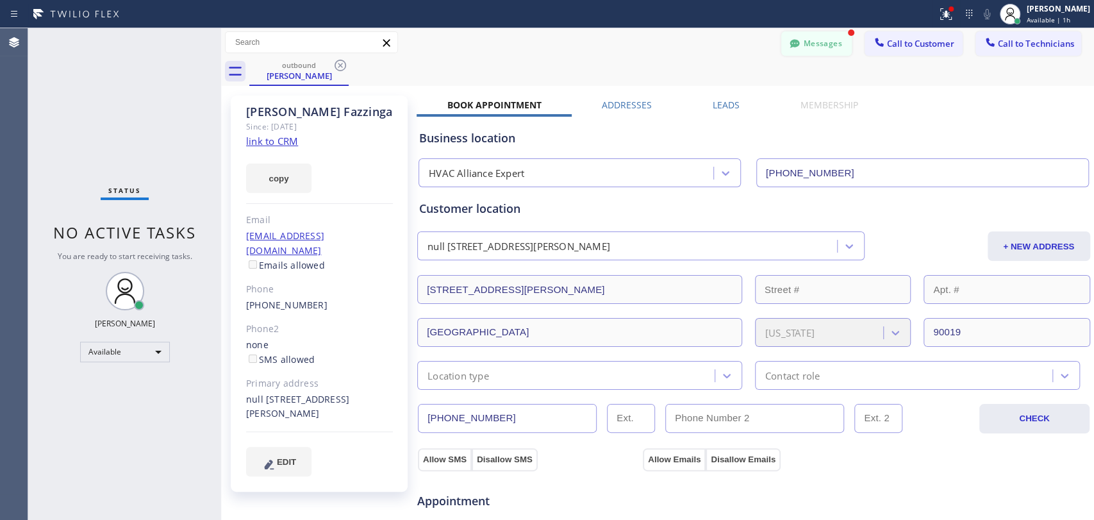
click at [815, 53] on button "Messages" at bounding box center [816, 43] width 71 height 24
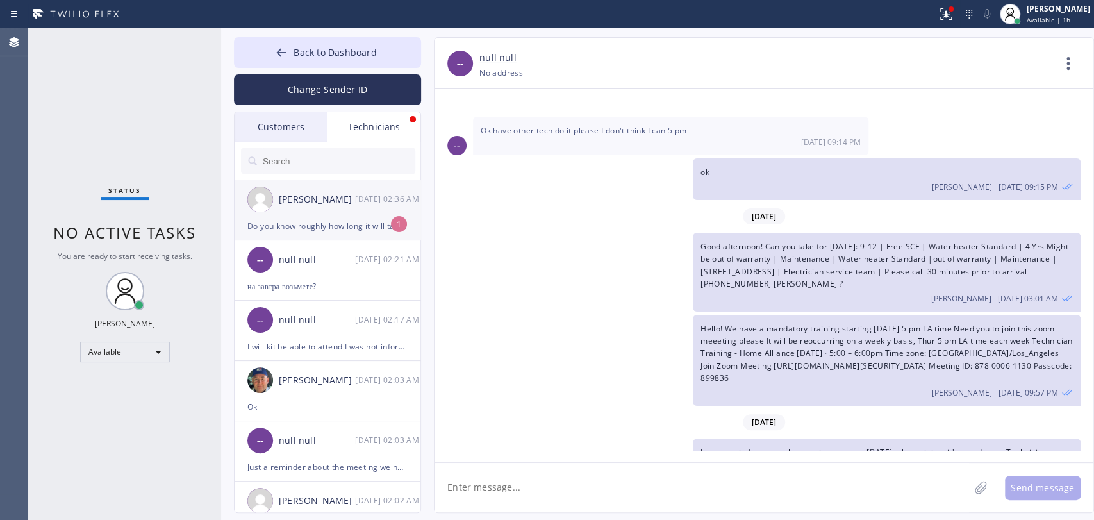
click at [306, 203] on div "[PERSON_NAME]" at bounding box center [317, 199] width 76 height 15
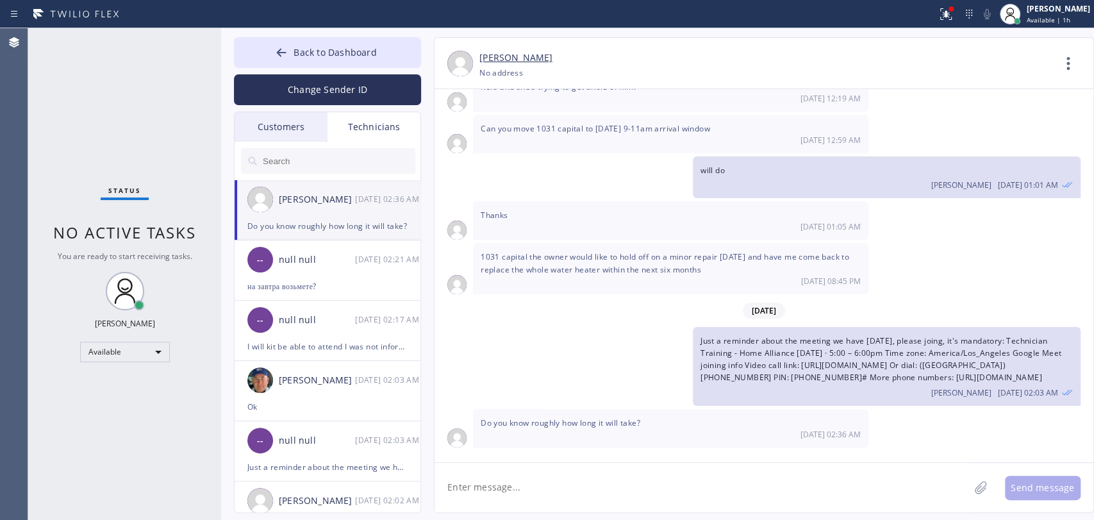
scroll to position [4204, 0]
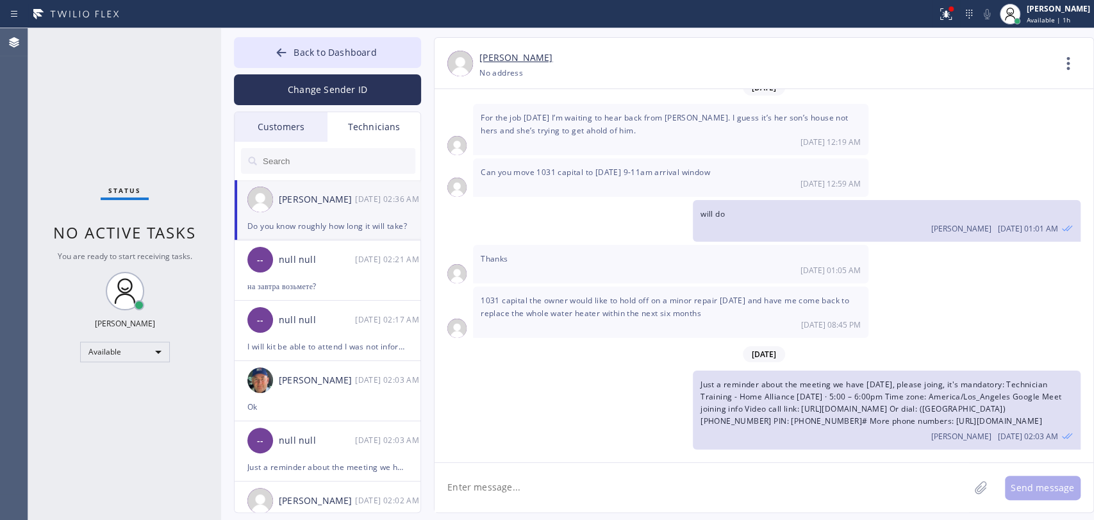
click at [448, 490] on textarea at bounding box center [702, 487] width 535 height 49
type textarea "u"
type textarea "up to 1 hour, not longer"
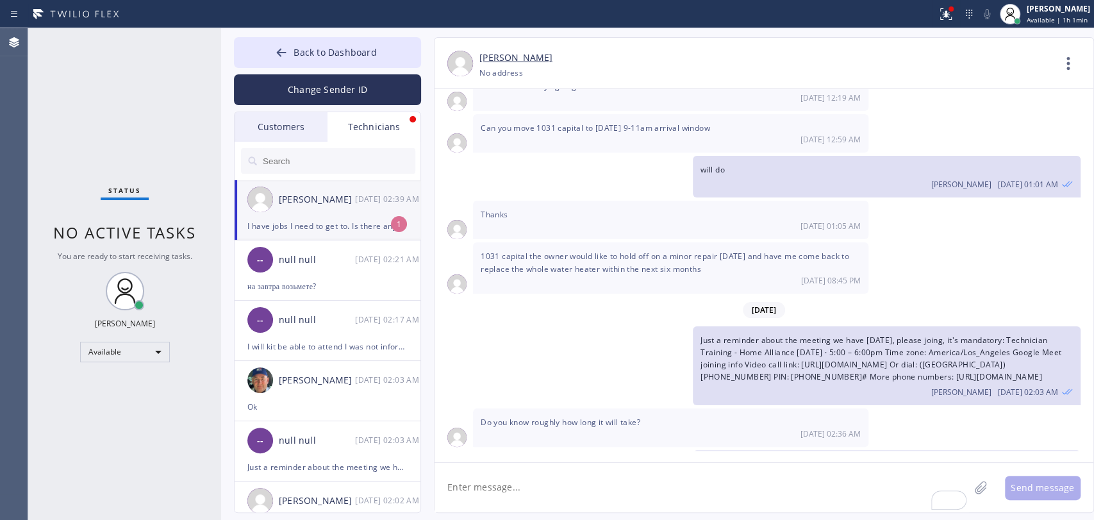
scroll to position [4290, 0]
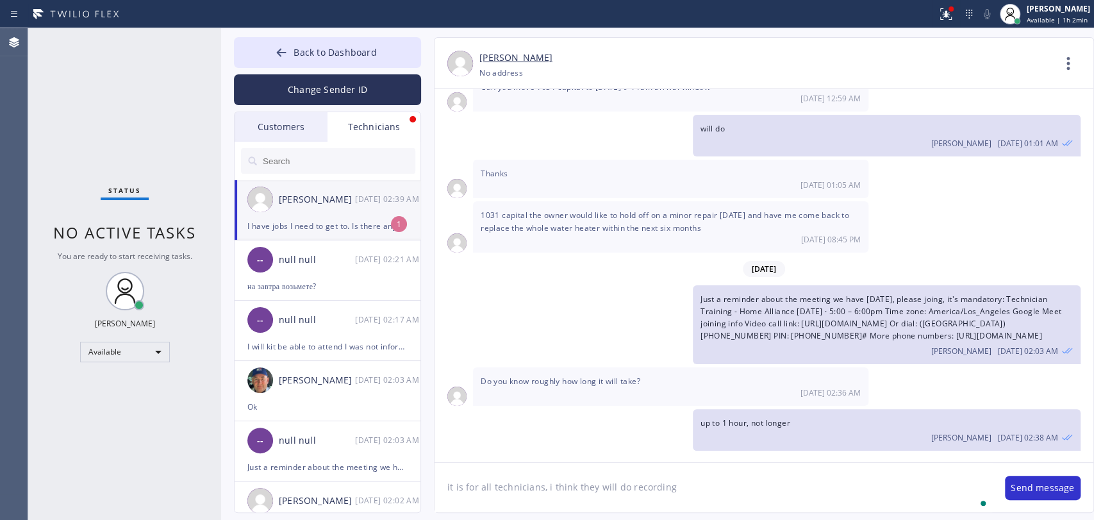
type textarea "it is for all technicians, i think they will do recording"
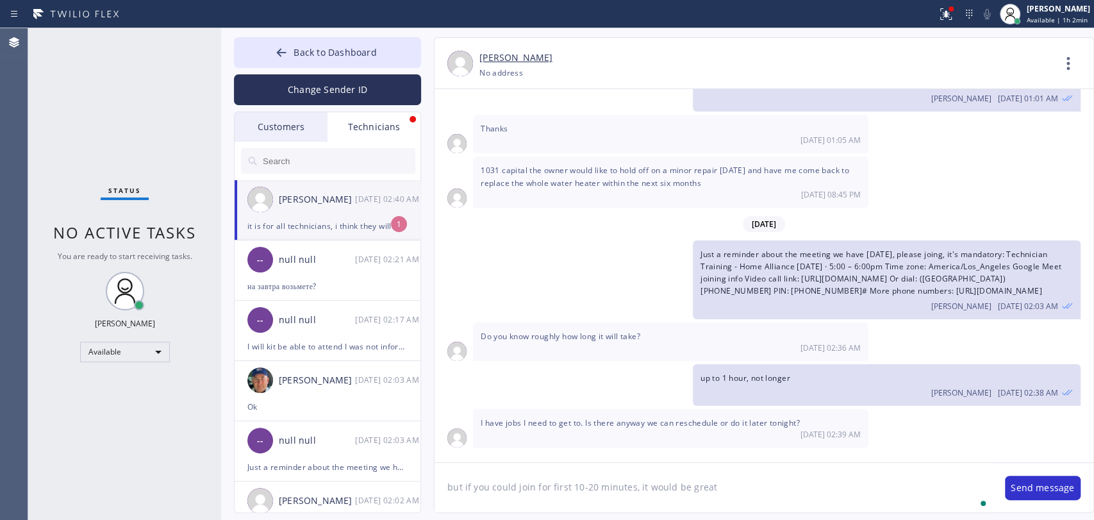
type textarea "but if you could join for first 10-20 minutes, it would be great"
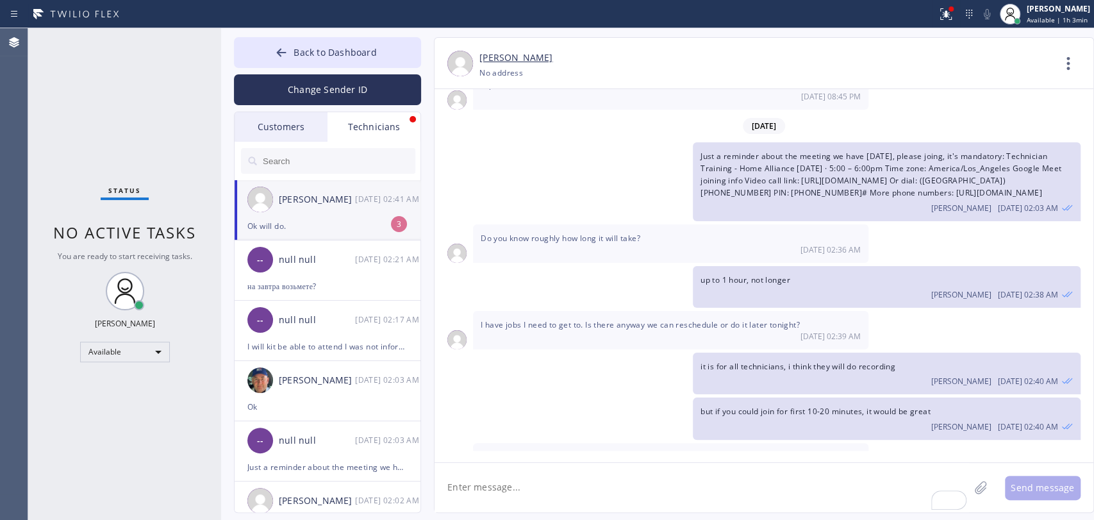
scroll to position [4474, 0]
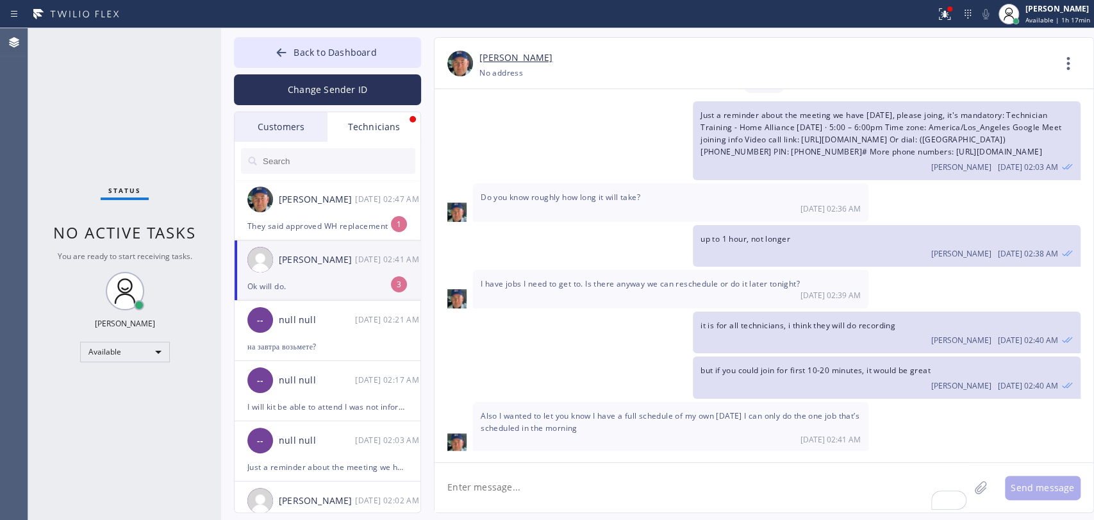
click at [535, 410] on span "Also I wanted to let you know I have a full schedule of my own tomorrow I can o…" at bounding box center [670, 421] width 379 height 23
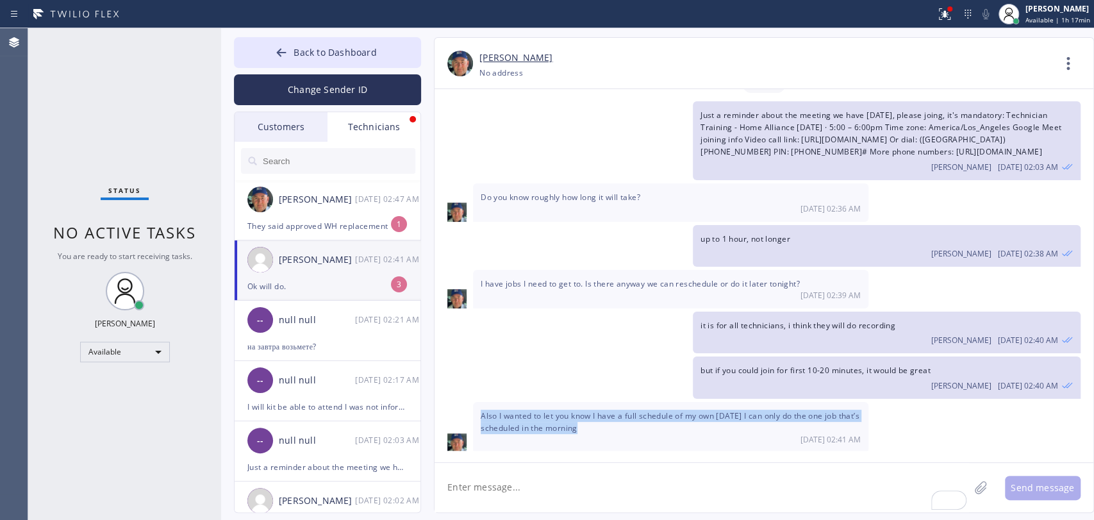
click at [535, 410] on span "Also I wanted to let you know I have a full schedule of my own tomorrow I can o…" at bounding box center [670, 421] width 379 height 23
click at [562, 410] on span "Also I wanted to let you know I have a full schedule of my own tomorrow I can o…" at bounding box center [670, 421] width 379 height 23
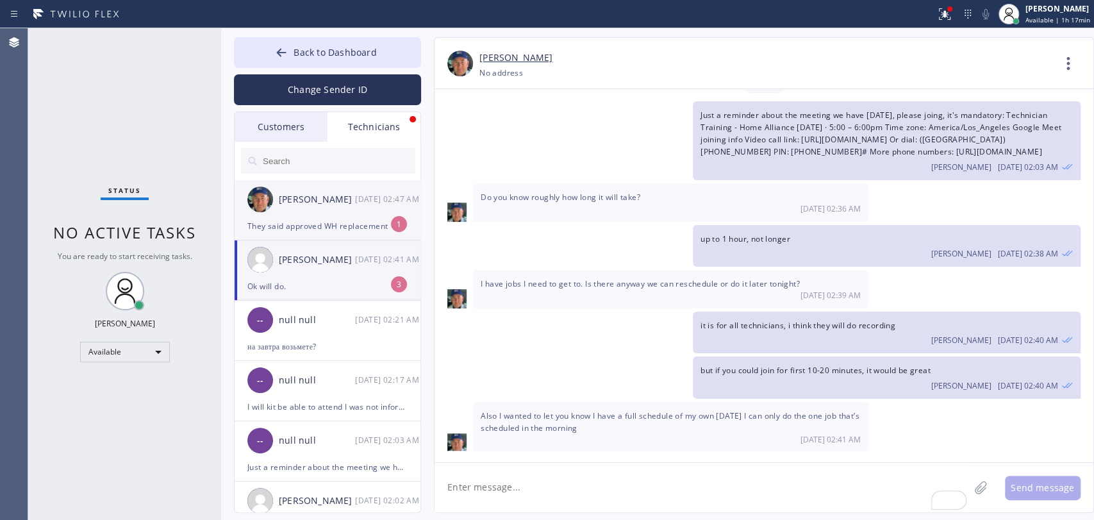
click at [274, 186] on div "Nikolai Suvorov 08/22 02:47 AM" at bounding box center [328, 199] width 187 height 38
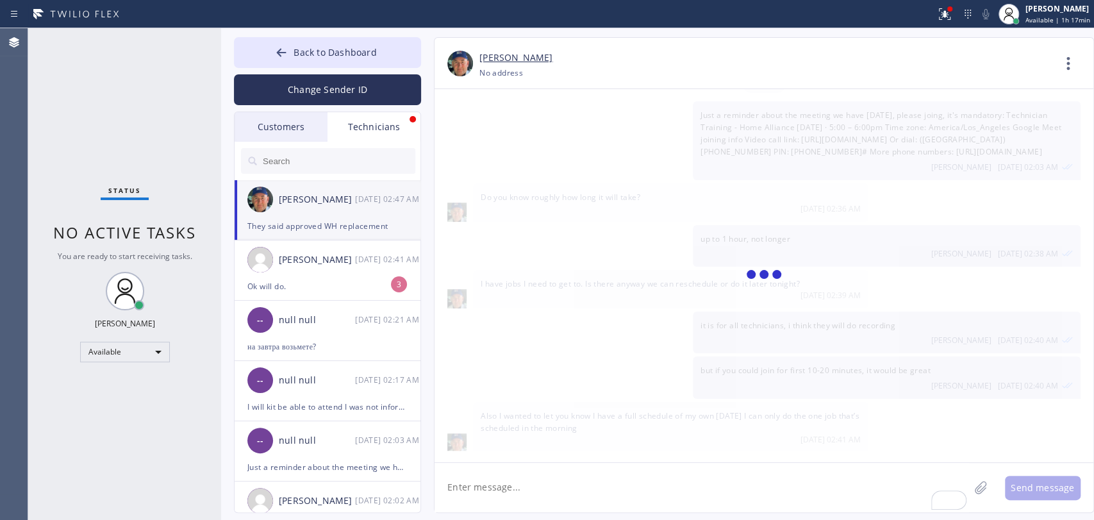
click at [508, 486] on textarea "To enrich screen reader interactions, please activate Accessibility in Grammarl…" at bounding box center [702, 487] width 535 height 49
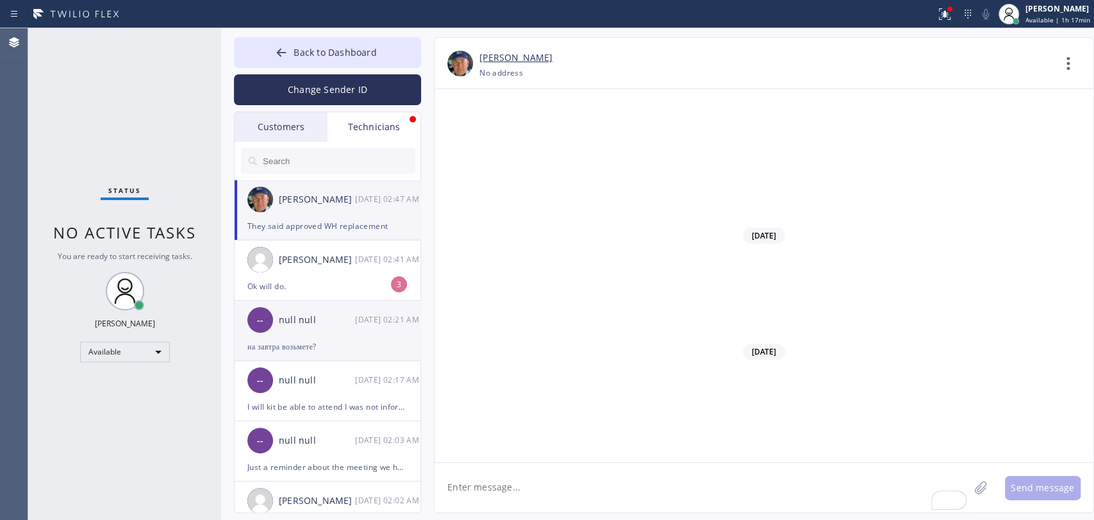
scroll to position [135773, 0]
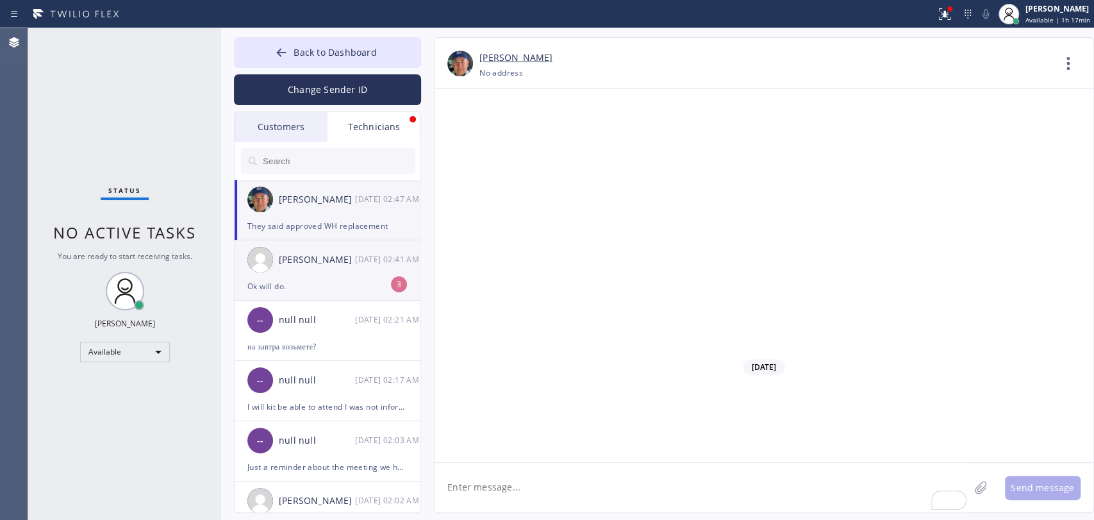
click at [274, 271] on div "Jacob Solomon 08/22 02:41 AM" at bounding box center [328, 259] width 187 height 38
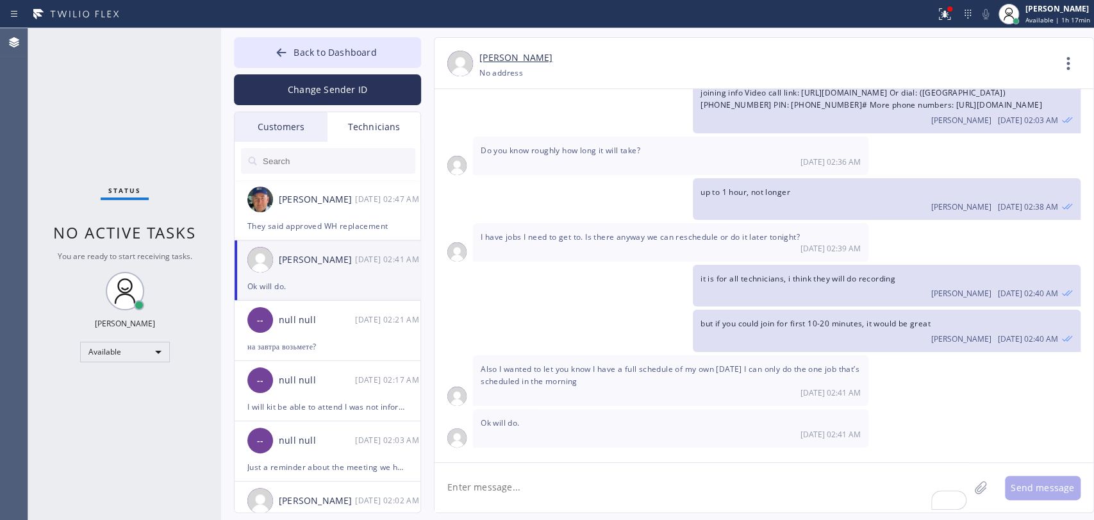
scroll to position [4474, 0]
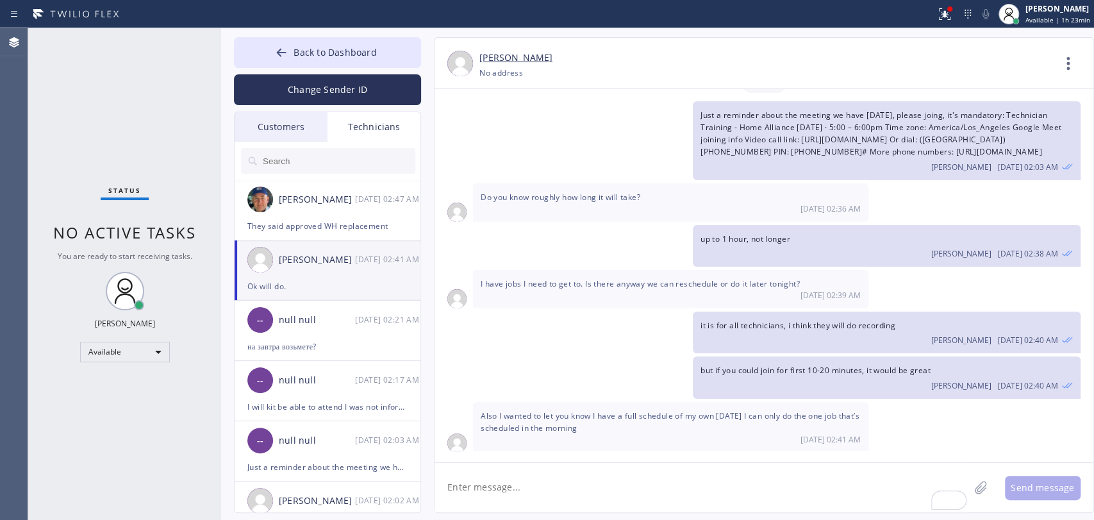
click at [523, 481] on textarea "To enrich screen reader interactions, please activate Accessibility in Grammarl…" at bounding box center [702, 487] width 535 height 49
click at [349, 212] on div "Nikolai Suvorov 08/22 02:47 AM" at bounding box center [328, 199] width 187 height 38
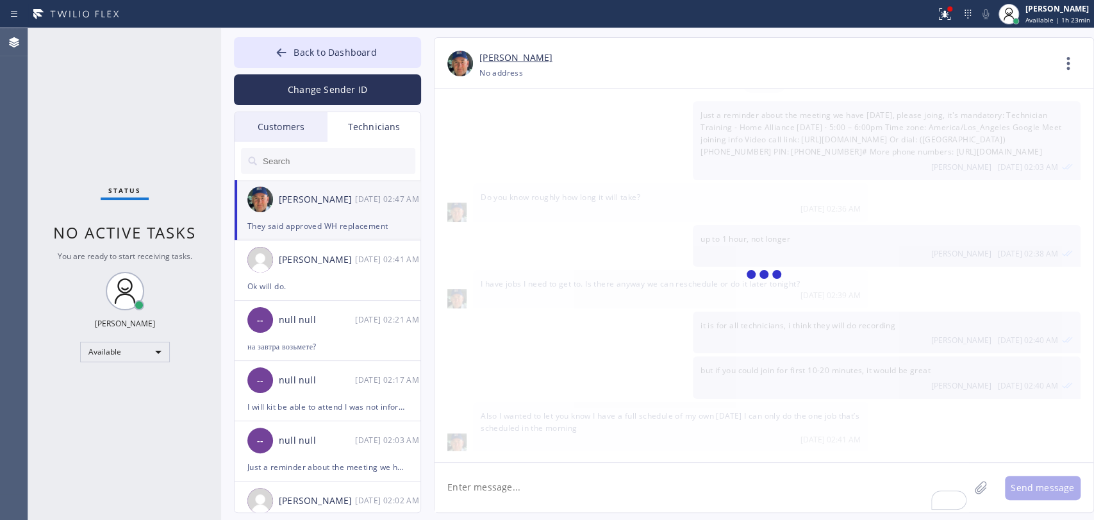
click at [492, 485] on textarea "To enrich screen reader interactions, please activate Accessibility in Grammarl…" at bounding box center [702, 487] width 535 height 49
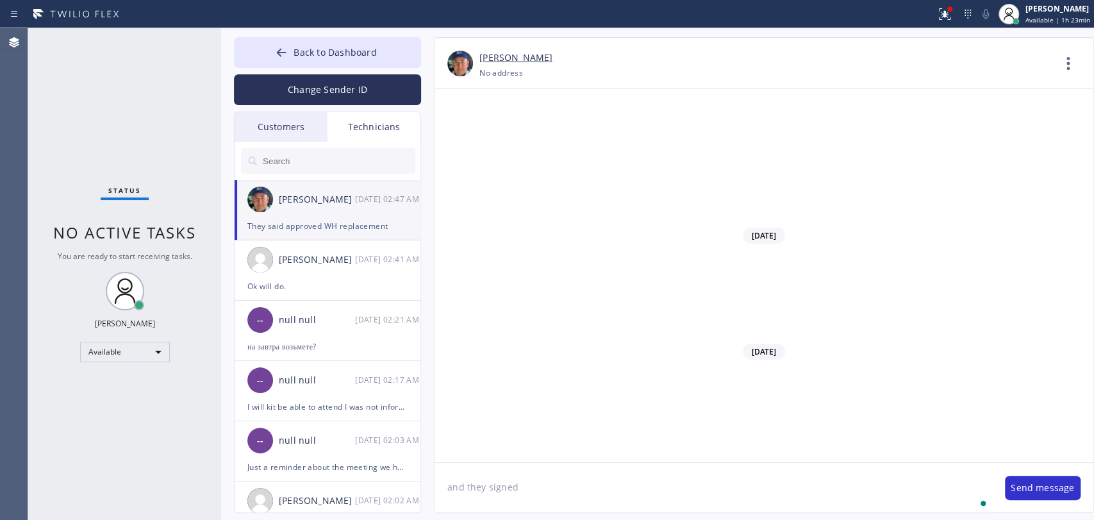
type textarea "and they signed"
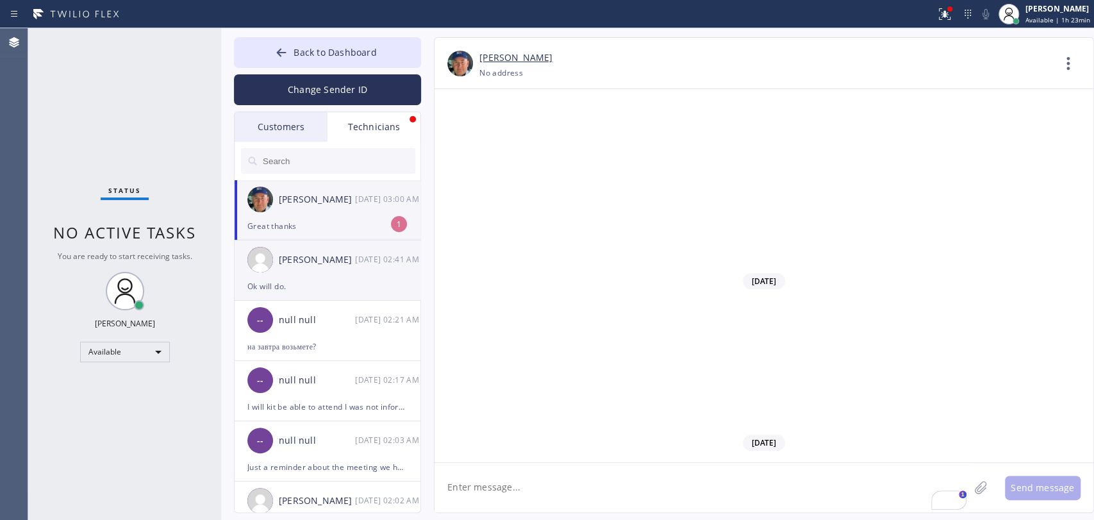
click at [360, 233] on div "Great thanks" at bounding box center [327, 226] width 160 height 15
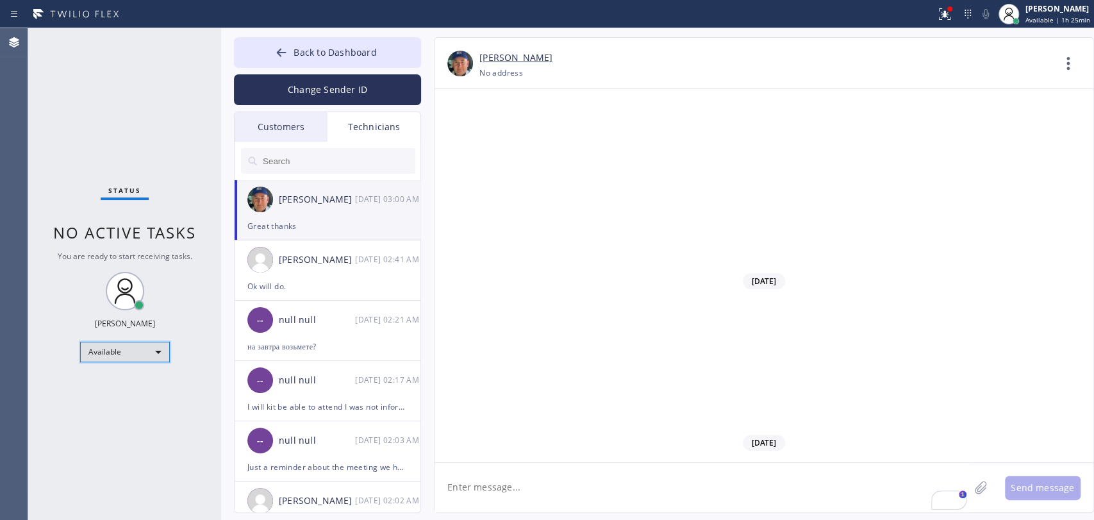
click at [130, 351] on div "Available" at bounding box center [125, 352] width 90 height 21
click at [119, 369] on li "Offline" at bounding box center [124, 368] width 87 height 15
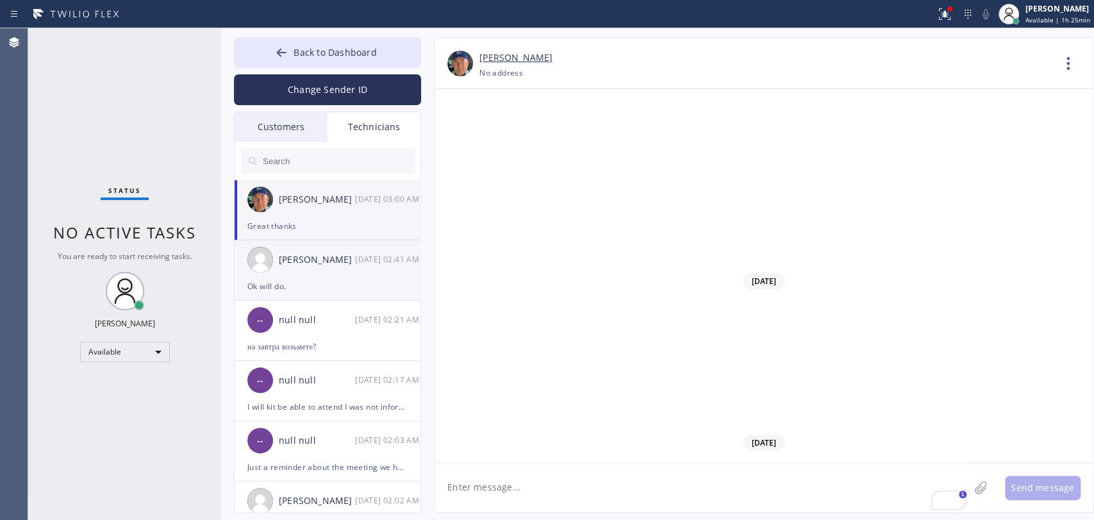
click at [334, 268] on div "Jacob Solomon 08/22 02:41 AM" at bounding box center [328, 259] width 187 height 38
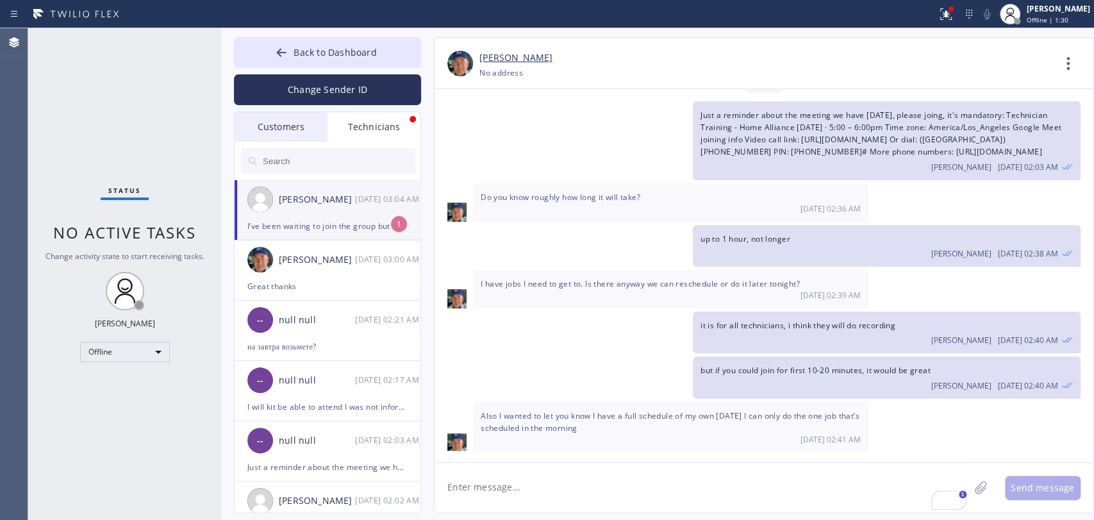
scroll to position [4515, 0]
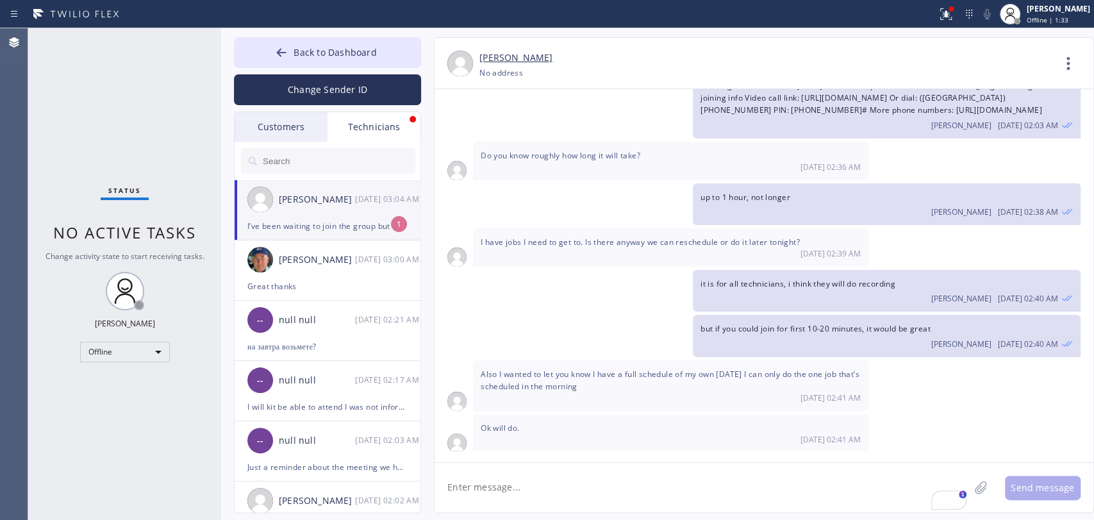
click at [493, 472] on textarea "To enrich screen reader interactions, please activate Accessibility in Grammarl…" at bounding box center [702, 487] width 535 height 49
type textarea "I'll tell John"
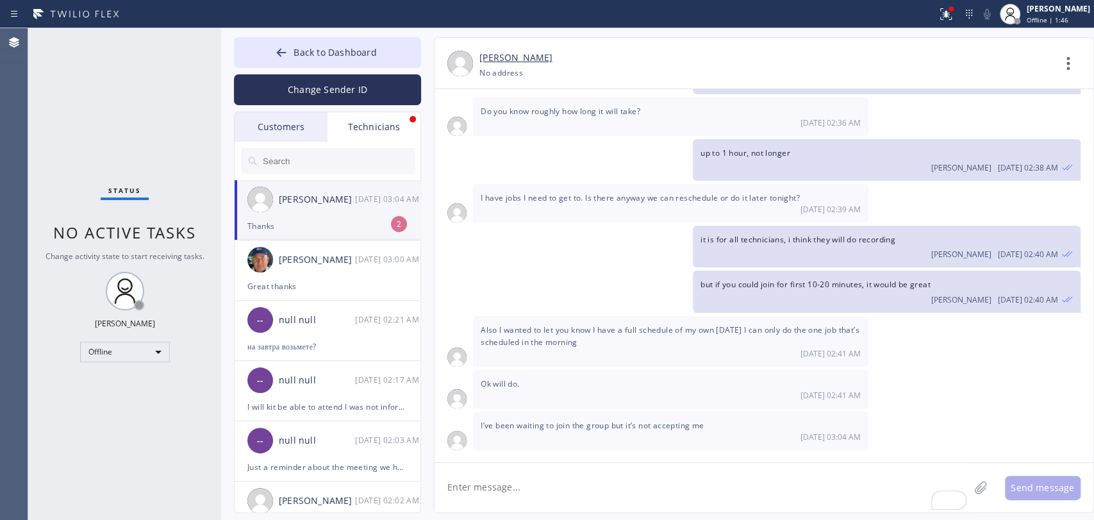
scroll to position [4601, 0]
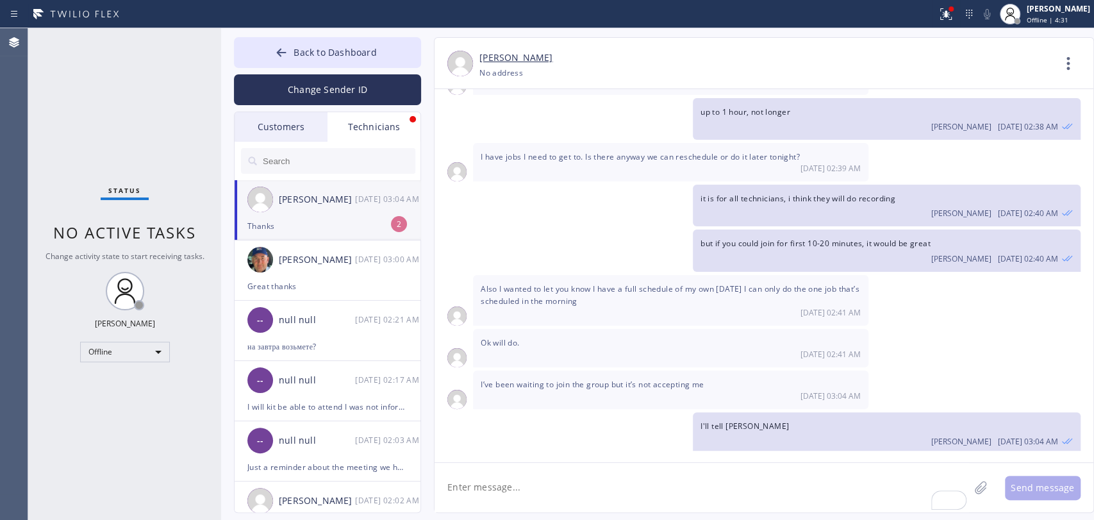
click at [262, 211] on img at bounding box center [260, 200] width 26 height 26
click at [347, 42] on button "Back to Dashboard" at bounding box center [327, 52] width 187 height 31
